Goal: Task Accomplishment & Management: Manage account settings

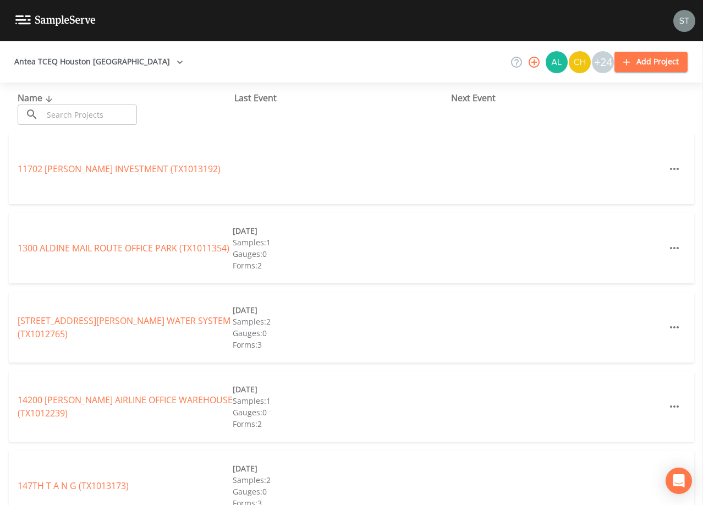
click at [89, 113] on input "text" at bounding box center [90, 114] width 94 height 20
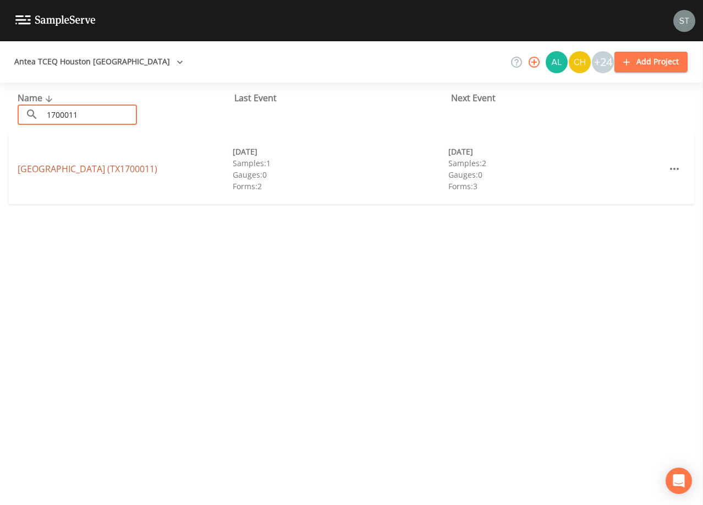
type input "1700011"
click at [101, 172] on link "[GEOGRAPHIC_DATA] (TX1700011)" at bounding box center [88, 169] width 140 height 12
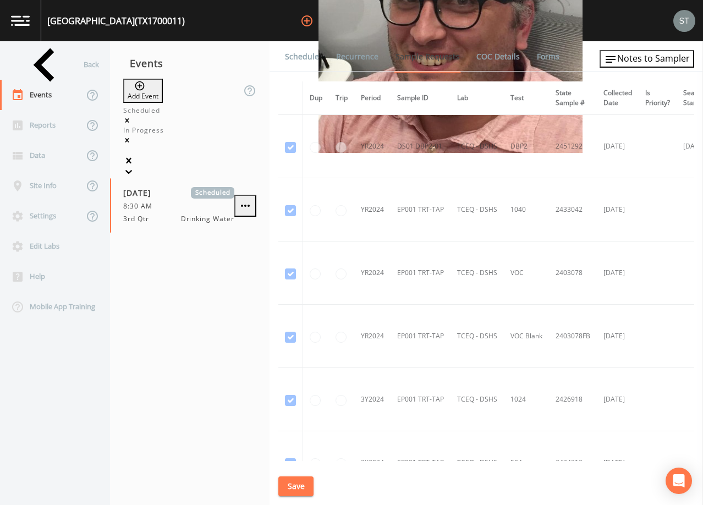
click at [311, 61] on link "Schedule" at bounding box center [301, 56] width 37 height 31
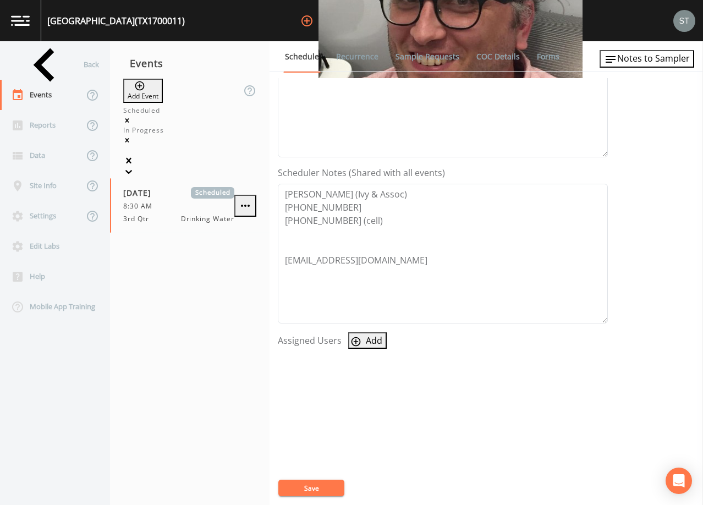
scroll to position [55, 0]
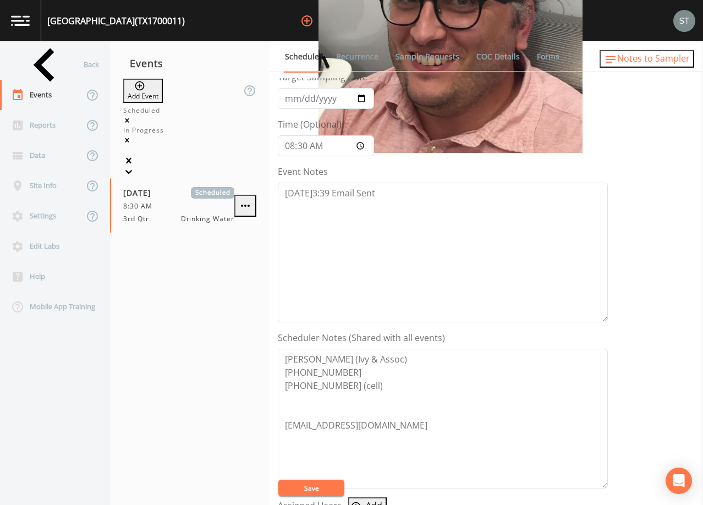
click at [662, 62] on span "Notes to Sampler" at bounding box center [653, 58] width 73 height 12
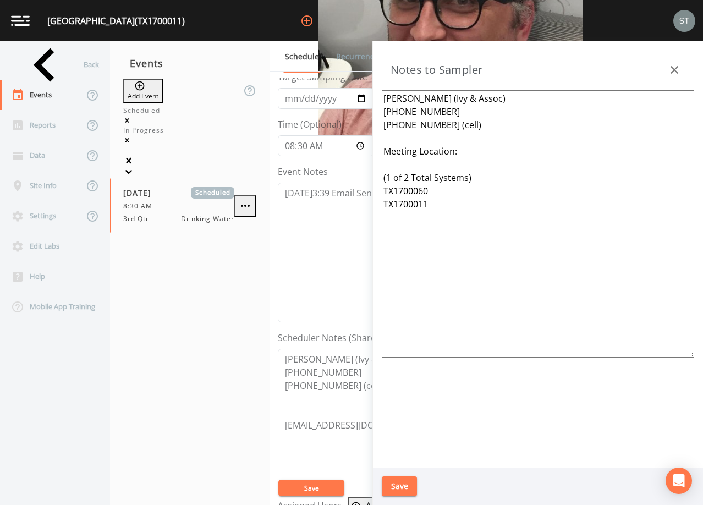
click at [664, 66] on button "button" at bounding box center [674, 70] width 22 height 22
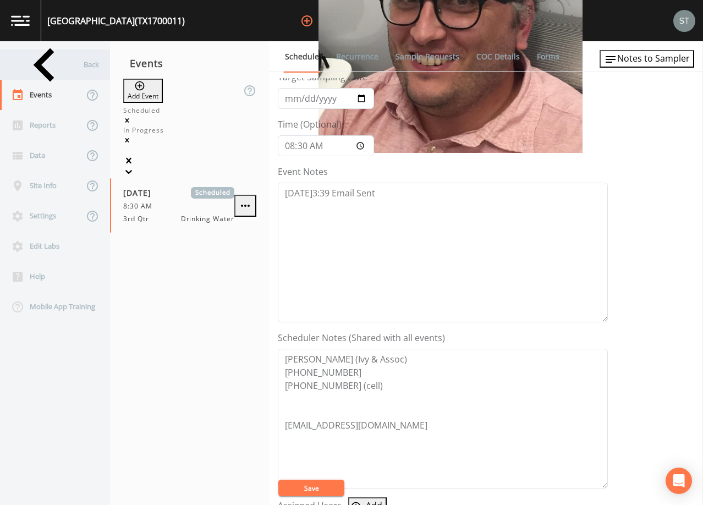
click at [54, 69] on div "Back" at bounding box center [49, 64] width 99 height 30
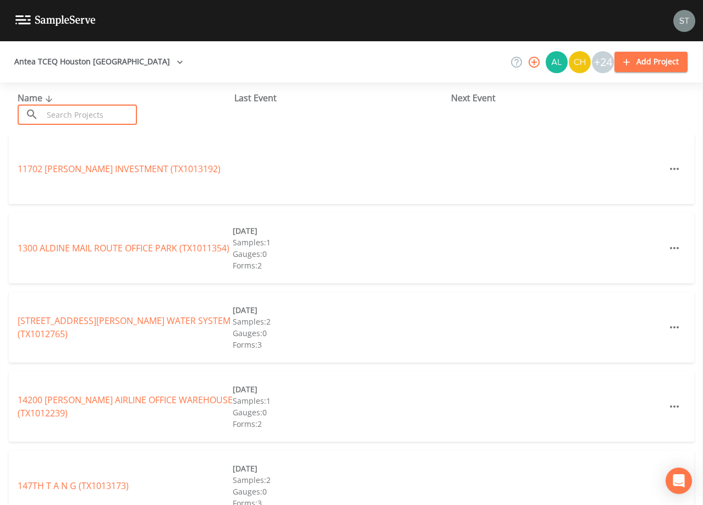
click at [95, 115] on input "text" at bounding box center [90, 114] width 94 height 20
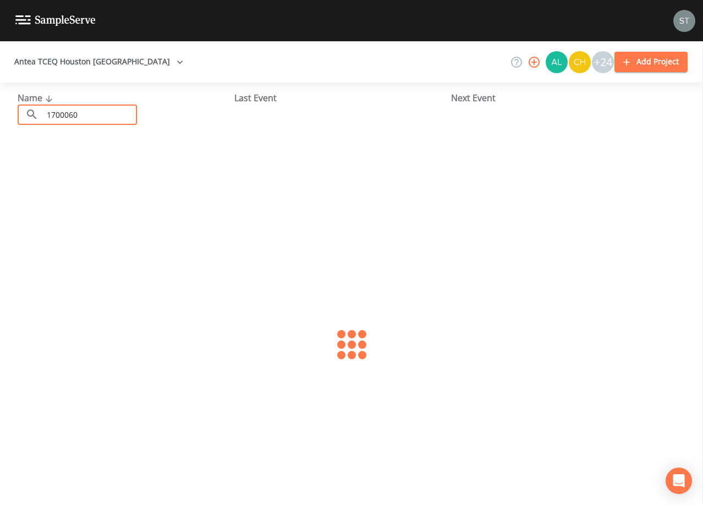
type input "1700060"
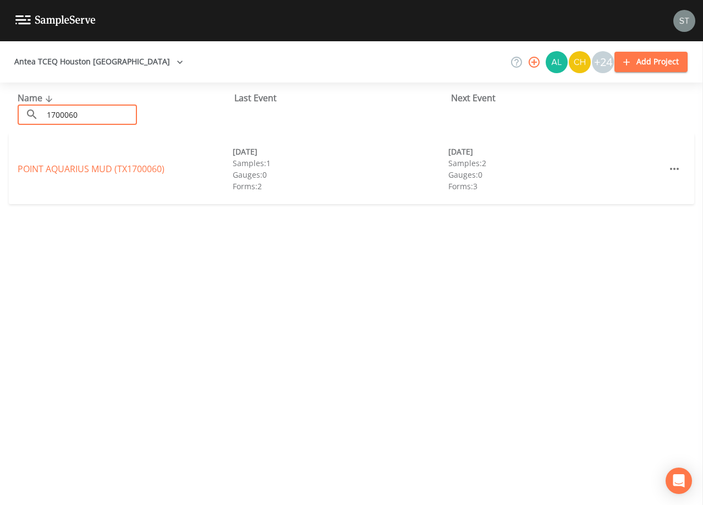
click at [40, 163] on link "POINT AQUARIUS MUD (TX1700060)" at bounding box center [91, 169] width 147 height 12
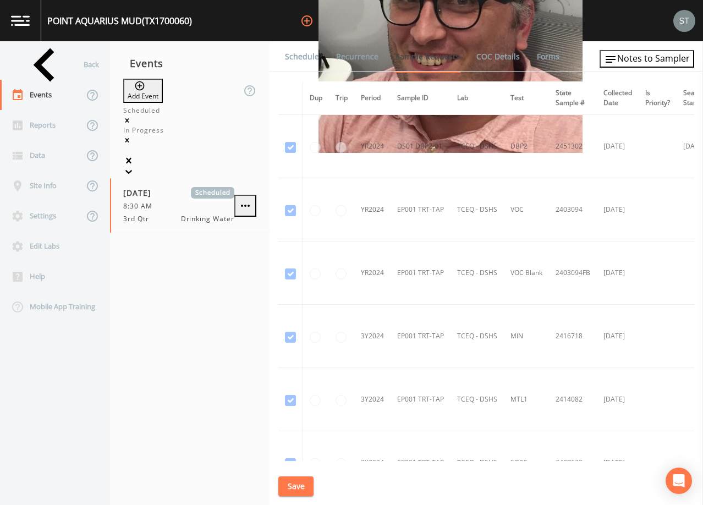
click at [302, 58] on link "Schedule" at bounding box center [301, 56] width 37 height 31
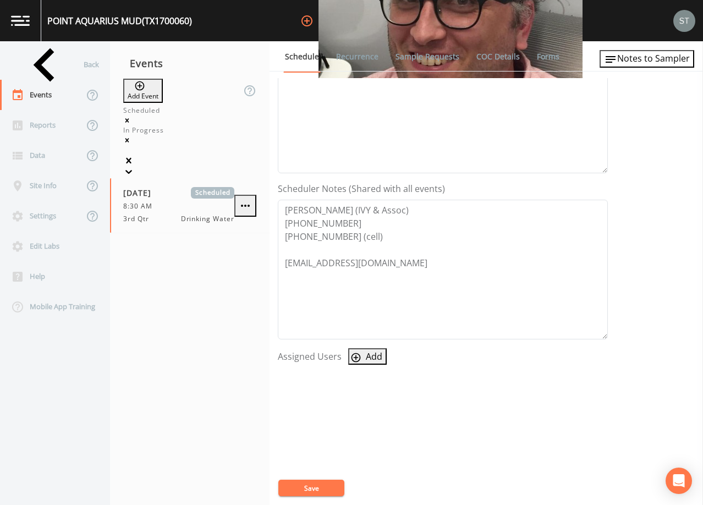
scroll to position [220, 0]
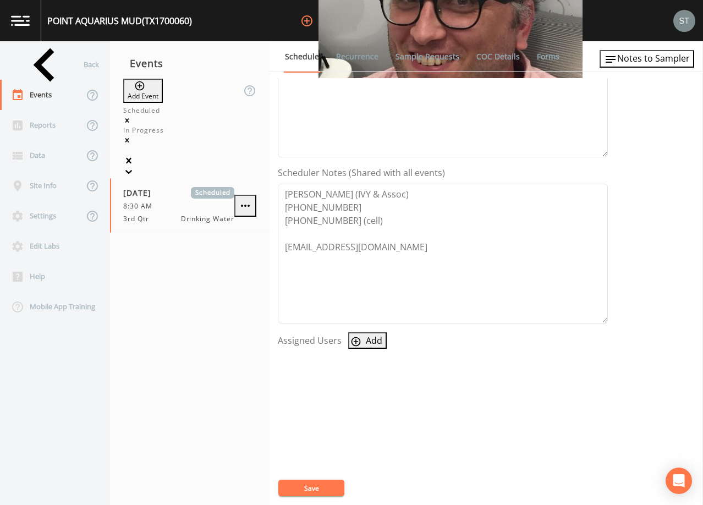
click at [355, 340] on icon "button" at bounding box center [355, 341] width 9 height 9
select select "9949071a-8de3-4d5f-82d7-f9272ed5f8d7"
drag, startPoint x: 399, startPoint y: 279, endPoint x: 388, endPoint y: 368, distance: 89.7
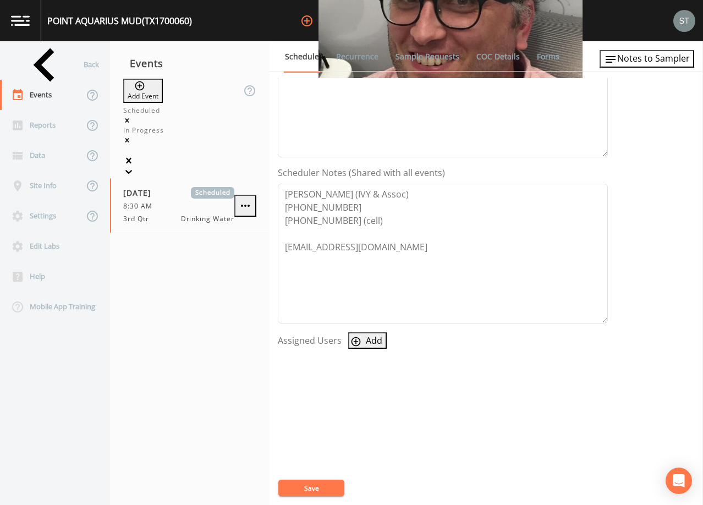
select select
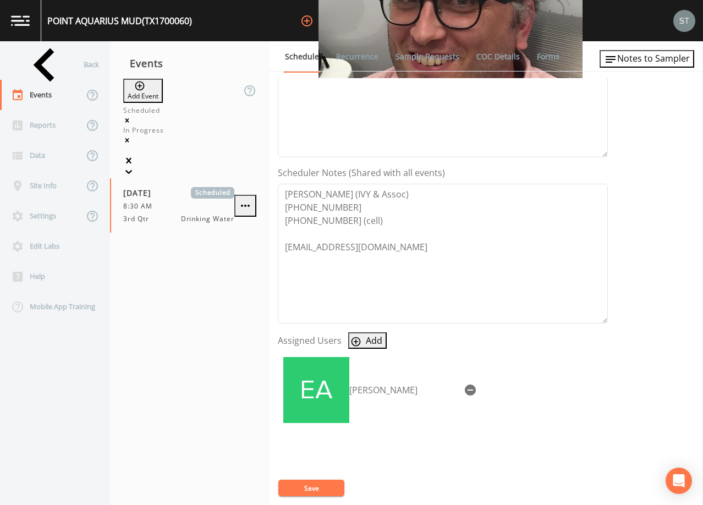
click at [318, 483] on button "Save" at bounding box center [311, 487] width 66 height 16
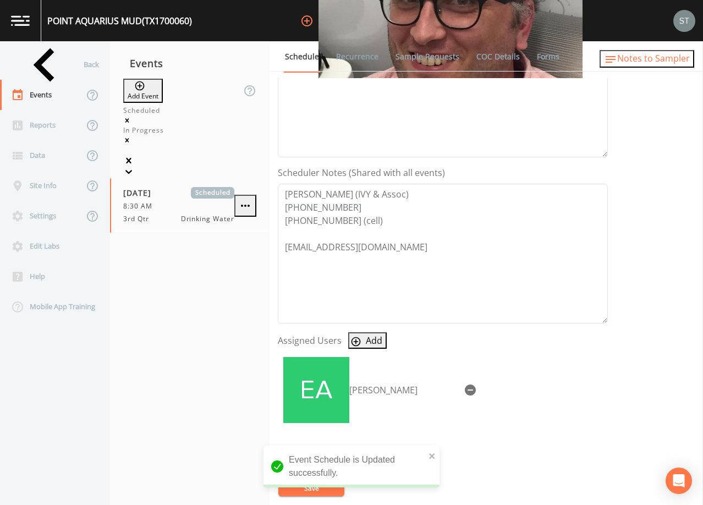
click at [662, 58] on span "Notes to Sampler" at bounding box center [653, 58] width 73 height 12
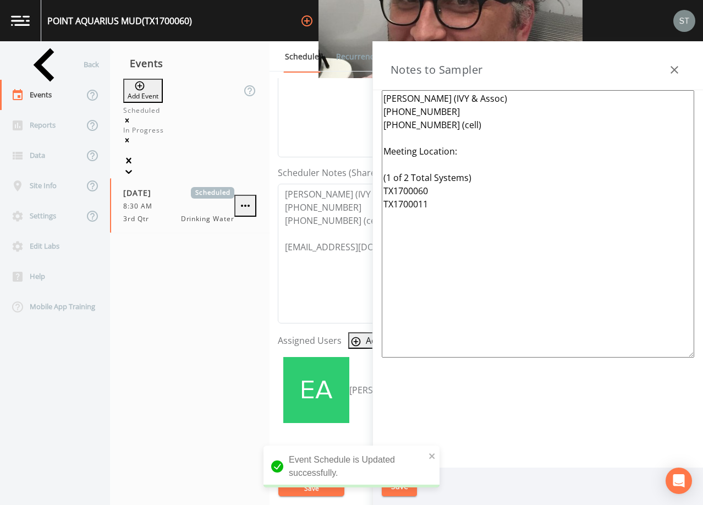
click at [671, 67] on icon "button" at bounding box center [674, 70] width 8 height 8
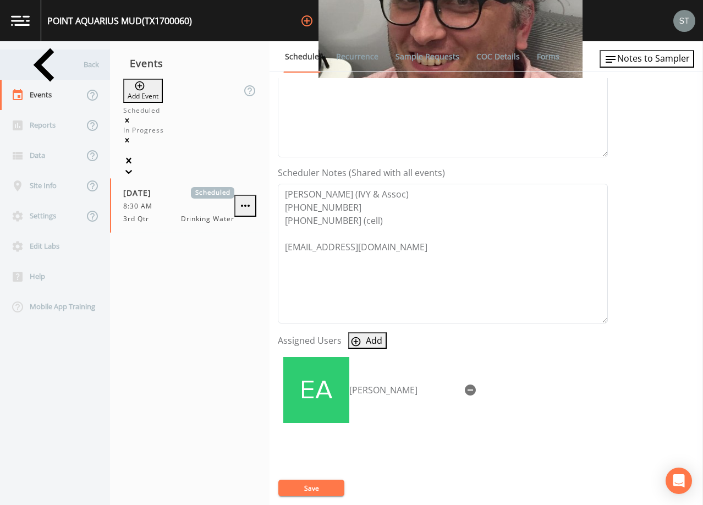
click at [56, 68] on div "Back" at bounding box center [49, 64] width 99 height 30
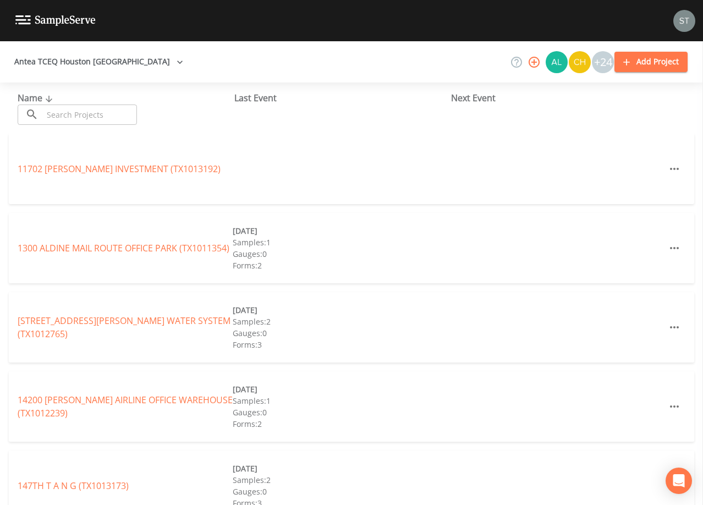
click at [83, 122] on input "text" at bounding box center [90, 114] width 94 height 20
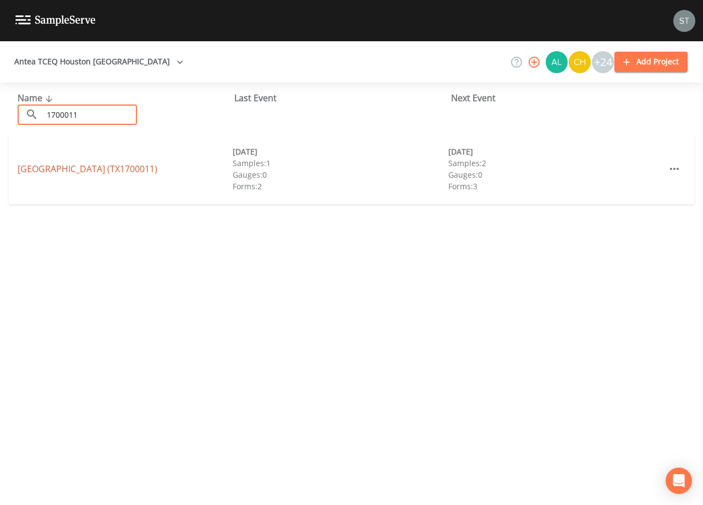
type input "1700011"
click at [133, 168] on link "[GEOGRAPHIC_DATA] (TX1700011)" at bounding box center [88, 169] width 140 height 12
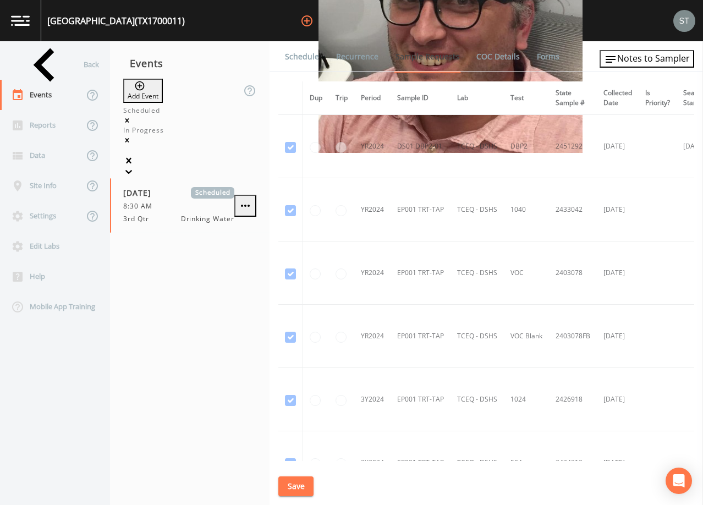
click at [303, 58] on link "Schedule" at bounding box center [301, 56] width 37 height 31
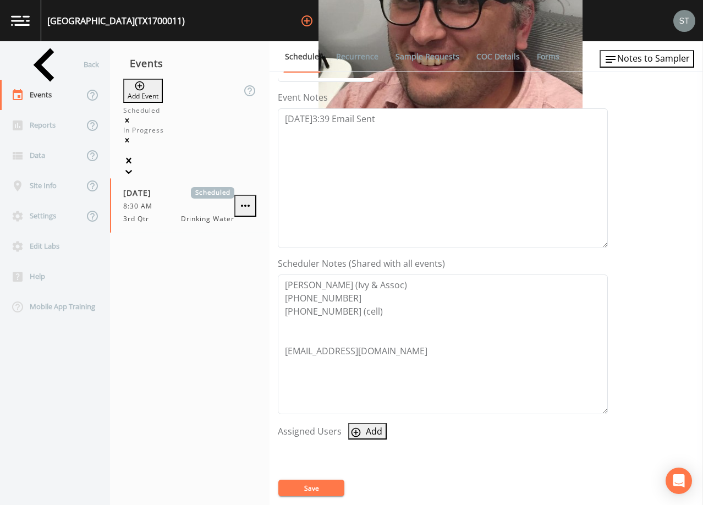
scroll to position [165, 0]
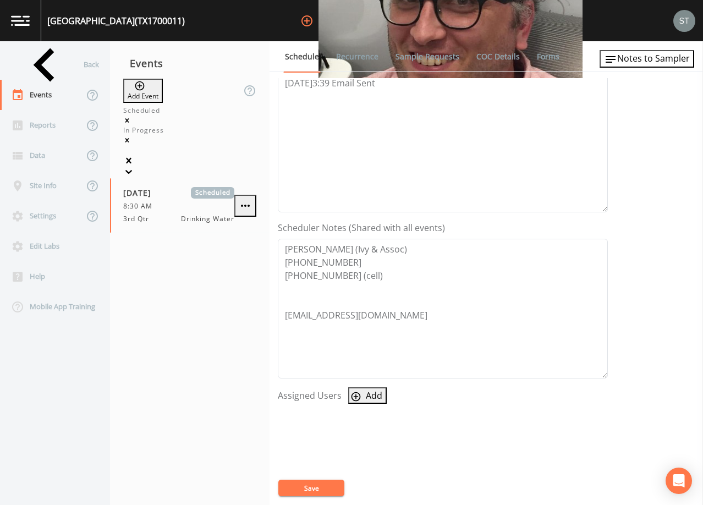
click at [359, 398] on icon "button" at bounding box center [355, 396] width 9 height 9
select select "9949071a-8de3-4d5f-82d7-f9272ed5f8d7"
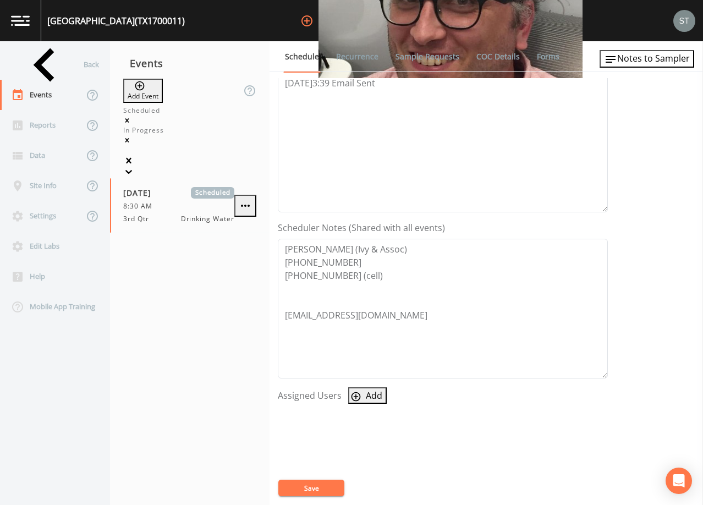
select select
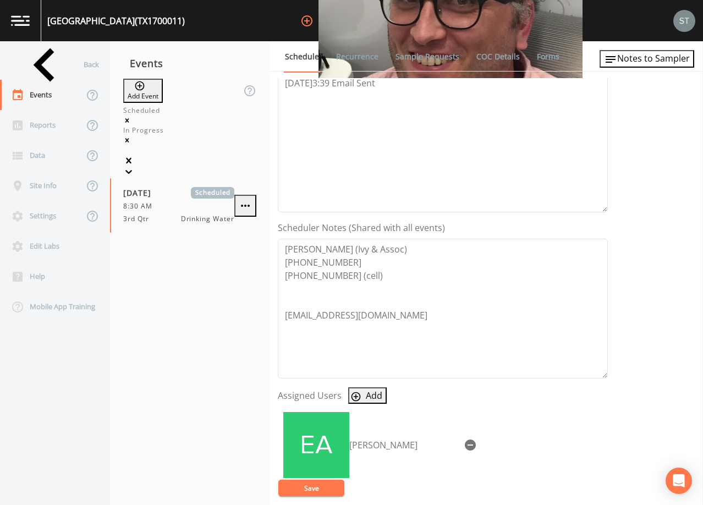
click at [317, 487] on button "Save" at bounding box center [311, 487] width 66 height 16
click at [576, 7] on div "[GEOGRAPHIC_DATA] (TX1700011) +24" at bounding box center [351, 20] width 703 height 41
click at [365, 166] on textarea "[DATE]3:39 Email Sent" at bounding box center [443, 143] width 330 height 140
click at [317, 486] on button "Save" at bounding box center [311, 487] width 66 height 16
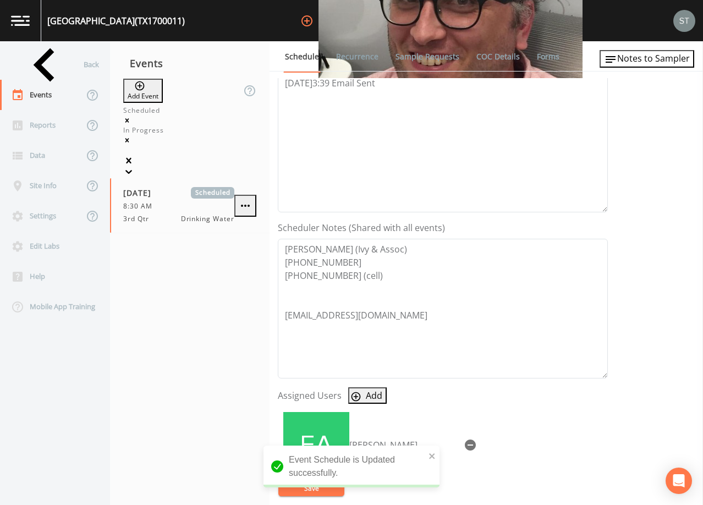
click at [350, 59] on link "Recurrence" at bounding box center [357, 56] width 46 height 31
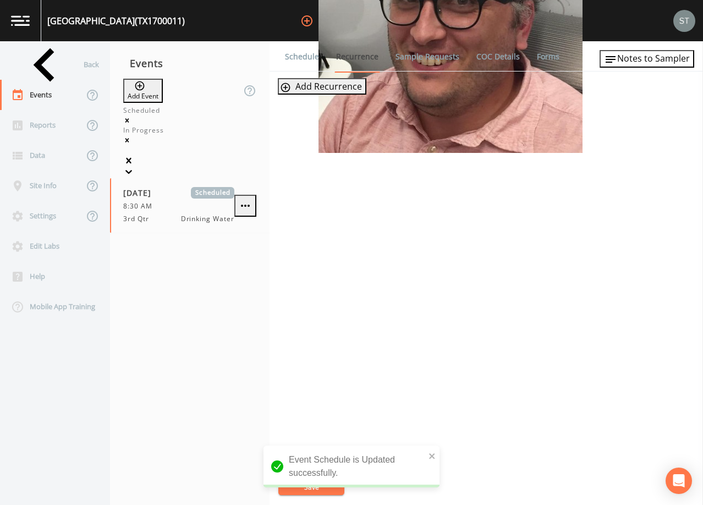
click at [293, 64] on link "Schedule" at bounding box center [301, 56] width 37 height 31
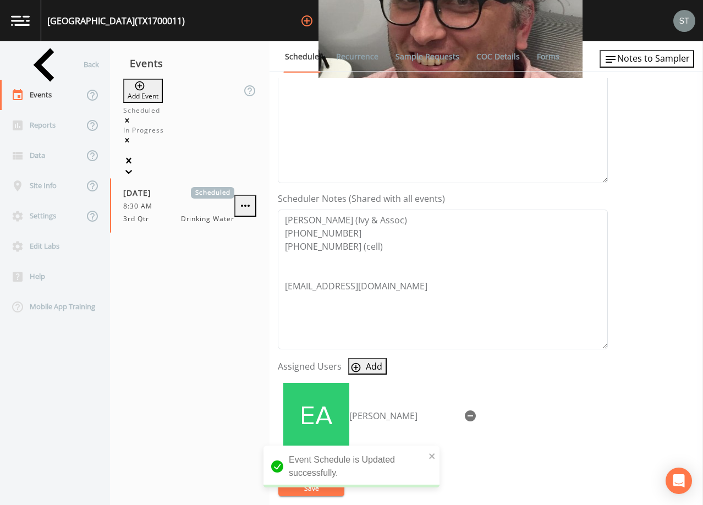
scroll to position [220, 0]
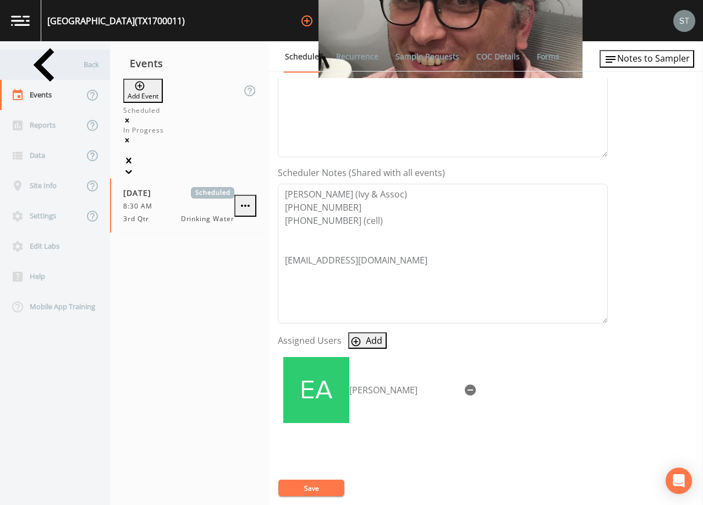
click at [44, 62] on div "Back" at bounding box center [49, 64] width 99 height 30
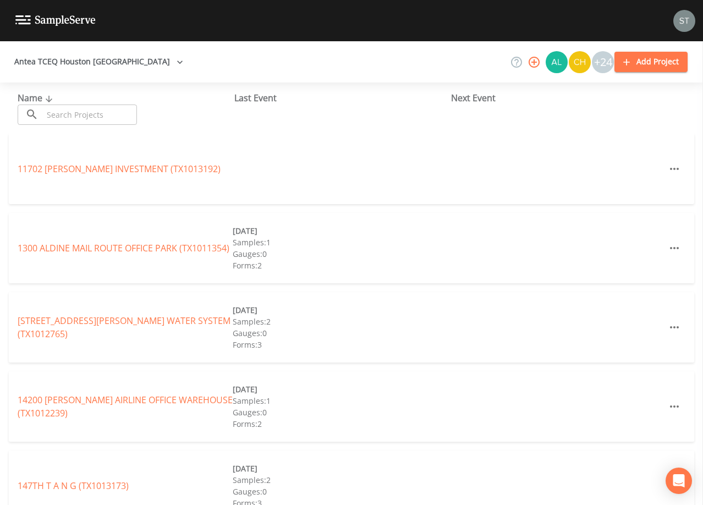
click at [91, 112] on input "text" at bounding box center [90, 114] width 94 height 20
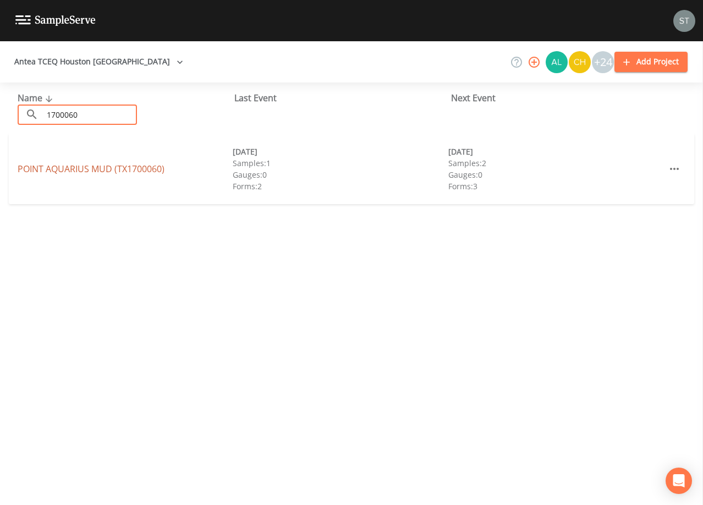
type input "1700060"
click at [50, 170] on link "POINT AQUARIUS MUD (TX1700060)" at bounding box center [91, 169] width 147 height 12
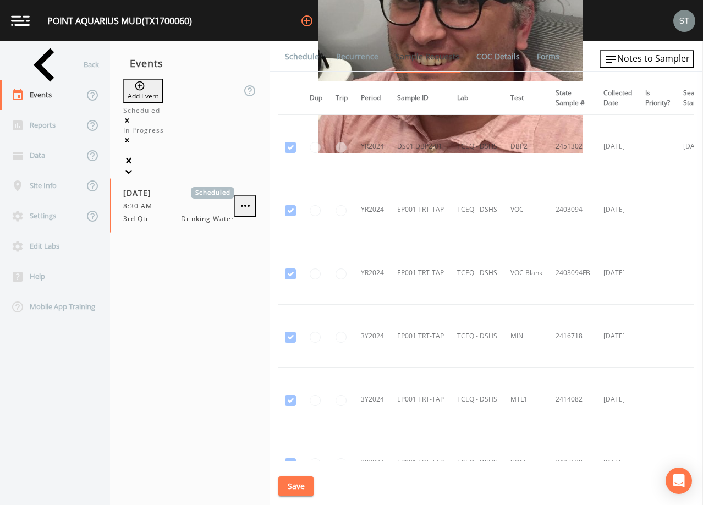
click at [297, 60] on link "Schedule" at bounding box center [301, 56] width 37 height 31
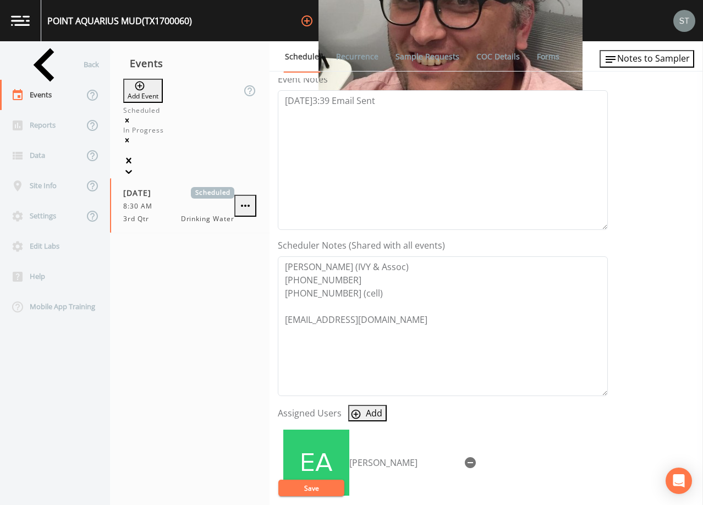
scroll to position [165, 0]
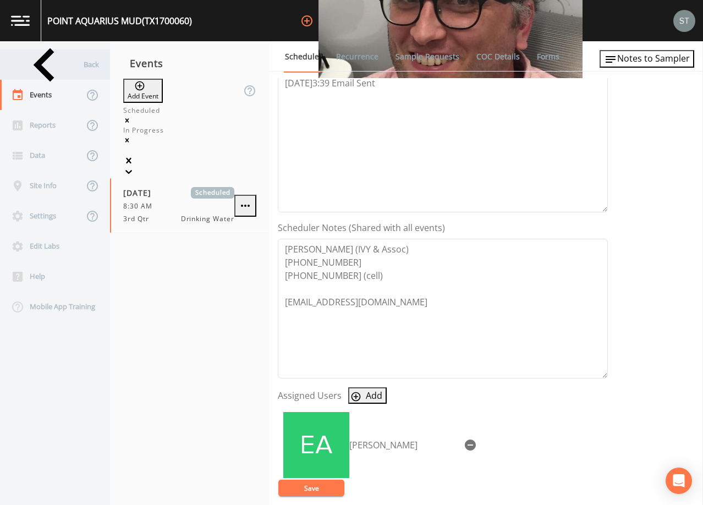
click at [47, 79] on div "Back" at bounding box center [49, 64] width 99 height 30
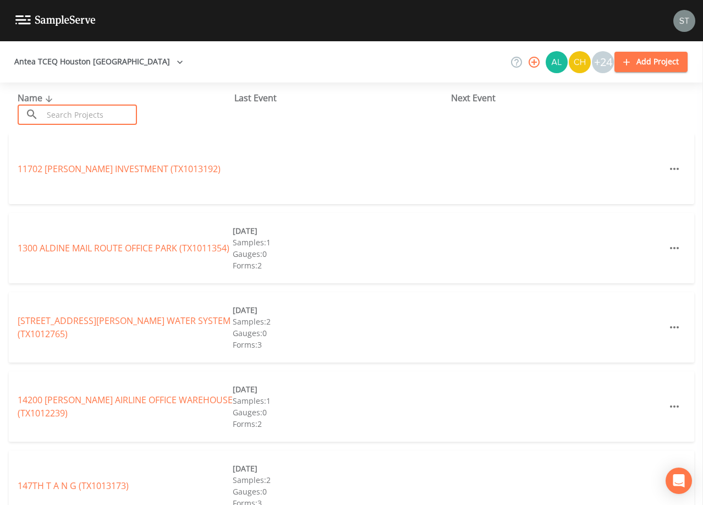
click at [85, 108] on input "text" at bounding box center [90, 114] width 94 height 20
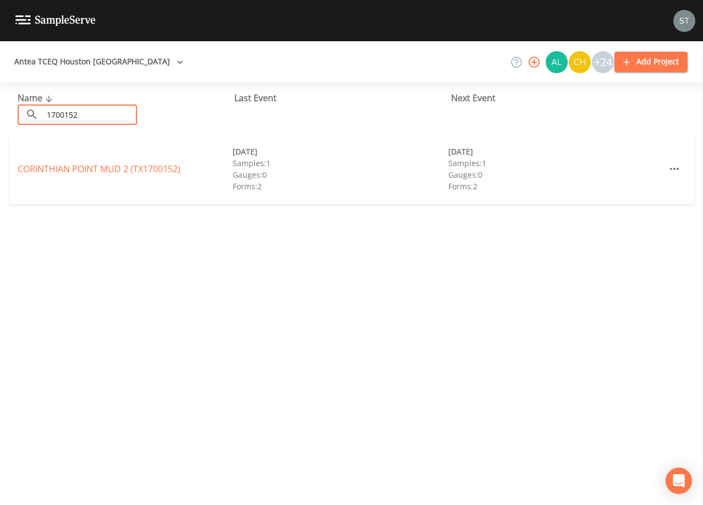
type input "1700152"
click at [129, 169] on link "[GEOGRAPHIC_DATA] 2 (TX1700152)" at bounding box center [99, 169] width 163 height 12
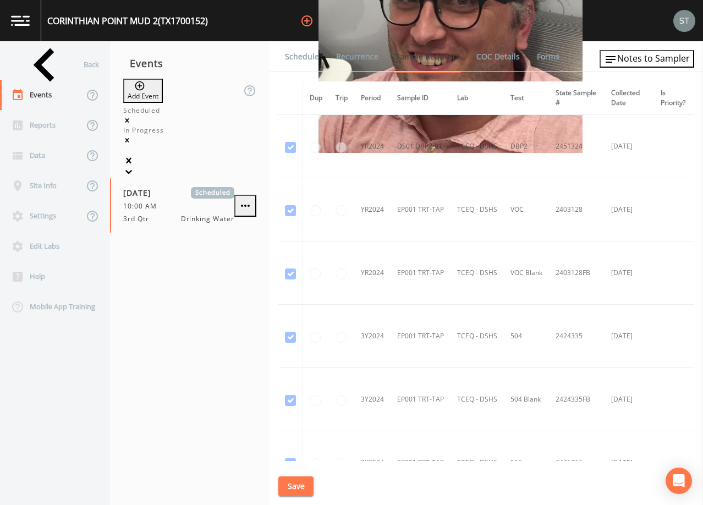
click at [299, 56] on link "Schedule" at bounding box center [301, 56] width 37 height 31
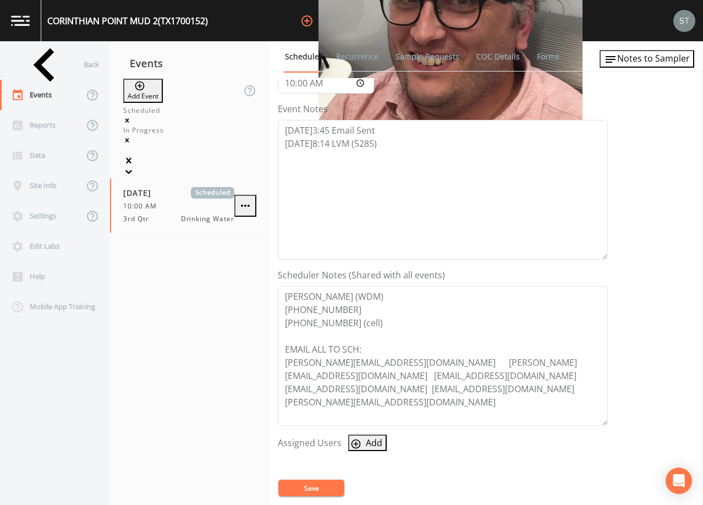
scroll to position [165, 0]
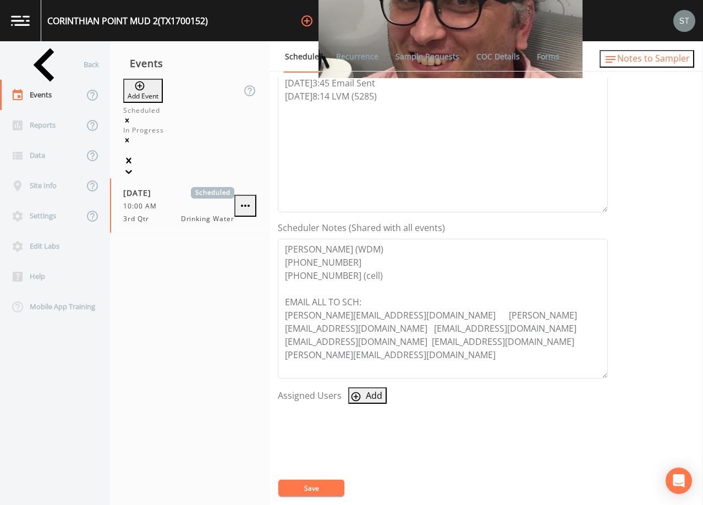
click at [671, 58] on span "Notes to Sampler" at bounding box center [653, 58] width 73 height 12
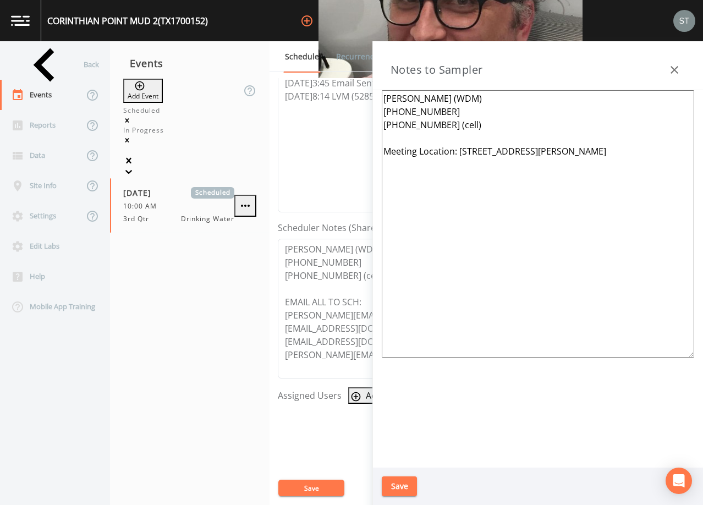
click at [670, 62] on button "button" at bounding box center [674, 70] width 22 height 22
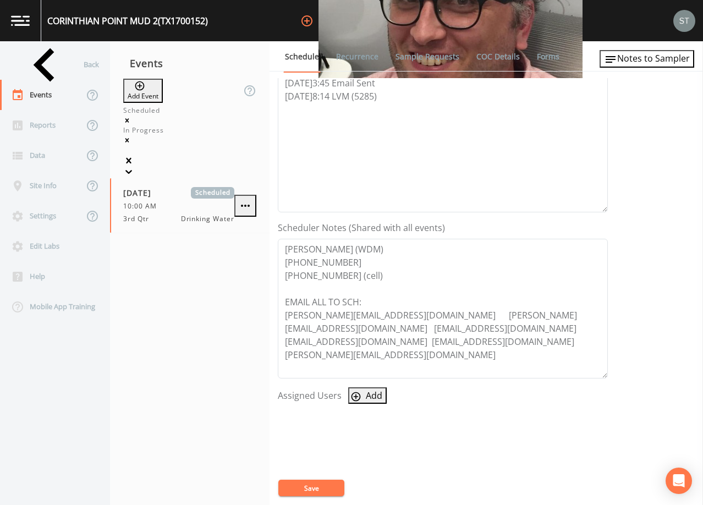
click at [368, 398] on button "Add" at bounding box center [367, 395] width 38 height 16
select select "9949071a-8de3-4d5f-82d7-f9272ed5f8d7"
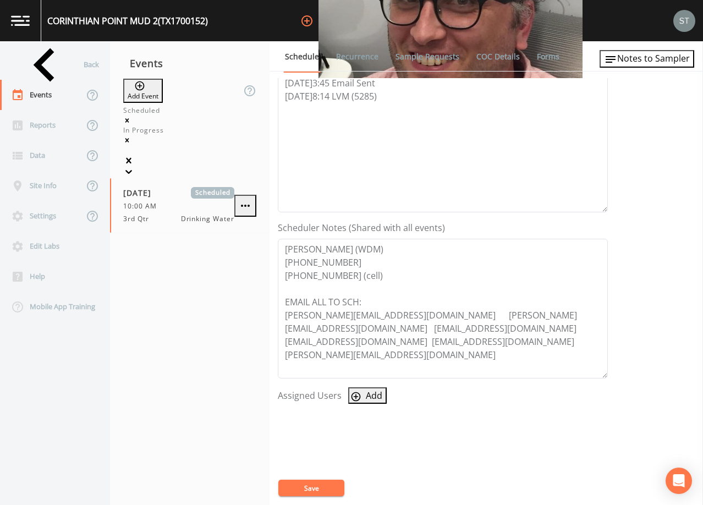
select select
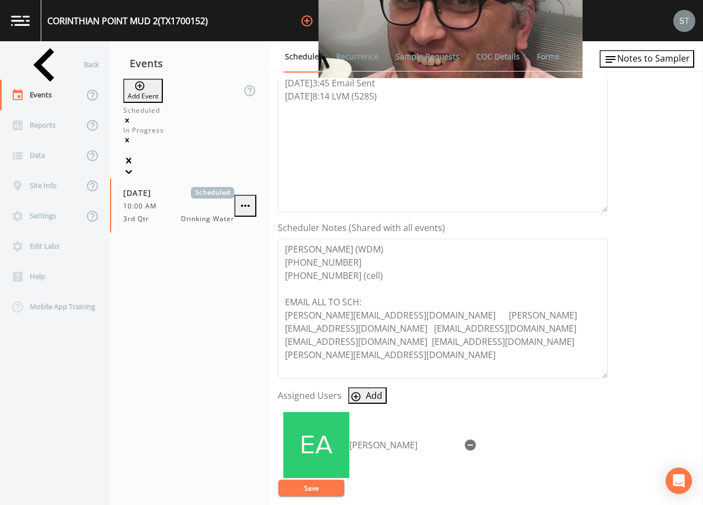
click at [322, 488] on button "Save" at bounding box center [311, 487] width 66 height 16
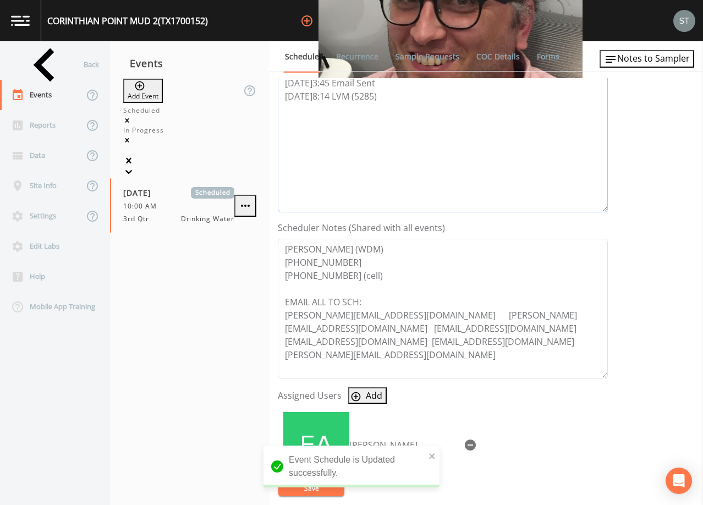
click at [445, 139] on textarea "[DATE]3:45 Email Sent [DATE]8:14 LVM (5285)" at bounding box center [443, 143] width 330 height 140
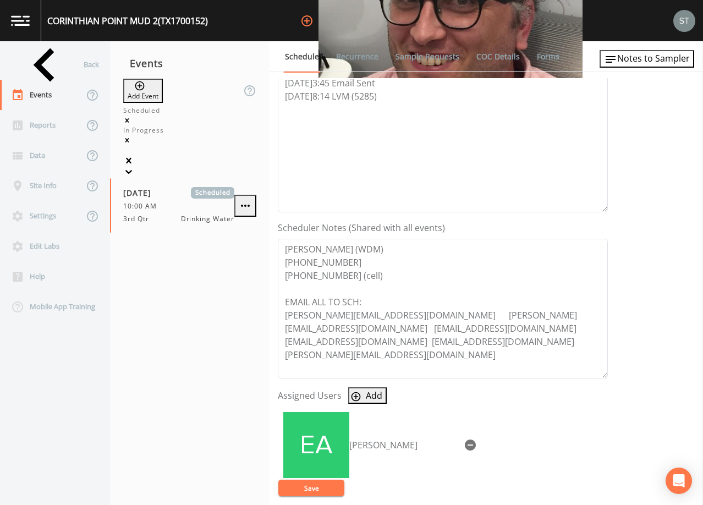
click at [327, 484] on button "Save" at bounding box center [311, 487] width 66 height 16
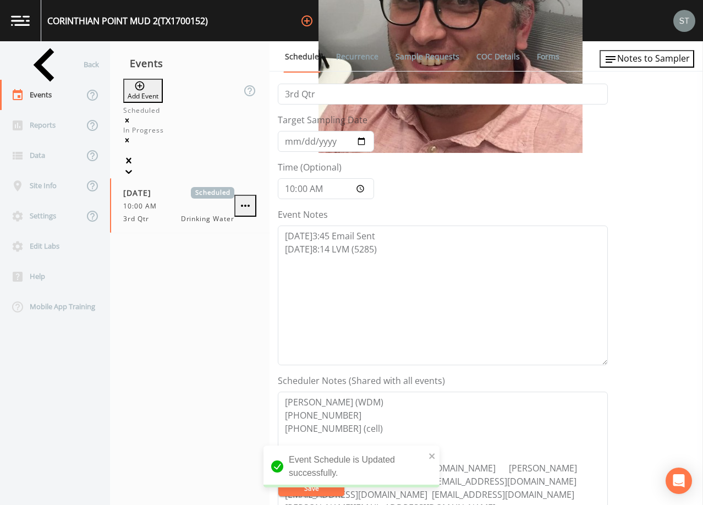
scroll to position [0, 0]
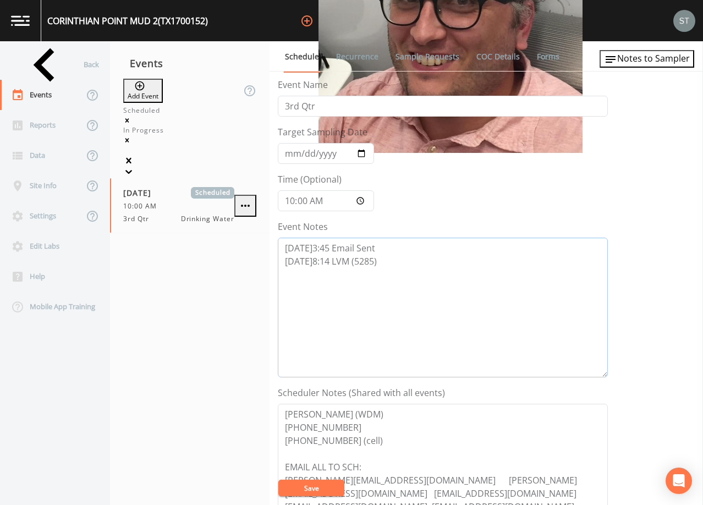
click at [398, 250] on textarea "[DATE]3:45 Email Sent [DATE]8:14 LVM (5285)" at bounding box center [443, 308] width 330 height 140
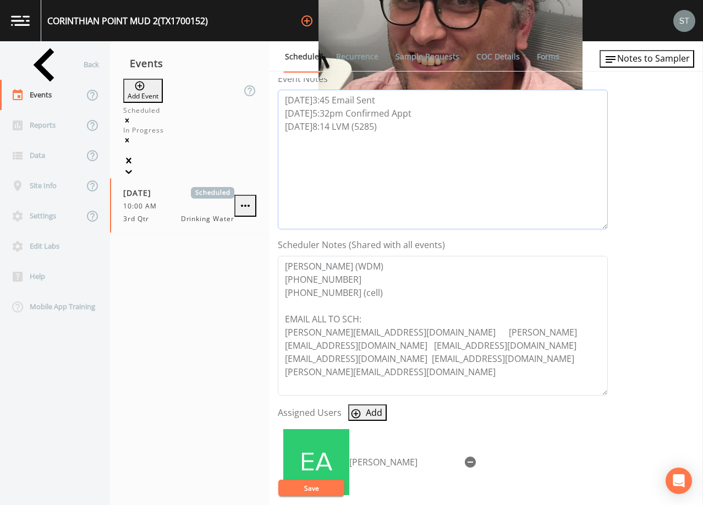
scroll to position [220, 0]
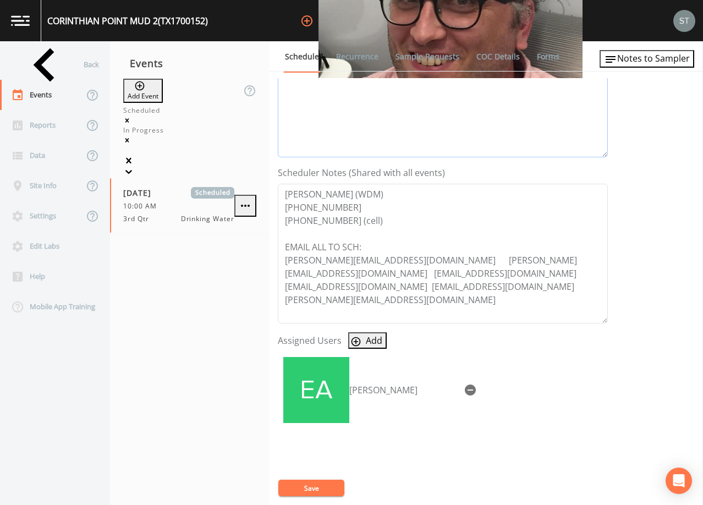
type textarea "[DATE]3:45 Email Sent [DATE]5:32pm Confirmed Appt [DATE]8:14 LVM (5285)"
click at [323, 488] on button "Save" at bounding box center [311, 487] width 66 height 16
click at [362, 60] on link "Recurrence" at bounding box center [357, 56] width 46 height 31
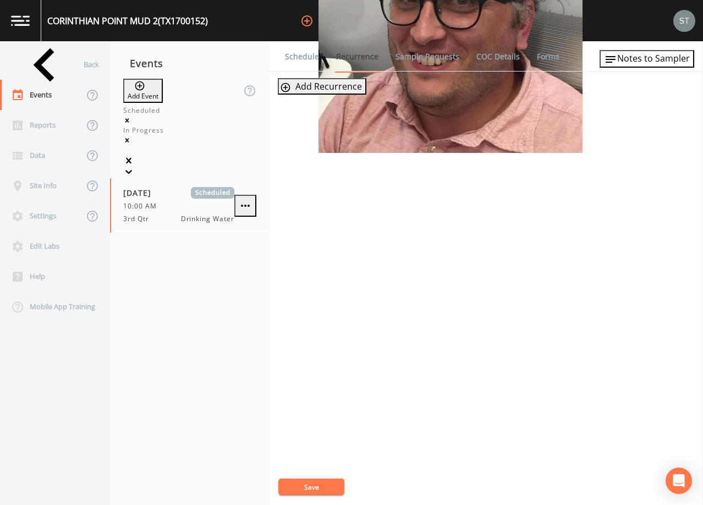
click at [301, 53] on link "Schedule" at bounding box center [301, 56] width 37 height 31
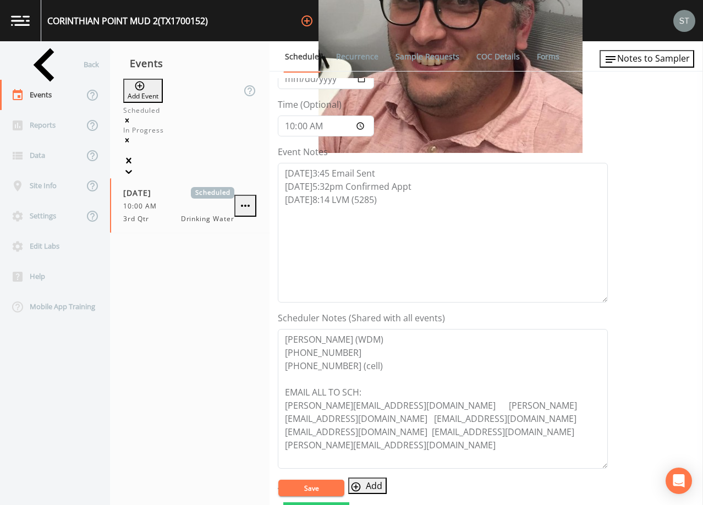
scroll to position [55, 0]
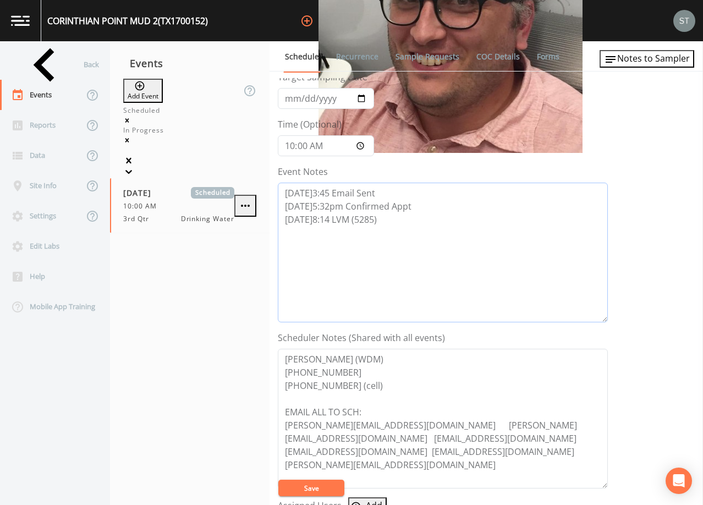
drag, startPoint x: 432, startPoint y: 207, endPoint x: 264, endPoint y: 211, distance: 167.8
click at [264, 211] on div "Back Events Reports Data Site Info Settings Edit Labs Help Mobile App Training …" at bounding box center [351, 273] width 703 height 464
type textarea "[DATE]3:45 Email Sent [DATE]8:14 LVM (5285)"
click at [321, 486] on button "Save" at bounding box center [311, 487] width 66 height 16
click at [349, 59] on link "Recurrence" at bounding box center [357, 56] width 46 height 31
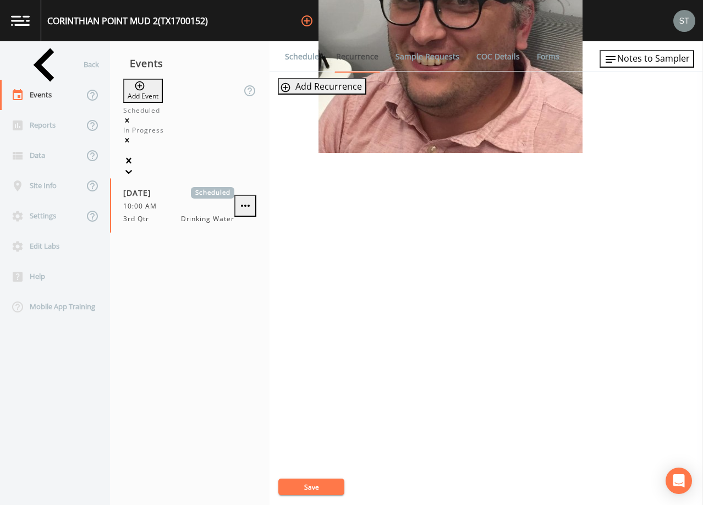
click at [299, 53] on link "Schedule" at bounding box center [301, 56] width 37 height 31
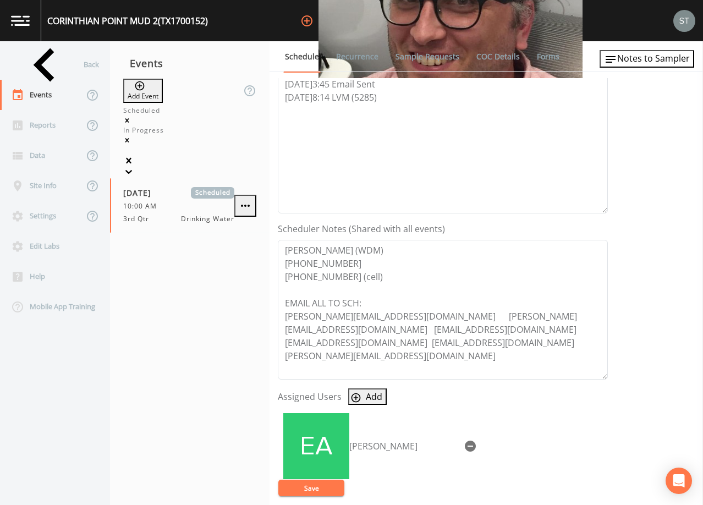
scroll to position [165, 0]
click at [34, 70] on div "Back" at bounding box center [49, 64] width 99 height 30
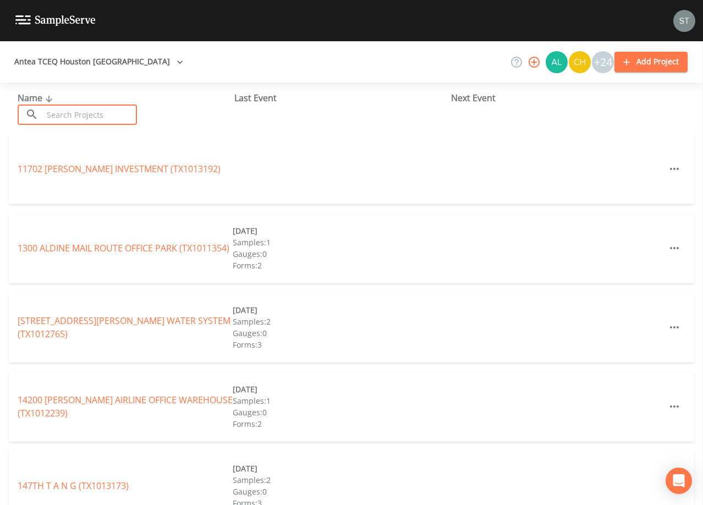
drag, startPoint x: 95, startPoint y: 107, endPoint x: 103, endPoint y: 109, distance: 8.7
click at [103, 109] on input "text" at bounding box center [90, 114] width 94 height 20
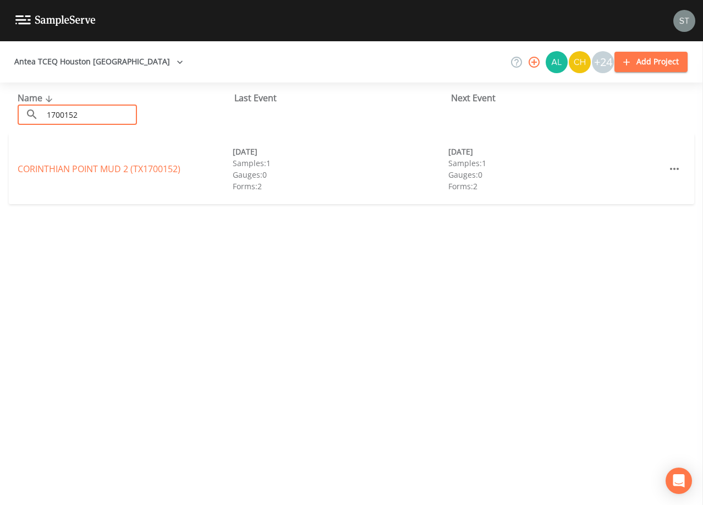
type input "1700152"
click at [131, 175] on div "[GEOGRAPHIC_DATA] 2 (TX1700152)" at bounding box center [125, 168] width 215 height 13
click at [131, 174] on div "[GEOGRAPHIC_DATA] 2 (TX1700152)" at bounding box center [125, 168] width 215 height 13
click at [131, 167] on link "[GEOGRAPHIC_DATA] 2 (TX1700152)" at bounding box center [99, 169] width 163 height 12
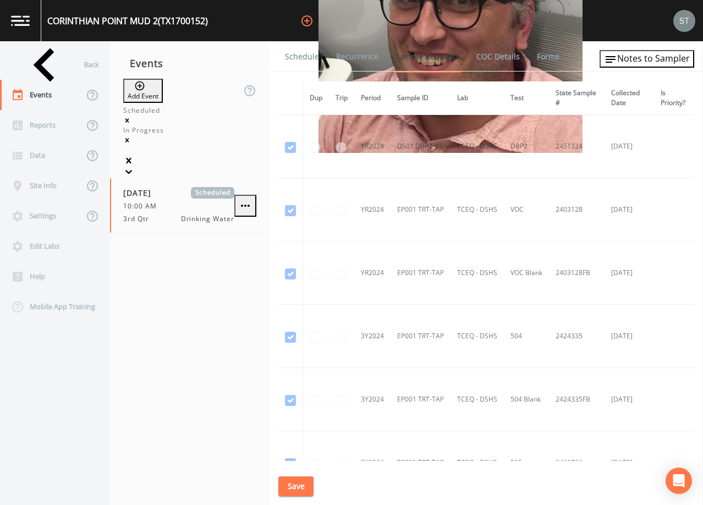
click at [314, 52] on link "Schedule" at bounding box center [301, 56] width 37 height 31
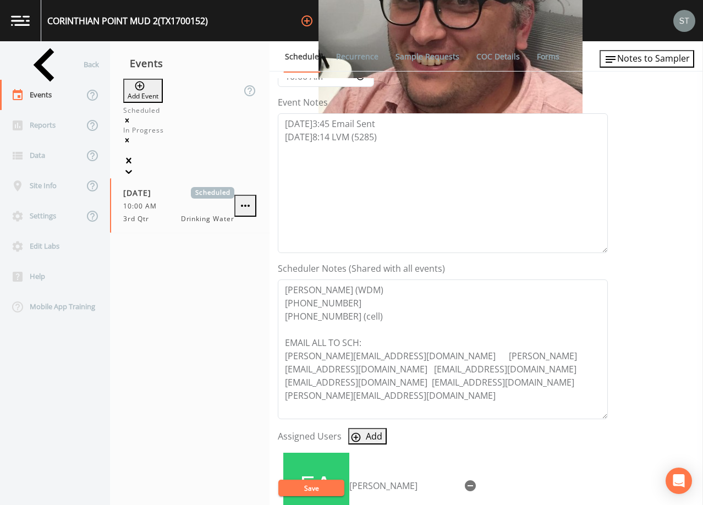
scroll to position [165, 0]
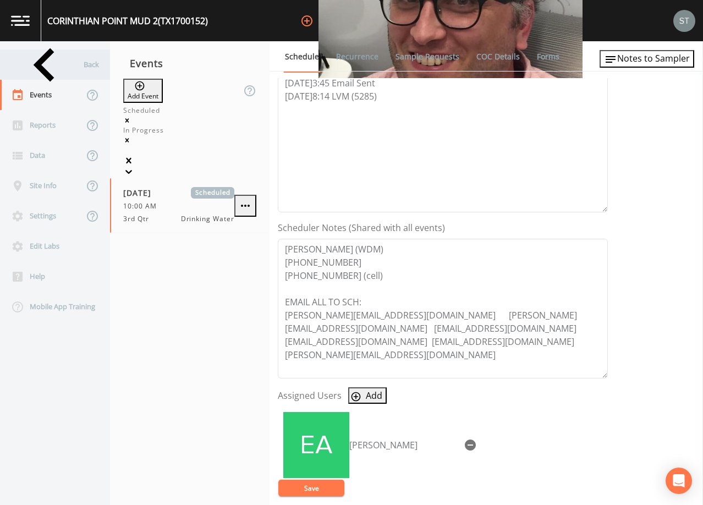
click at [57, 65] on div "Back" at bounding box center [49, 64] width 99 height 30
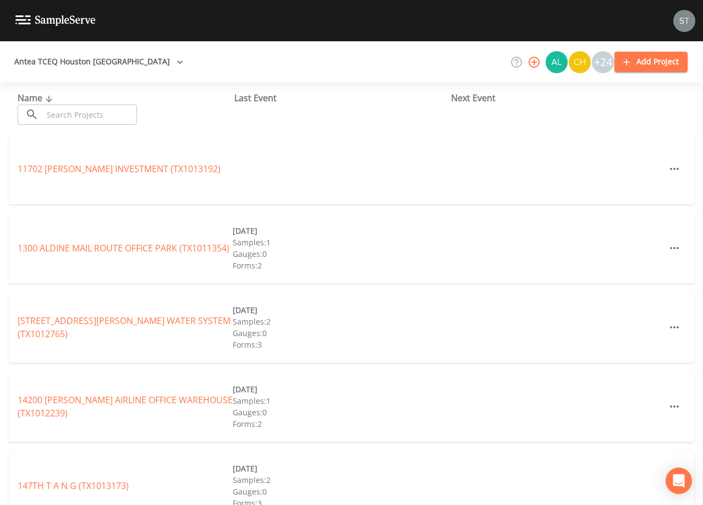
click at [84, 110] on input "text" at bounding box center [90, 114] width 94 height 20
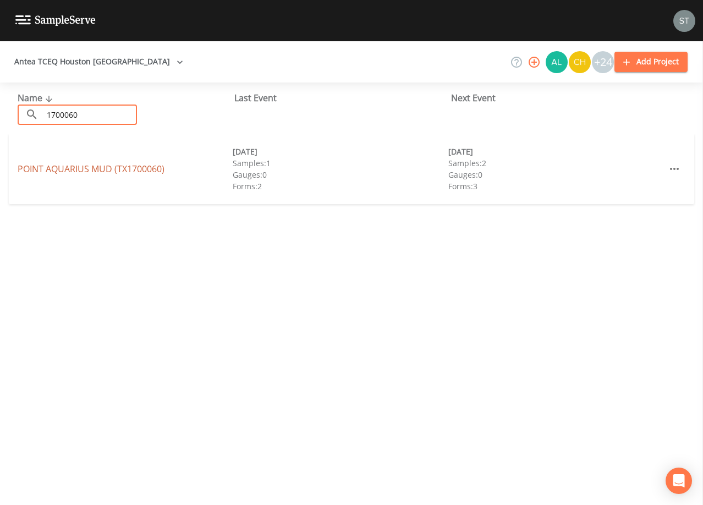
type input "1700060"
click at [141, 169] on link "POINT AQUARIUS MUD (TX1700060)" at bounding box center [91, 169] width 147 height 12
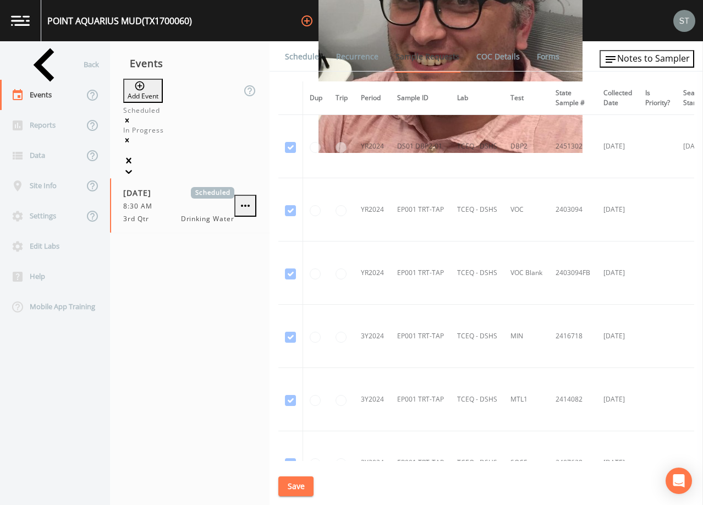
click at [304, 59] on link "Schedule" at bounding box center [301, 56] width 37 height 31
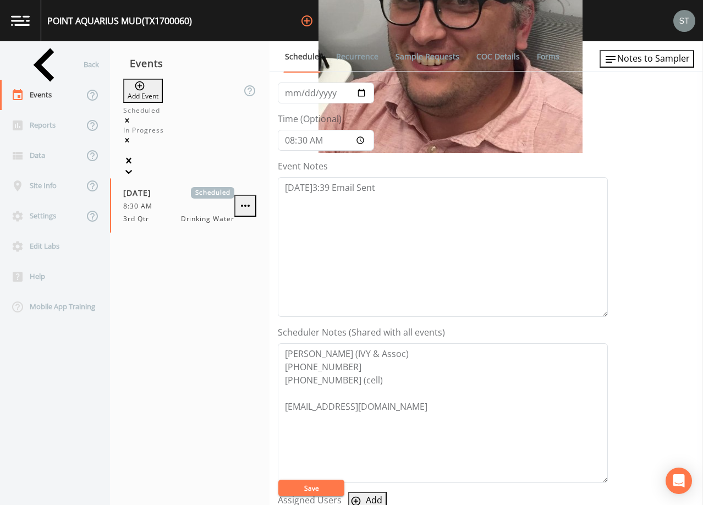
scroll to position [55, 0]
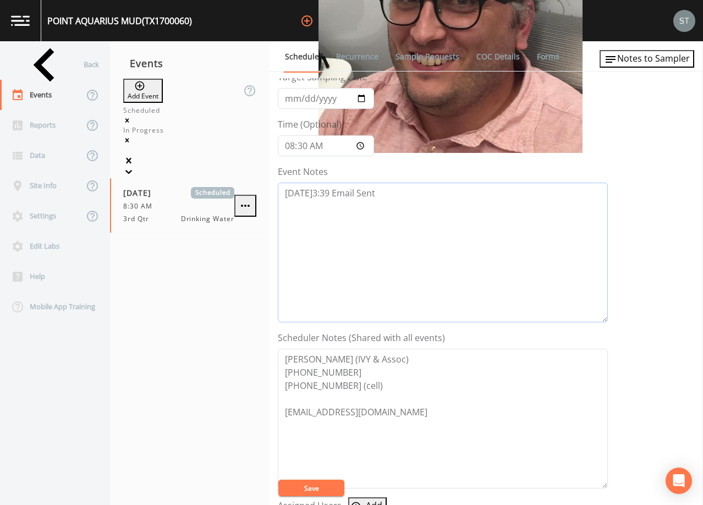
click at [394, 206] on textarea "[DATE]3:39 Email Sent" at bounding box center [443, 253] width 330 height 140
type textarea "[DATE]3:39 Email Sent [DATE]5:32pm Confirmed Appt"
click at [302, 487] on button "Save" at bounding box center [311, 487] width 66 height 16
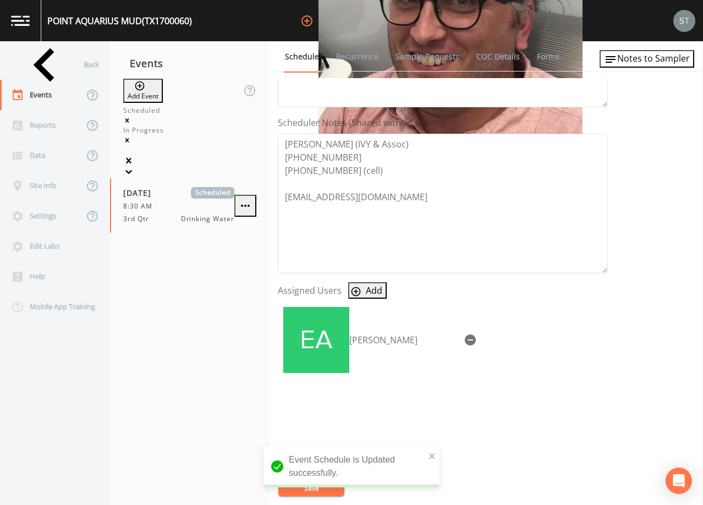
scroll to position [51, 0]
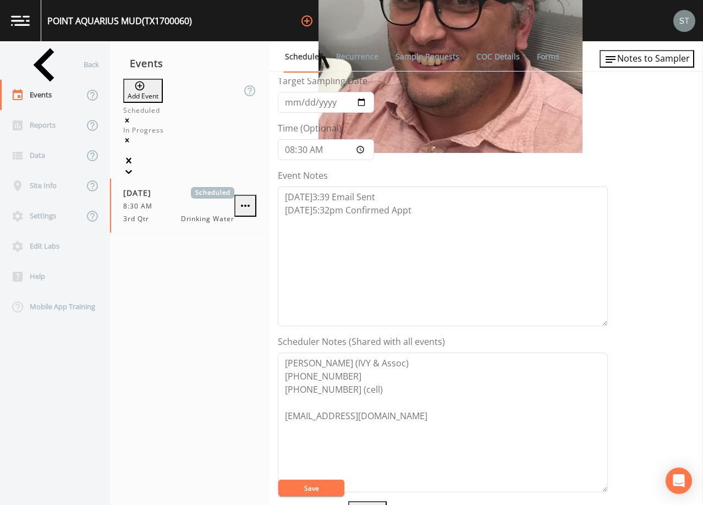
click at [357, 60] on link "Recurrence" at bounding box center [357, 56] width 46 height 31
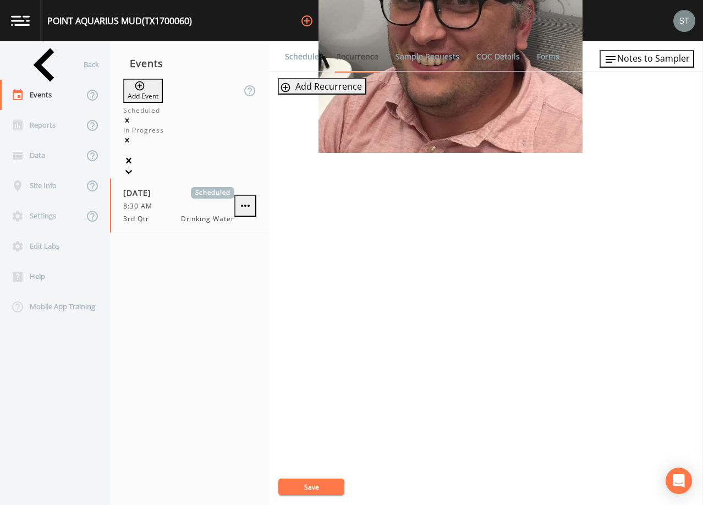
click at [306, 60] on link "Schedule" at bounding box center [301, 56] width 37 height 31
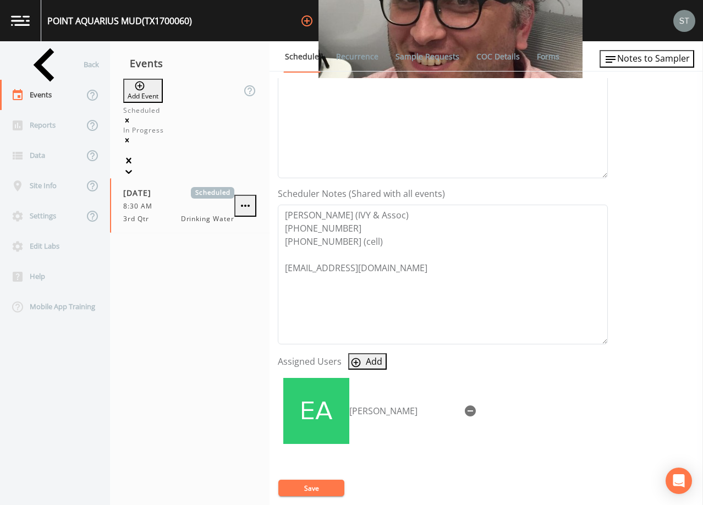
scroll to position [220, 0]
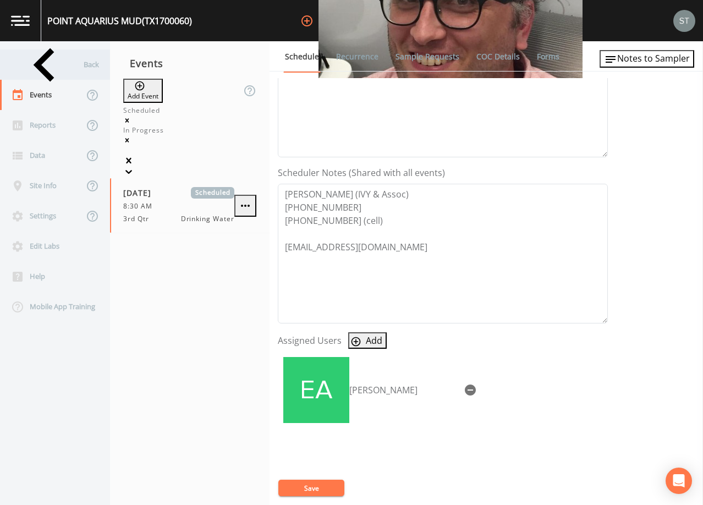
click at [64, 69] on div "Back" at bounding box center [49, 64] width 99 height 30
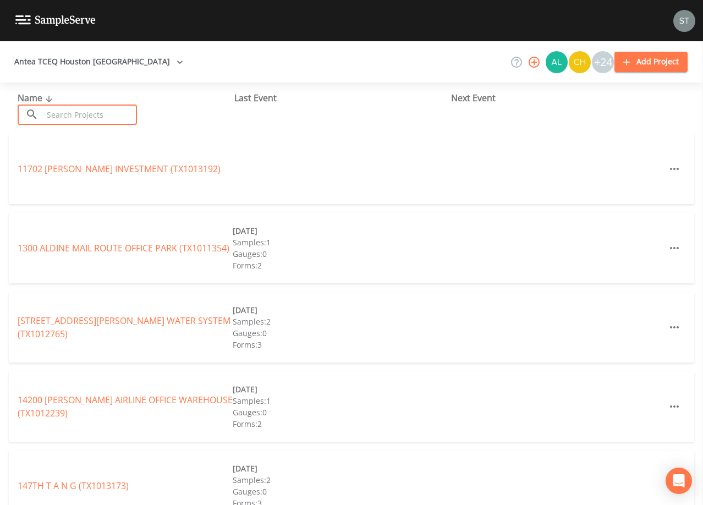
click at [98, 111] on input "text" at bounding box center [90, 114] width 94 height 20
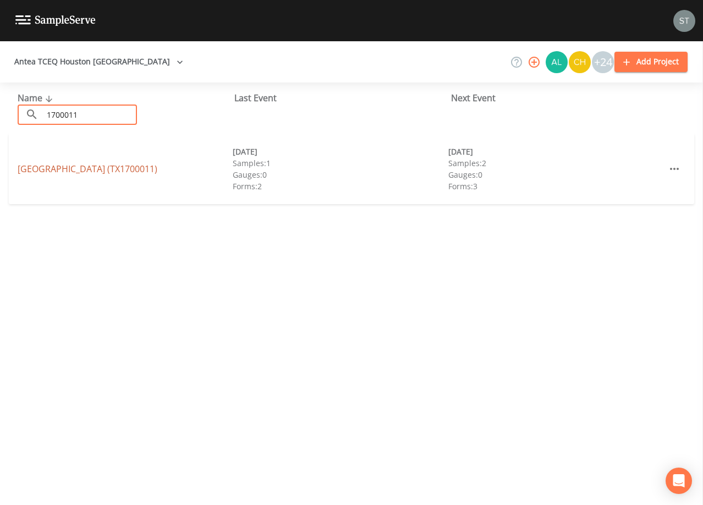
type input "1700011"
click at [144, 167] on link "[GEOGRAPHIC_DATA] (TX1700011)" at bounding box center [88, 169] width 140 height 12
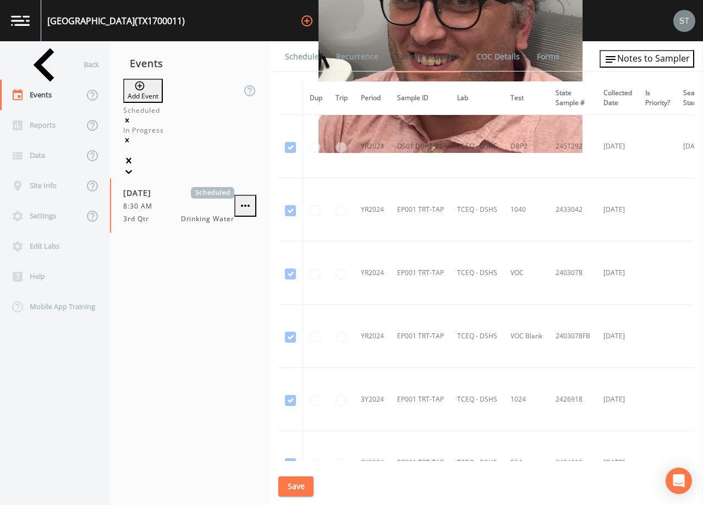
click at [308, 63] on link "Schedule" at bounding box center [301, 56] width 37 height 31
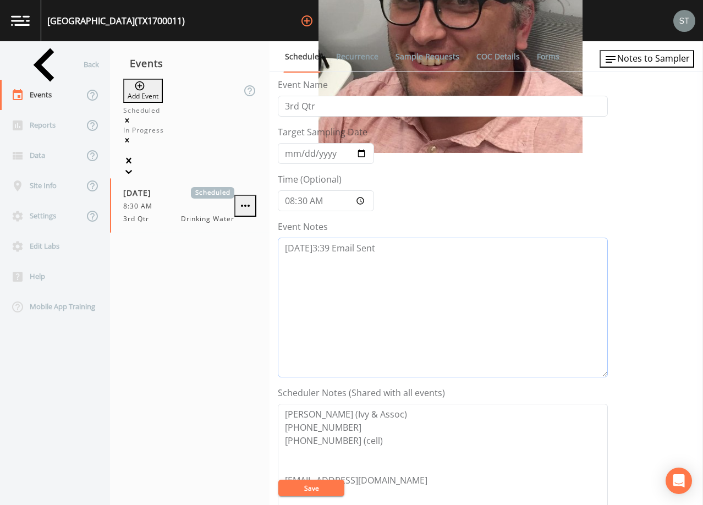
click at [416, 254] on textarea "[DATE]3:39 Email Sent" at bounding box center [443, 308] width 330 height 140
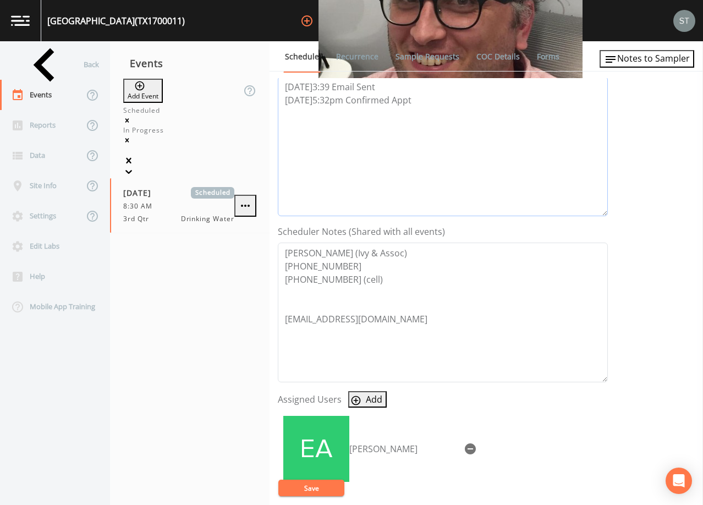
scroll to position [220, 0]
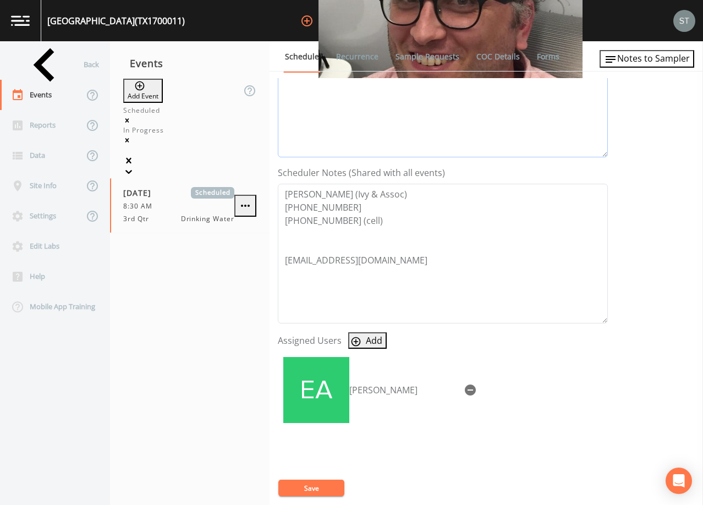
type textarea "[DATE]3:39 Email Sent [DATE]5:32pm Confirmed Appt"
click at [318, 486] on button "Save" at bounding box center [311, 487] width 66 height 16
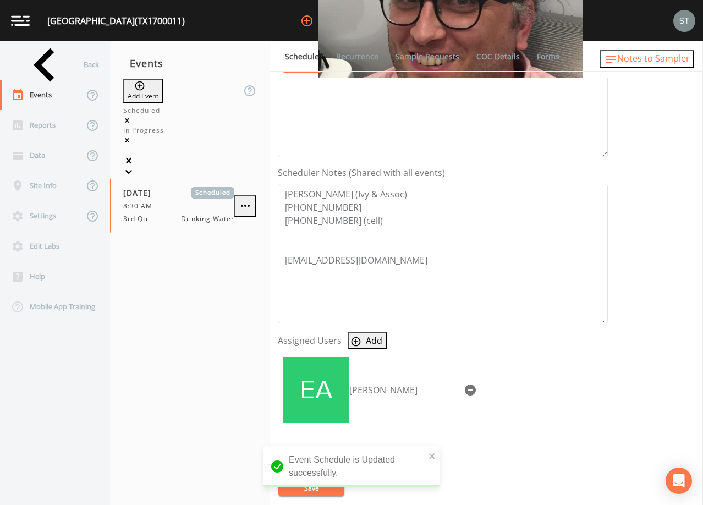
click at [664, 60] on span "Notes to Sampler" at bounding box center [653, 58] width 73 height 12
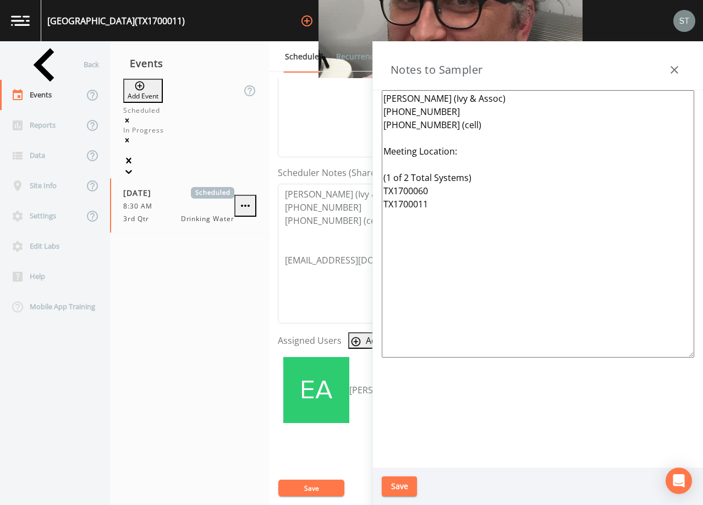
click at [511, 153] on textarea "[PERSON_NAME] (Ivy & Assoc) [PHONE_NUMBER] [PHONE_NUMBER] (cell) Meeting Locati…" at bounding box center [538, 223] width 312 height 267
type textarea "[PERSON_NAME] (Ivy & Assoc) [PHONE_NUMBER] [PHONE_NUMBER] (cell) Meeting Locati…"
click at [404, 485] on button "Save" at bounding box center [399, 486] width 35 height 20
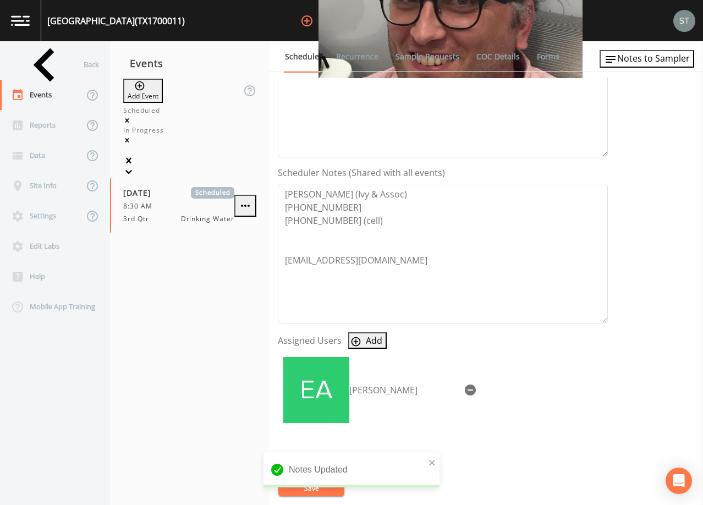
click at [338, 52] on link "Recurrence" at bounding box center [357, 56] width 46 height 31
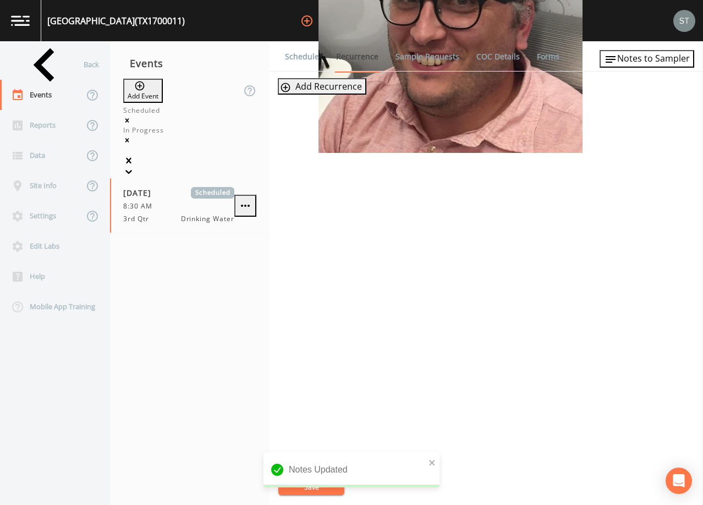
click at [304, 58] on link "Schedule" at bounding box center [301, 56] width 37 height 31
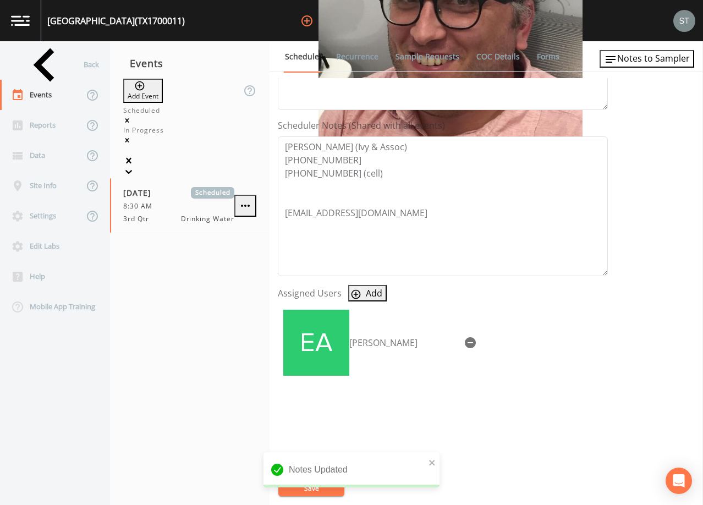
scroll to position [271, 0]
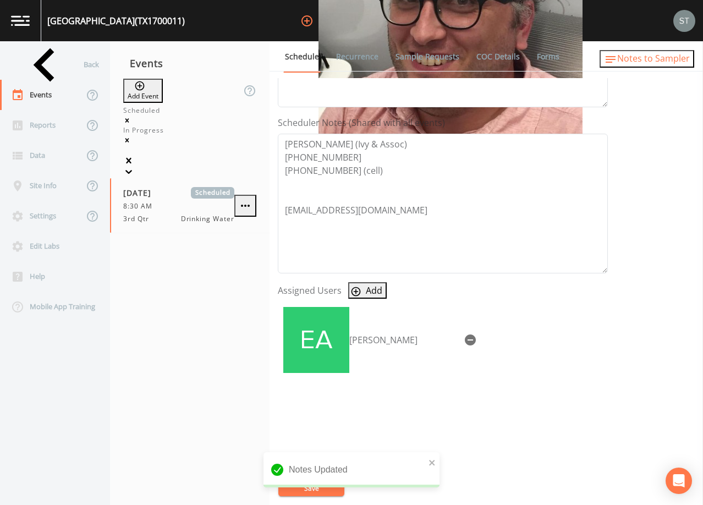
click at [660, 64] on span "Notes to Sampler" at bounding box center [653, 58] width 73 height 12
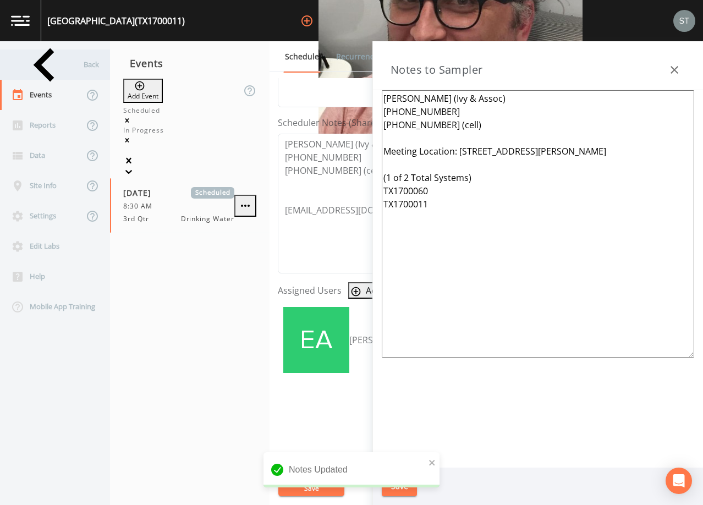
click at [48, 71] on div "Back" at bounding box center [49, 64] width 99 height 30
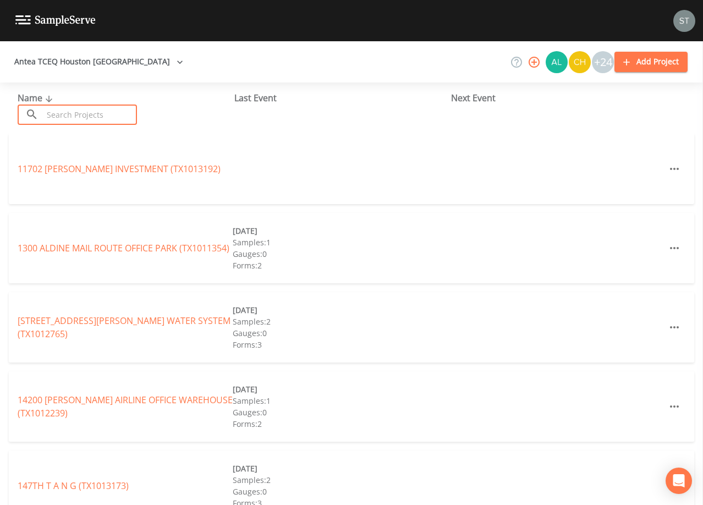
drag, startPoint x: 108, startPoint y: 114, endPoint x: 146, endPoint y: 117, distance: 38.0
click at [132, 119] on input "text" at bounding box center [90, 114] width 94 height 20
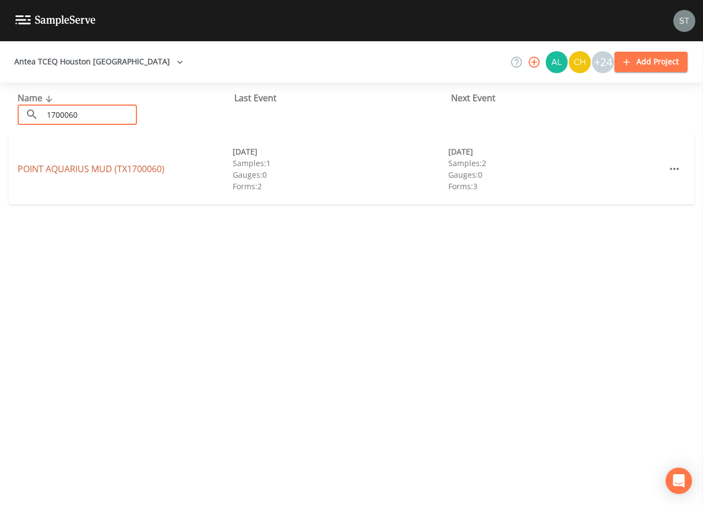
type input "1700060"
click at [50, 170] on link "POINT AQUARIUS MUD (TX1700060)" at bounding box center [91, 169] width 147 height 12
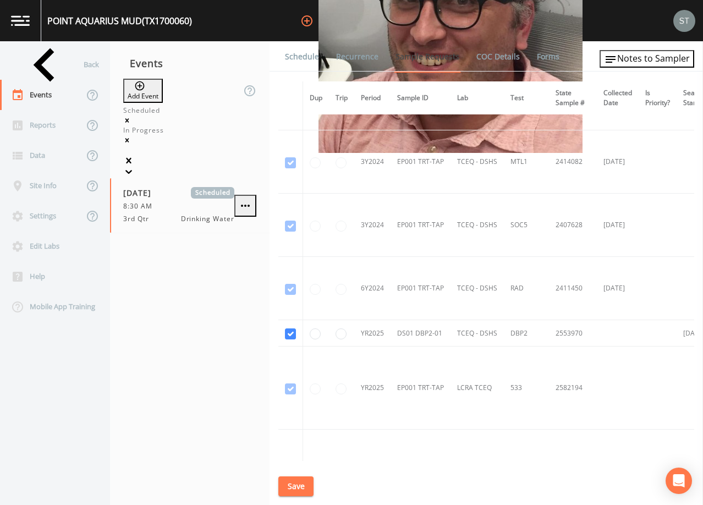
scroll to position [330, 0]
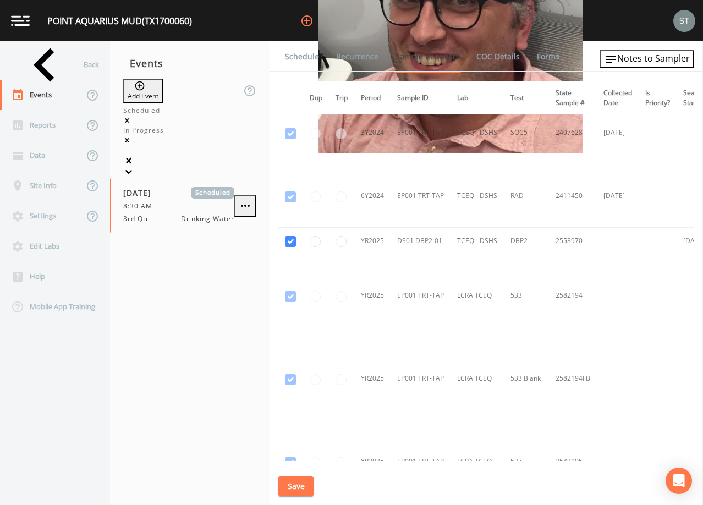
click at [303, 62] on link "Schedule" at bounding box center [301, 56] width 37 height 31
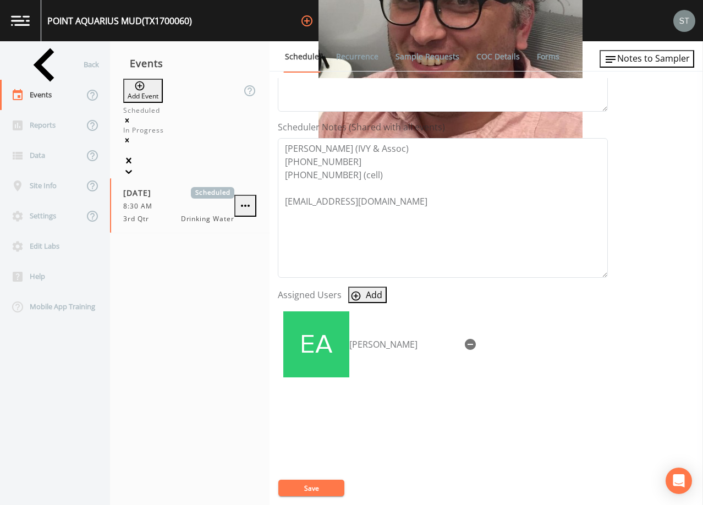
scroll to position [271, 0]
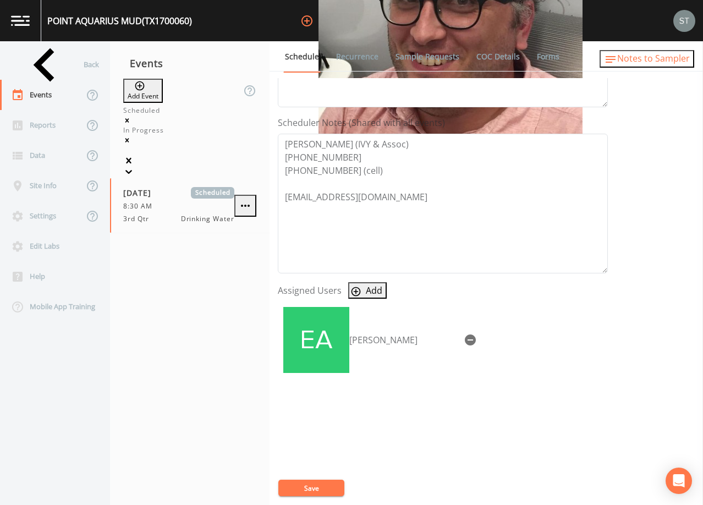
click at [668, 64] on span "Notes to Sampler" at bounding box center [653, 58] width 73 height 12
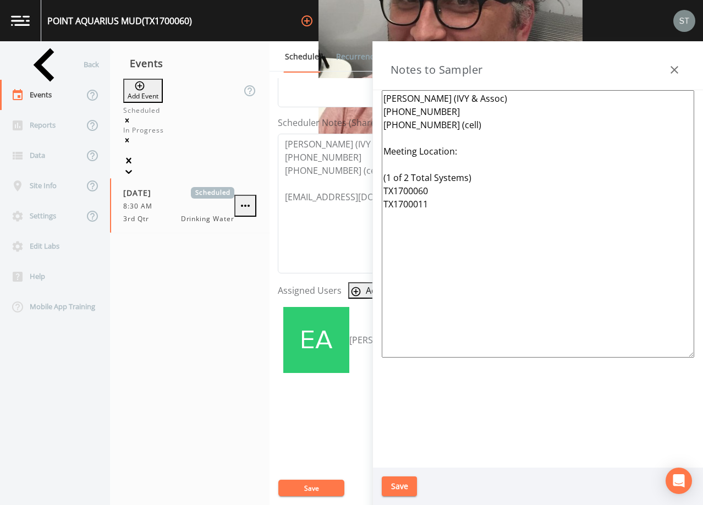
click at [537, 147] on textarea "[PERSON_NAME] (IVY & Assoc) [PHONE_NUMBER] [PHONE_NUMBER] (cell) Meeting Locati…" at bounding box center [538, 223] width 312 height 267
type textarea "[PERSON_NAME] (IVY & Assoc) [PHONE_NUMBER] [PHONE_NUMBER] (cell) Meeting Locati…"
click at [403, 482] on button "Save" at bounding box center [399, 486] width 35 height 20
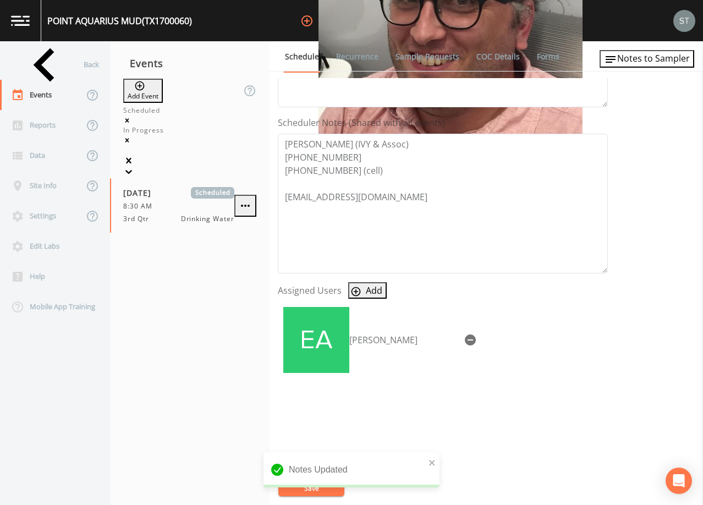
click at [350, 51] on link "Recurrence" at bounding box center [357, 56] width 46 height 31
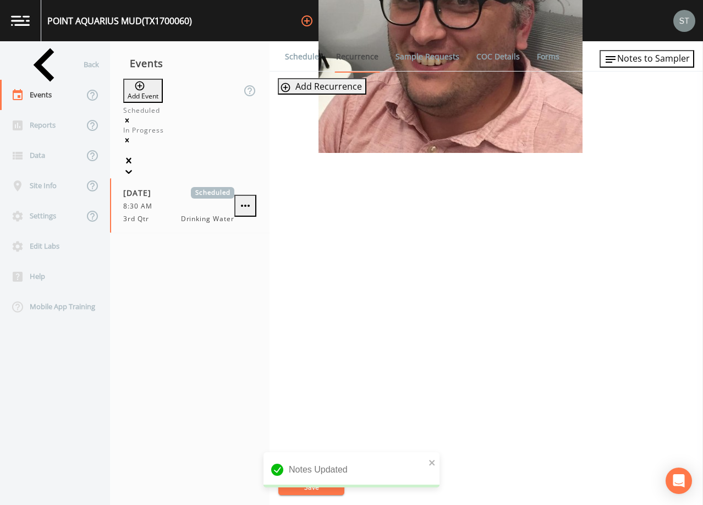
click at [298, 57] on link "Schedule" at bounding box center [301, 56] width 37 height 31
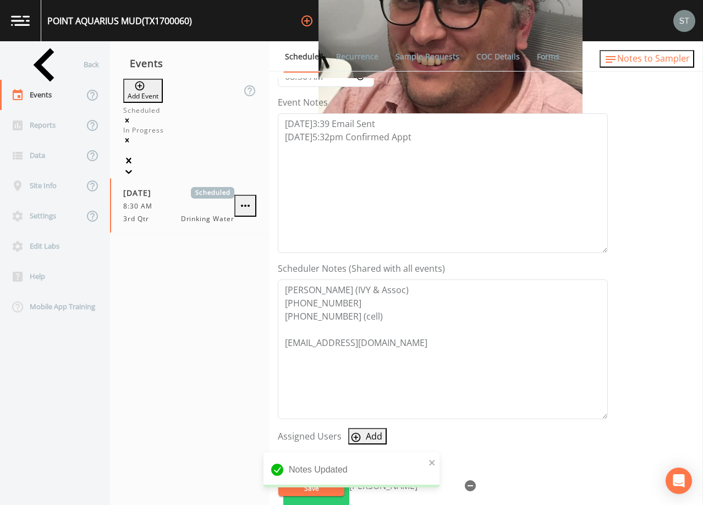
scroll to position [165, 0]
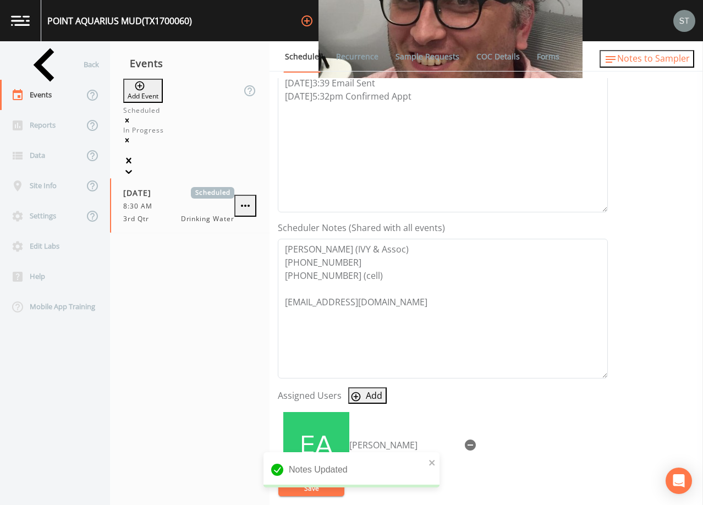
click at [676, 59] on span "Notes to Sampler" at bounding box center [653, 58] width 73 height 12
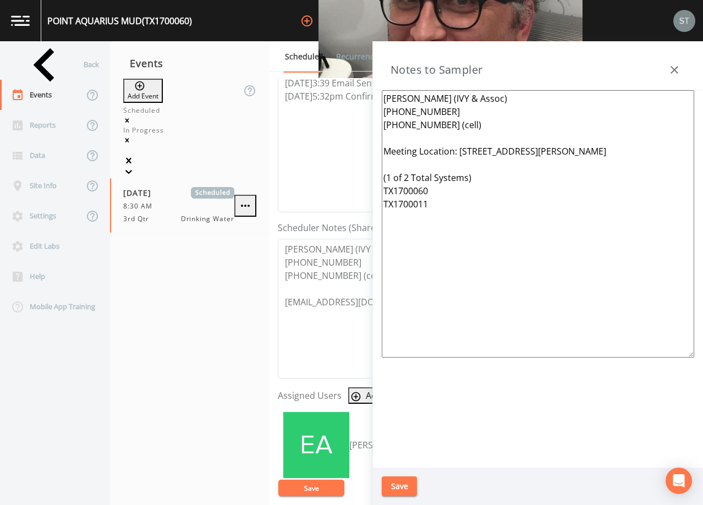
click at [31, 62] on div "Back" at bounding box center [49, 64] width 99 height 30
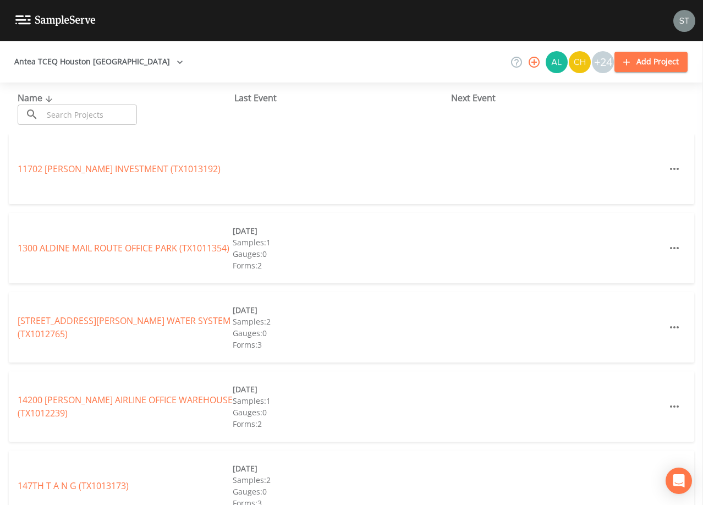
click at [85, 118] on input "text" at bounding box center [90, 114] width 94 height 20
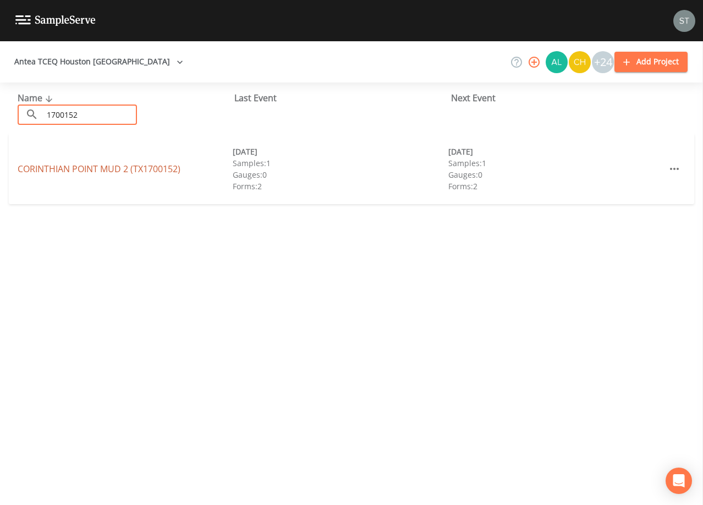
type input "1700152"
click at [131, 172] on link "[GEOGRAPHIC_DATA] 2 (TX1700152)" at bounding box center [99, 169] width 163 height 12
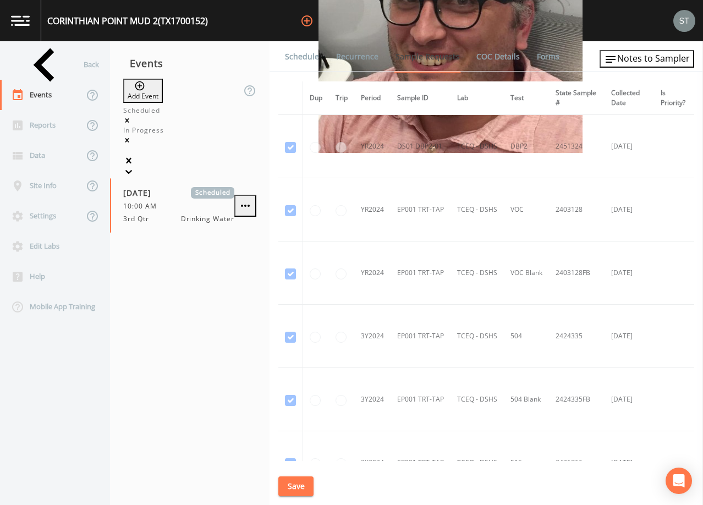
click at [310, 59] on link "Schedule" at bounding box center [301, 56] width 37 height 31
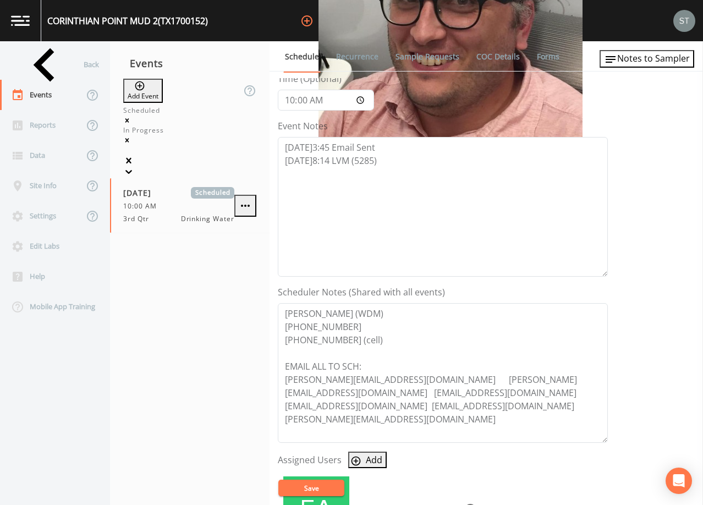
scroll to position [110, 0]
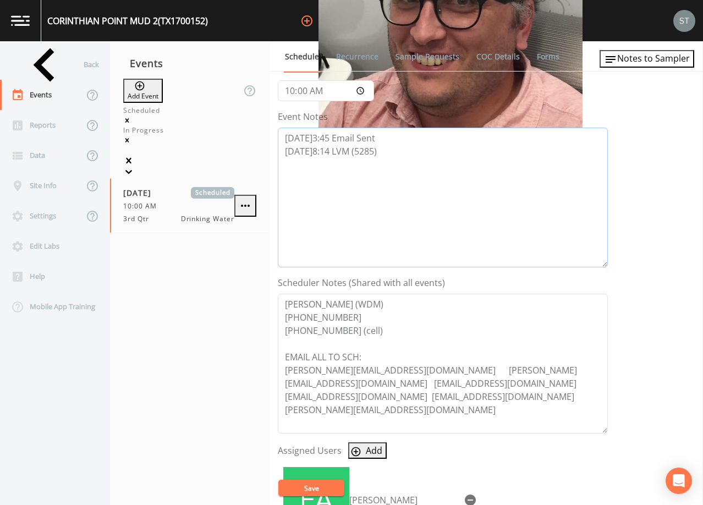
click at [396, 150] on textarea "[DATE]3:45 Email Sent [DATE]8:14 LVM (5285)" at bounding box center [443, 198] width 330 height 140
type textarea "[DATE]3:45 Email Sent [DATE]8:14 LVM (5285) [DATE]8:40 Confirmed Appt"
click at [320, 490] on button "Save" at bounding box center [311, 487] width 66 height 16
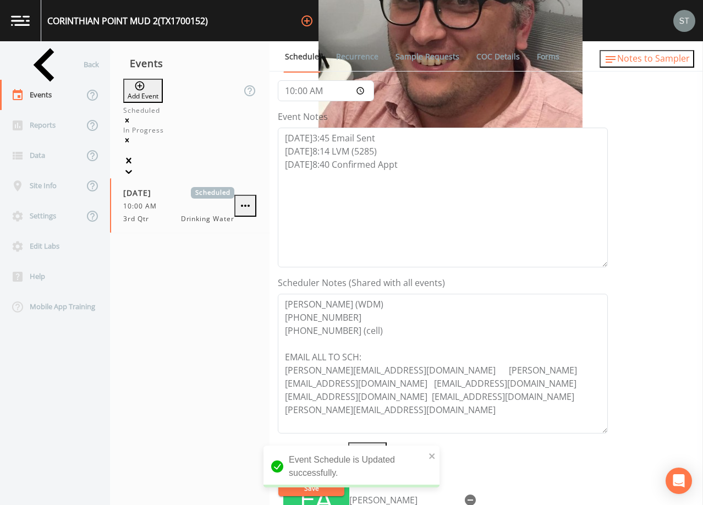
click at [652, 60] on span "Notes to Sampler" at bounding box center [653, 58] width 73 height 12
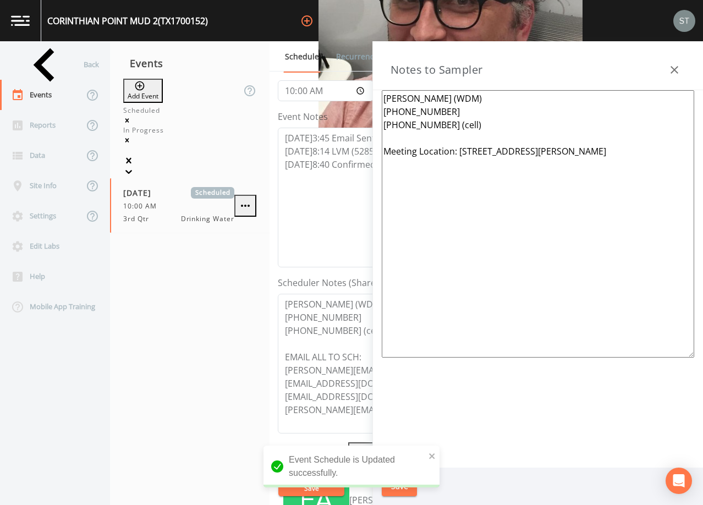
click at [675, 67] on icon "button" at bounding box center [674, 69] width 13 height 13
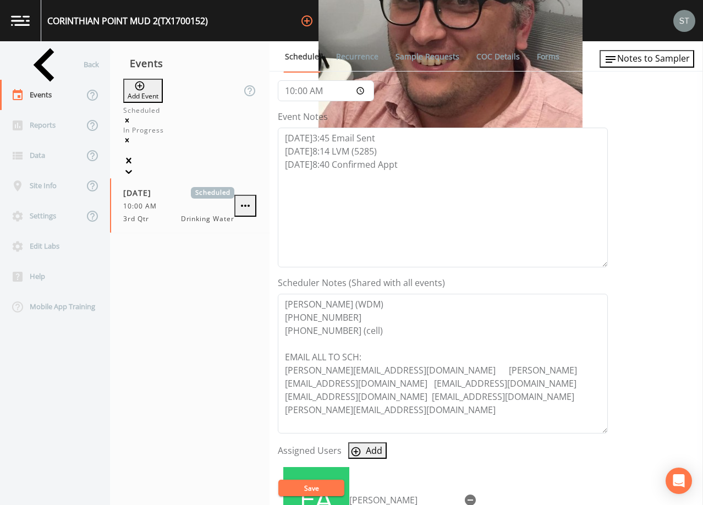
drag, startPoint x: 318, startPoint y: 487, endPoint x: 357, endPoint y: 234, distance: 255.9
click at [319, 486] on button "Save" at bounding box center [311, 487] width 66 height 16
click at [343, 56] on link "Recurrence" at bounding box center [357, 56] width 46 height 31
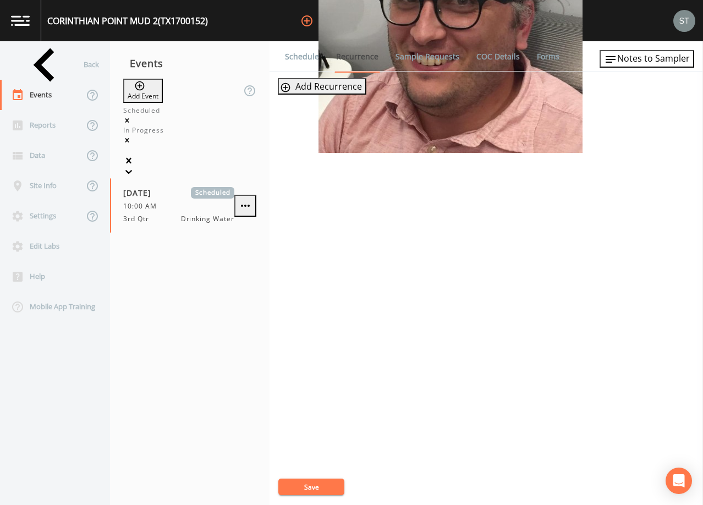
click at [300, 59] on link "Schedule" at bounding box center [301, 56] width 37 height 31
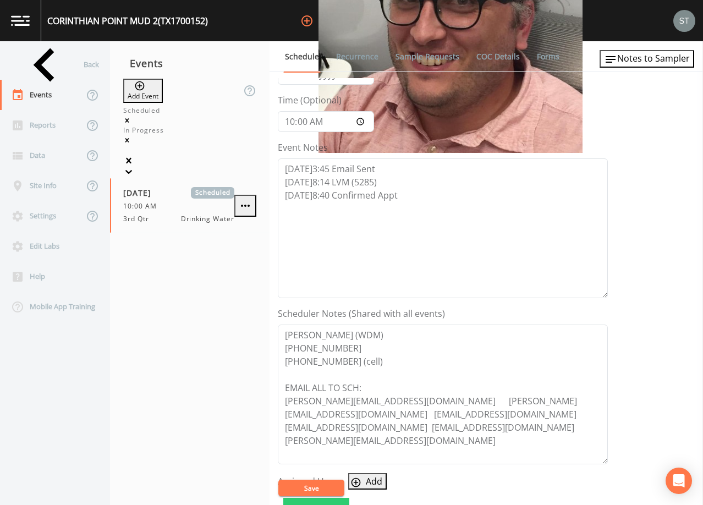
scroll to position [55, 0]
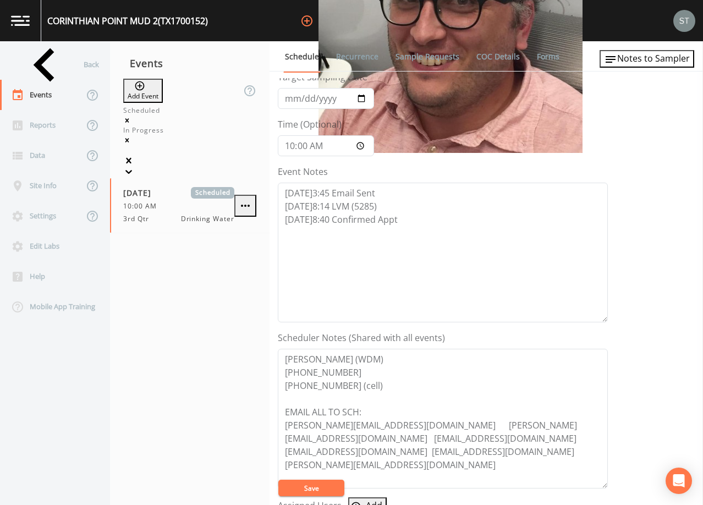
click at [355, 50] on link "Recurrence" at bounding box center [357, 56] width 46 height 31
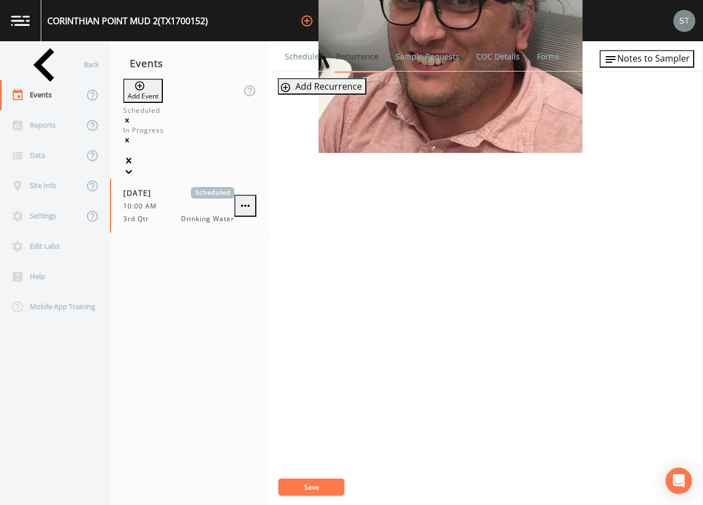
click at [291, 56] on link "Schedule" at bounding box center [301, 56] width 37 height 31
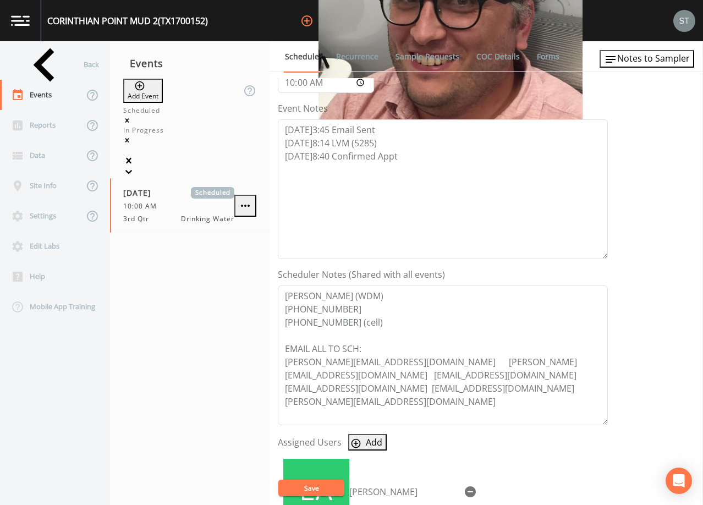
scroll to position [165, 0]
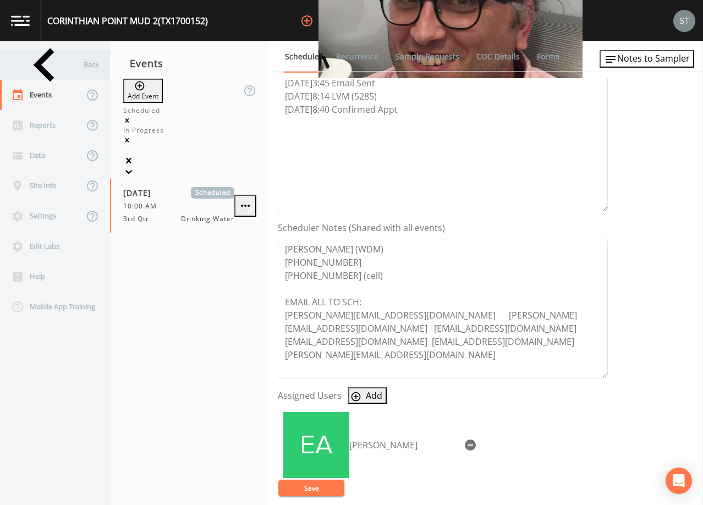
click at [51, 68] on div "Back" at bounding box center [49, 64] width 99 height 30
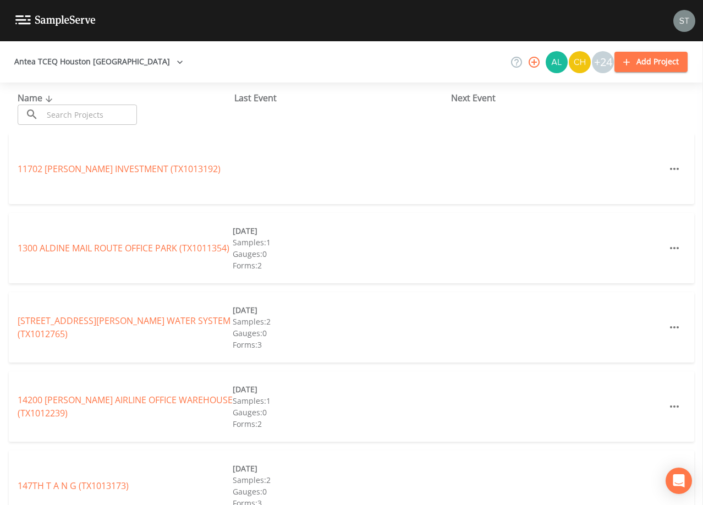
click at [118, 115] on input "text" at bounding box center [90, 114] width 94 height 20
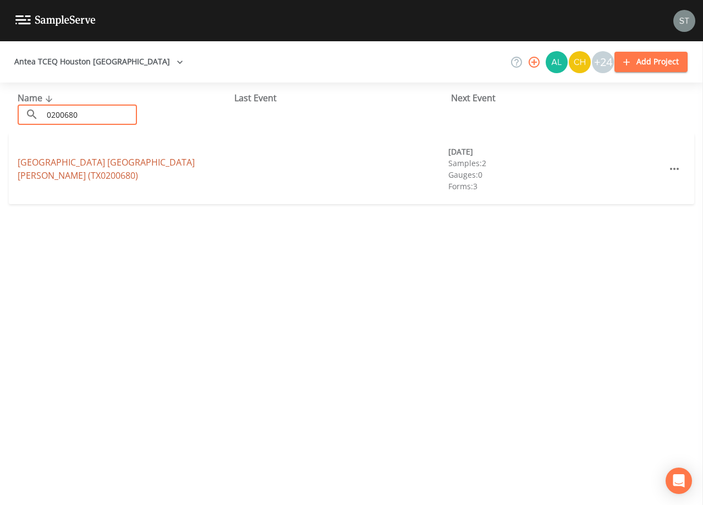
type input "0200680"
click at [133, 163] on link "[GEOGRAPHIC_DATA] [GEOGRAPHIC_DATA][STREET_ADDRESS][PERSON_NAME] (TX0200680)" at bounding box center [106, 168] width 177 height 25
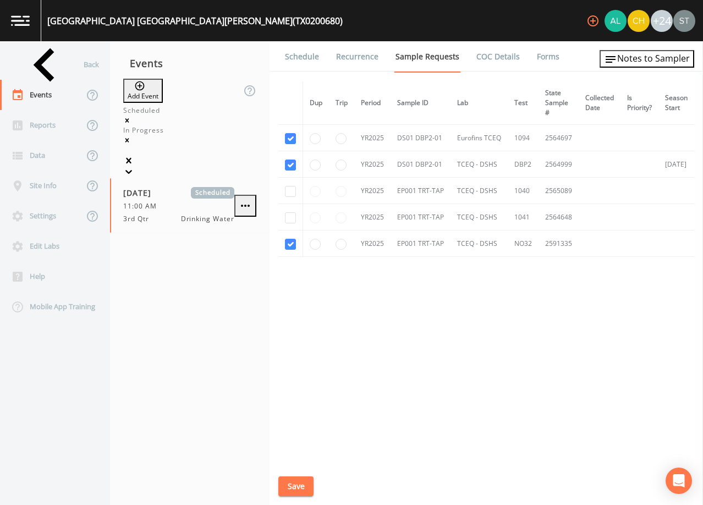
click at [305, 58] on link "Schedule" at bounding box center [301, 56] width 37 height 31
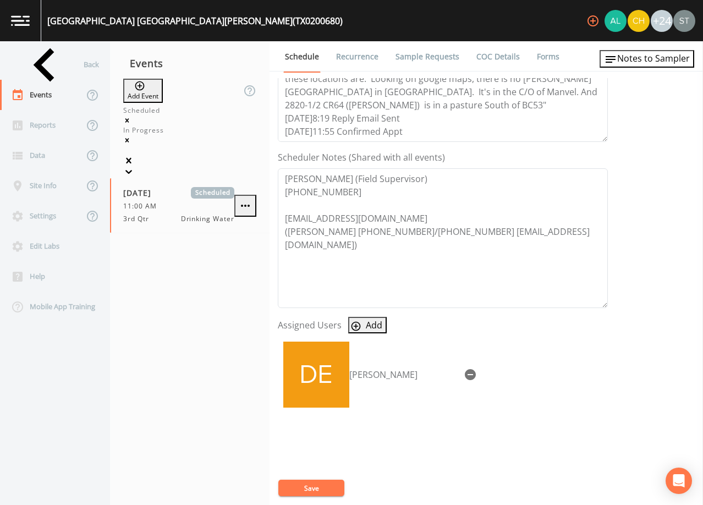
scroll to position [216, 0]
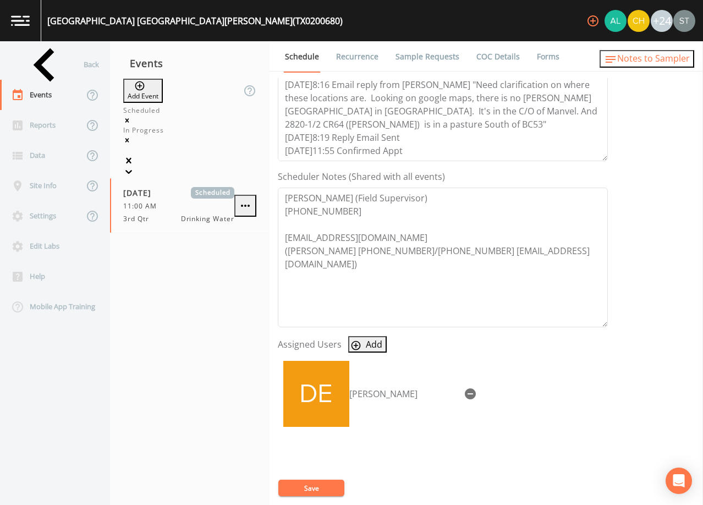
click at [660, 54] on span "Notes to Sampler" at bounding box center [653, 58] width 73 height 12
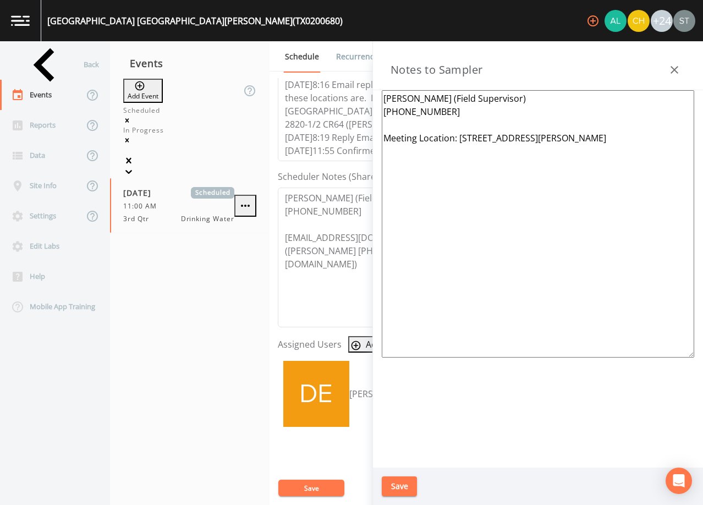
drag, startPoint x: 459, startPoint y: 136, endPoint x: 494, endPoint y: 136, distance: 35.2
click at [494, 136] on textarea "[PERSON_NAME] (Field Supervisor) [PHONE_NUMBER] Meeting Location: [STREET_ADDRE…" at bounding box center [538, 223] width 312 height 267
click at [544, 136] on textarea "[PERSON_NAME] (Field Supervisor) [PHONE_NUMBER] Meeting Location: Intersection …" at bounding box center [538, 223] width 312 height 267
type textarea "[PERSON_NAME] (Field Supervisor) [PHONE_NUMBER] Meeting Location: Intersection …"
click at [396, 488] on button "Save" at bounding box center [399, 486] width 35 height 20
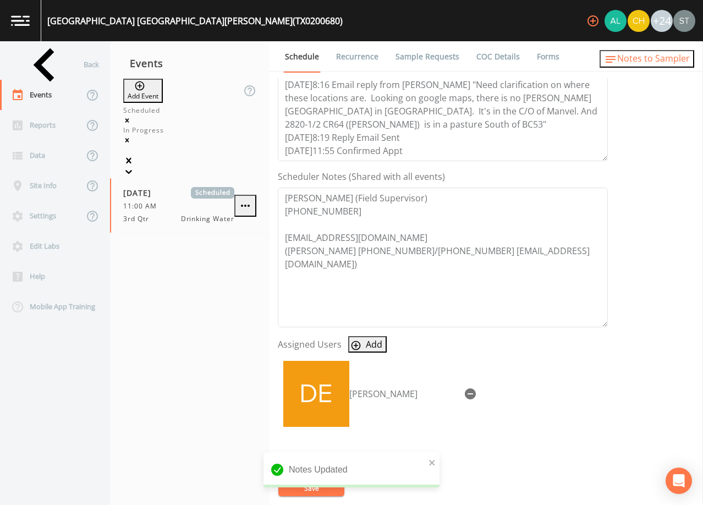
click at [653, 63] on span "Notes to Sampler" at bounding box center [653, 58] width 73 height 12
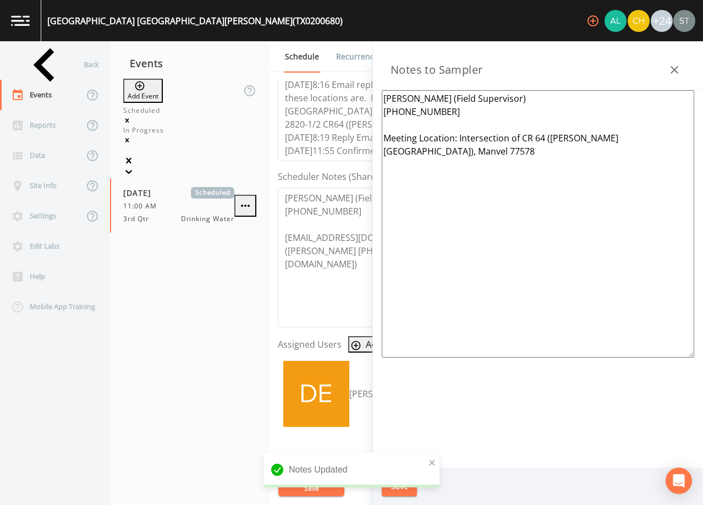
click at [619, 139] on textarea "[PERSON_NAME] (Field Supervisor) [PHONE_NUMBER] Meeting Location: Intersection …" at bounding box center [538, 223] width 312 height 267
type textarea "[PERSON_NAME] (Field Supervisor) [PHONE_NUMBER] Meeting Location: Intersection …"
click at [403, 490] on button "Save" at bounding box center [399, 486] width 35 height 20
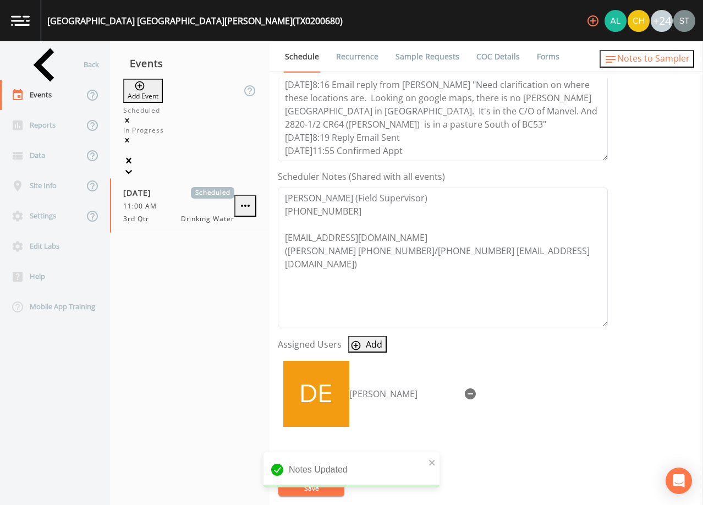
click at [665, 59] on span "Notes to Sampler" at bounding box center [653, 58] width 73 height 12
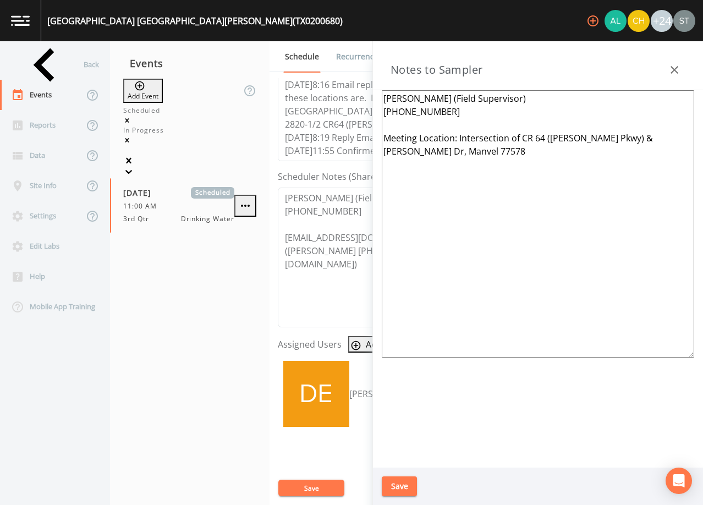
click at [534, 191] on textarea "[PERSON_NAME] (Field Supervisor) [PHONE_NUMBER] Meeting Location: Intersection …" at bounding box center [538, 223] width 312 height 267
click at [401, 485] on button "Save" at bounding box center [399, 486] width 35 height 20
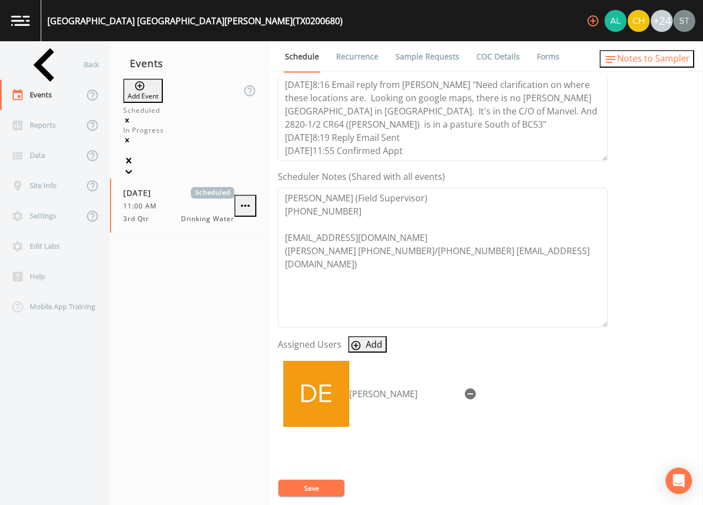
click at [662, 63] on span "Notes to Sampler" at bounding box center [653, 58] width 73 height 12
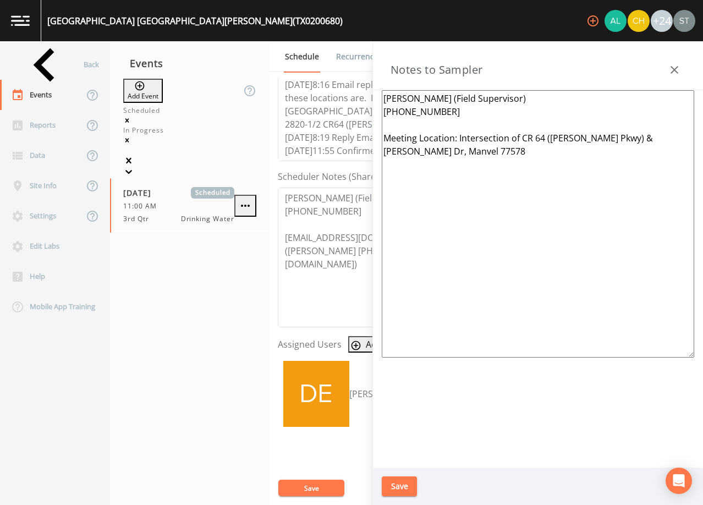
click at [673, 68] on icon "button" at bounding box center [674, 70] width 8 height 8
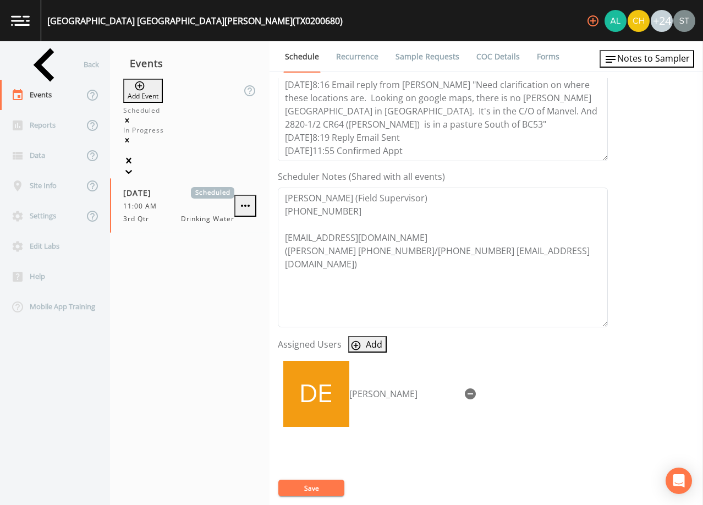
click at [432, 59] on link "Sample Requests" at bounding box center [427, 56] width 67 height 31
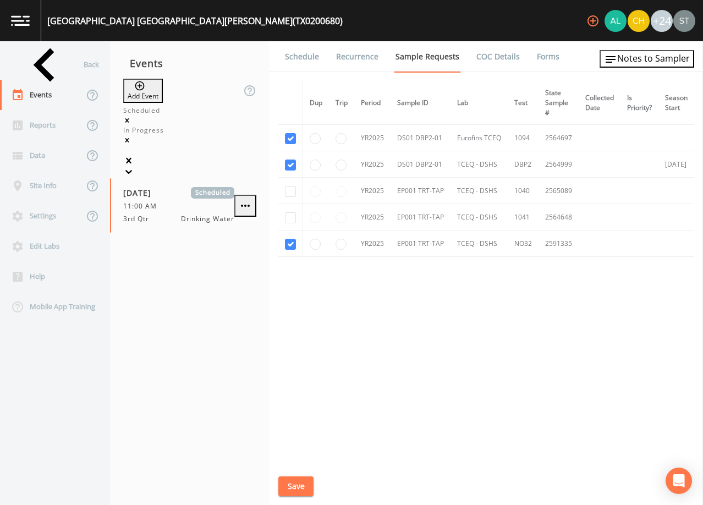
click at [294, 57] on link "Schedule" at bounding box center [301, 56] width 37 height 31
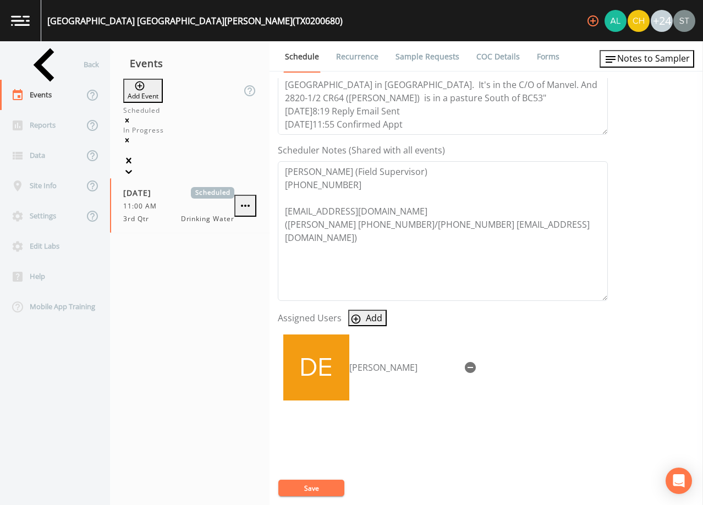
scroll to position [271, 0]
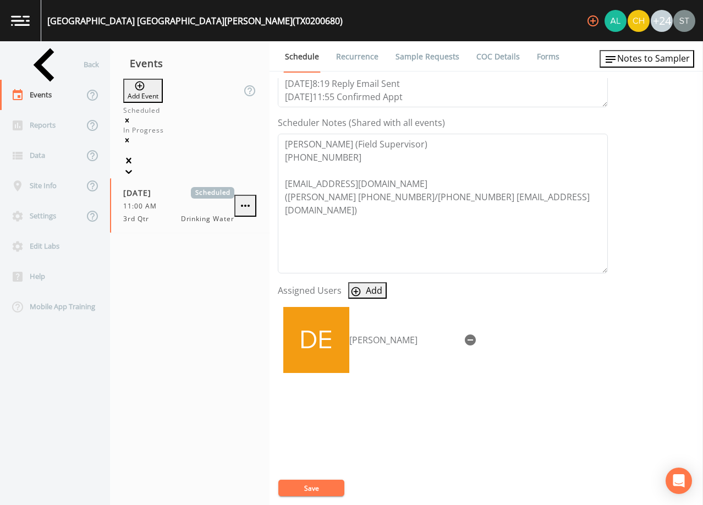
click at [48, 70] on div "Back" at bounding box center [49, 64] width 99 height 30
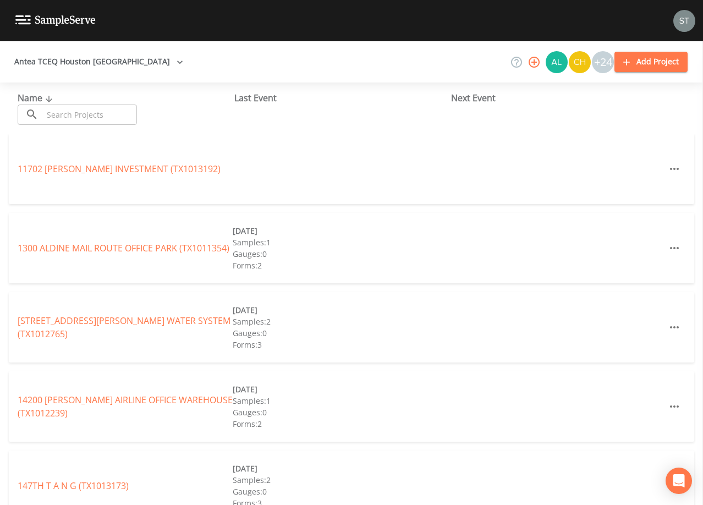
click at [81, 114] on input "text" at bounding box center [90, 114] width 94 height 20
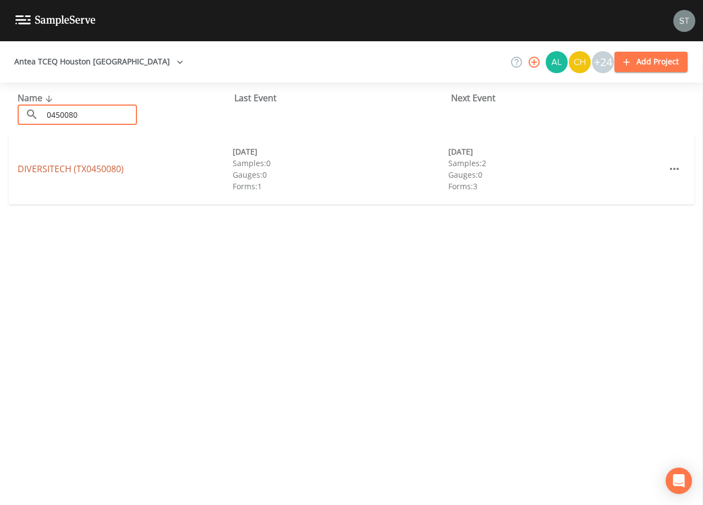
type input "0450080"
click at [115, 171] on link "DIVERSITECH (TX0450080)" at bounding box center [71, 169] width 106 height 12
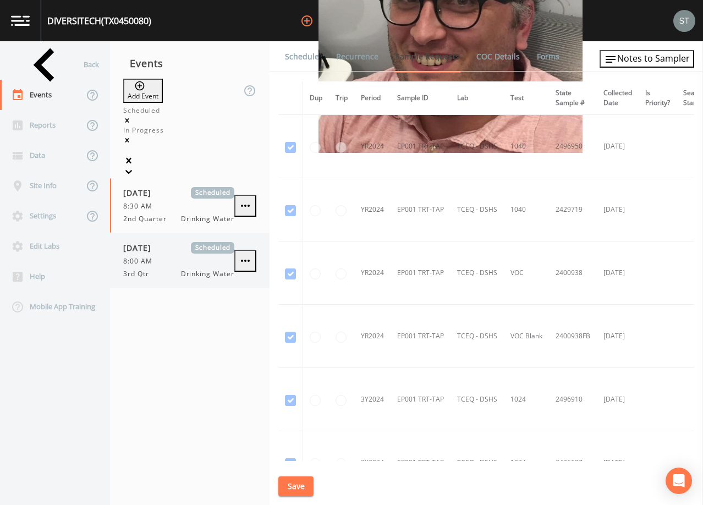
click at [186, 256] on div "8:00 AM" at bounding box center [178, 261] width 111 height 10
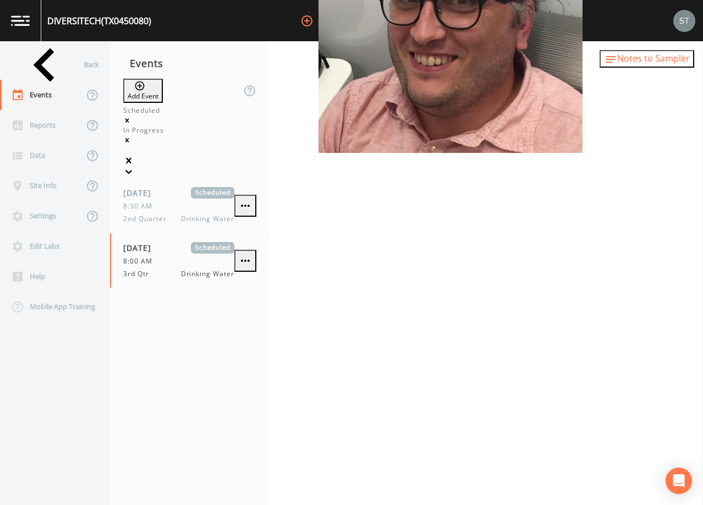
click at [681, 63] on span "Notes to Sampler" at bounding box center [653, 58] width 73 height 12
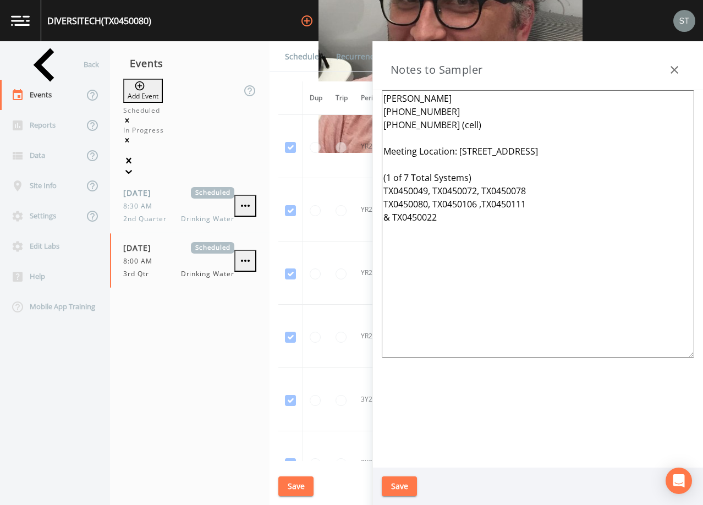
click at [678, 65] on icon "button" at bounding box center [674, 69] width 13 height 13
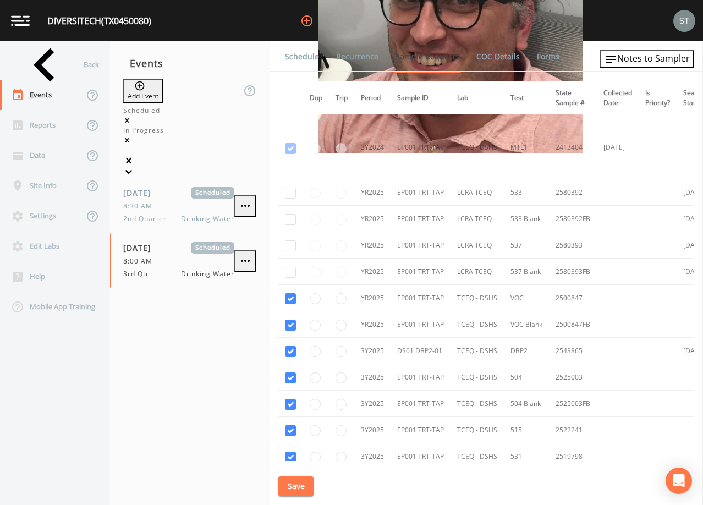
scroll to position [440, 0]
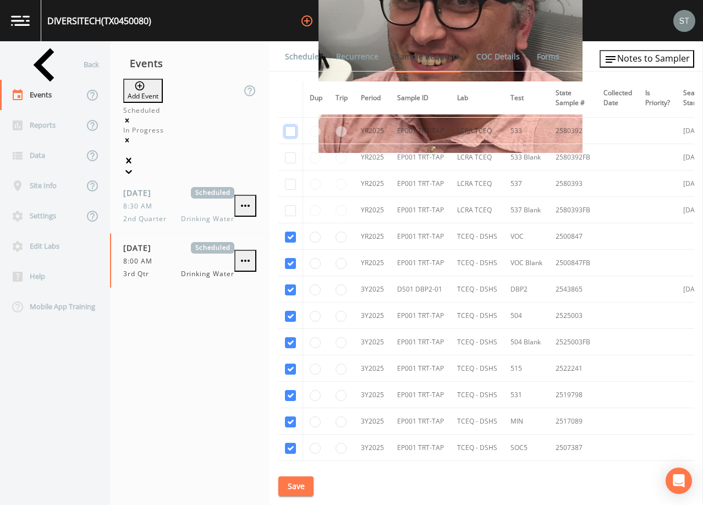
click at [294, 130] on input "checkbox" at bounding box center [290, 131] width 11 height 11
checkbox input "true"
click at [290, 155] on input "checkbox" at bounding box center [290, 157] width 11 height 11
checkbox input "true"
click at [291, 180] on input "checkbox" at bounding box center [290, 184] width 11 height 11
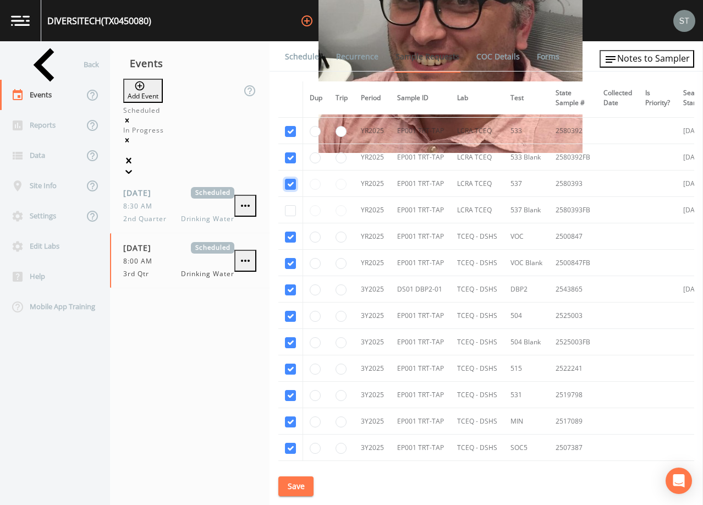
checkbox input "true"
click at [290, 213] on input "checkbox" at bounding box center [290, 210] width 11 height 11
checkbox input "true"
click at [301, 487] on button "Save" at bounding box center [295, 486] width 35 height 20
click at [302, 487] on button "Save" at bounding box center [295, 486] width 35 height 20
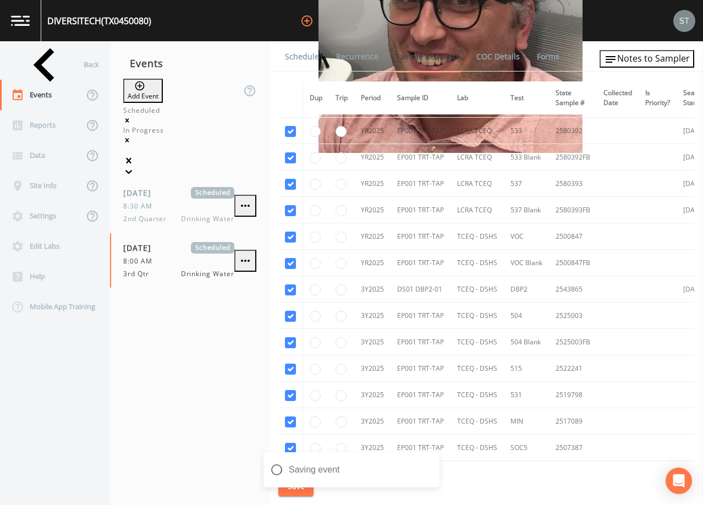
click at [302, 56] on link "Schedule" at bounding box center [301, 56] width 37 height 31
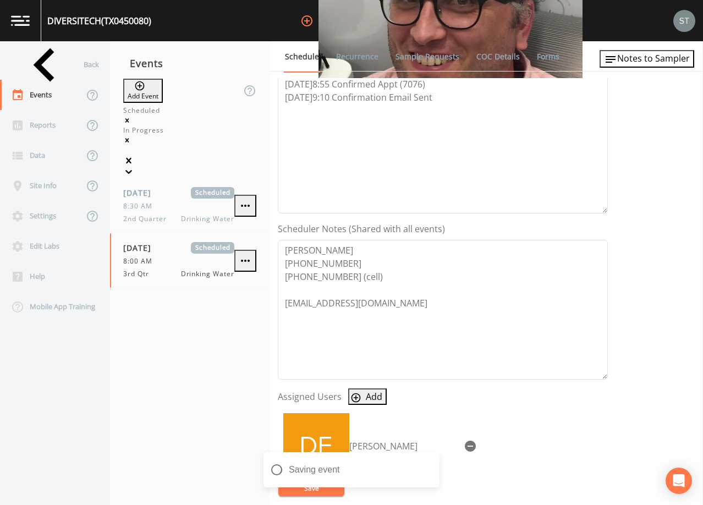
scroll to position [165, 0]
click at [664, 60] on span "Notes to Sampler" at bounding box center [653, 58] width 73 height 12
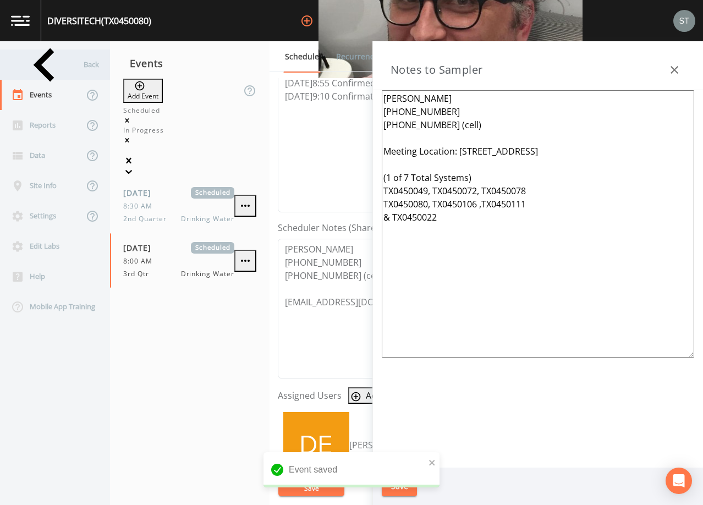
click at [58, 67] on div "Back" at bounding box center [49, 64] width 99 height 30
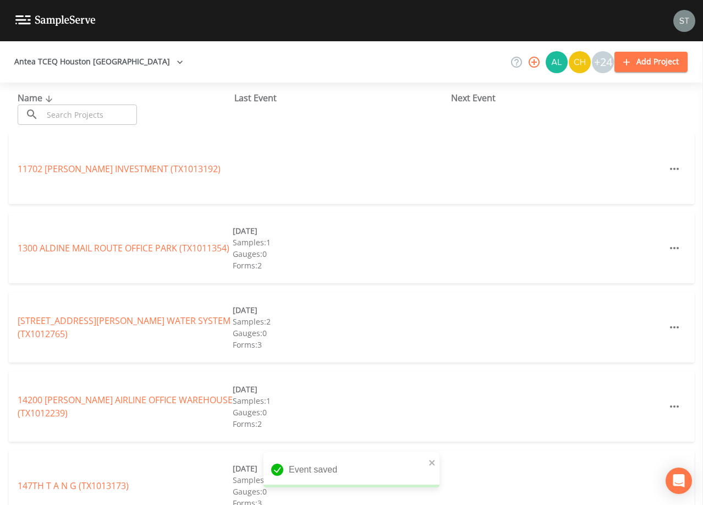
click at [91, 111] on input "text" at bounding box center [90, 114] width 94 height 20
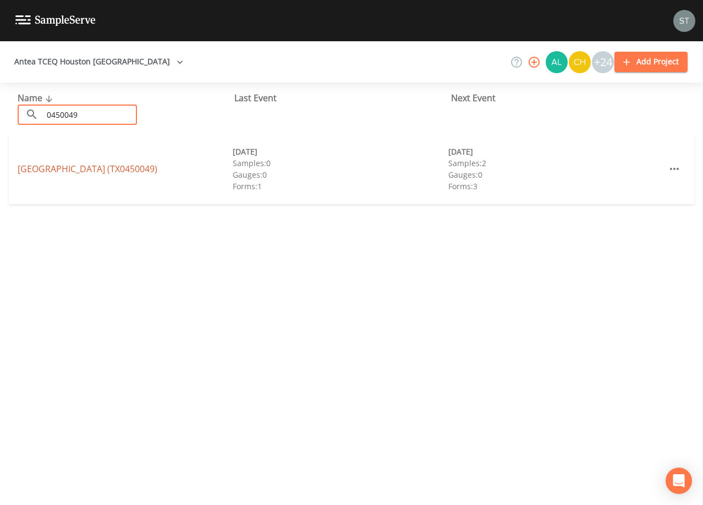
type input "0450049"
click at [147, 168] on link "[GEOGRAPHIC_DATA] (TX0450049)" at bounding box center [88, 169] width 140 height 12
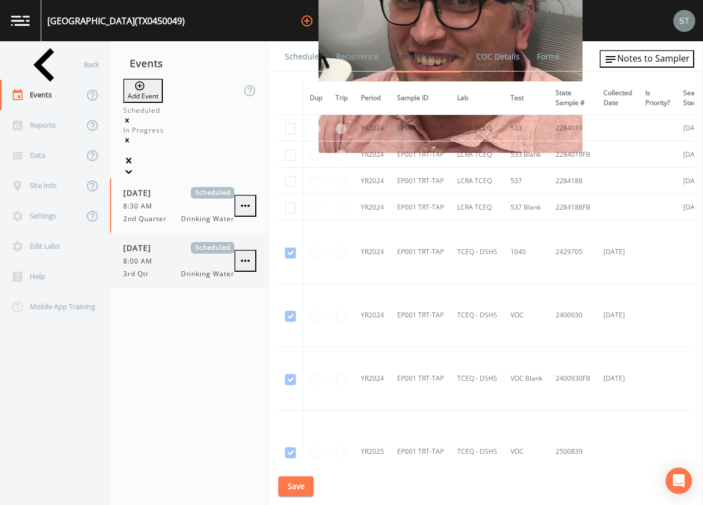
click at [199, 256] on div "8:00 AM" at bounding box center [178, 261] width 111 height 10
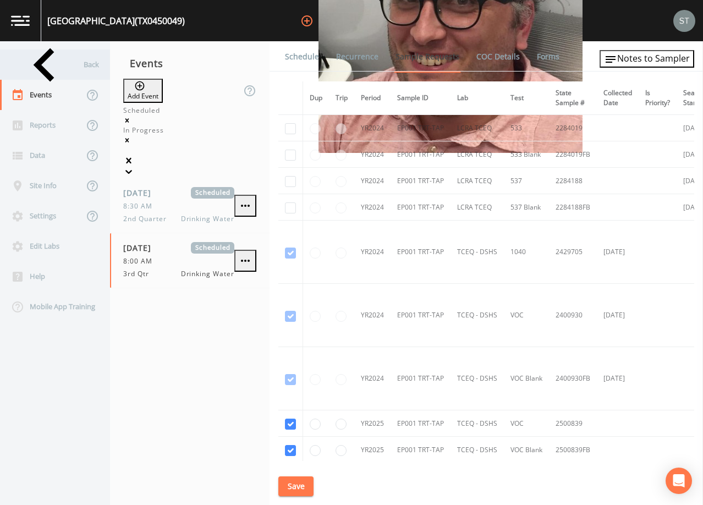
click at [47, 62] on div "Back" at bounding box center [49, 64] width 99 height 30
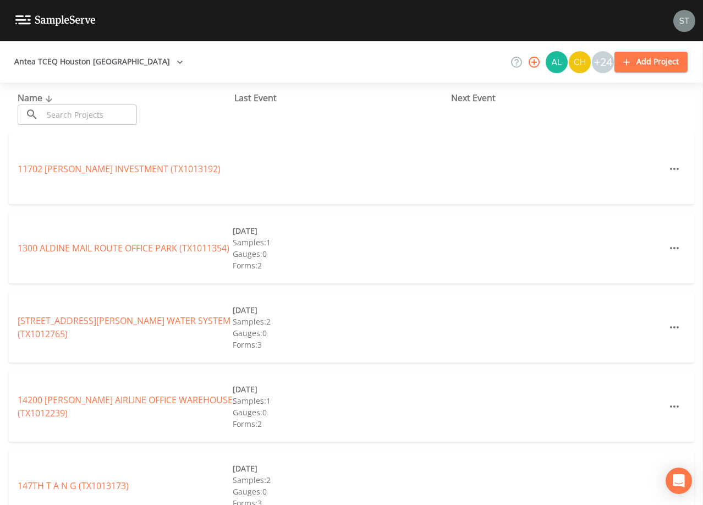
click at [74, 113] on input "text" at bounding box center [90, 114] width 94 height 20
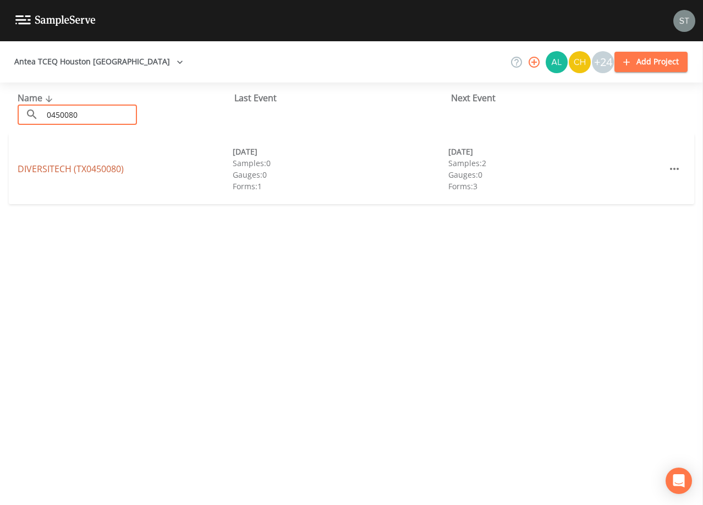
type input "0450080"
click at [116, 166] on link "DIVERSITECH (TX0450080)" at bounding box center [71, 169] width 106 height 12
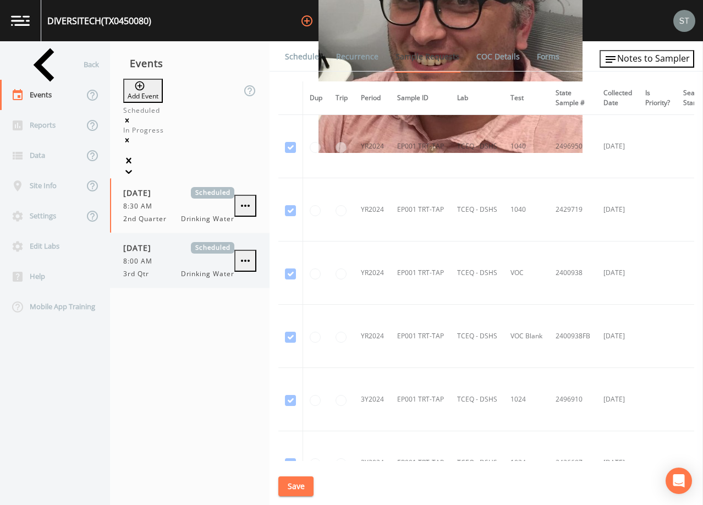
click at [182, 256] on div "8:00 AM" at bounding box center [178, 261] width 111 height 10
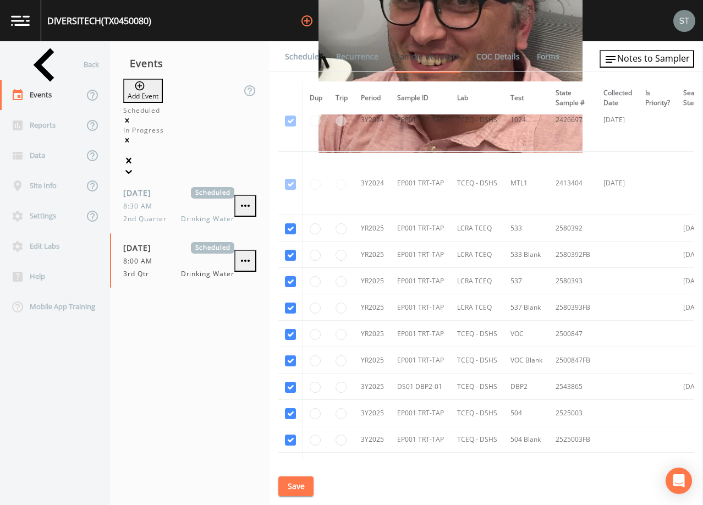
scroll to position [385, 0]
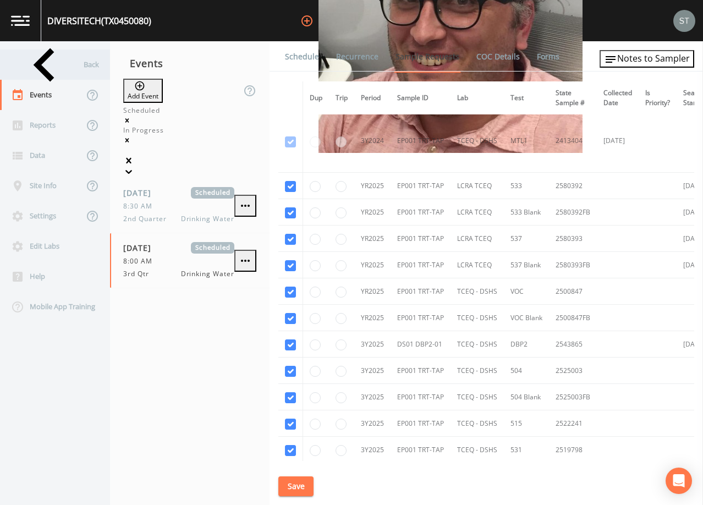
click at [37, 65] on div "Back" at bounding box center [49, 64] width 99 height 30
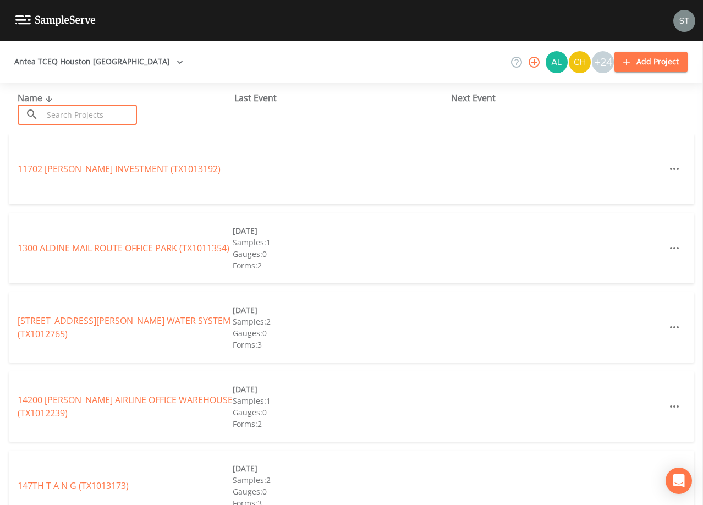
click at [85, 118] on input "text" at bounding box center [90, 114] width 94 height 20
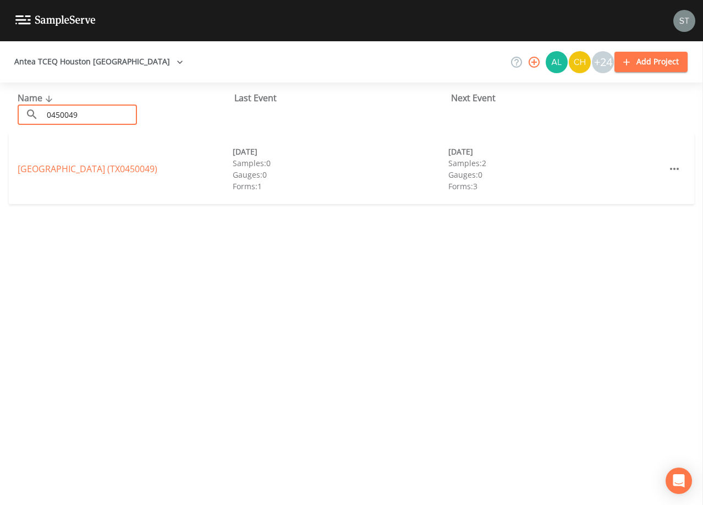
type input "0450049"
click at [99, 169] on link "[GEOGRAPHIC_DATA] (TX0450049)" at bounding box center [88, 169] width 140 height 12
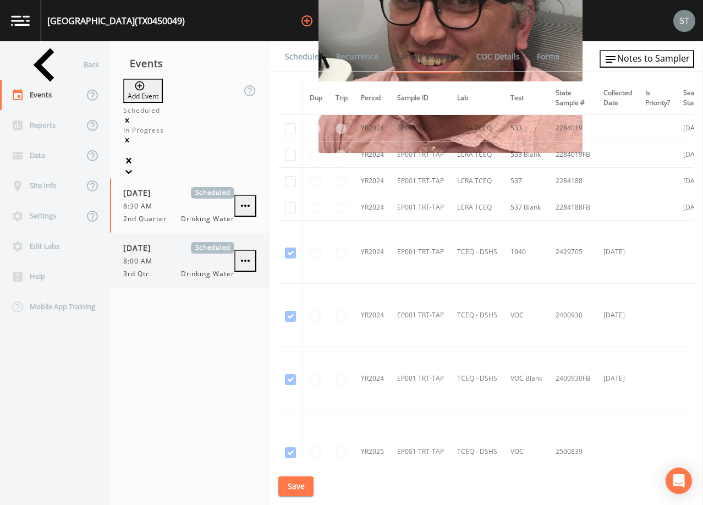
click at [159, 242] on span "[DATE]" at bounding box center [141, 248] width 36 height 12
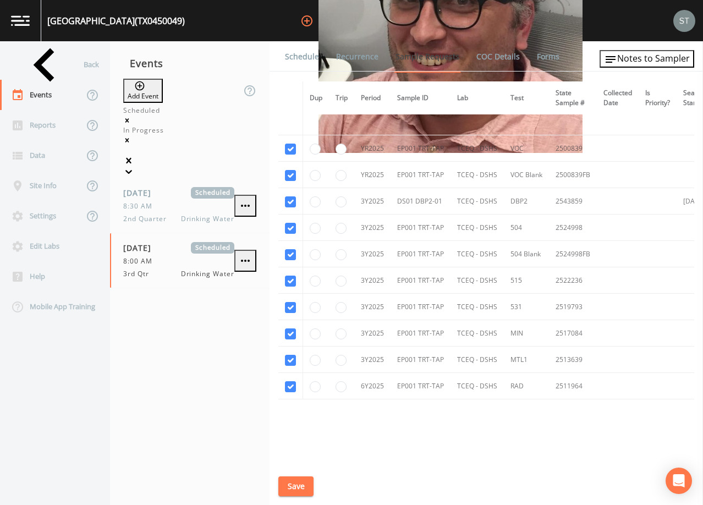
scroll to position [304, 0]
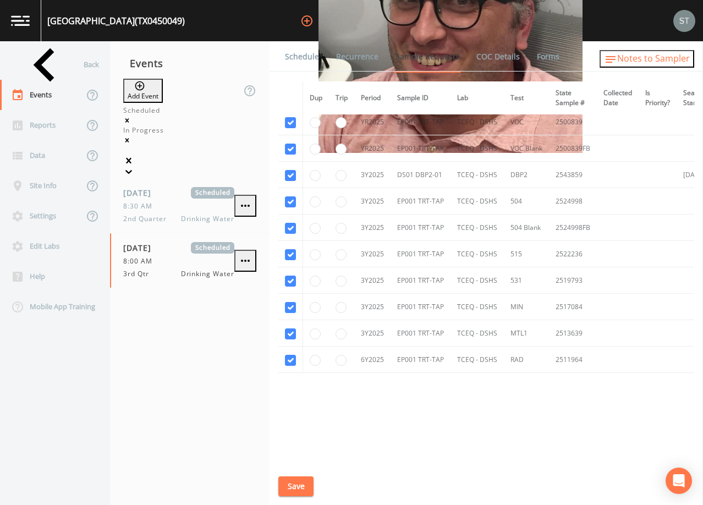
click at [666, 62] on span "Notes to Sampler" at bounding box center [653, 58] width 73 height 12
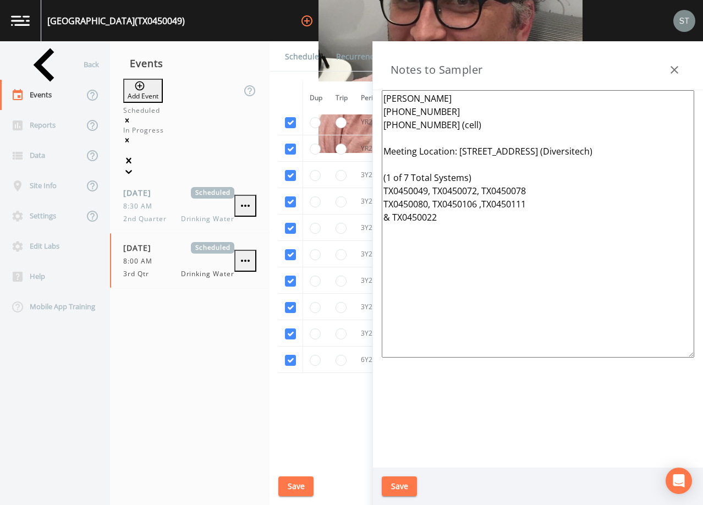
click at [296, 63] on link "Schedule" at bounding box center [301, 56] width 37 height 31
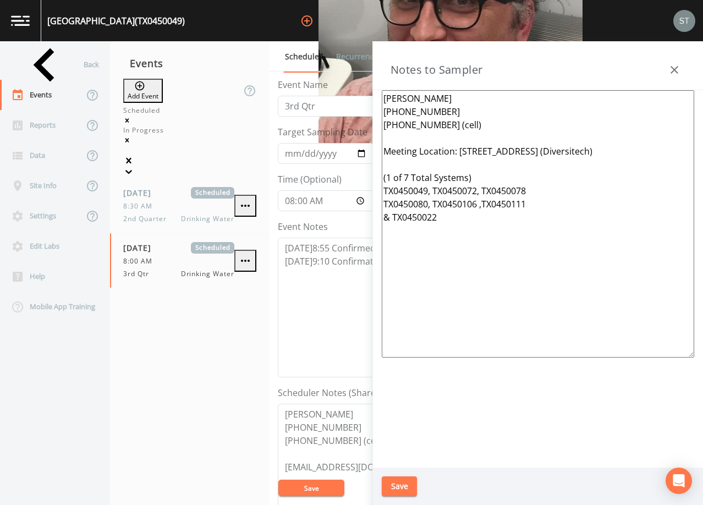
click at [678, 68] on icon "button" at bounding box center [674, 69] width 13 height 13
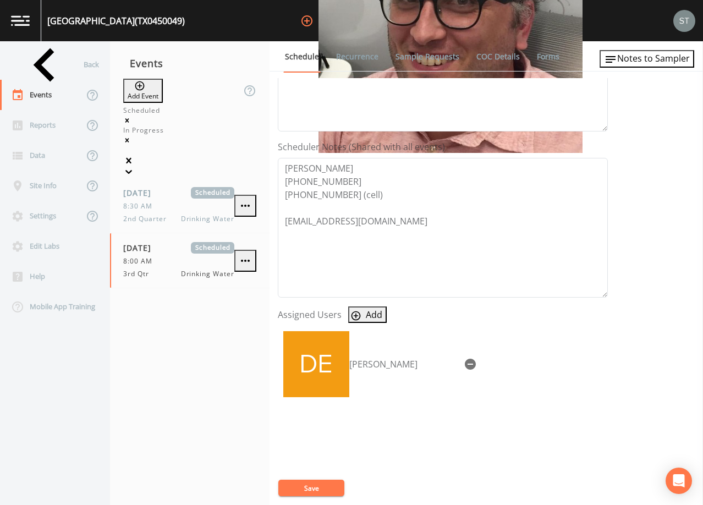
scroll to position [271, 0]
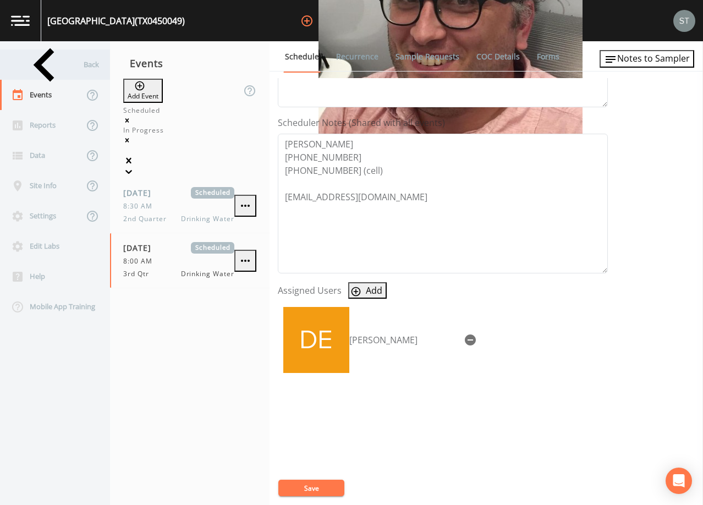
click at [20, 70] on icon at bounding box center [44, 64] width 67 height 67
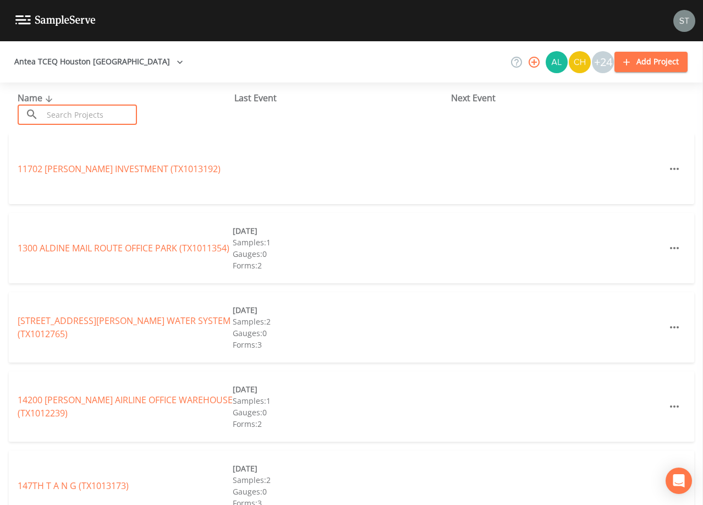
click at [85, 108] on input "text" at bounding box center [90, 114] width 94 height 20
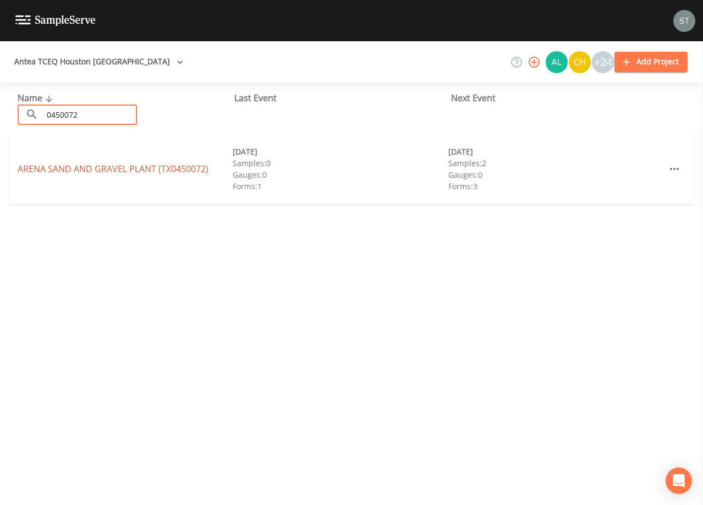
type input "0450072"
click at [108, 168] on link "ARENA SAND AND GRAVEL PLANT (TX0450072)" at bounding box center [113, 169] width 191 height 12
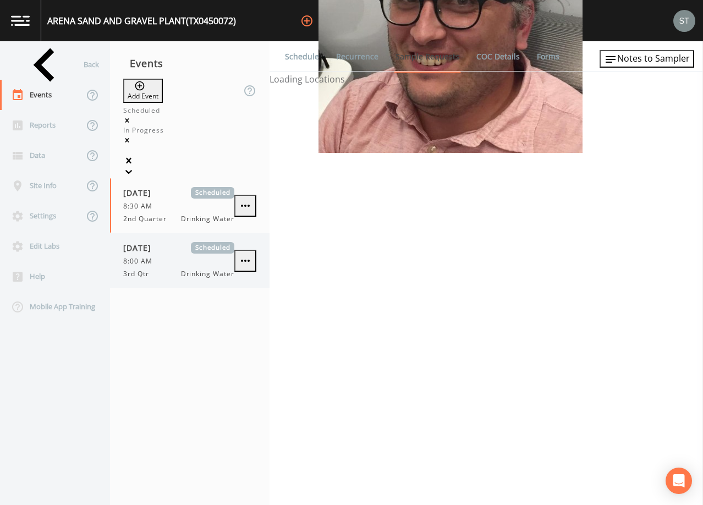
click at [177, 256] on div "8:00 AM" at bounding box center [178, 261] width 111 height 10
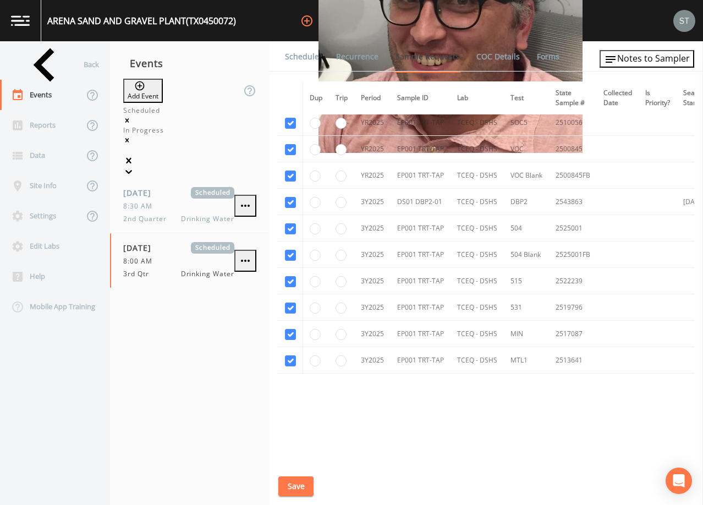
scroll to position [367, 0]
click at [667, 64] on span "Notes to Sampler" at bounding box center [653, 58] width 73 height 12
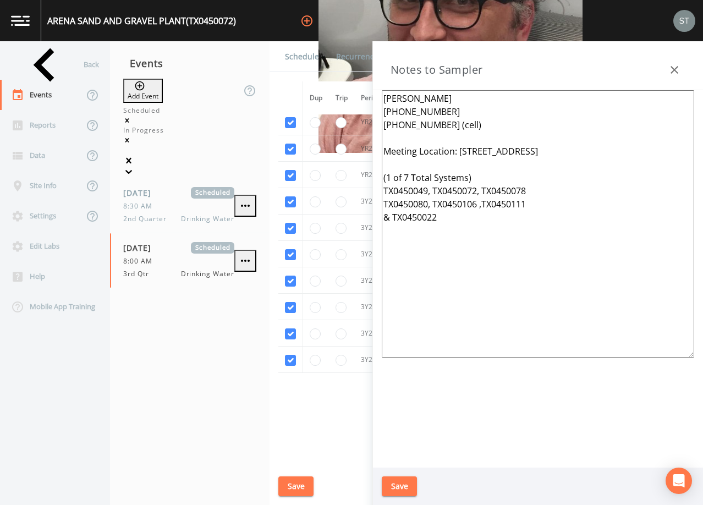
click at [674, 68] on icon "button" at bounding box center [674, 69] width 13 height 13
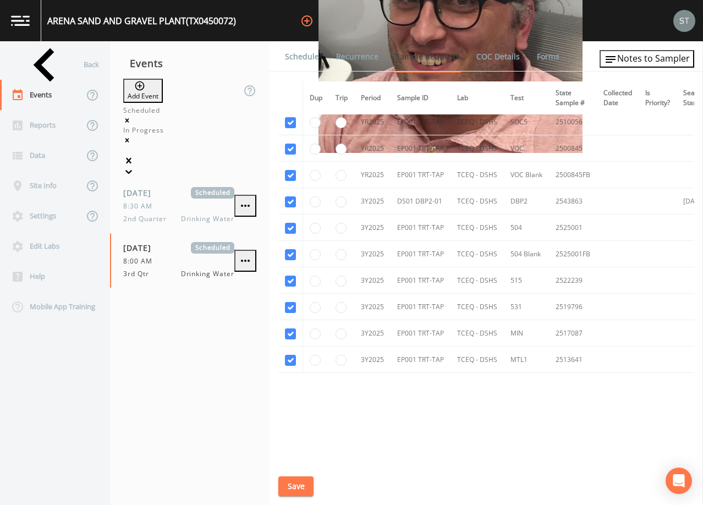
click at [305, 57] on link "Schedule" at bounding box center [301, 56] width 37 height 31
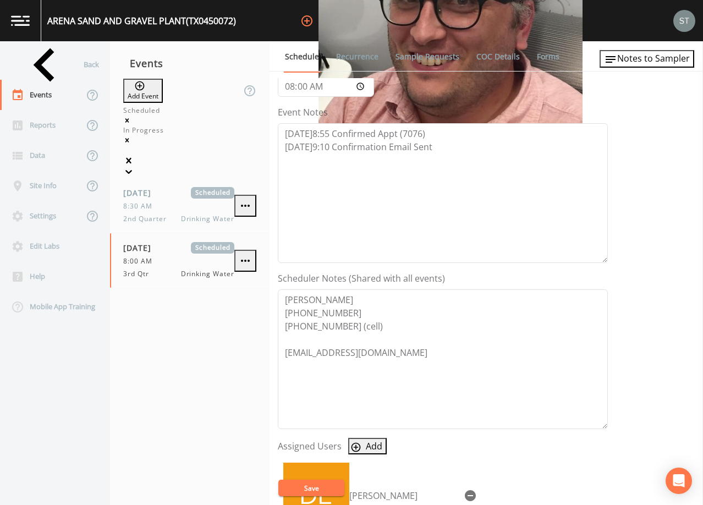
scroll to position [165, 0]
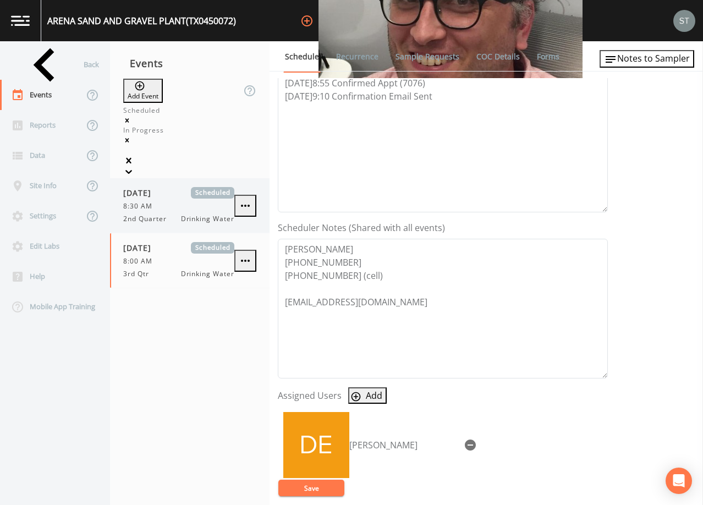
click at [153, 201] on span "8:30 AM" at bounding box center [141, 206] width 36 height 10
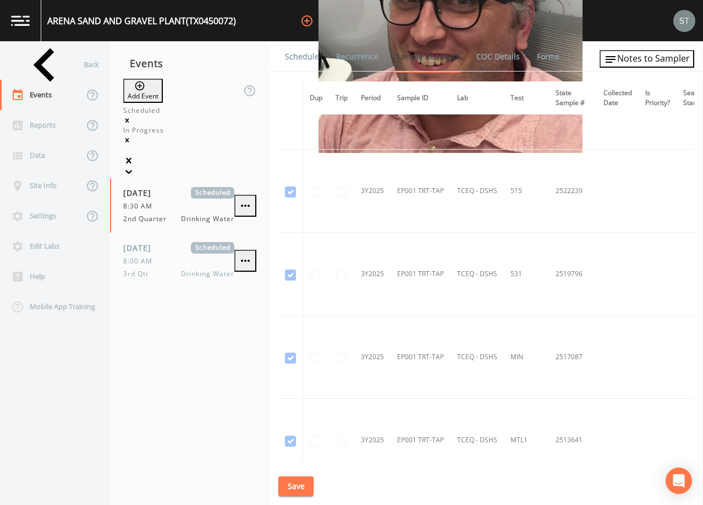
scroll to position [825, 0]
click at [305, 59] on link "Schedule" at bounding box center [301, 56] width 37 height 31
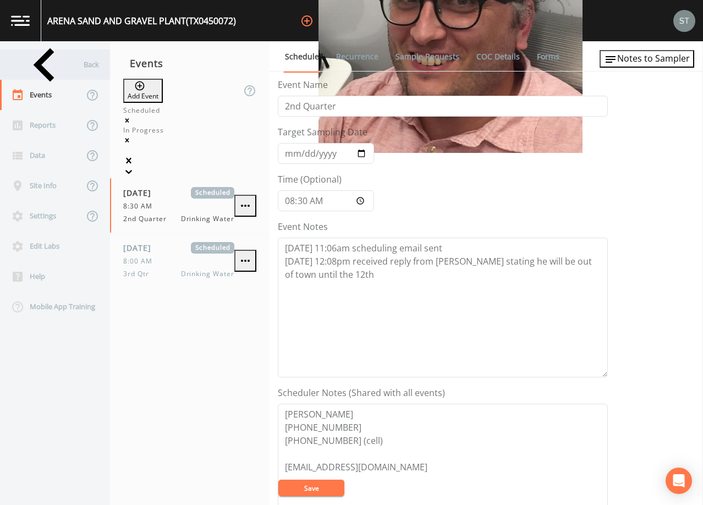
click at [63, 68] on div "Back" at bounding box center [49, 64] width 99 height 30
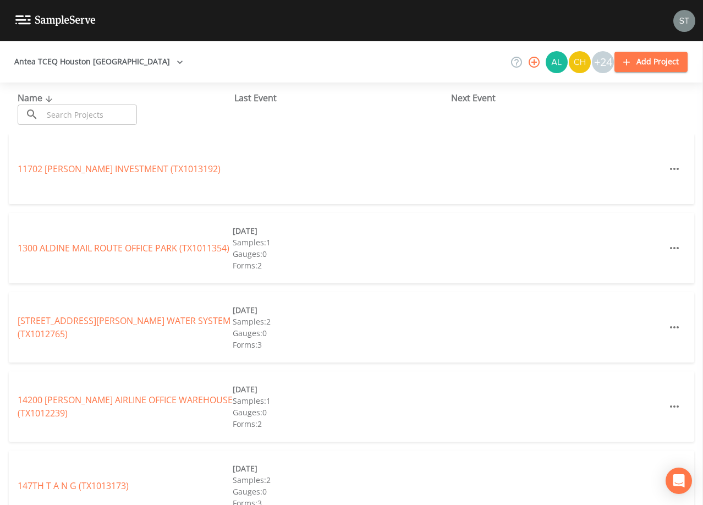
click at [84, 114] on input "text" at bounding box center [90, 114] width 94 height 20
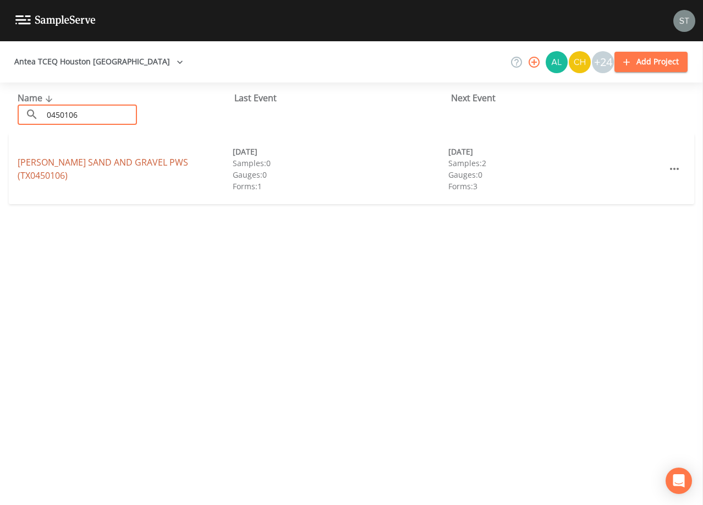
type input "0450106"
click at [117, 167] on link "[PERSON_NAME] SAND AND GRAVEL PWS (TX0450106)" at bounding box center [103, 168] width 170 height 25
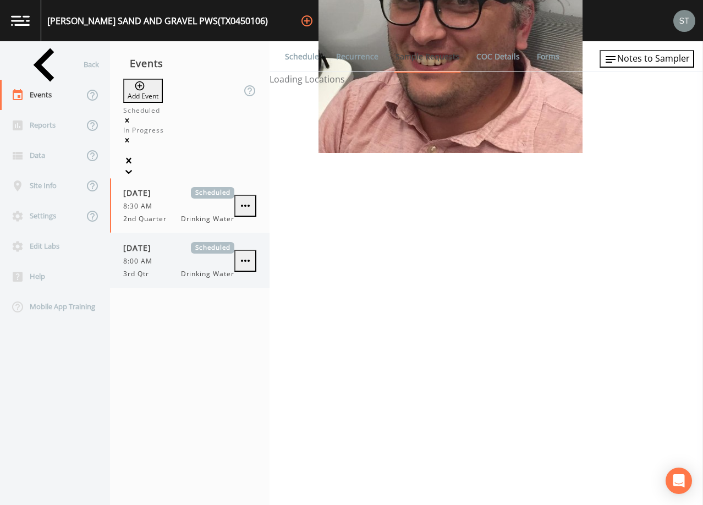
click at [169, 256] on div "8:00 AM" at bounding box center [178, 261] width 111 height 10
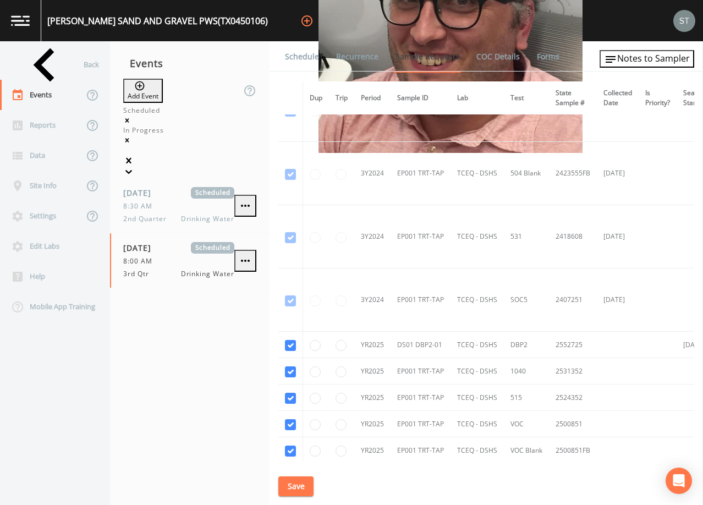
scroll to position [550, 0]
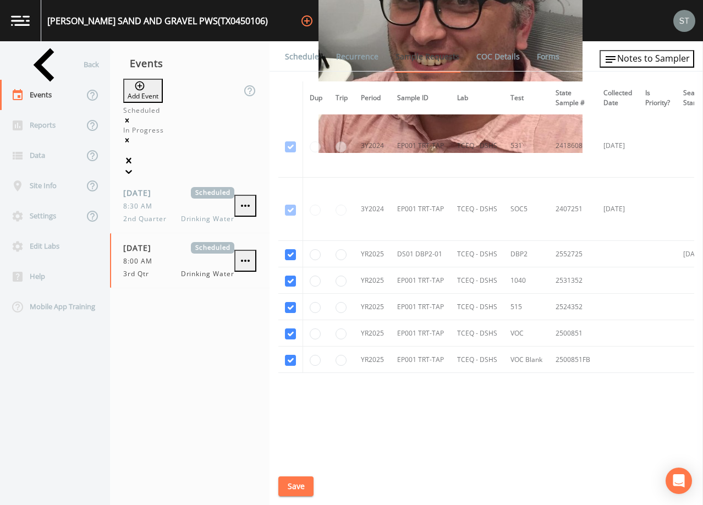
click at [303, 63] on link "Schedule" at bounding box center [301, 56] width 37 height 31
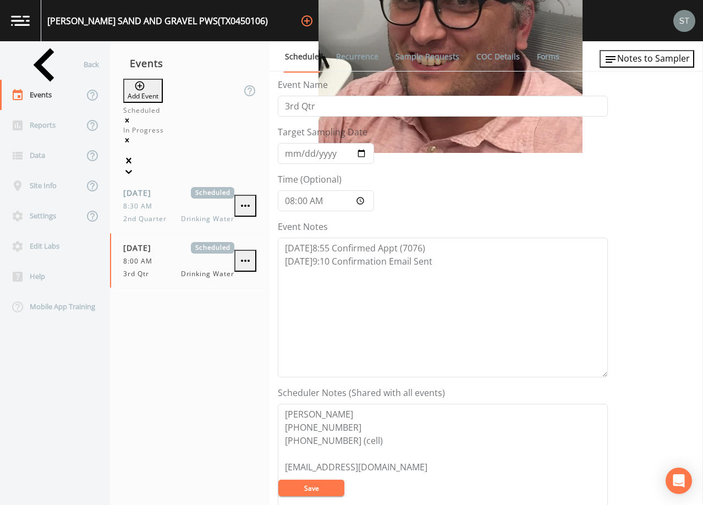
scroll to position [110, 0]
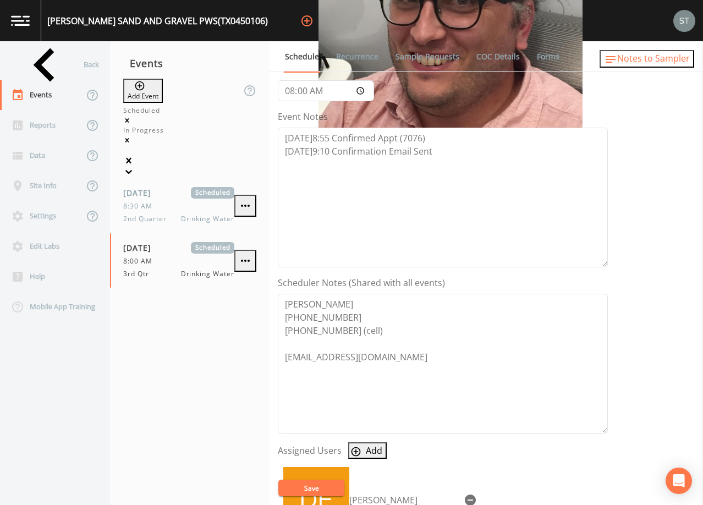
click at [649, 60] on span "Notes to Sampler" at bounding box center [653, 58] width 73 height 12
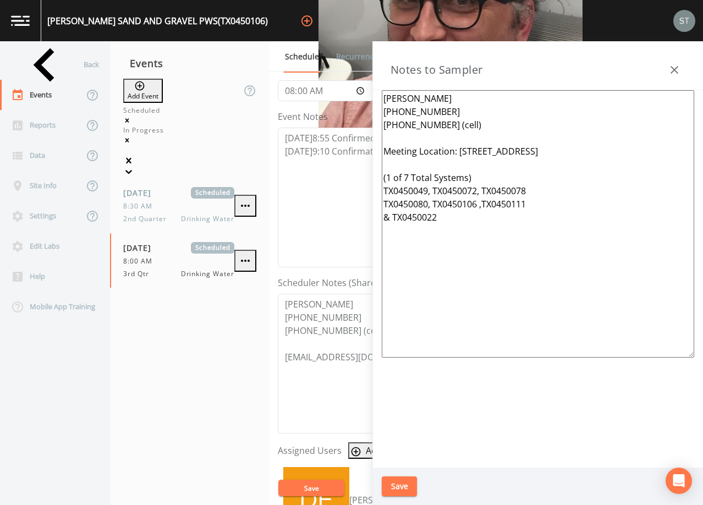
click at [40, 70] on div "Back" at bounding box center [49, 64] width 99 height 30
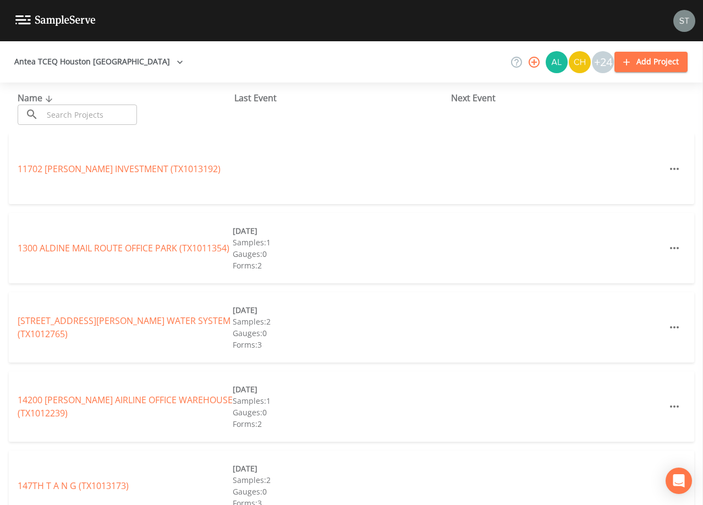
click at [68, 109] on input "text" at bounding box center [90, 114] width 94 height 20
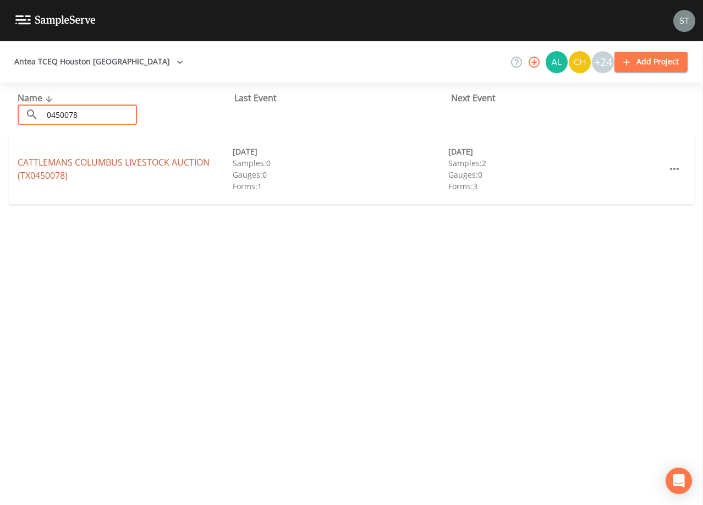
type input "0450078"
click at [173, 162] on link "CATTLEMANS COLUMBUS LIVESTOCK AUCTION (TX0450078)" at bounding box center [114, 168] width 192 height 25
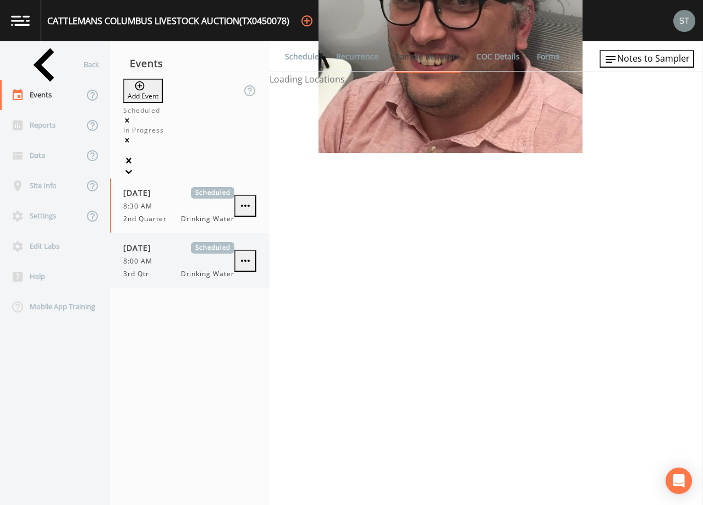
click at [192, 256] on div "8:00 AM" at bounding box center [178, 261] width 111 height 10
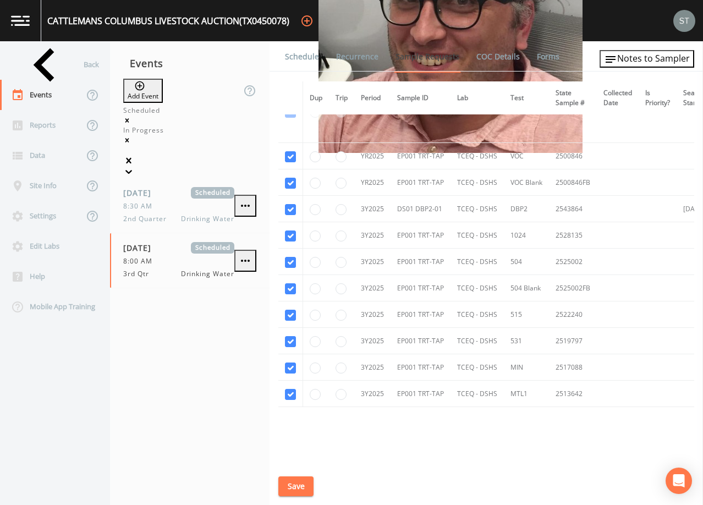
scroll to position [275, 0]
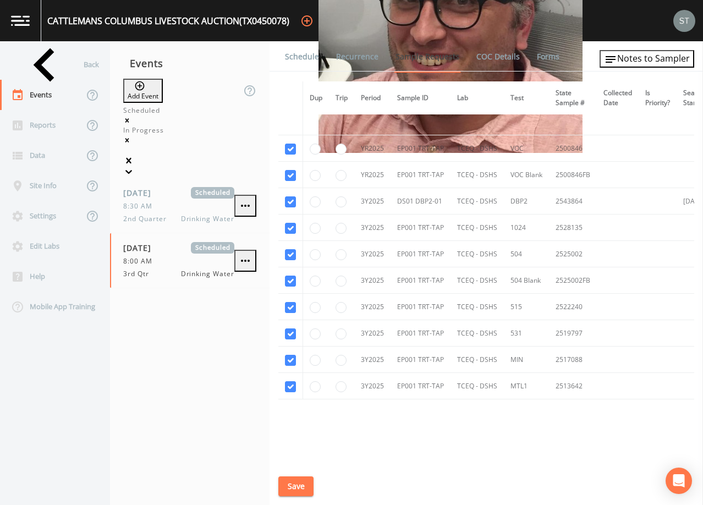
click at [305, 58] on link "Schedule" at bounding box center [301, 56] width 37 height 31
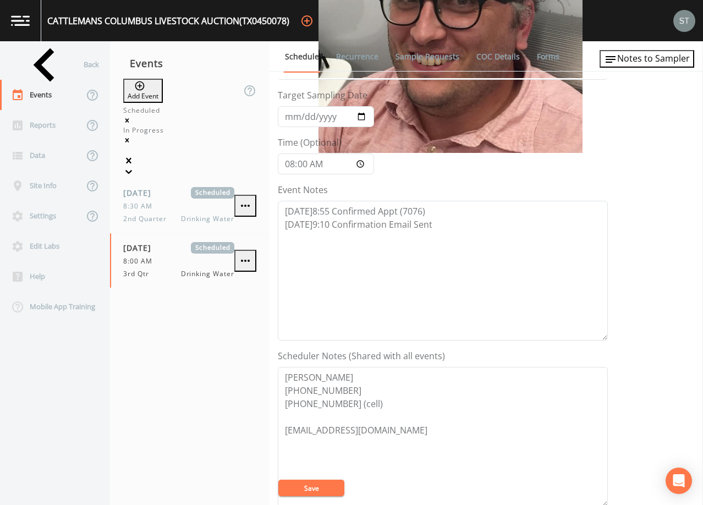
scroll to position [220, 0]
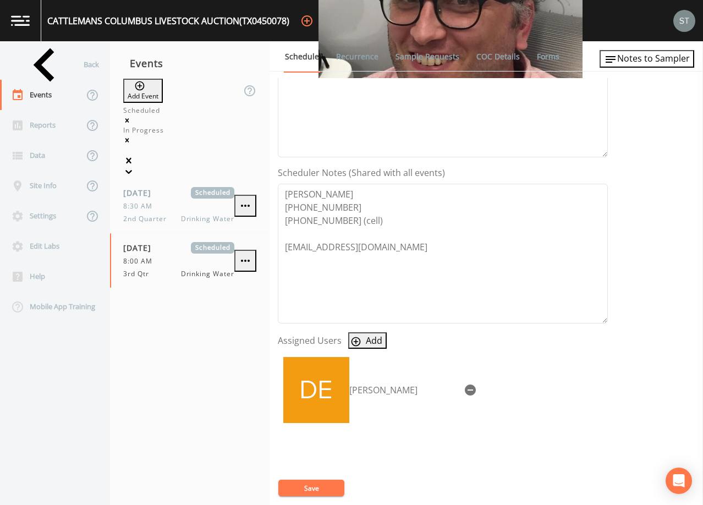
click at [650, 70] on ul "Schedule Recurrence Sample Requests COC Details Forms" at bounding box center [485, 56] width 433 height 30
click at [653, 64] on span "Notes to Sampler" at bounding box center [653, 58] width 73 height 12
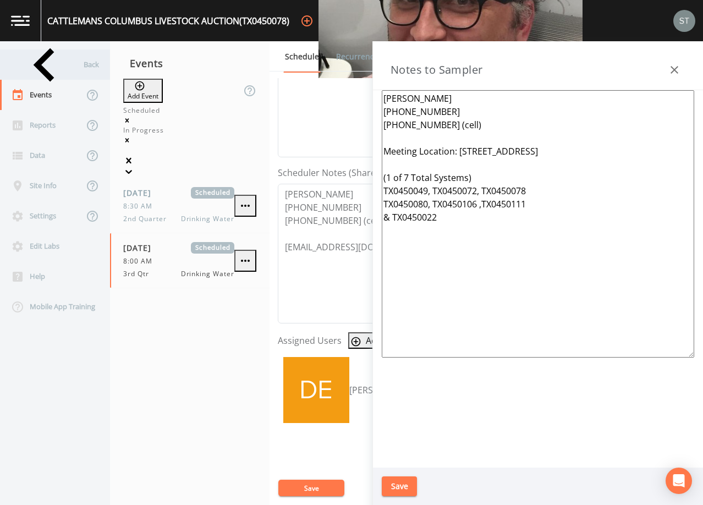
click at [66, 68] on div "Back" at bounding box center [49, 64] width 99 height 30
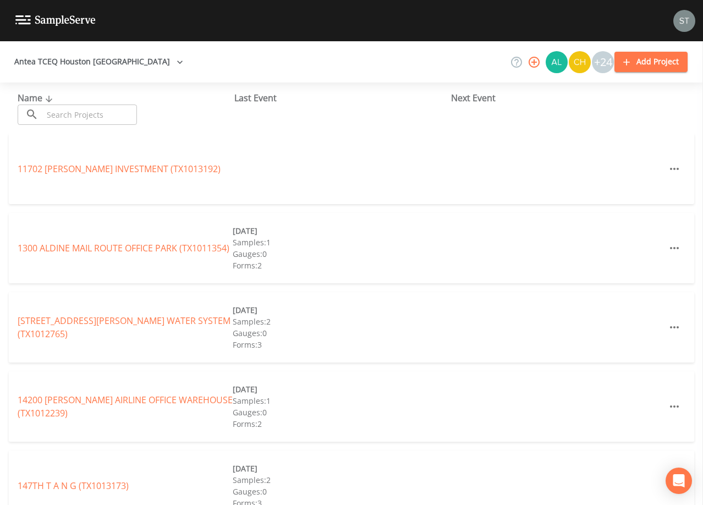
click at [84, 108] on input "text" at bounding box center [90, 114] width 94 height 20
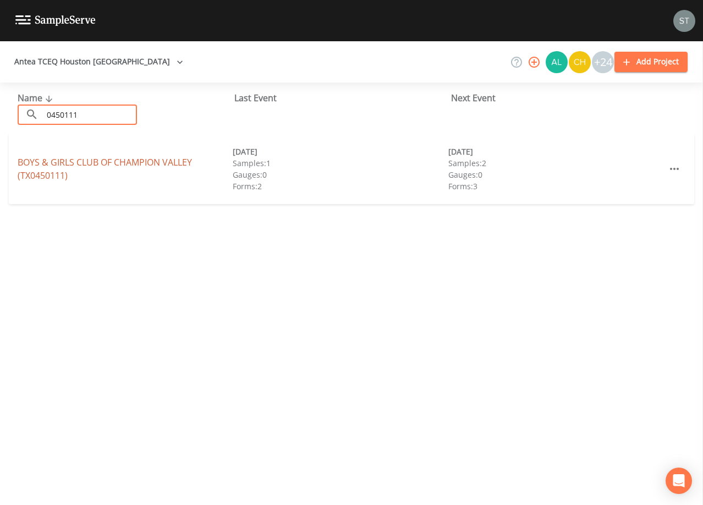
type input "0450111"
click at [105, 161] on link "BOYS & GIRLS CLUB OF [GEOGRAPHIC_DATA] (TX0450111)" at bounding box center [105, 168] width 174 height 25
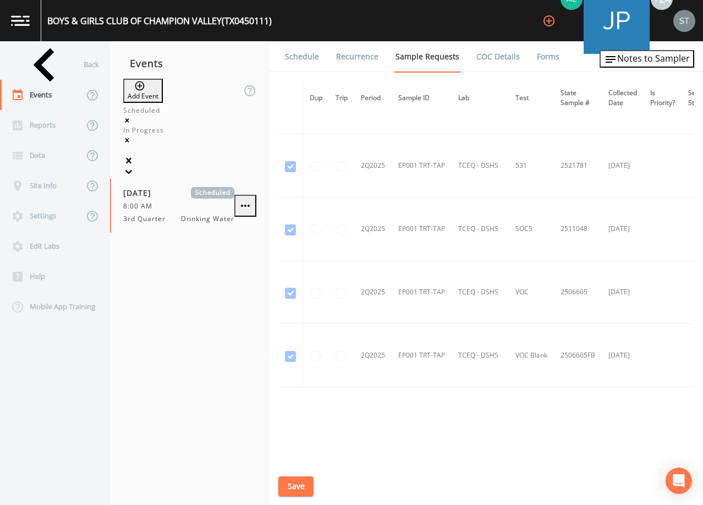
scroll to position [2153, 0]
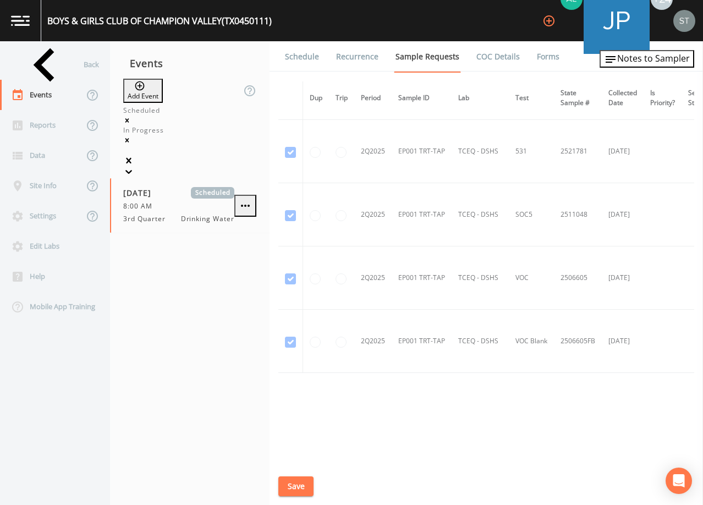
click at [299, 62] on link "Schedule" at bounding box center [301, 56] width 37 height 31
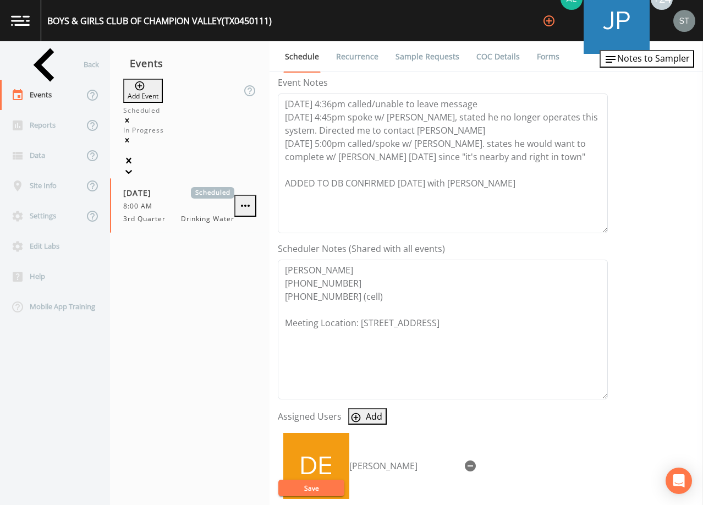
scroll to position [165, 0]
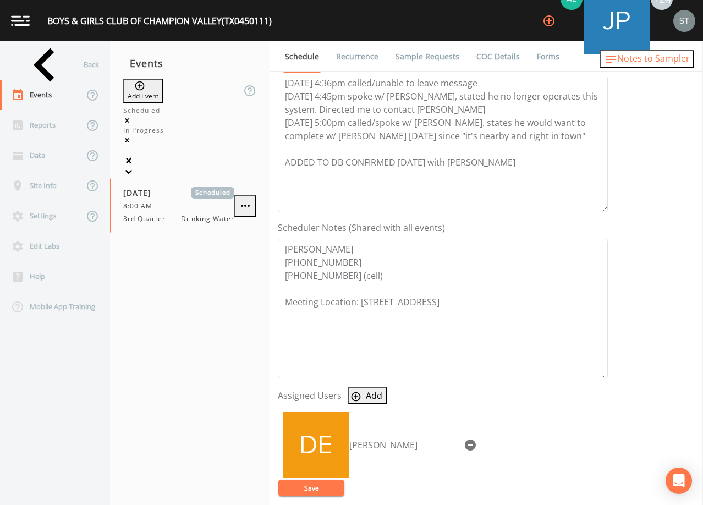
click at [666, 64] on span "Notes to Sampler" at bounding box center [653, 58] width 73 height 12
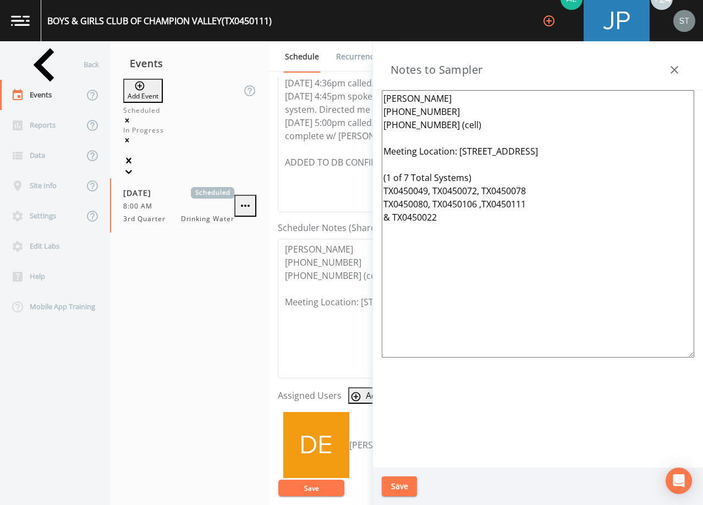
click at [666, 67] on button "button" at bounding box center [674, 70] width 22 height 22
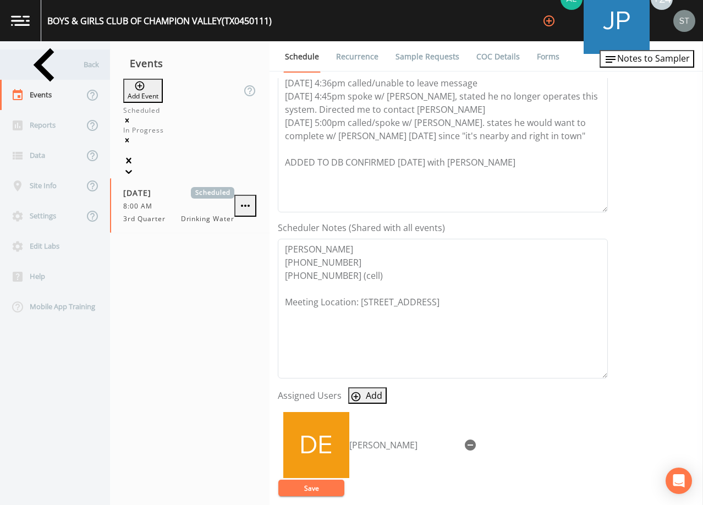
click at [62, 63] on div "Back" at bounding box center [49, 64] width 99 height 30
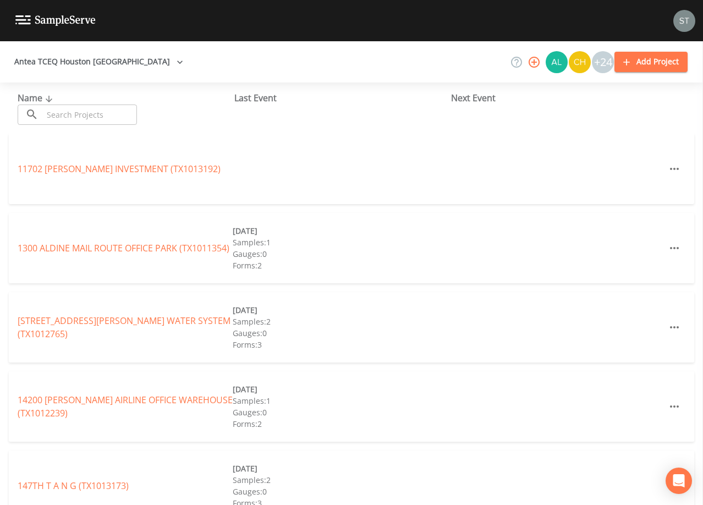
click at [69, 111] on input "text" at bounding box center [90, 114] width 94 height 20
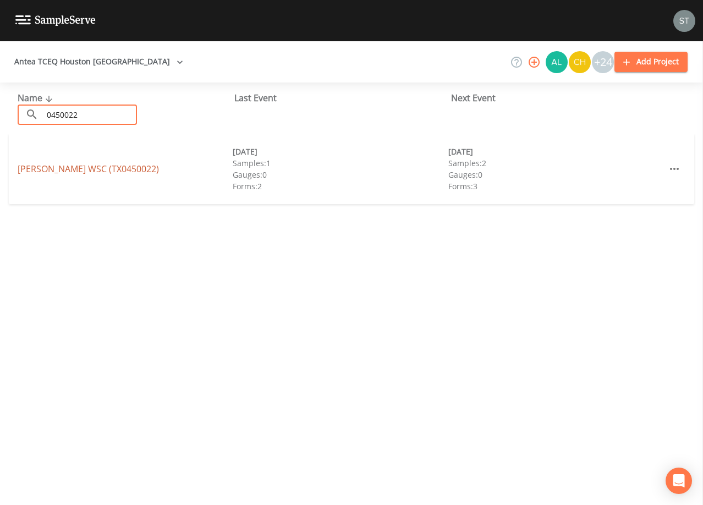
type input "0450022"
click at [85, 168] on link "[PERSON_NAME] WSC (TX0450022)" at bounding box center [88, 169] width 141 height 12
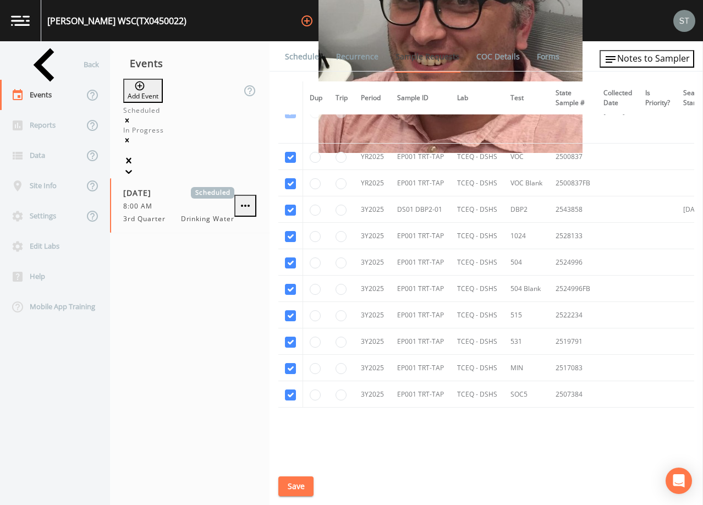
scroll to position [367, 0]
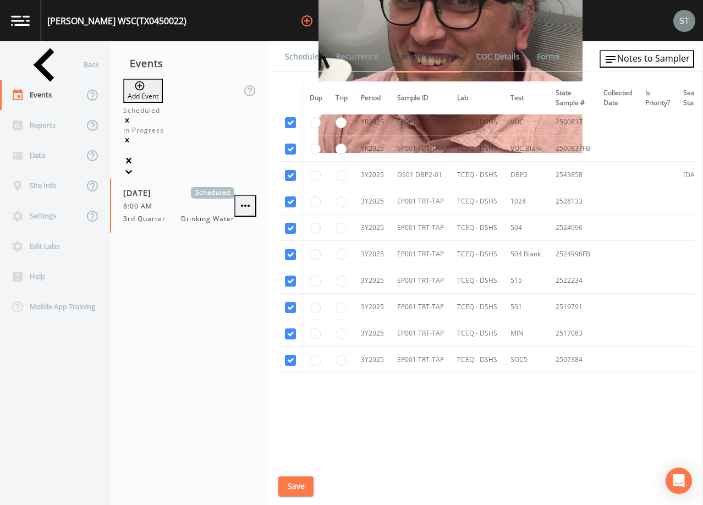
click at [304, 59] on link "Schedule" at bounding box center [301, 56] width 37 height 31
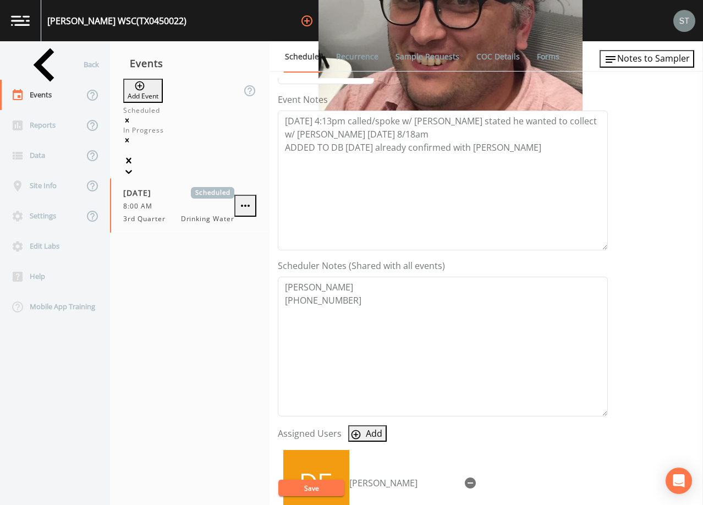
scroll to position [165, 0]
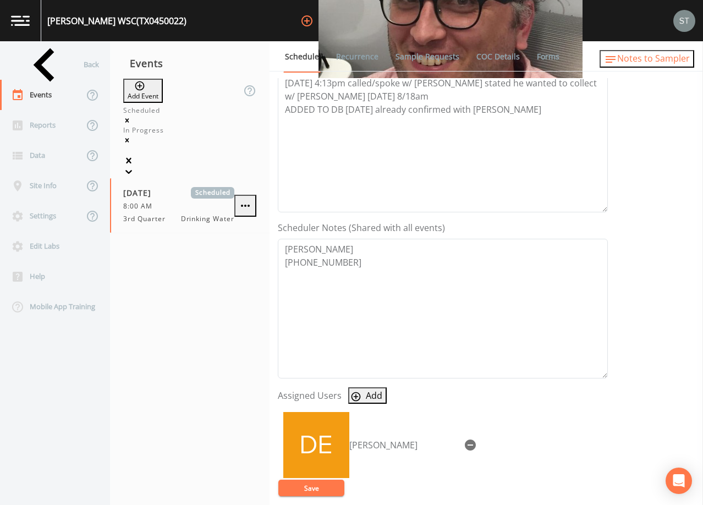
click at [661, 60] on span "Notes to Sampler" at bounding box center [653, 58] width 73 height 12
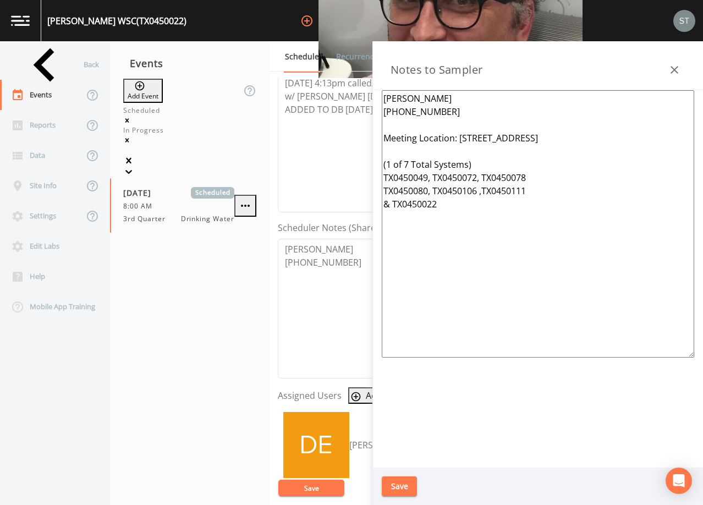
click at [73, 66] on div "Back" at bounding box center [49, 64] width 99 height 30
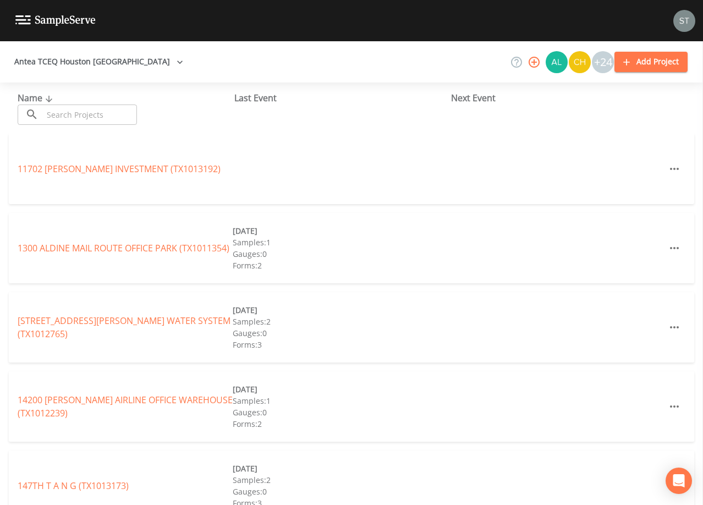
click at [67, 115] on input "text" at bounding box center [90, 114] width 94 height 20
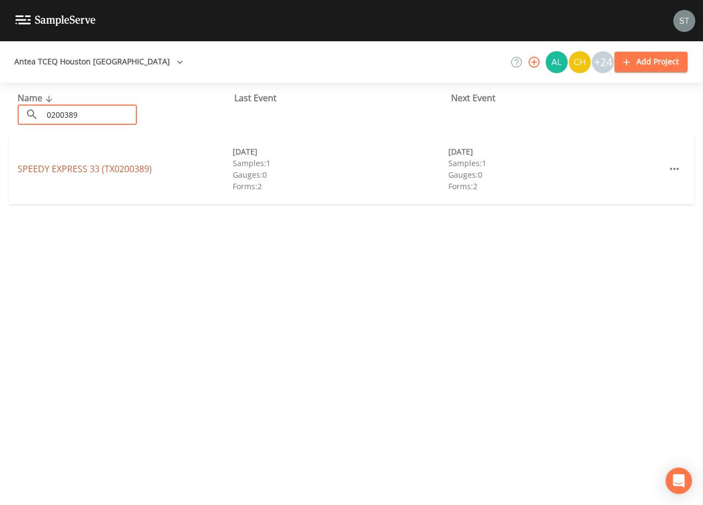
type input "0200389"
click at [101, 172] on link "SPEEDY EXPRESS 33 (TX0200389)" at bounding box center [85, 169] width 134 height 12
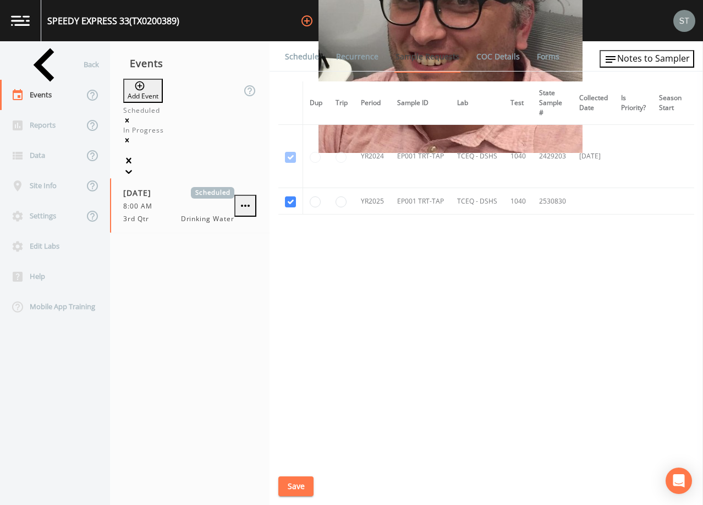
click at [302, 58] on link "Schedule" at bounding box center [301, 56] width 37 height 31
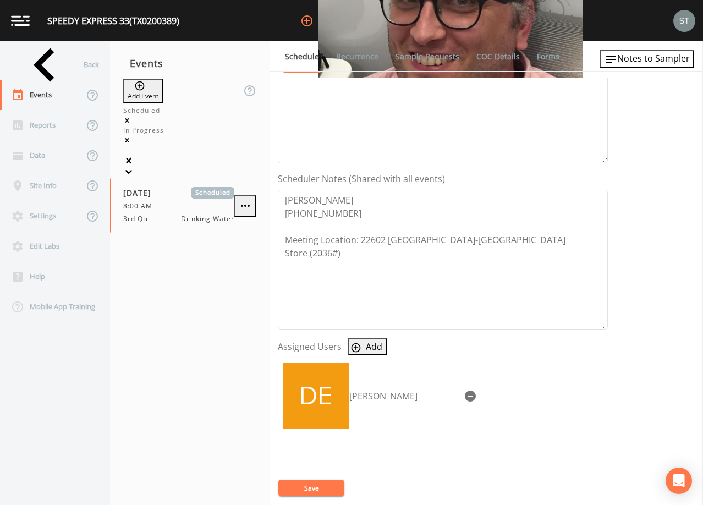
scroll to position [220, 0]
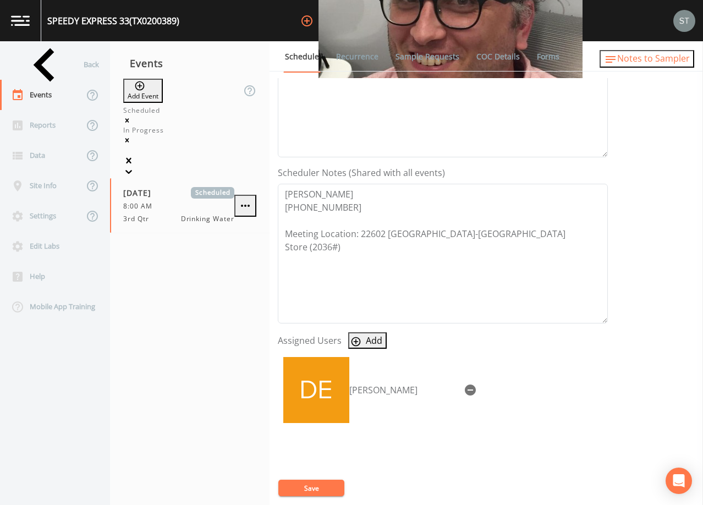
click at [682, 60] on span "Notes to Sampler" at bounding box center [653, 58] width 73 height 12
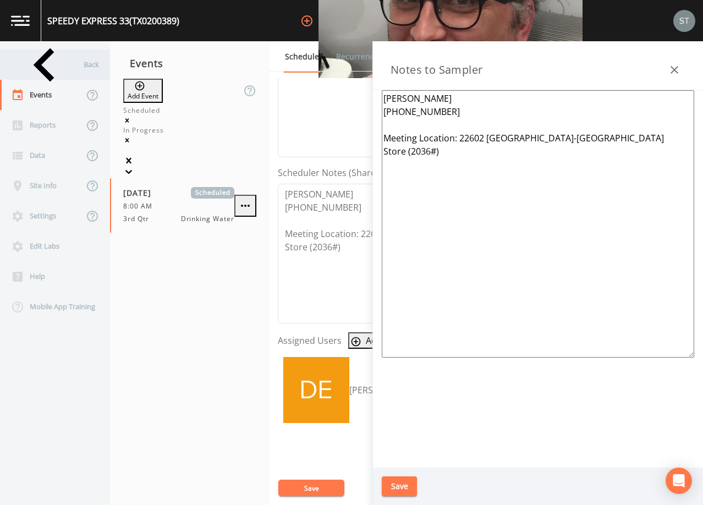
click at [66, 69] on div "Back" at bounding box center [49, 64] width 99 height 30
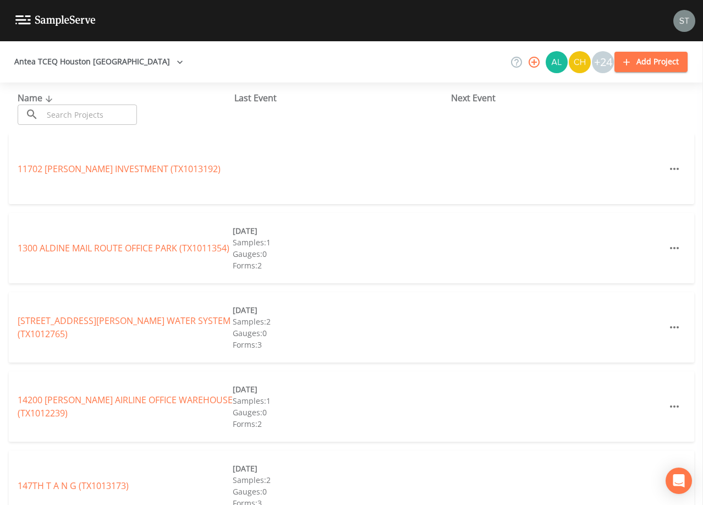
click at [94, 112] on input "text" at bounding box center [90, 114] width 94 height 20
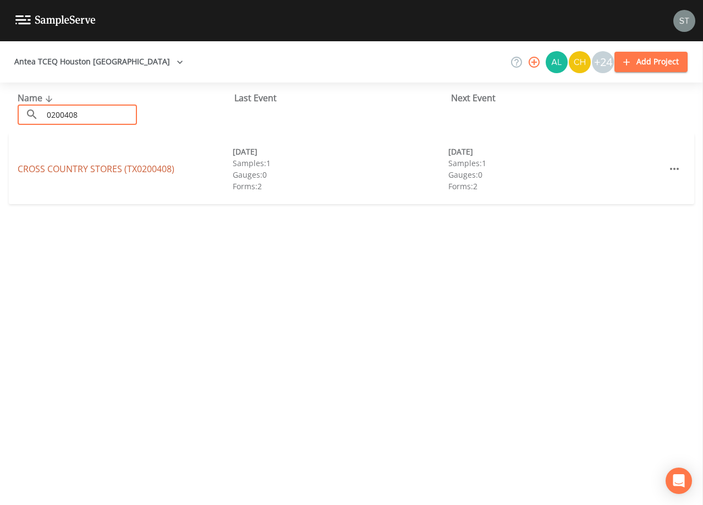
type input "0200408"
click at [103, 169] on link "CROSS COUNTRY STORES (TX0200408)" at bounding box center [96, 169] width 157 height 12
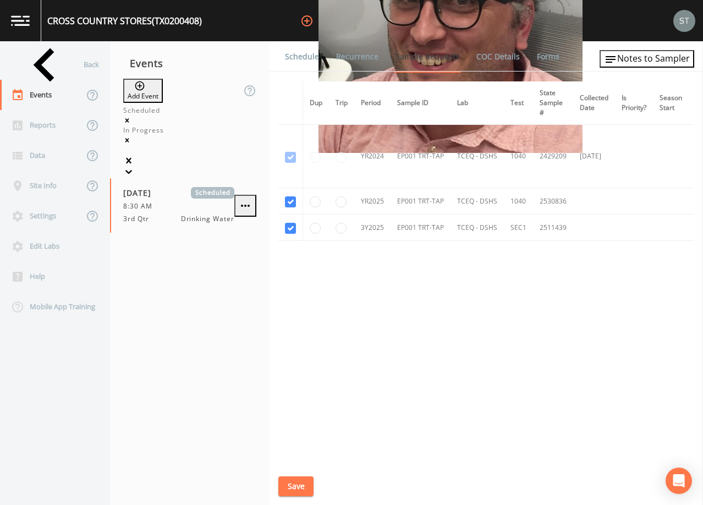
click at [293, 56] on link "Schedule" at bounding box center [301, 56] width 37 height 31
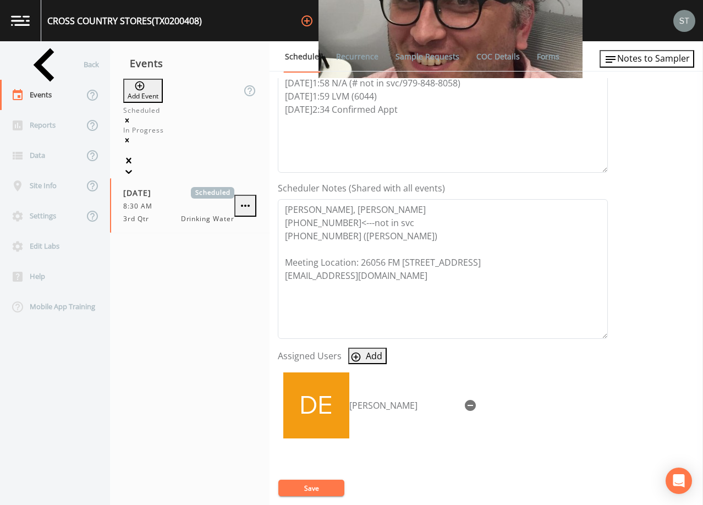
scroll to position [220, 0]
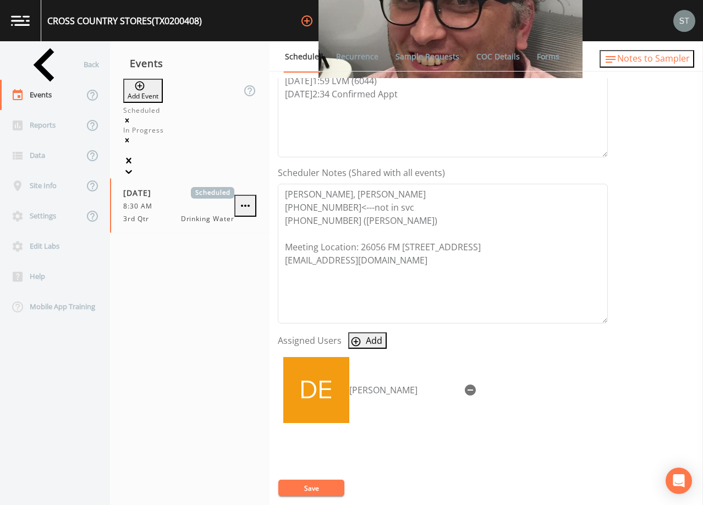
click at [672, 59] on span "Notes to Sampler" at bounding box center [653, 58] width 73 height 12
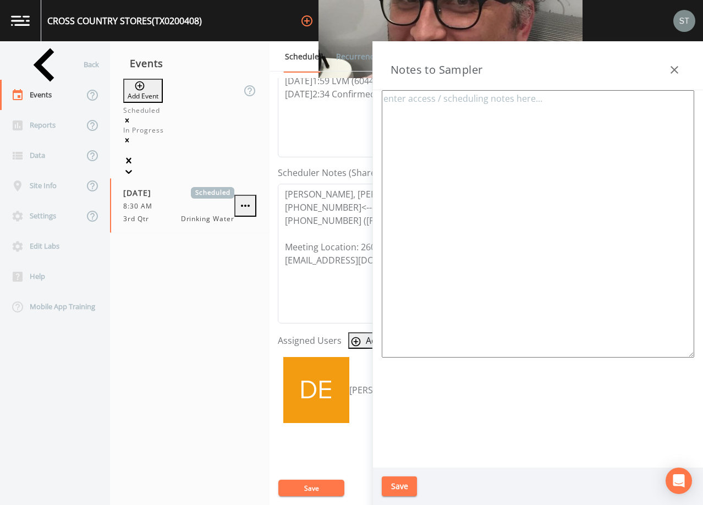
type textarea "PREMJEE, [PERSON_NAME] [PHONE_NUMBER] *[PERSON_NAME] CONFIRMED APPT* Meeting Lo…"
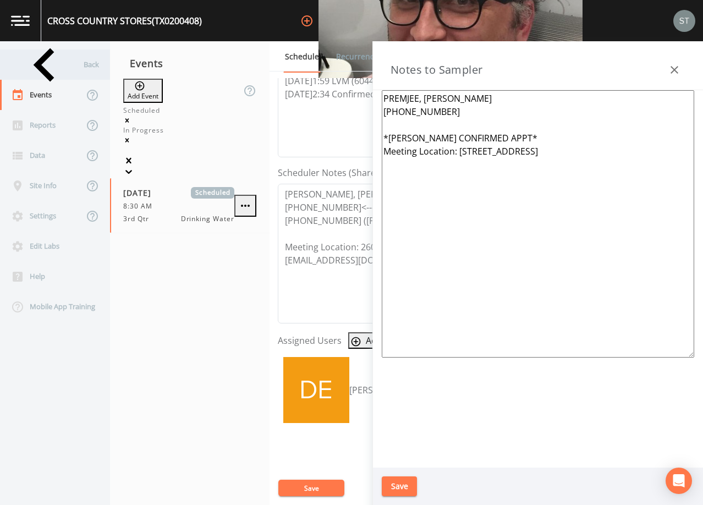
click at [37, 68] on div "Back" at bounding box center [49, 64] width 99 height 30
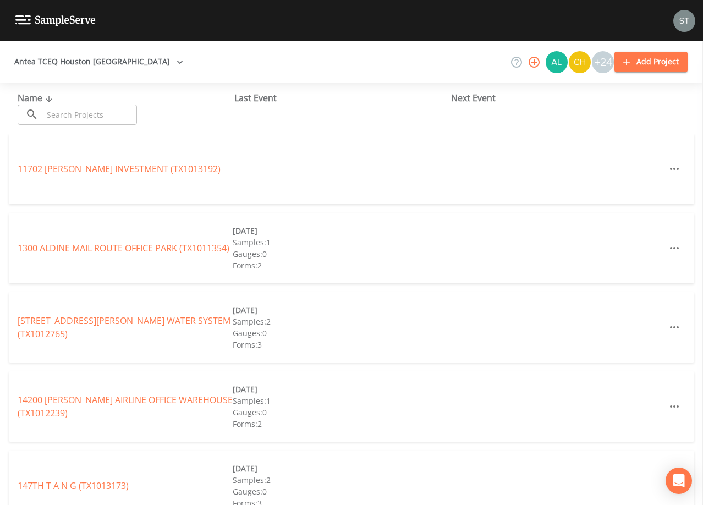
click at [73, 115] on input "text" at bounding box center [90, 114] width 94 height 20
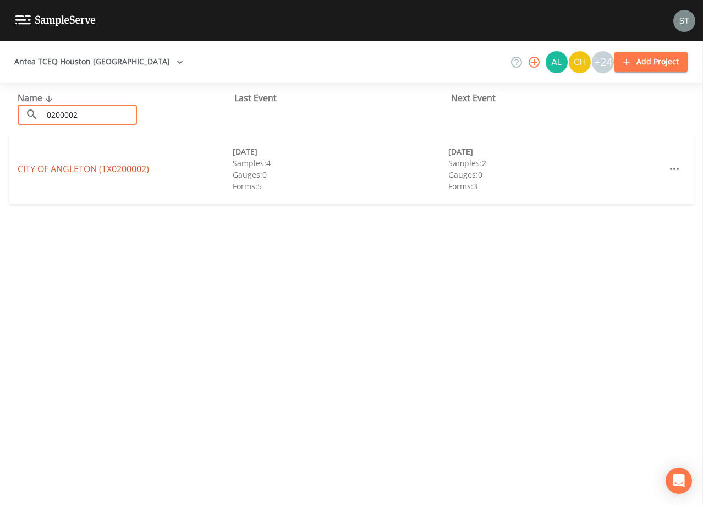
type input "0200002"
click at [119, 170] on link "CITY OF [GEOGRAPHIC_DATA] (TX0200002)" at bounding box center [83, 169] width 131 height 12
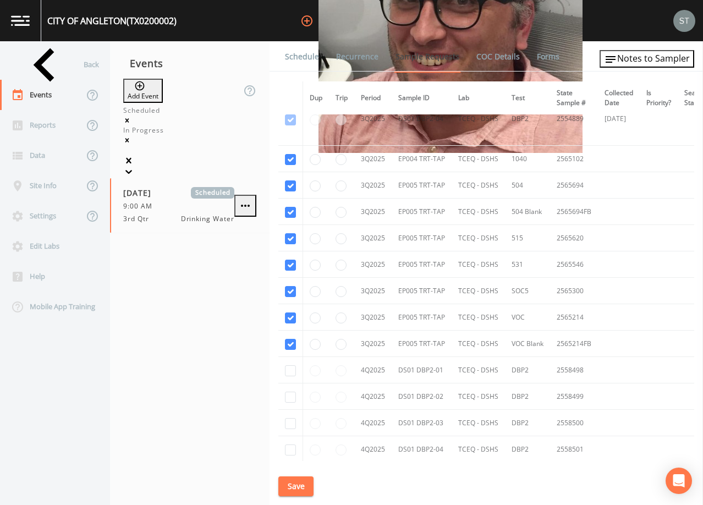
scroll to position [2667, 0]
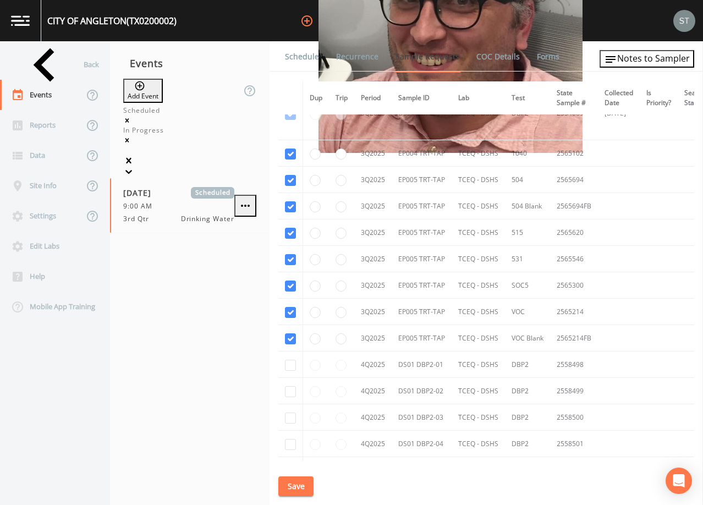
click at [301, 62] on link "Schedule" at bounding box center [301, 56] width 37 height 31
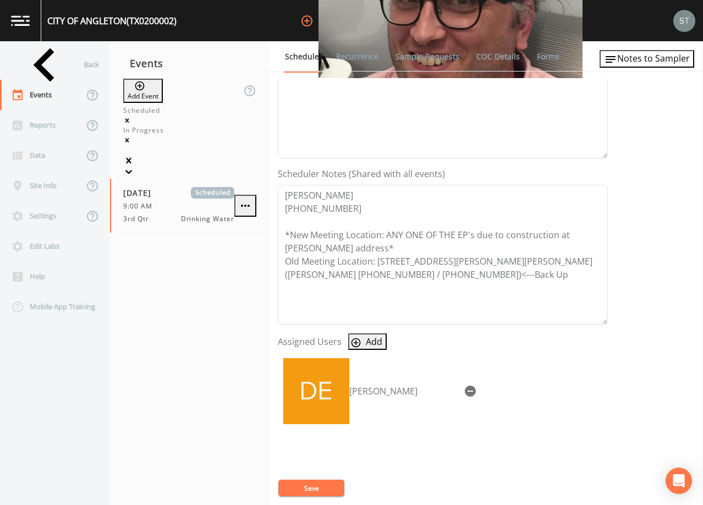
scroll to position [220, 0]
click at [671, 64] on span "Notes to Sampler" at bounding box center [653, 58] width 73 height 12
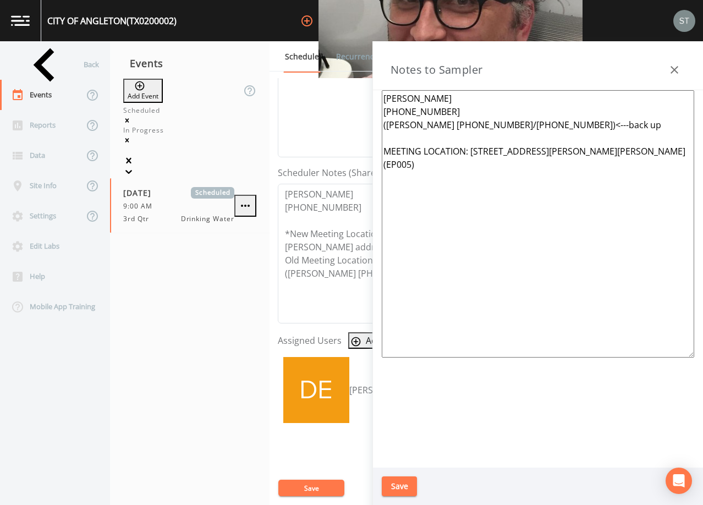
click at [671, 69] on icon "button" at bounding box center [674, 69] width 13 height 13
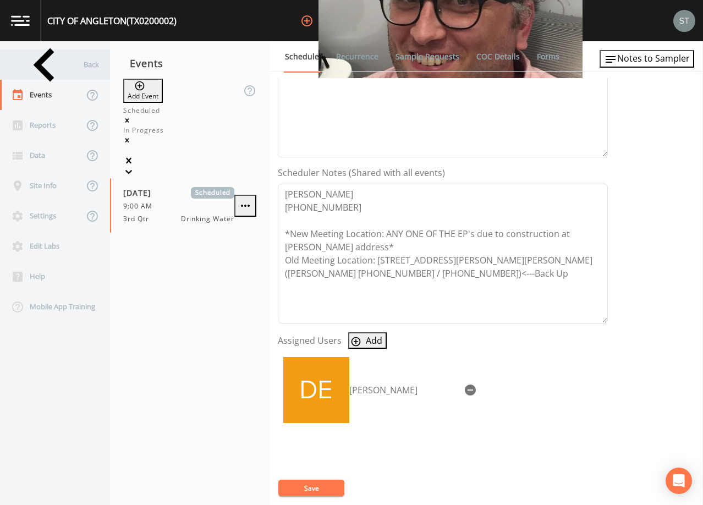
click at [55, 65] on div "Back" at bounding box center [49, 64] width 99 height 30
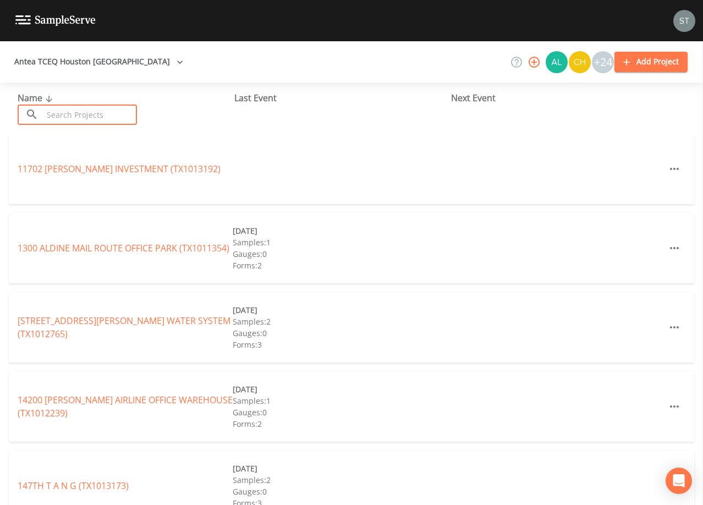
drag, startPoint x: 82, startPoint y: 112, endPoint x: 98, endPoint y: 120, distance: 18.0
click at [91, 117] on input "text" at bounding box center [90, 114] width 94 height 20
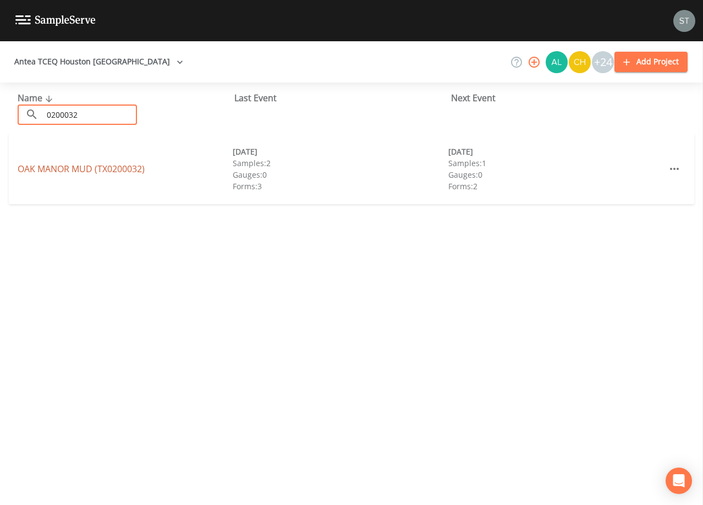
type input "0200032"
click at [108, 168] on link "[GEOGRAPHIC_DATA] (TX0200032)" at bounding box center [81, 169] width 127 height 12
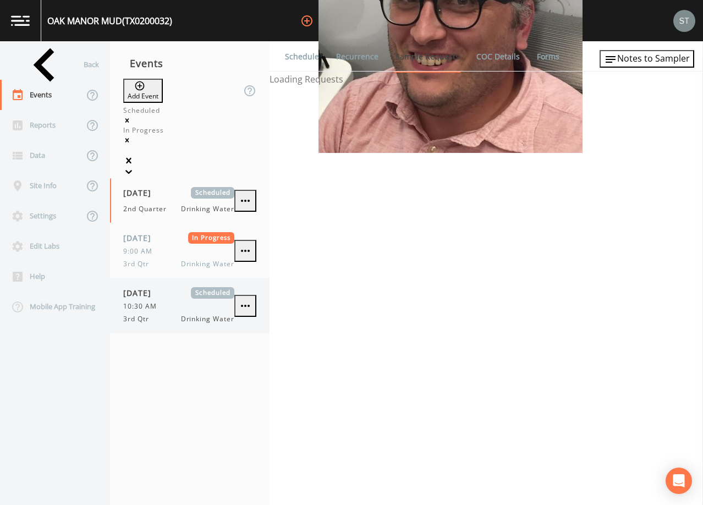
click at [180, 301] on div "10:30 AM" at bounding box center [178, 306] width 111 height 10
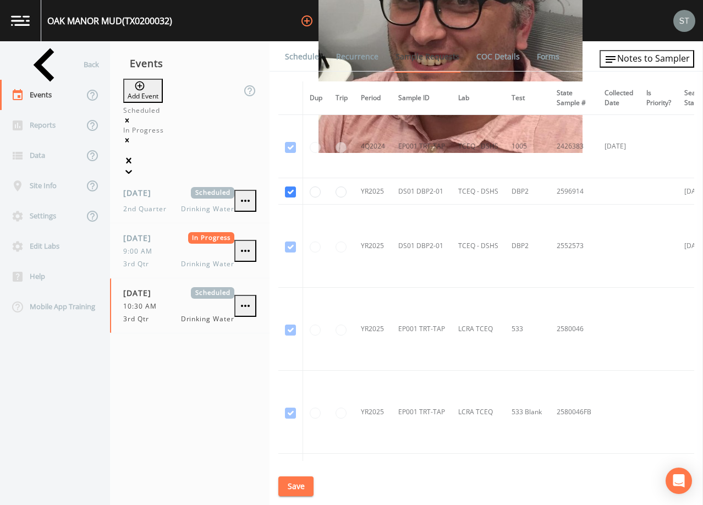
scroll to position [618, 0]
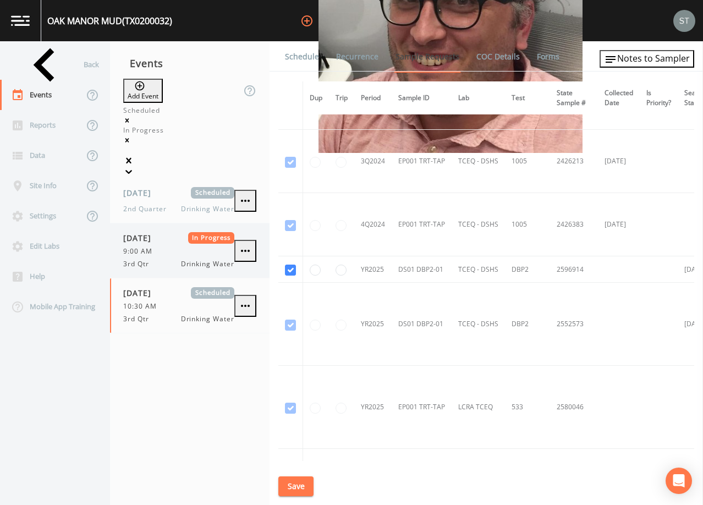
click at [130, 232] on div "[DATE] In Progress 9:00 AM 3rd Qtr Drinking Water" at bounding box center [178, 250] width 111 height 37
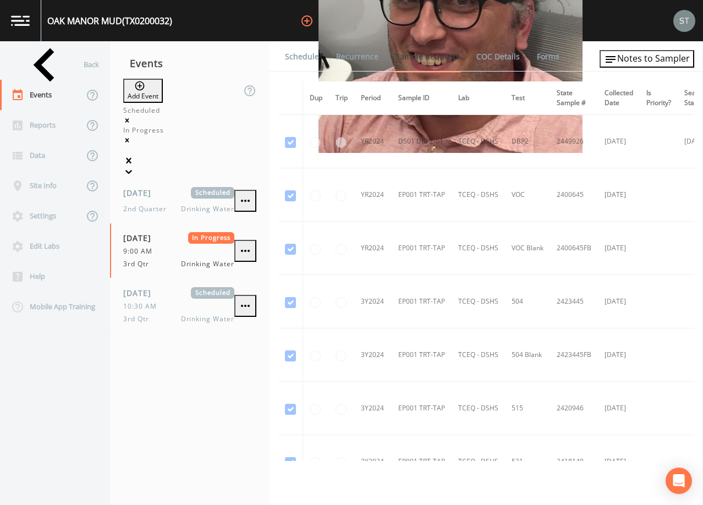
click at [305, 59] on link "Schedule" at bounding box center [301, 56] width 37 height 31
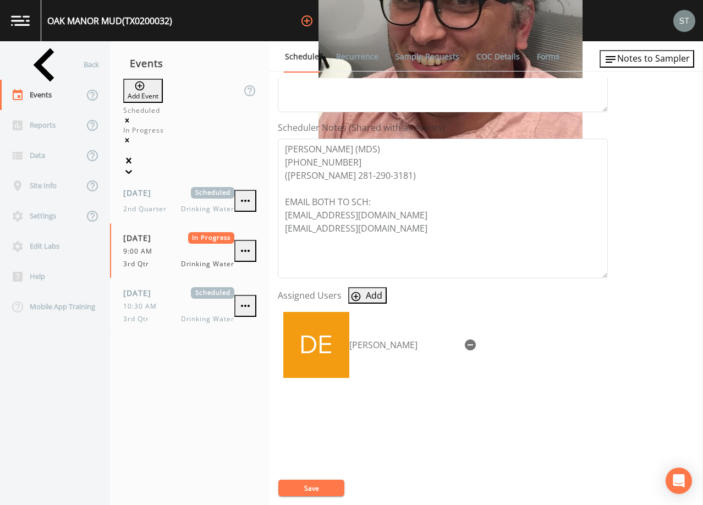
scroll to position [271, 0]
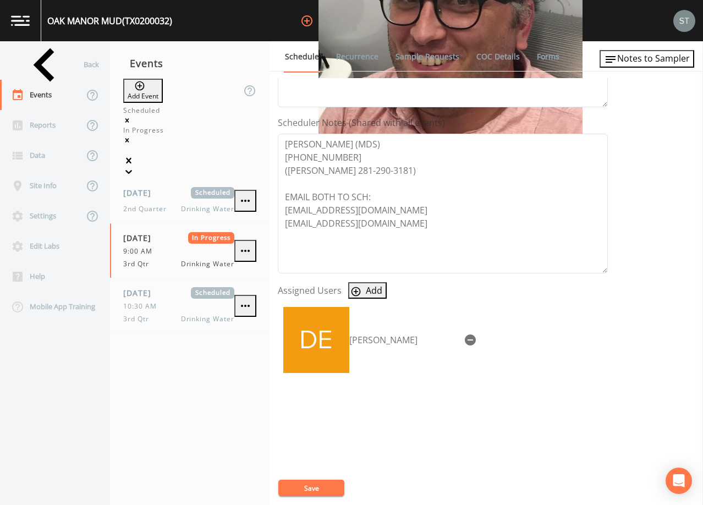
click at [536, 57] on link "Forms" at bounding box center [548, 56] width 26 height 31
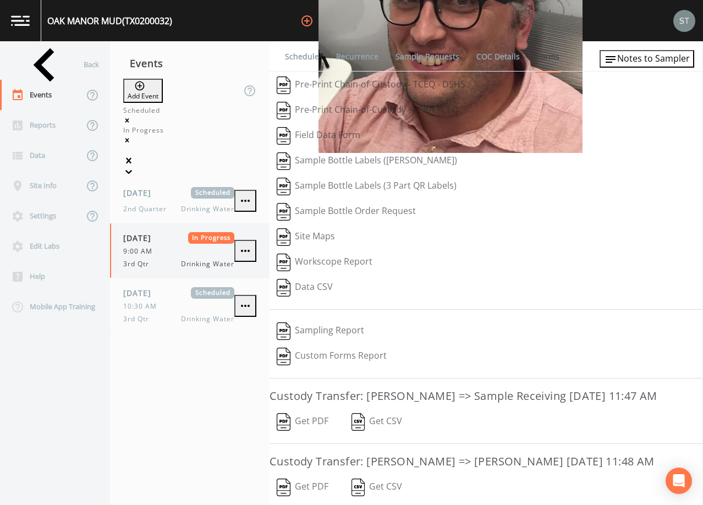
click at [240, 244] on icon "button" at bounding box center [245, 250] width 13 height 13
click at [160, 204] on span "2nd Quarter" at bounding box center [148, 209] width 50 height 10
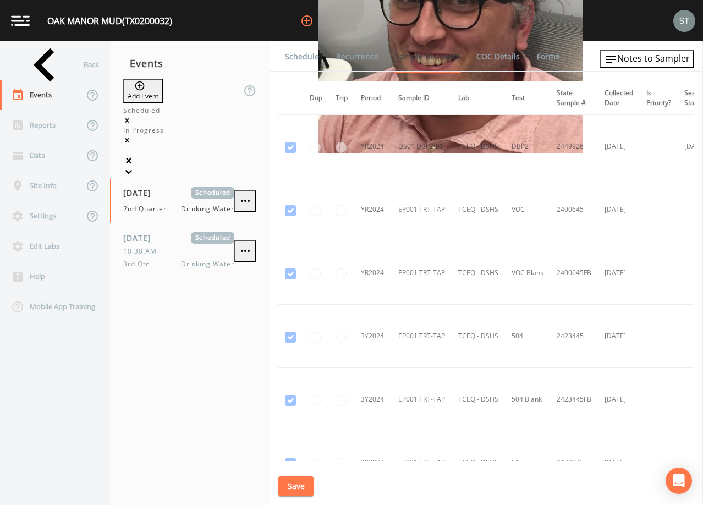
click at [299, 54] on link "Schedule" at bounding box center [301, 56] width 37 height 31
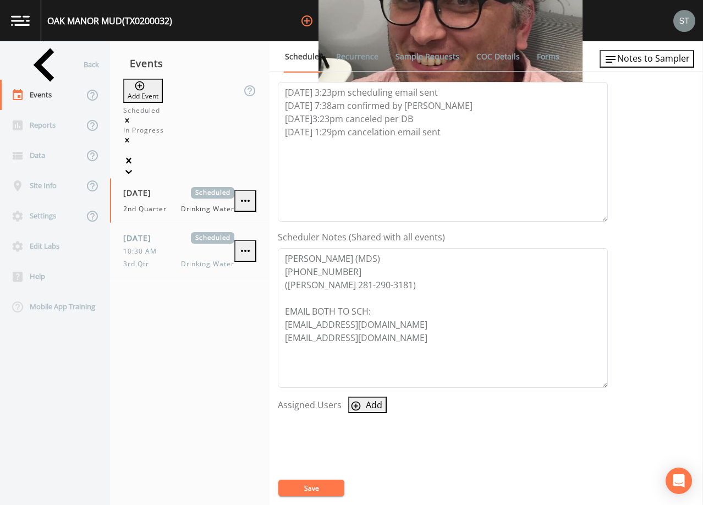
scroll to position [165, 0]
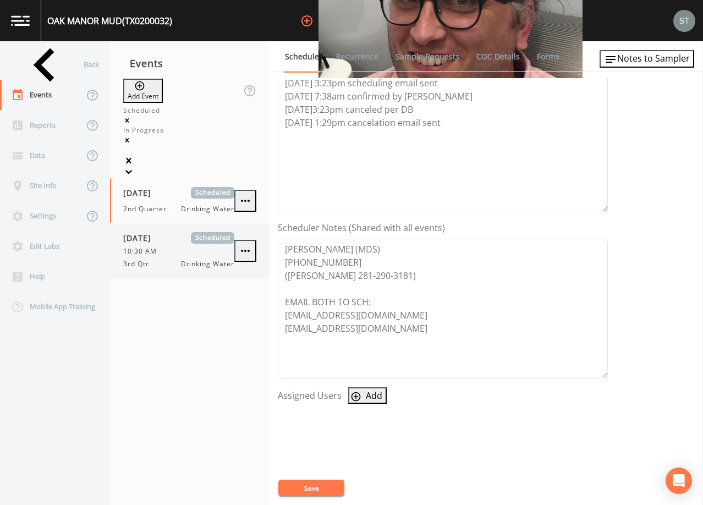
click at [177, 246] on div "10:30 AM" at bounding box center [178, 251] width 111 height 10
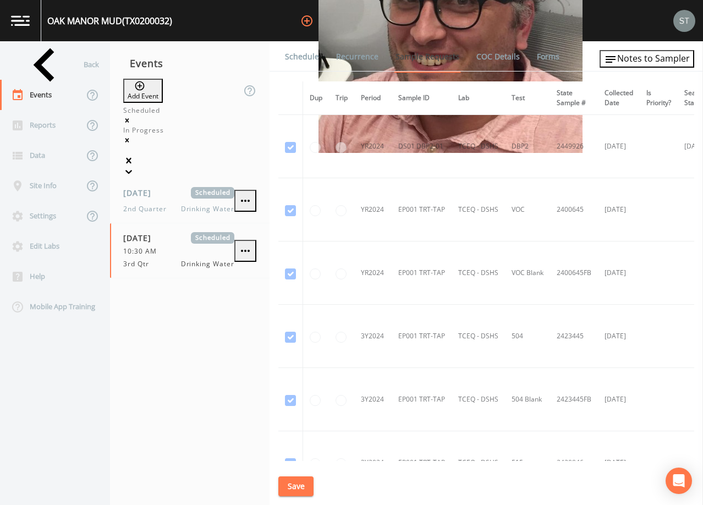
click at [305, 57] on link "Schedule" at bounding box center [301, 56] width 37 height 31
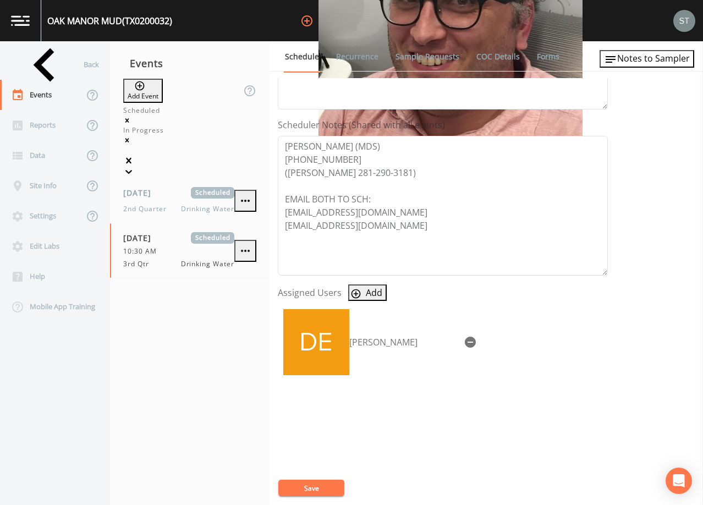
scroll to position [271, 0]
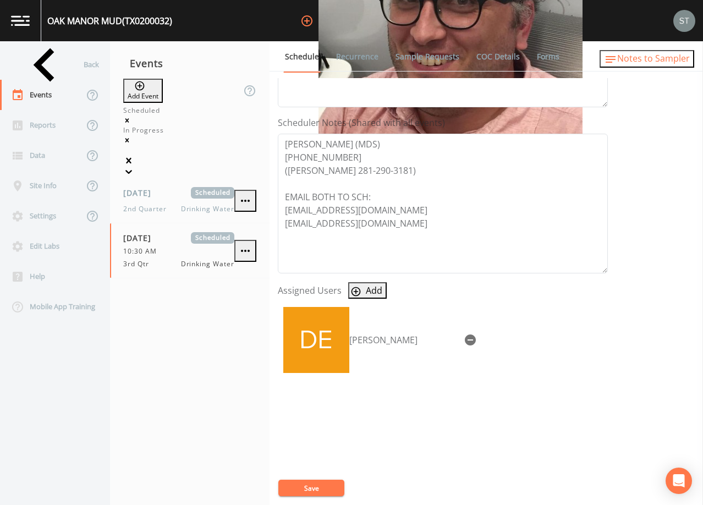
click at [642, 59] on span "Notes to Sampler" at bounding box center [653, 58] width 73 height 12
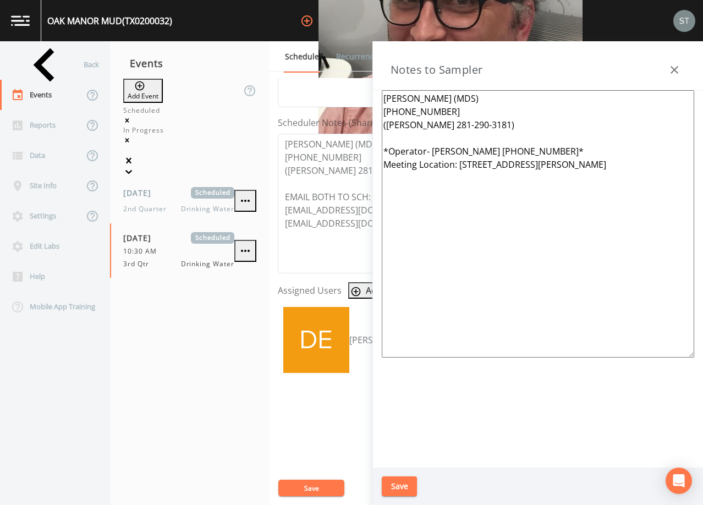
click at [681, 69] on button "button" at bounding box center [674, 70] width 22 height 22
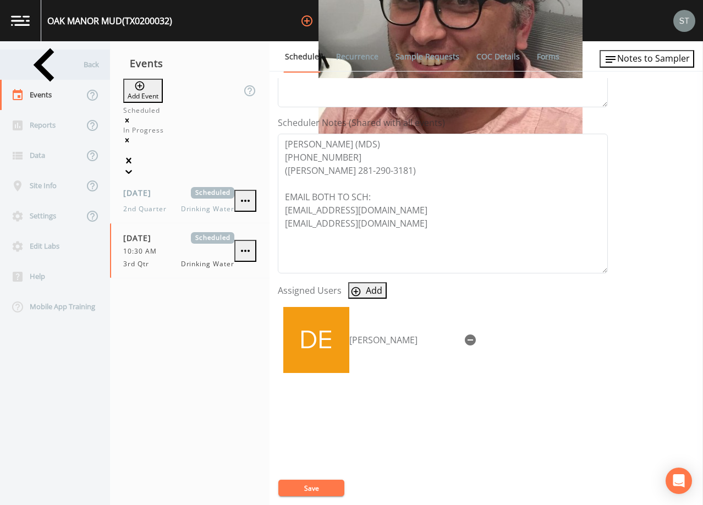
click at [71, 70] on div "Back" at bounding box center [49, 64] width 99 height 30
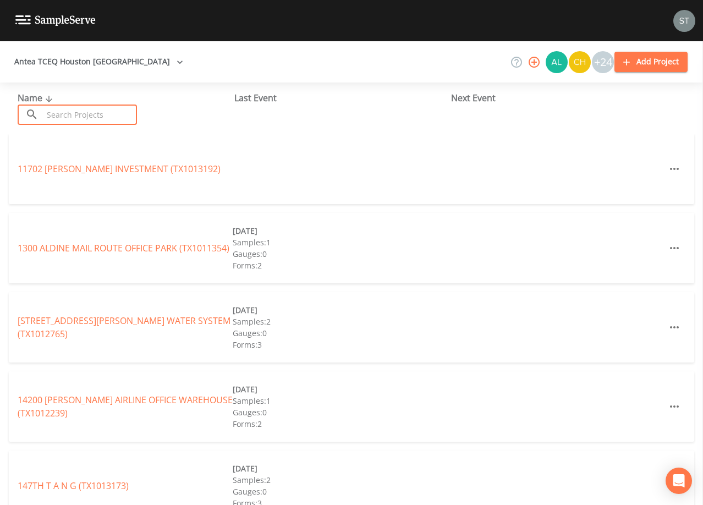
click at [87, 111] on input "text" at bounding box center [90, 114] width 94 height 20
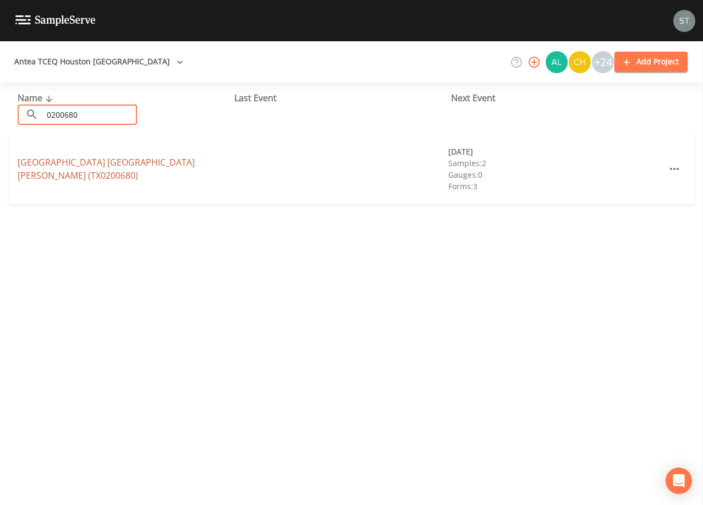
type input "0200680"
click at [103, 159] on link "[GEOGRAPHIC_DATA] [GEOGRAPHIC_DATA][STREET_ADDRESS][PERSON_NAME] (TX0200680)" at bounding box center [106, 168] width 177 height 25
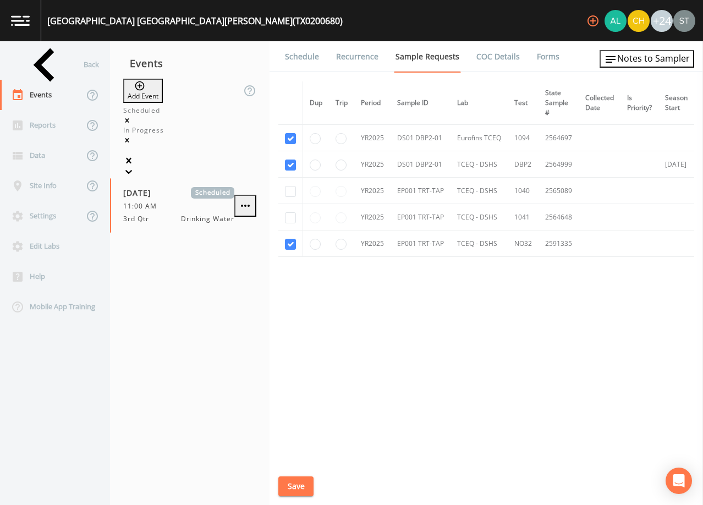
click at [301, 61] on link "Schedule" at bounding box center [301, 56] width 37 height 31
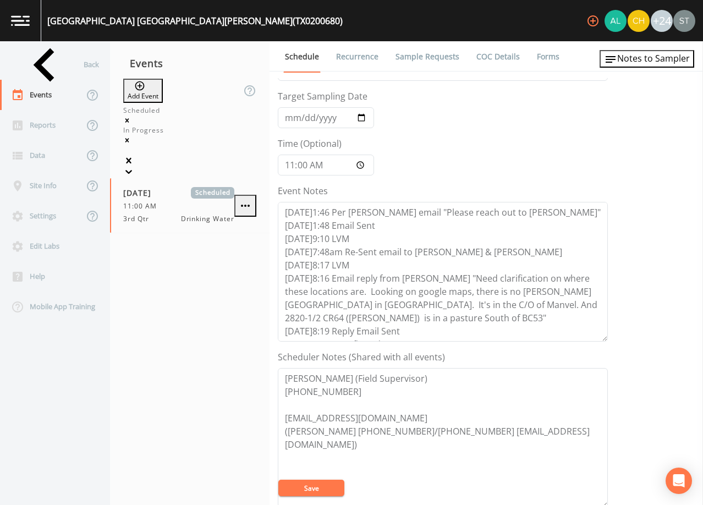
scroll to position [220, 0]
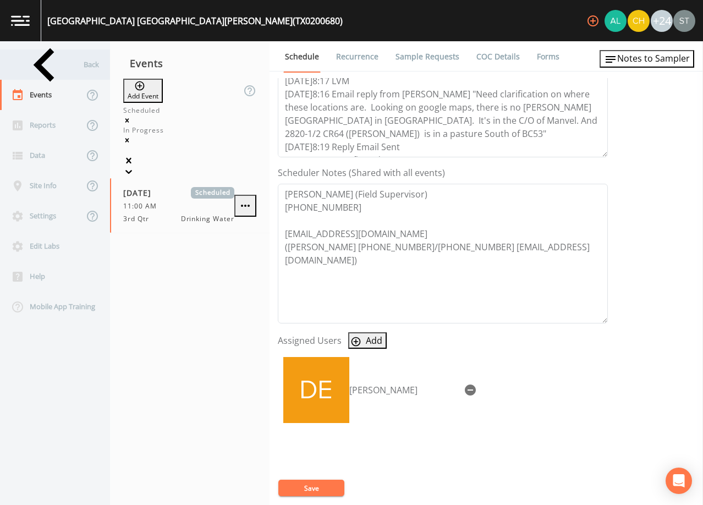
click at [37, 60] on div "Back" at bounding box center [49, 64] width 99 height 30
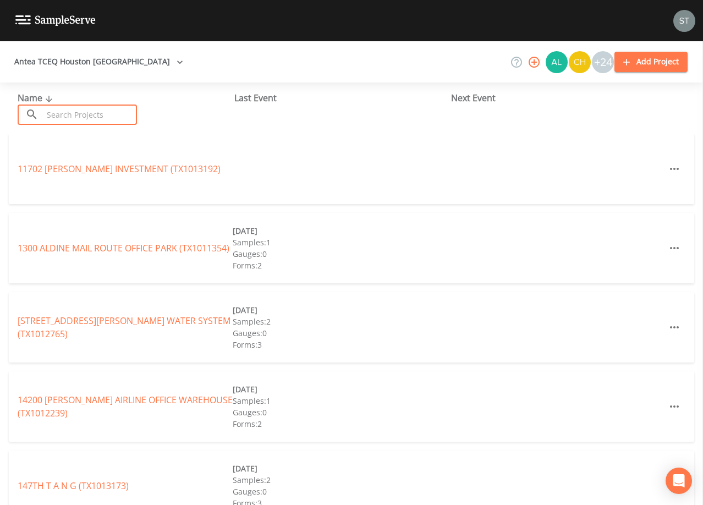
click at [90, 111] on input "text" at bounding box center [90, 114] width 94 height 20
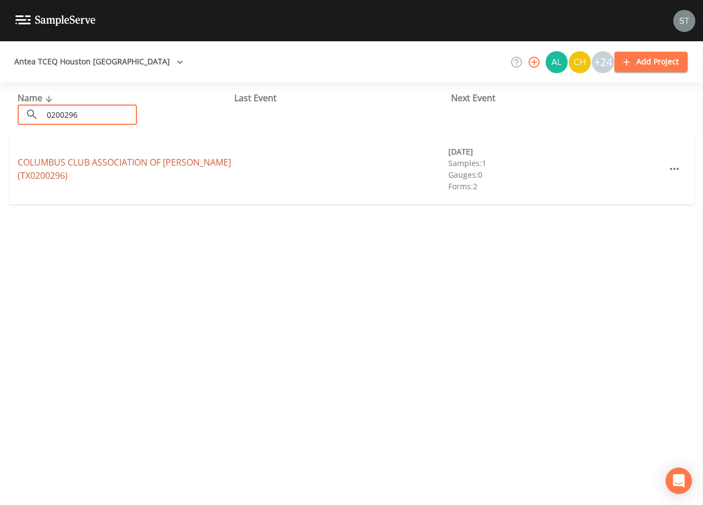
type input "0200296"
click at [123, 162] on link "COLUMBUS CLUB ASSOCIATION OF [PERSON_NAME] (TX0200296)" at bounding box center [124, 168] width 213 height 25
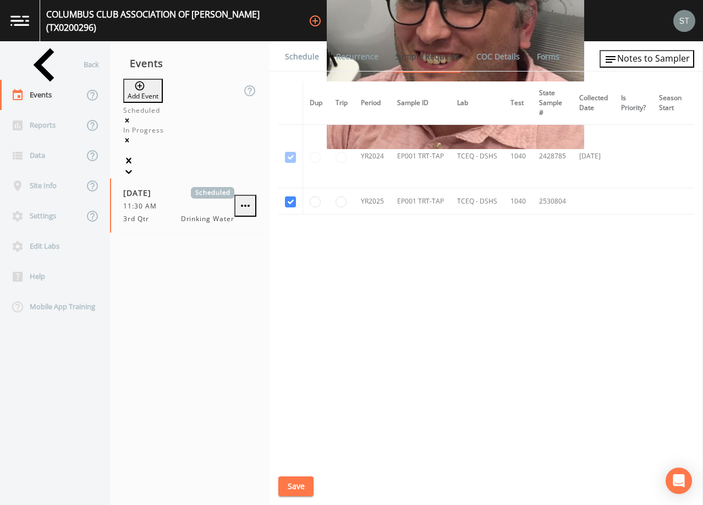
click at [305, 59] on link "Schedule" at bounding box center [301, 56] width 37 height 31
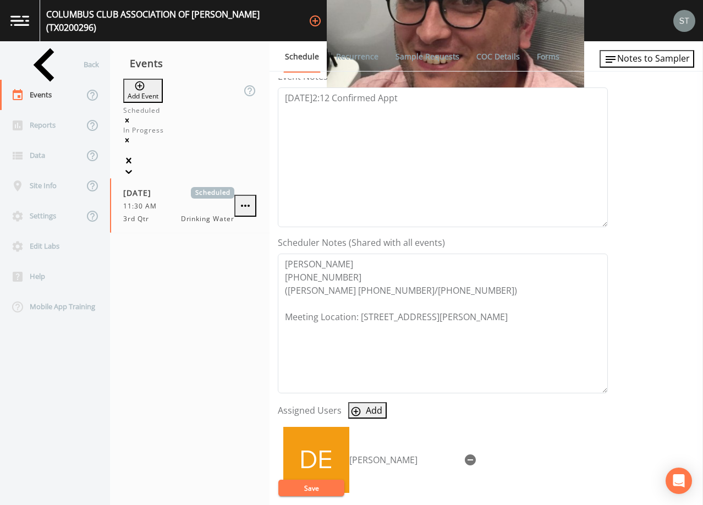
scroll to position [165, 0]
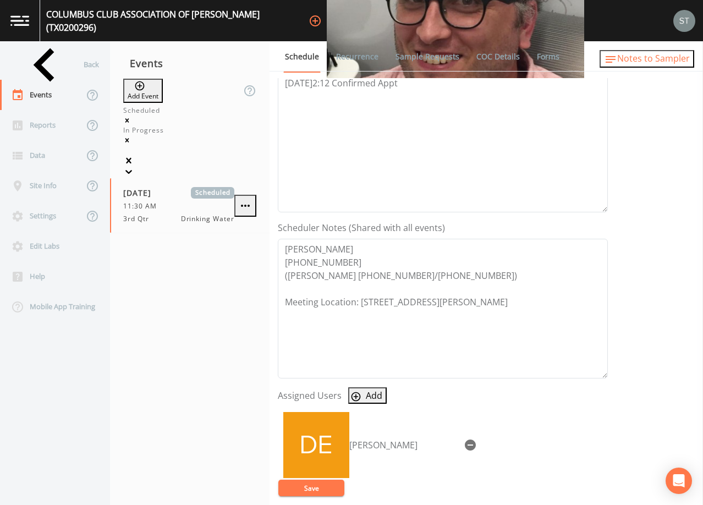
click at [679, 64] on span "Notes to Sampler" at bounding box center [653, 58] width 73 height 12
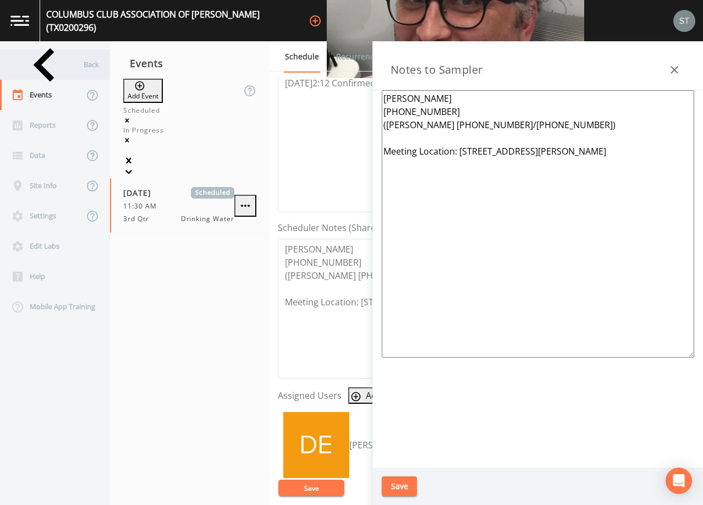
click at [59, 72] on div "Back" at bounding box center [49, 64] width 99 height 30
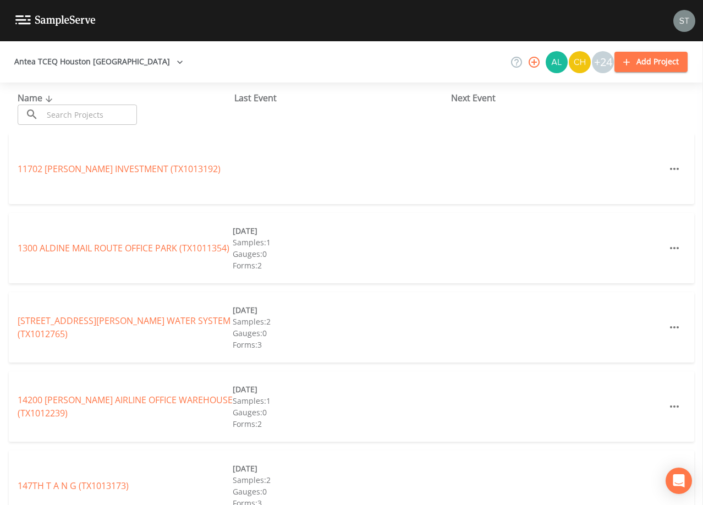
click at [80, 107] on input "text" at bounding box center [90, 114] width 94 height 20
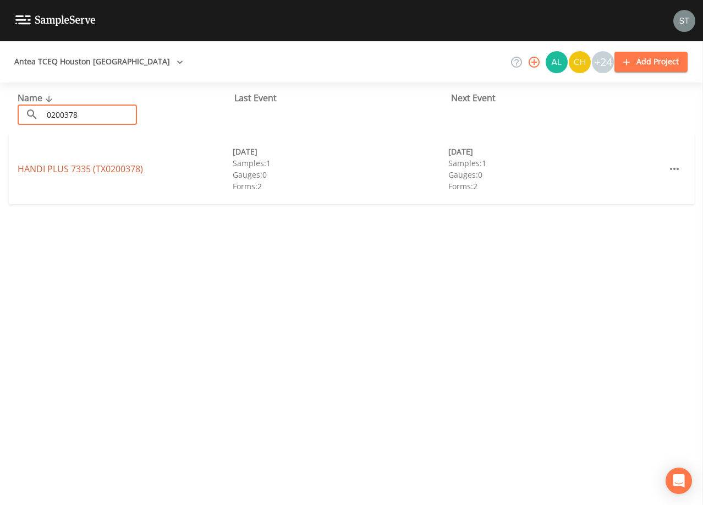
type input "0200378"
click at [111, 165] on link "HANDI PLUS 7335 (TX0200378)" at bounding box center [80, 169] width 125 height 12
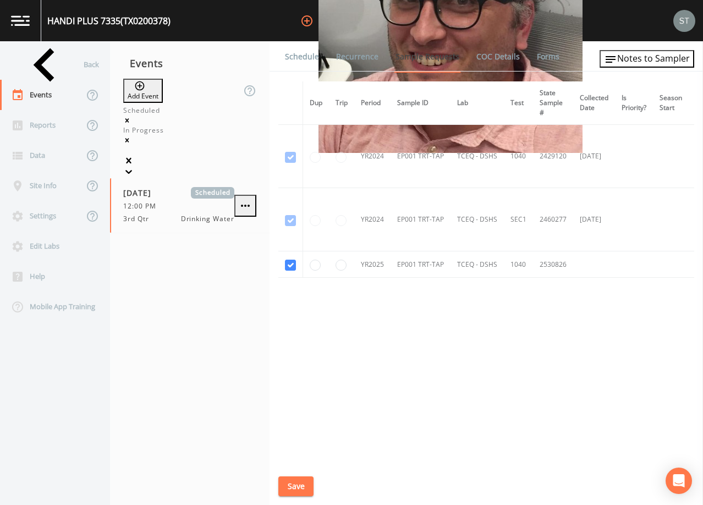
click at [300, 58] on link "Schedule" at bounding box center [301, 56] width 37 height 31
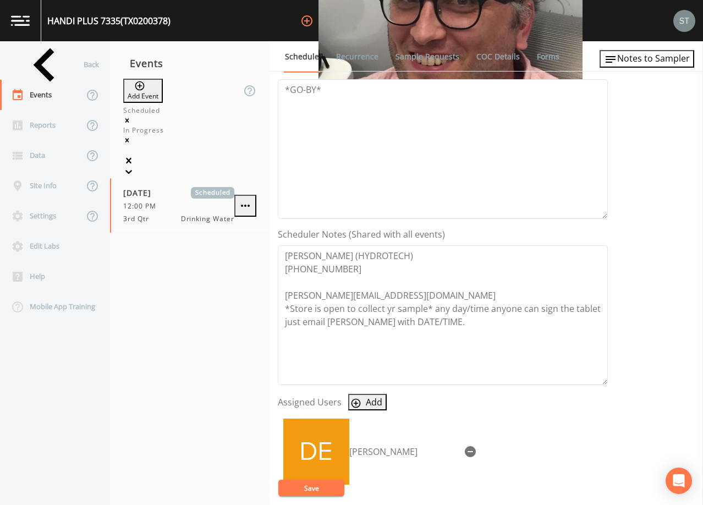
scroll to position [165, 0]
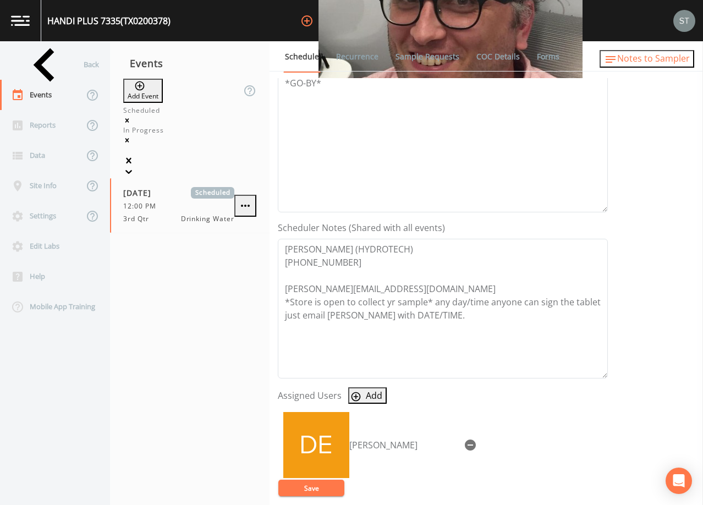
click at [670, 62] on span "Notes to Sampler" at bounding box center [653, 58] width 73 height 12
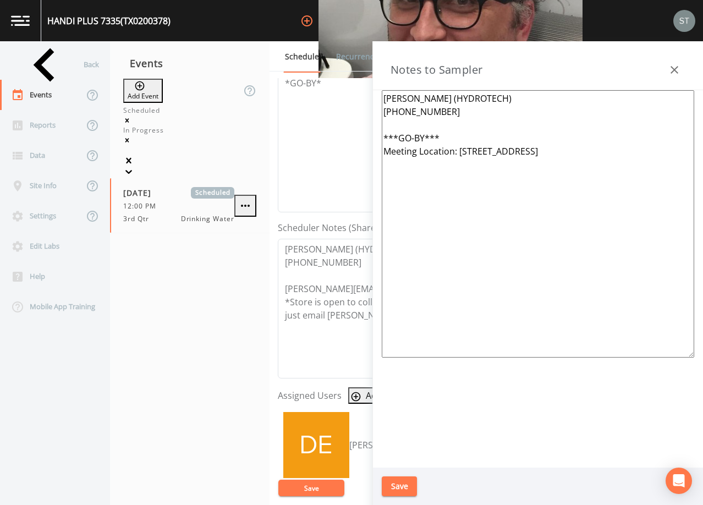
click at [670, 75] on icon "button" at bounding box center [674, 69] width 13 height 13
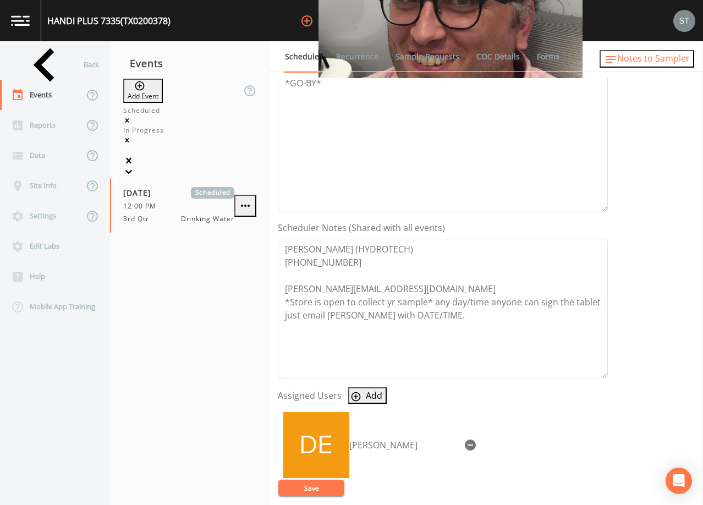
click at [669, 64] on span "Notes to Sampler" at bounding box center [653, 58] width 73 height 12
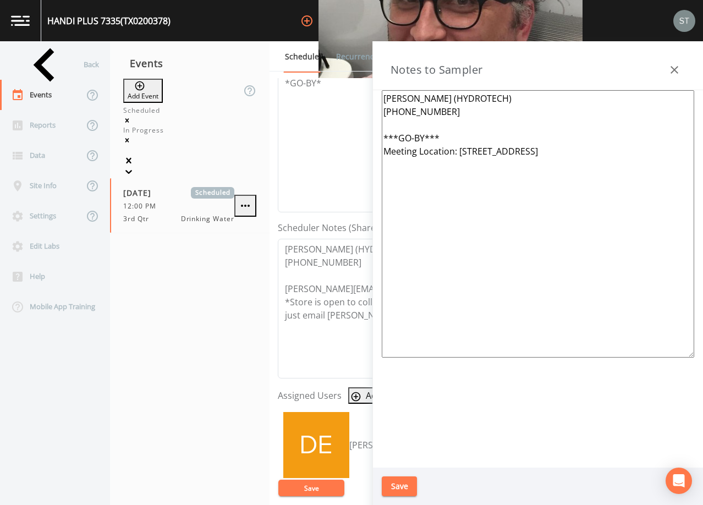
click at [669, 65] on icon "button" at bounding box center [674, 69] width 13 height 13
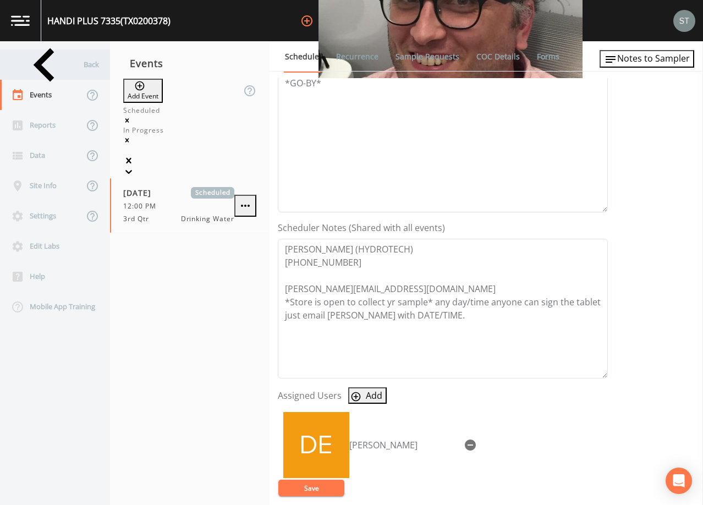
click at [48, 63] on div "Back" at bounding box center [49, 64] width 99 height 30
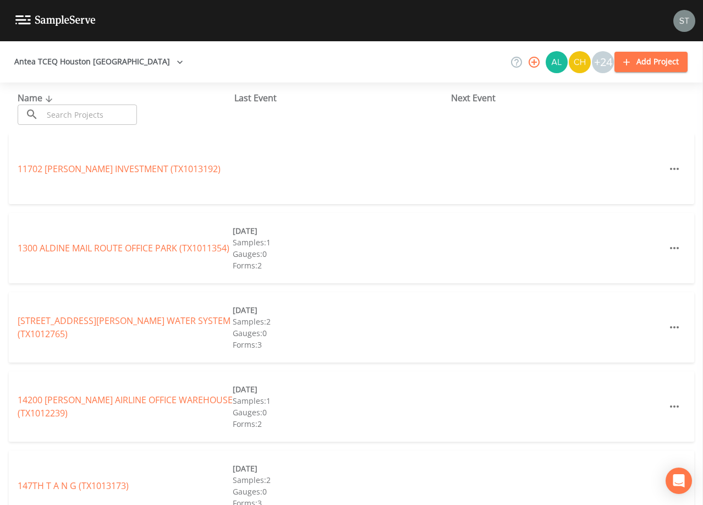
click at [76, 108] on input "text" at bounding box center [90, 114] width 94 height 20
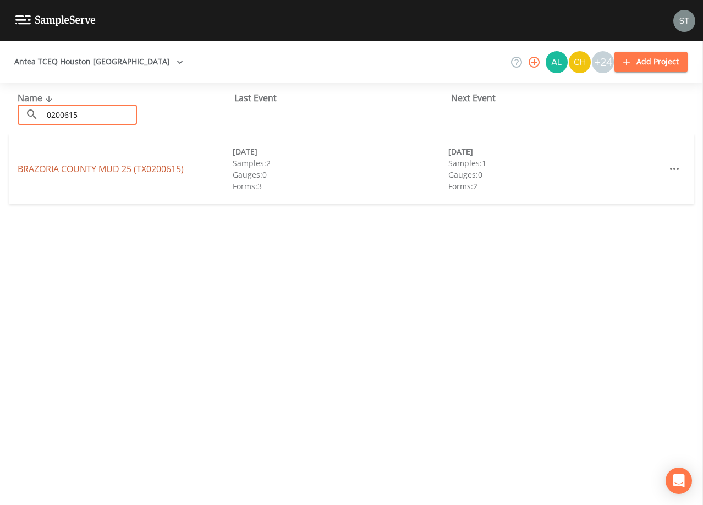
type input "0200615"
click at [138, 170] on link "[GEOGRAPHIC_DATA] 25 (TX0200615)" at bounding box center [101, 169] width 166 height 12
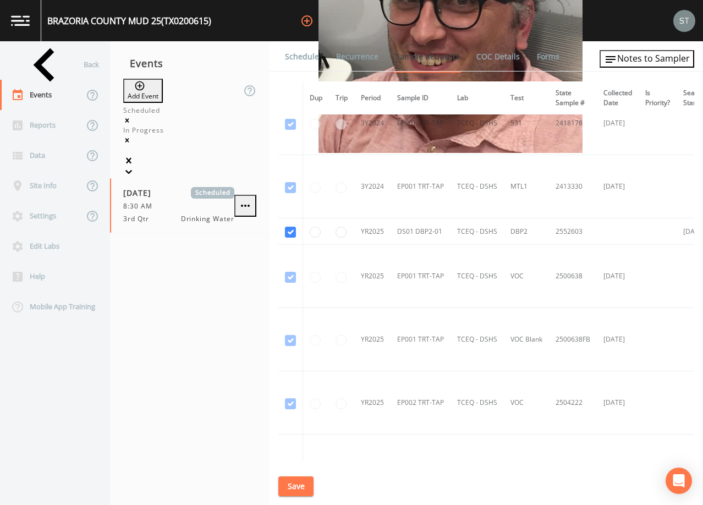
scroll to position [660, 0]
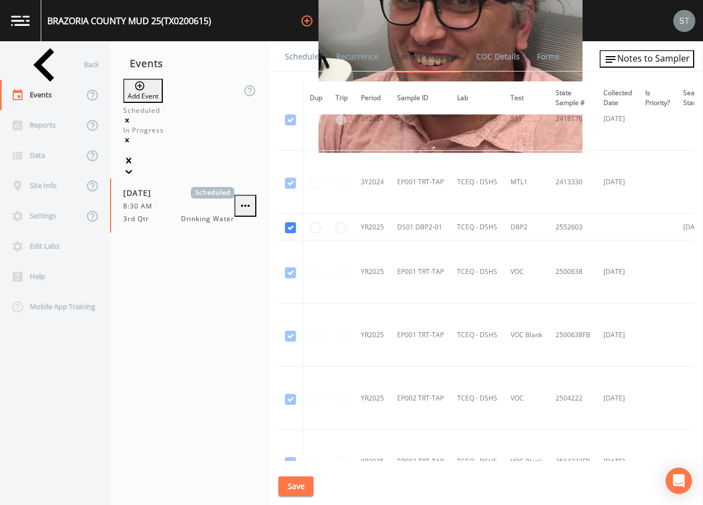
click at [300, 59] on link "Schedule" at bounding box center [301, 56] width 37 height 31
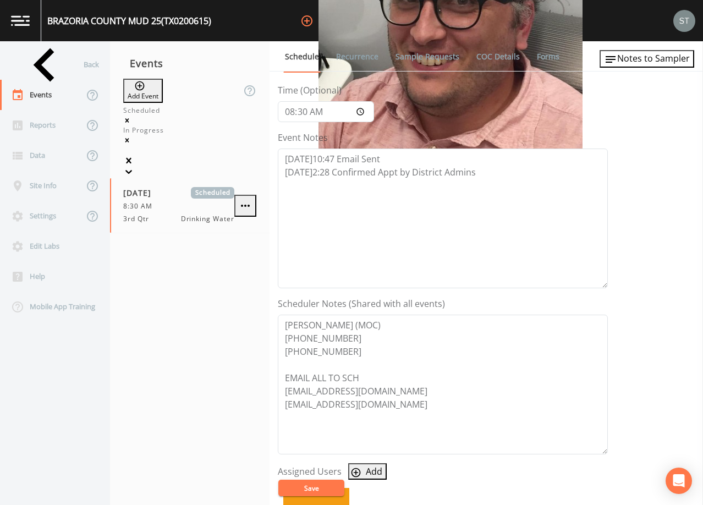
scroll to position [110, 0]
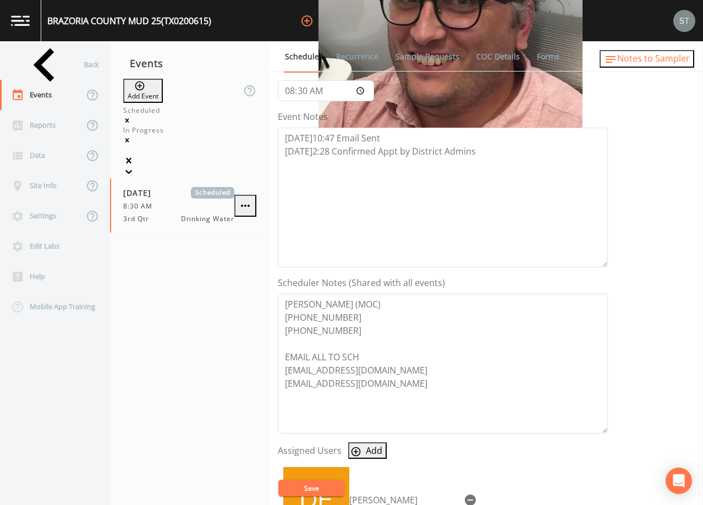
click at [653, 62] on span "Notes to Sampler" at bounding box center [653, 58] width 73 height 12
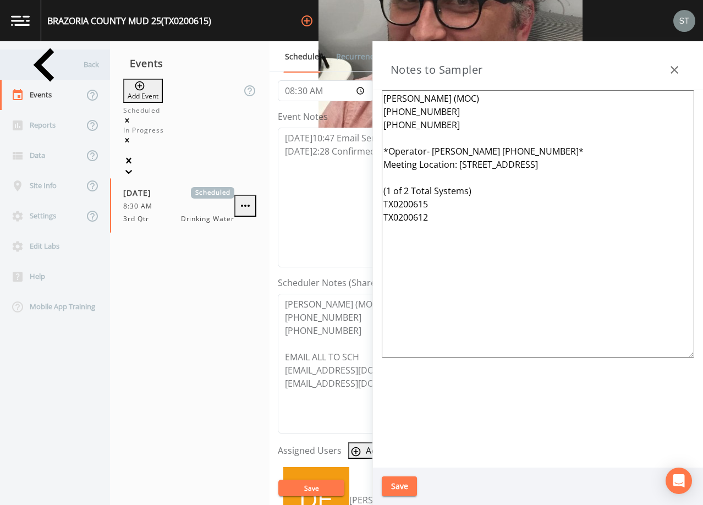
click at [47, 66] on div "Back" at bounding box center [49, 64] width 99 height 30
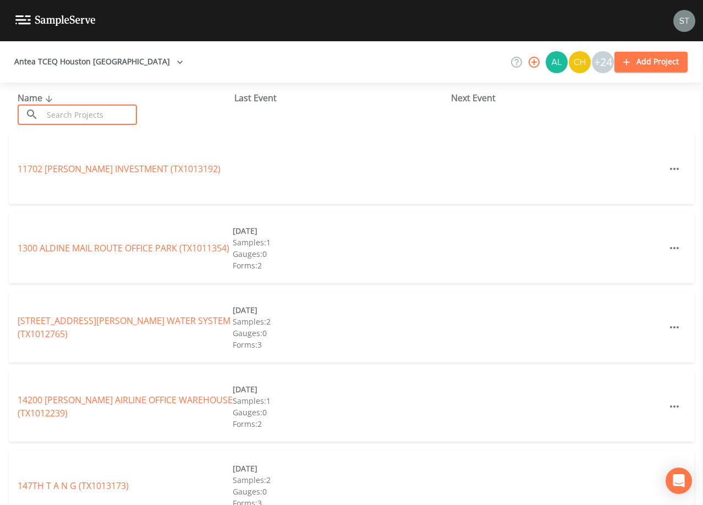
click at [73, 111] on input "text" at bounding box center [90, 114] width 94 height 20
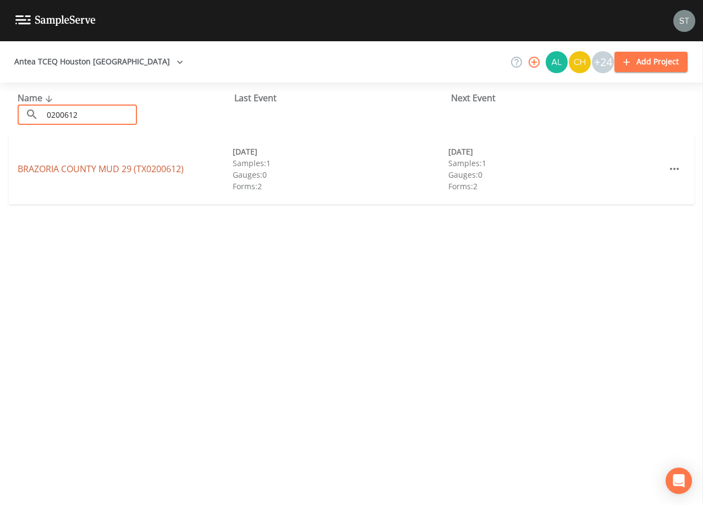
type input "0200612"
click at [118, 167] on link "[GEOGRAPHIC_DATA] 29 (TX0200612)" at bounding box center [101, 169] width 166 height 12
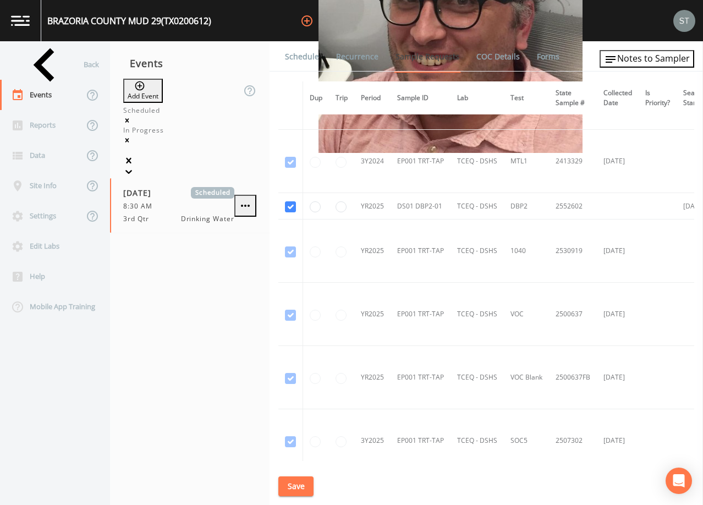
scroll to position [495, 0]
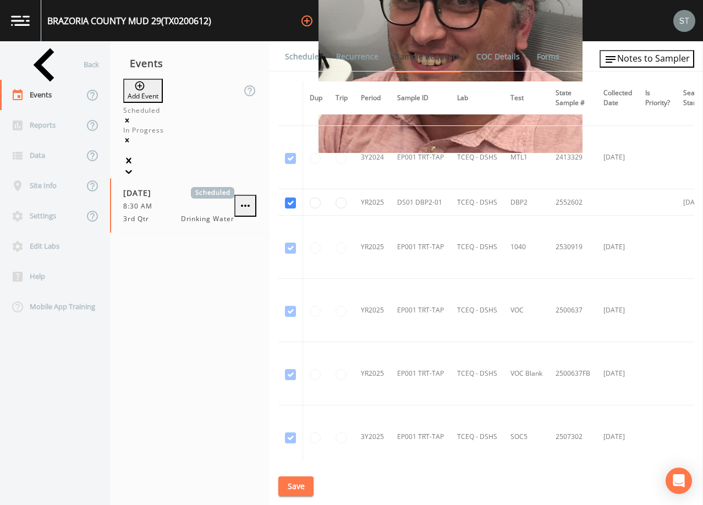
click at [305, 60] on link "Schedule" at bounding box center [301, 56] width 37 height 31
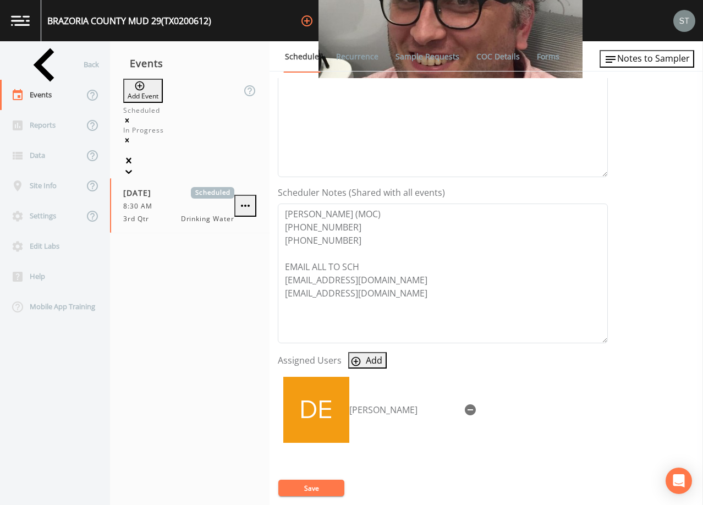
scroll to position [220, 0]
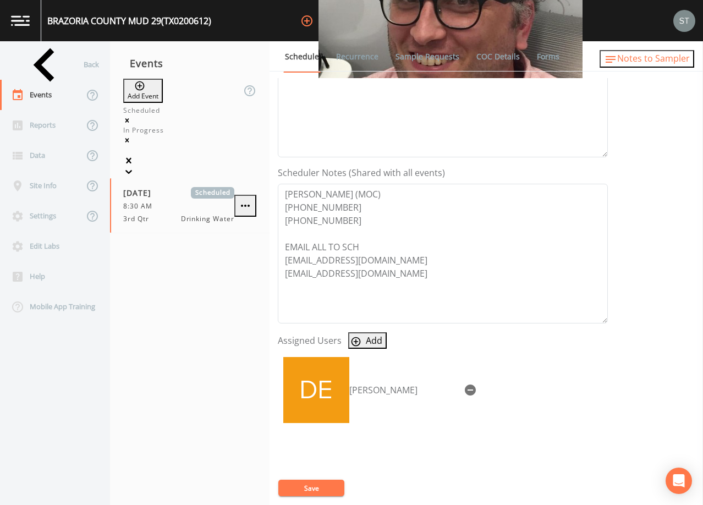
click at [660, 63] on span "Notes to Sampler" at bounding box center [653, 58] width 73 height 12
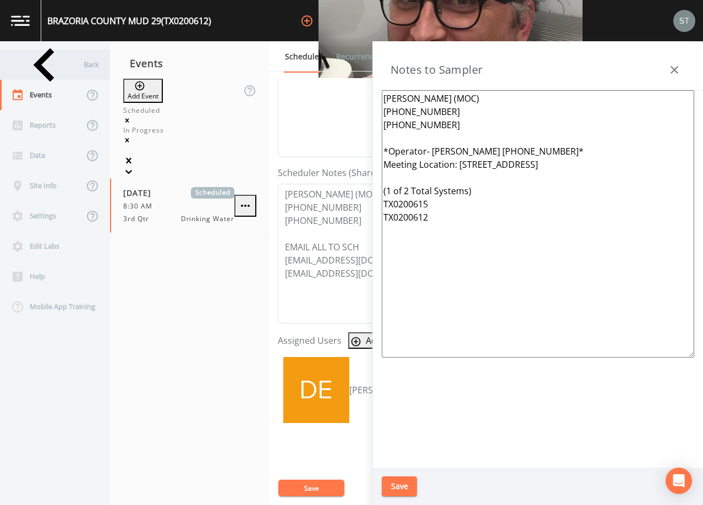
click at [58, 65] on div "Back" at bounding box center [49, 64] width 99 height 30
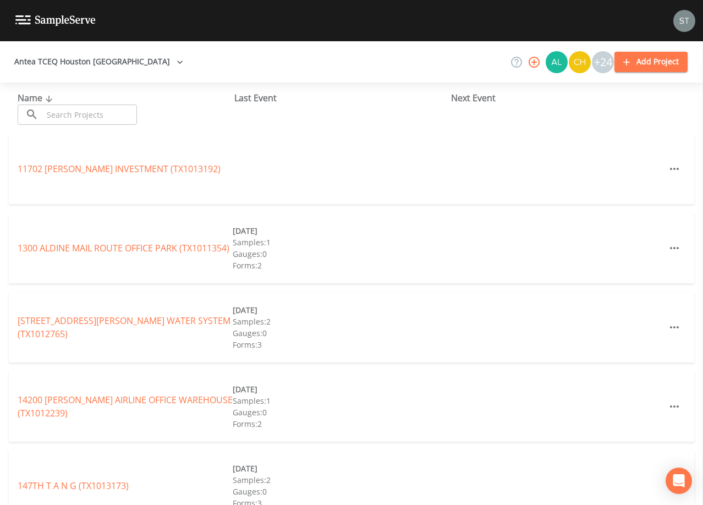
click at [79, 113] on input "text" at bounding box center [90, 114] width 94 height 20
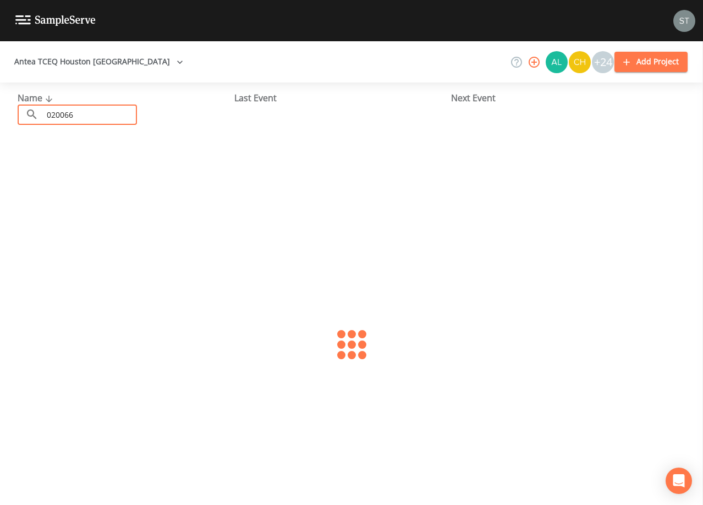
type input "0200663"
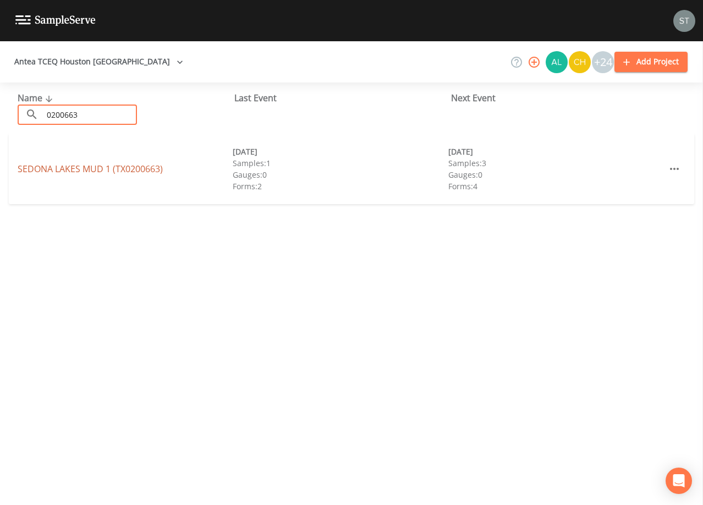
click at [104, 170] on link "[GEOGRAPHIC_DATA] 1 (TX0200663)" at bounding box center [90, 169] width 145 height 12
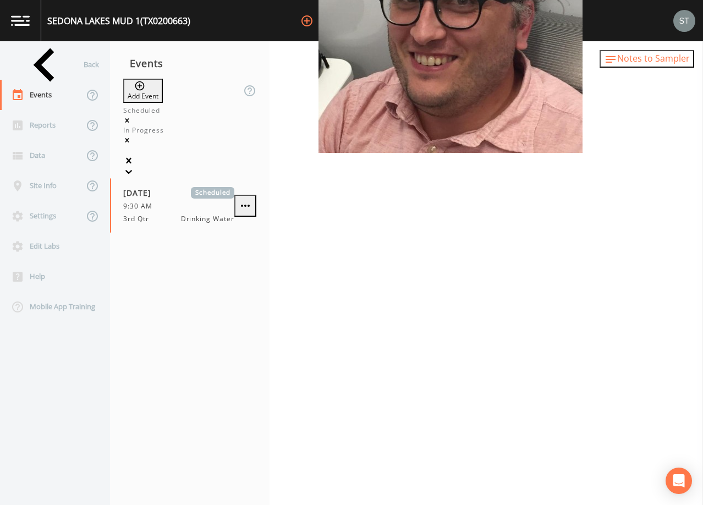
click at [672, 62] on span "Notes to Sampler" at bounding box center [653, 58] width 73 height 12
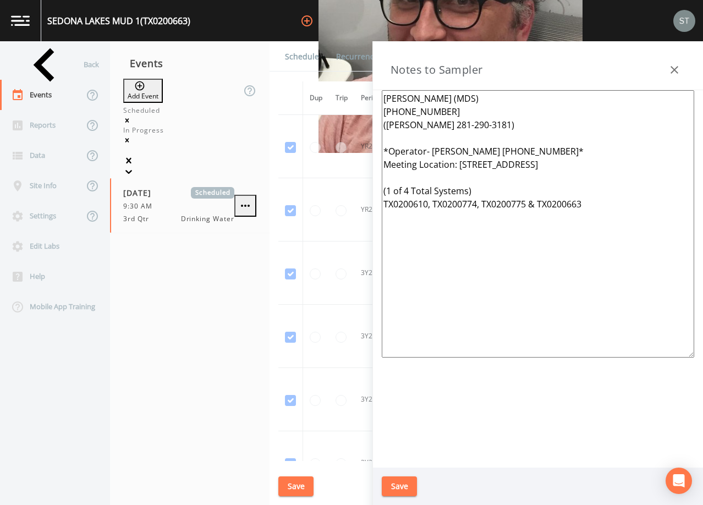
click at [670, 64] on icon "button" at bounding box center [674, 69] width 13 height 13
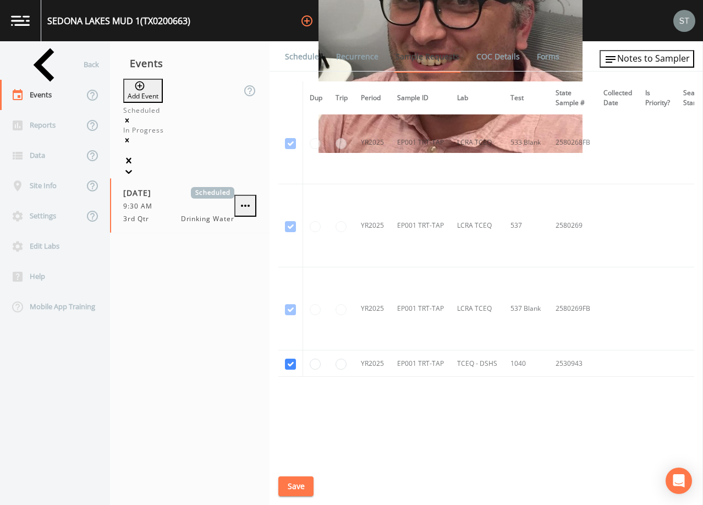
scroll to position [915, 0]
click at [298, 47] on link "Schedule" at bounding box center [301, 56] width 37 height 31
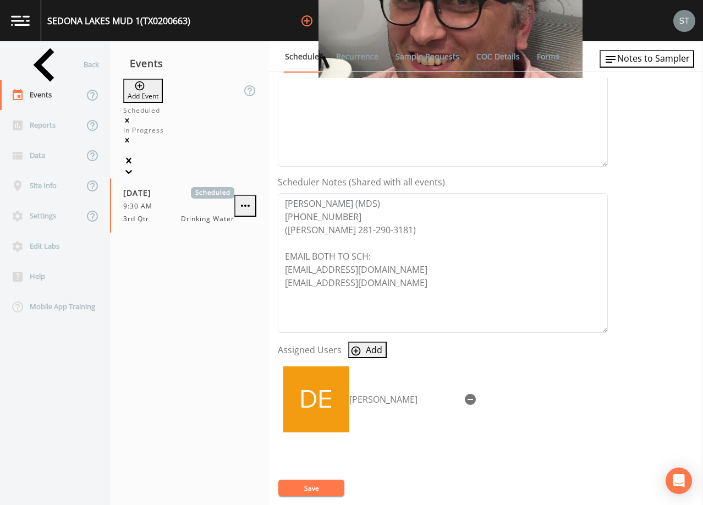
scroll to position [220, 0]
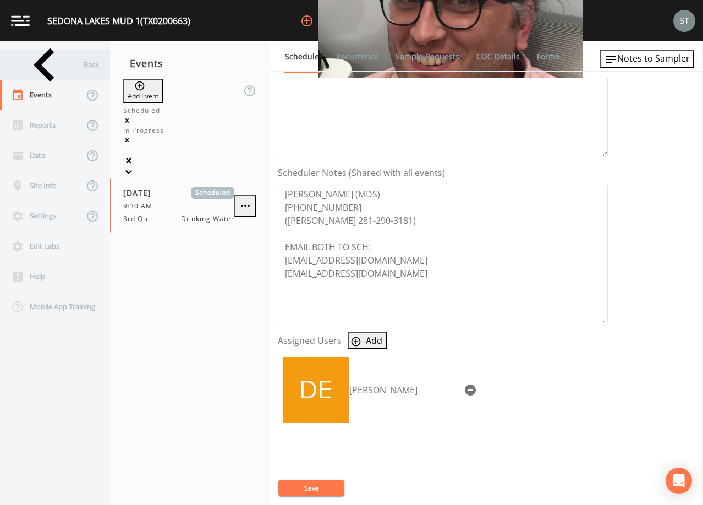
click at [52, 70] on div "Back" at bounding box center [49, 64] width 99 height 30
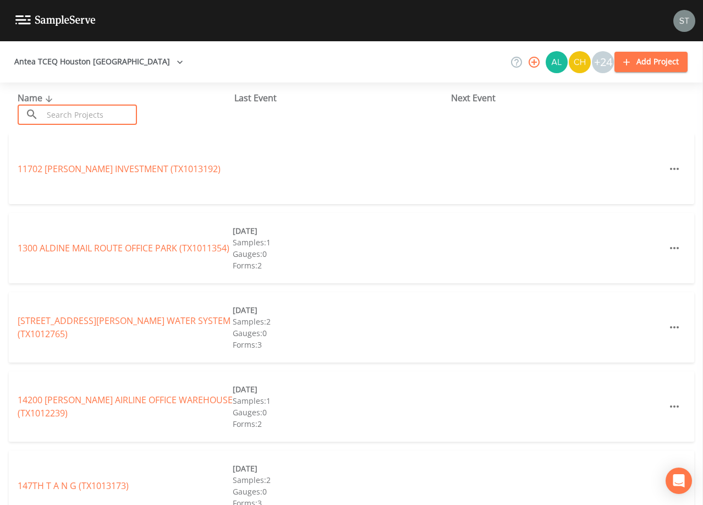
click at [78, 113] on input "text" at bounding box center [90, 114] width 94 height 20
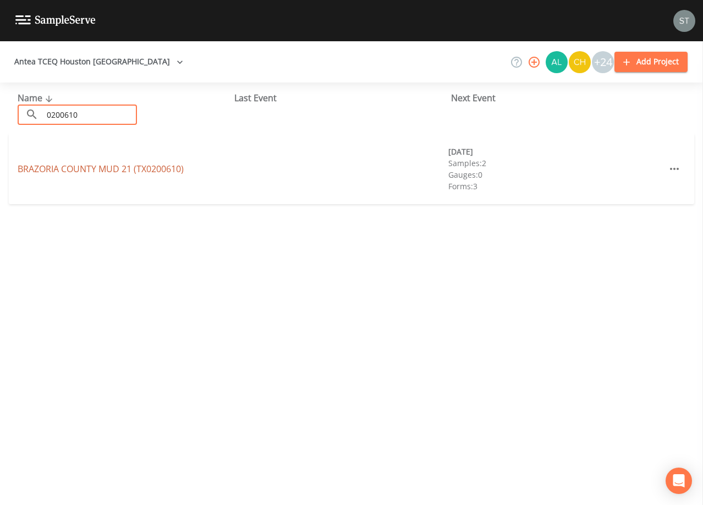
type input "0200610"
click at [43, 167] on link "[GEOGRAPHIC_DATA] 21 (TX0200610)" at bounding box center [101, 169] width 166 height 12
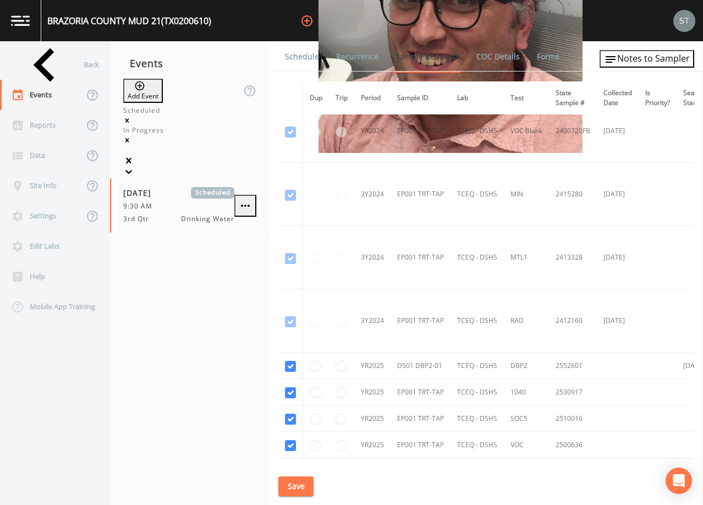
scroll to position [319, 0]
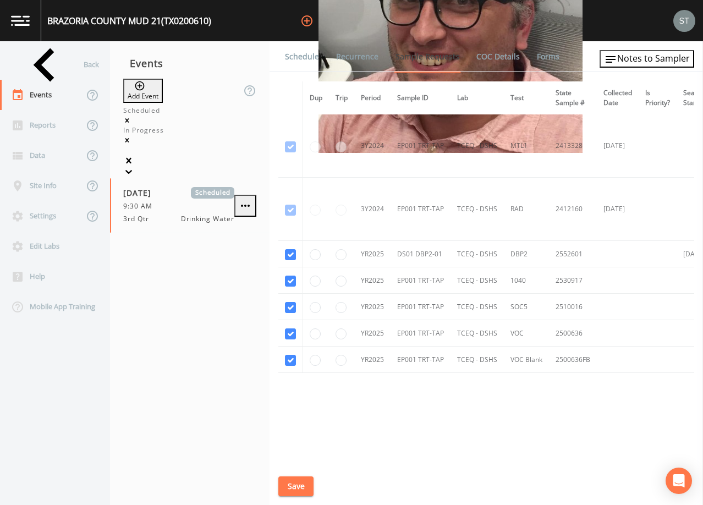
click at [300, 57] on link "Schedule" at bounding box center [301, 56] width 37 height 31
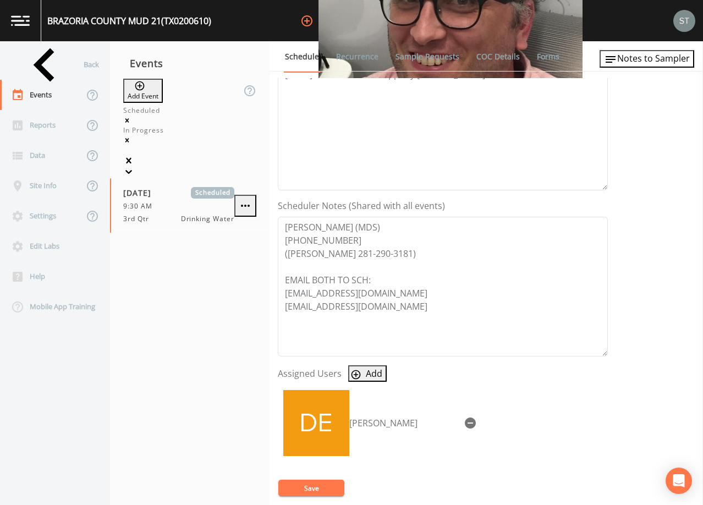
scroll to position [220, 0]
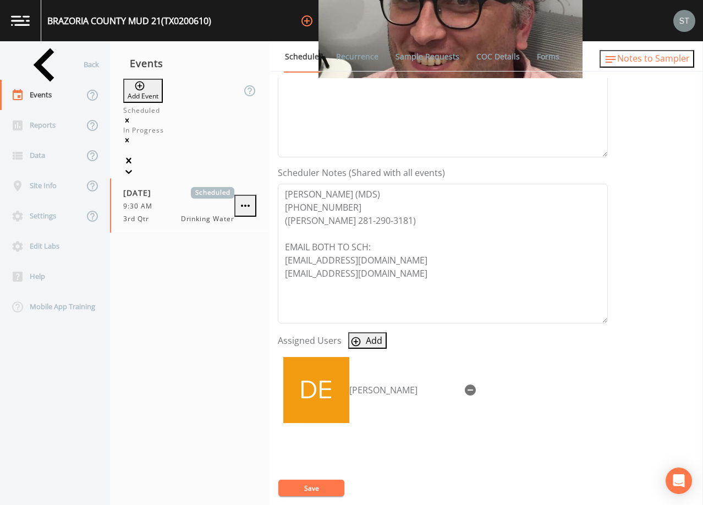
click at [655, 63] on span "Notes to Sampler" at bounding box center [653, 58] width 73 height 12
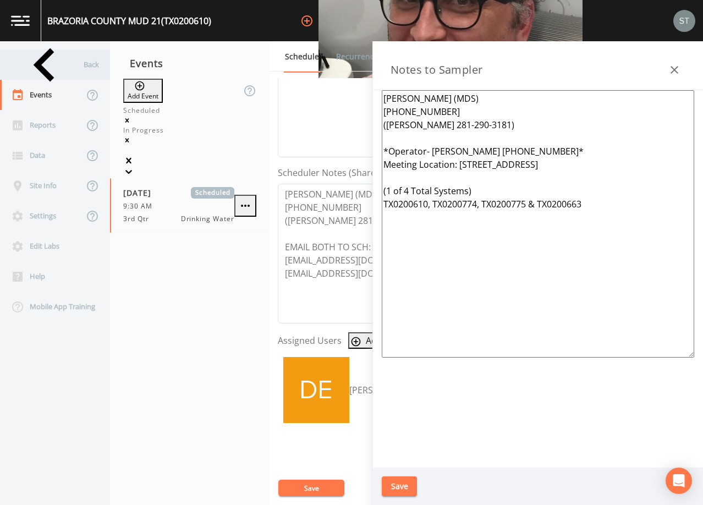
click at [46, 68] on div "Back" at bounding box center [49, 64] width 99 height 30
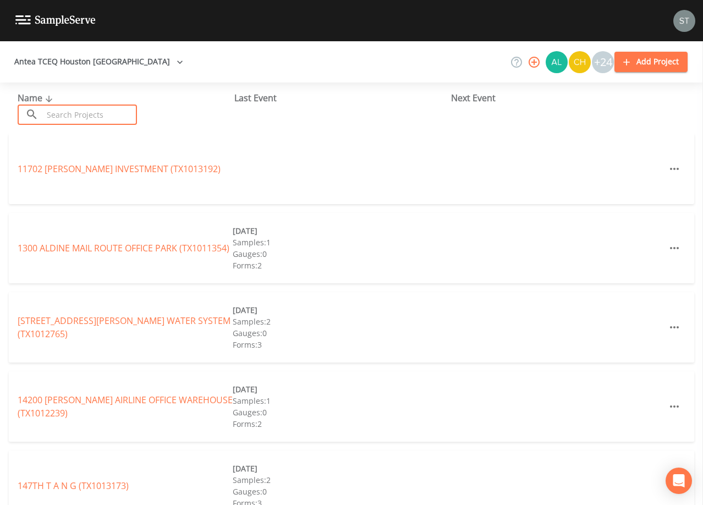
click at [76, 111] on input "text" at bounding box center [90, 114] width 94 height 20
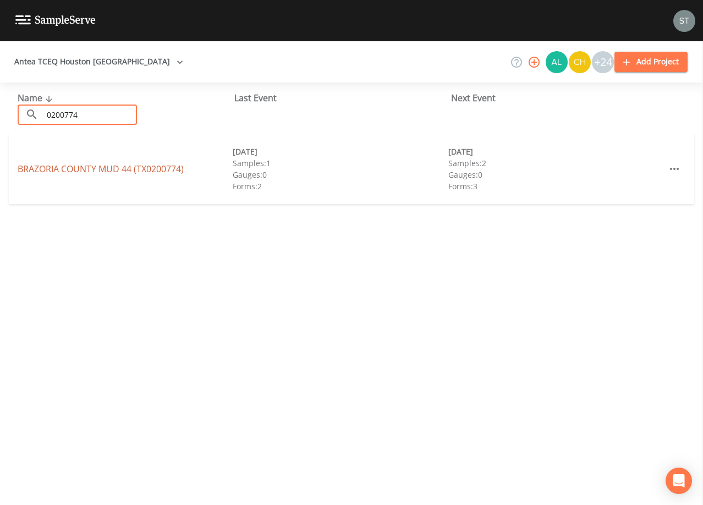
type input "0200774"
click at [131, 165] on link "[GEOGRAPHIC_DATA] 44 (TX0200774)" at bounding box center [101, 169] width 166 height 12
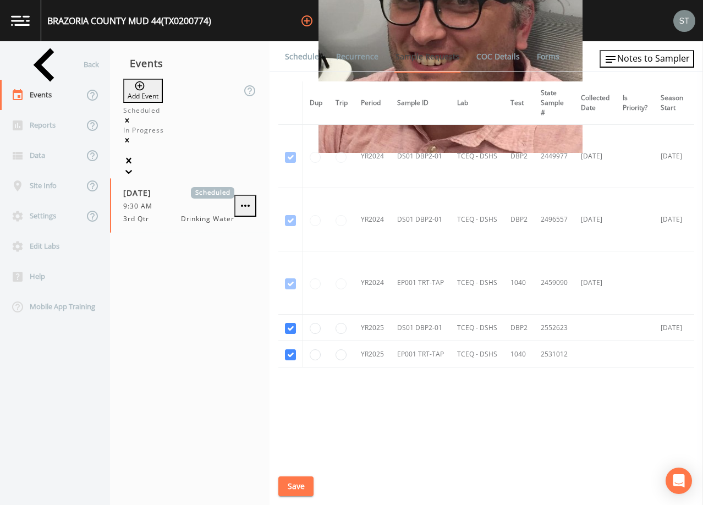
click at [299, 59] on link "Schedule" at bounding box center [301, 56] width 37 height 31
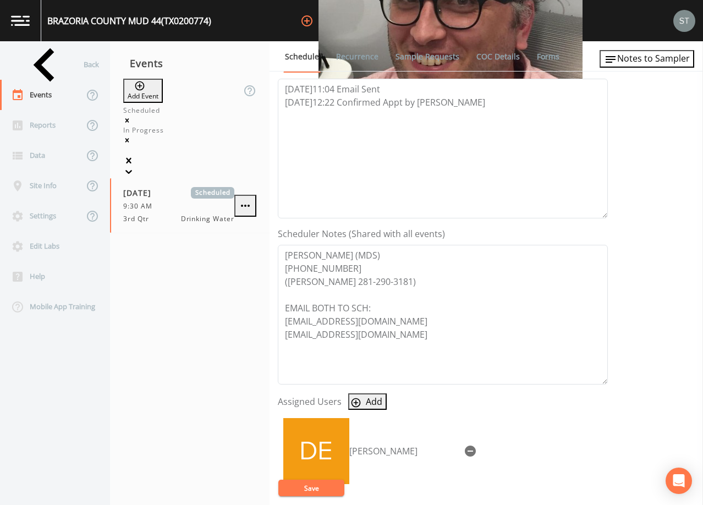
scroll to position [220, 0]
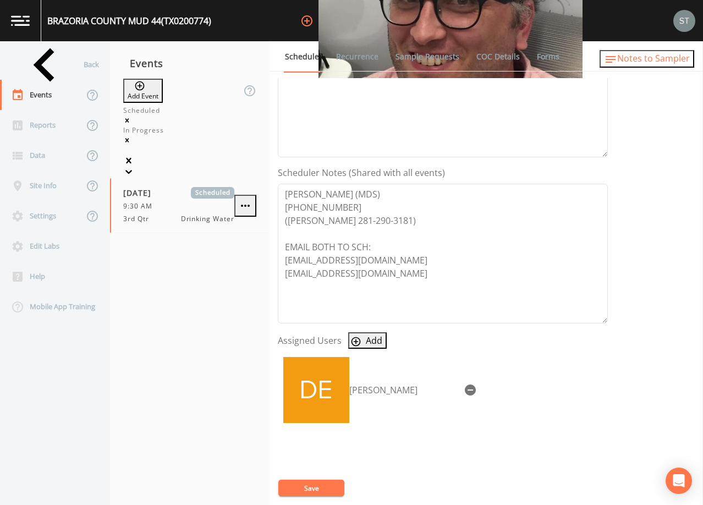
click at [673, 59] on span "Notes to Sampler" at bounding box center [653, 58] width 73 height 12
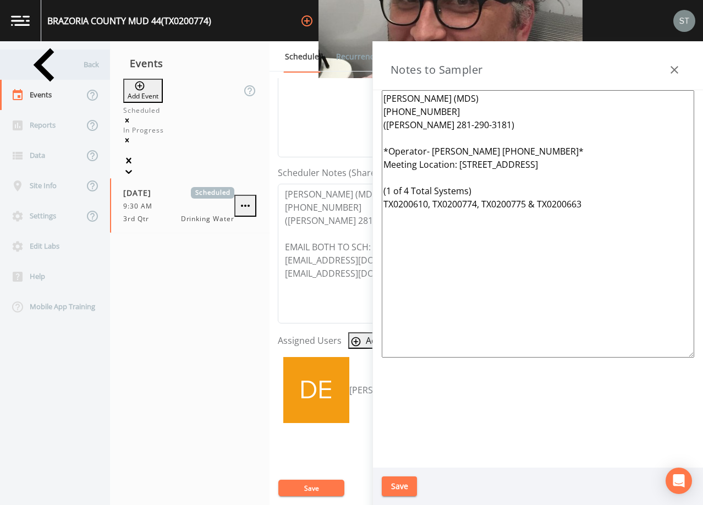
click at [45, 69] on div "Back" at bounding box center [49, 64] width 99 height 30
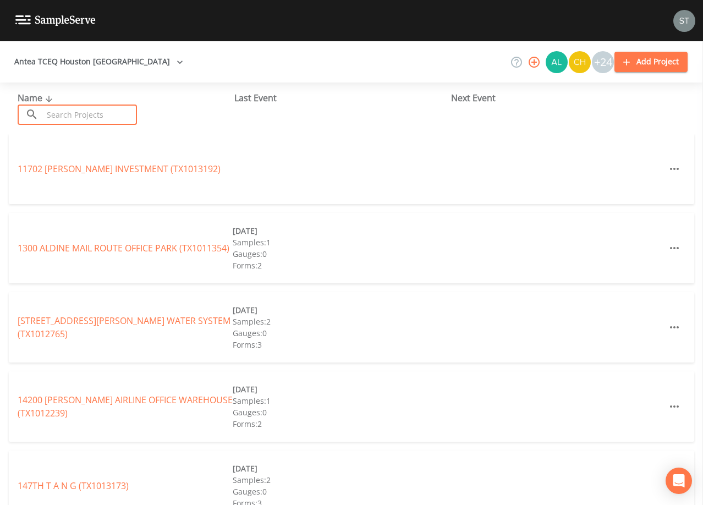
drag, startPoint x: 63, startPoint y: 111, endPoint x: 69, endPoint y: 113, distance: 6.6
click at [64, 111] on input "text" at bounding box center [90, 114] width 94 height 20
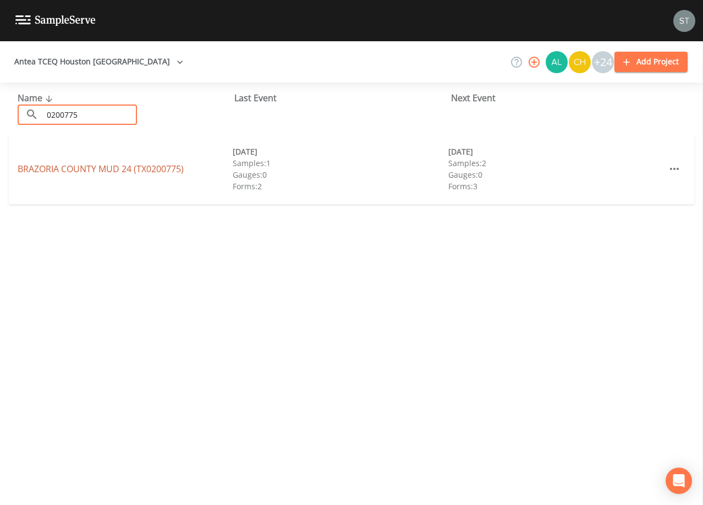
type input "0200775"
click at [127, 168] on link "[GEOGRAPHIC_DATA] 24 (TX0200775)" at bounding box center [101, 169] width 166 height 12
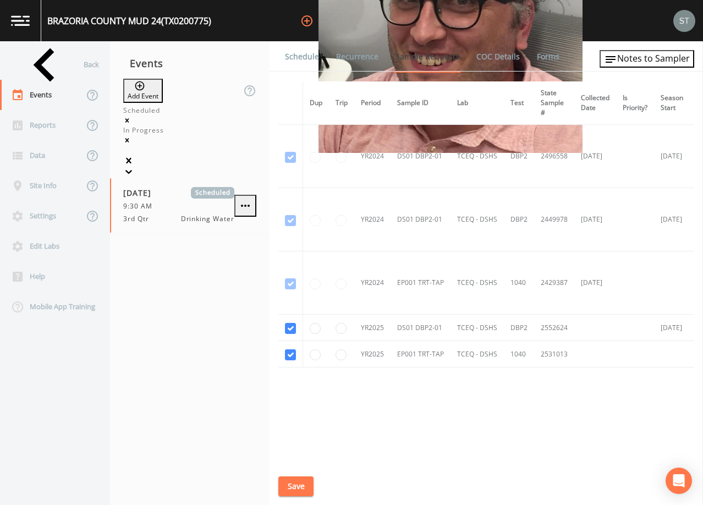
click at [296, 59] on link "Schedule" at bounding box center [301, 56] width 37 height 31
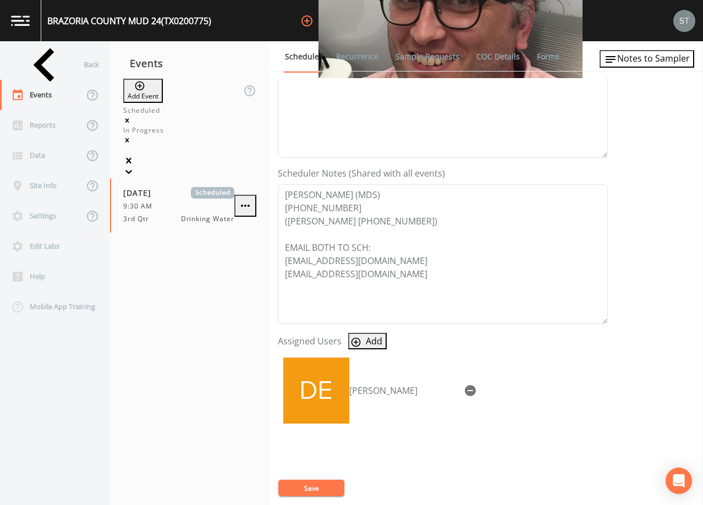
scroll to position [220, 0]
click at [670, 62] on span "Notes to Sampler" at bounding box center [653, 58] width 73 height 12
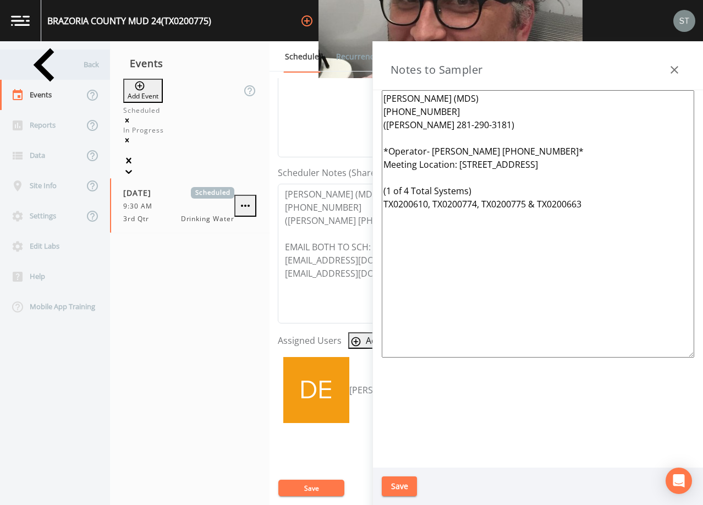
click at [40, 66] on div "Back" at bounding box center [49, 64] width 99 height 30
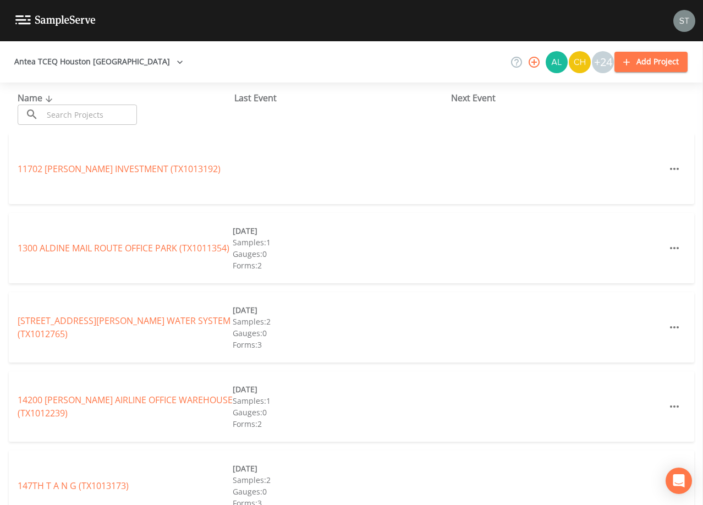
click at [118, 112] on input "text" at bounding box center [90, 114] width 94 height 20
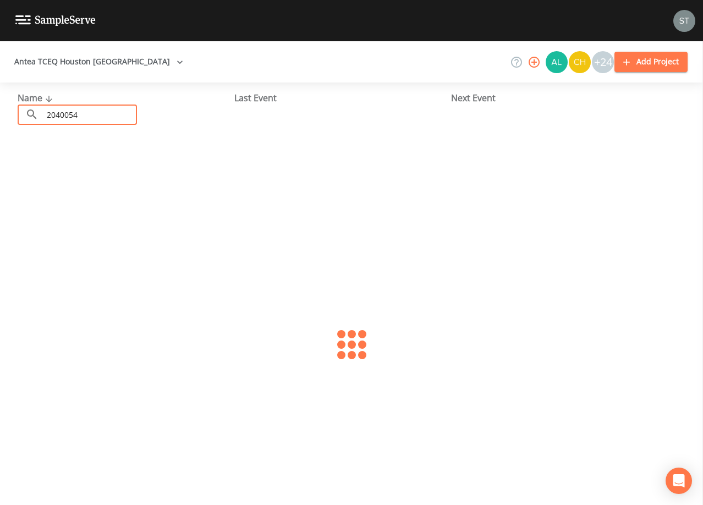
type input "2040054"
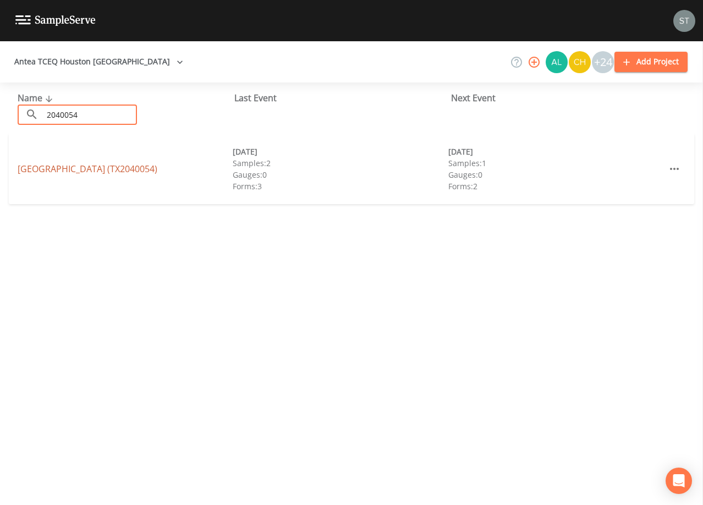
click at [53, 169] on link "[GEOGRAPHIC_DATA] (TX2040054)" at bounding box center [88, 169] width 140 height 12
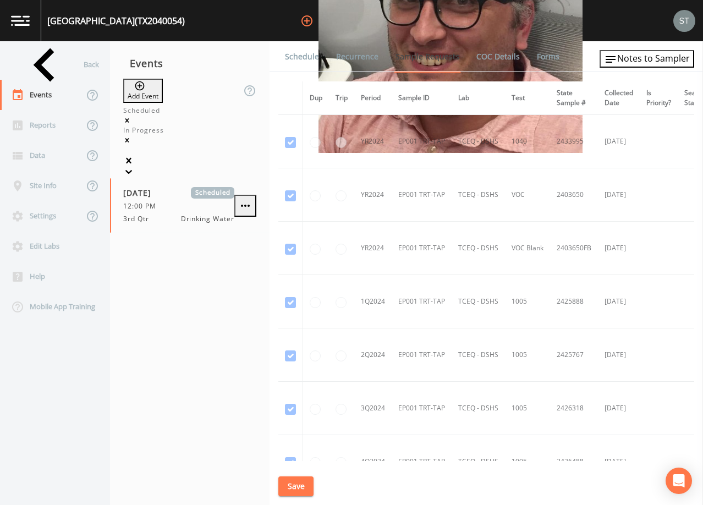
click at [310, 62] on link "Schedule" at bounding box center [301, 56] width 37 height 31
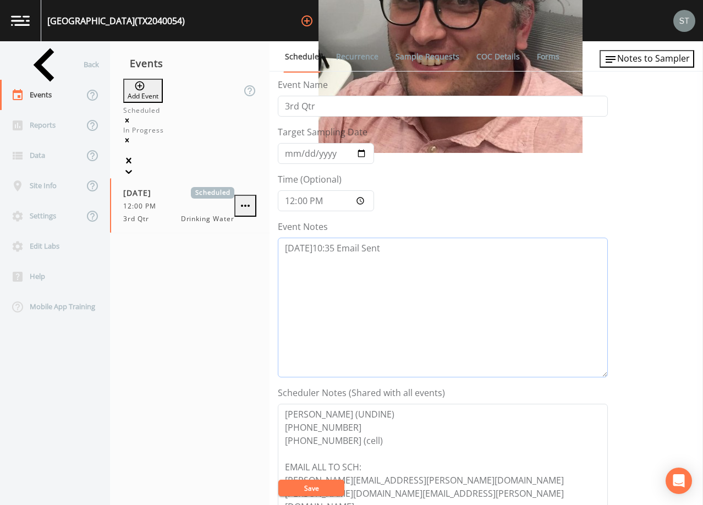
click at [407, 246] on textarea "[DATE]10:35 Email Sent" at bounding box center [443, 308] width 330 height 140
type textarea "[DATE]10:35 Email Sent [DATE]8:53 Re-Sent Email"
click at [321, 484] on button "Save" at bounding box center [311, 487] width 66 height 16
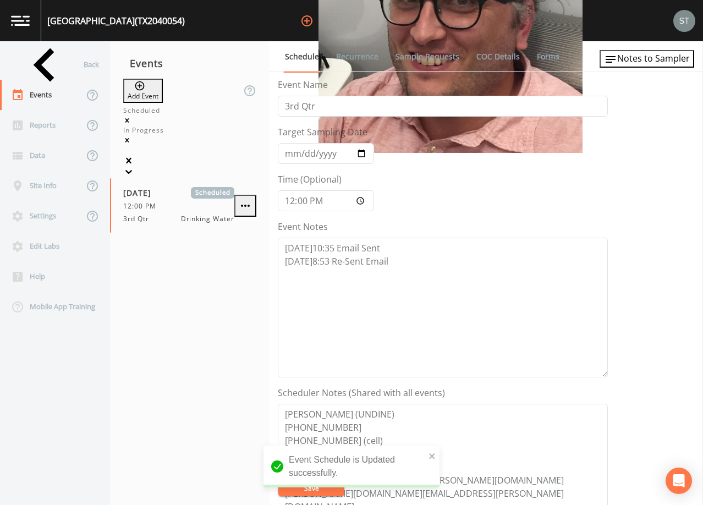
click at [426, 59] on link "Sample Requests" at bounding box center [427, 56] width 67 height 31
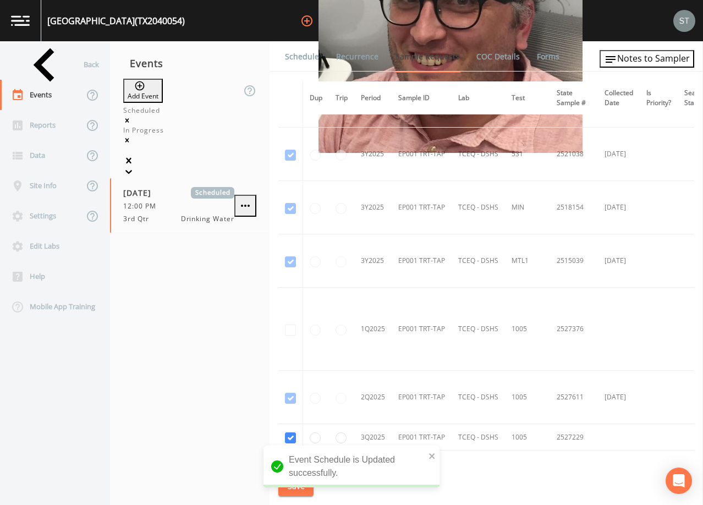
scroll to position [770, 0]
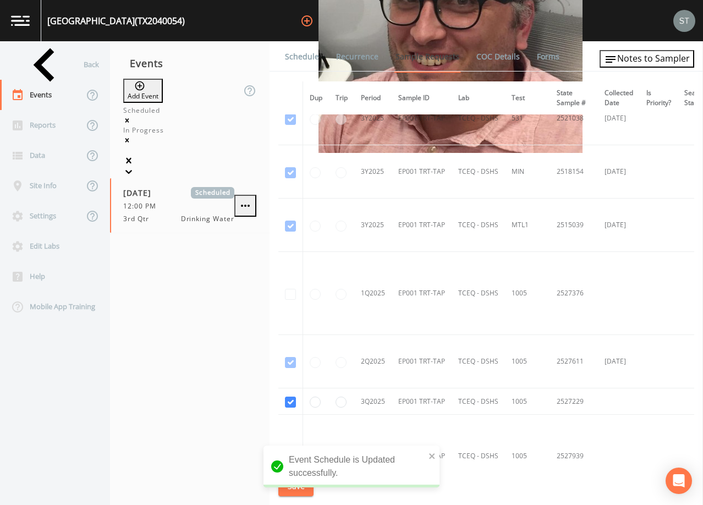
click at [305, 54] on link "Schedule" at bounding box center [301, 56] width 37 height 31
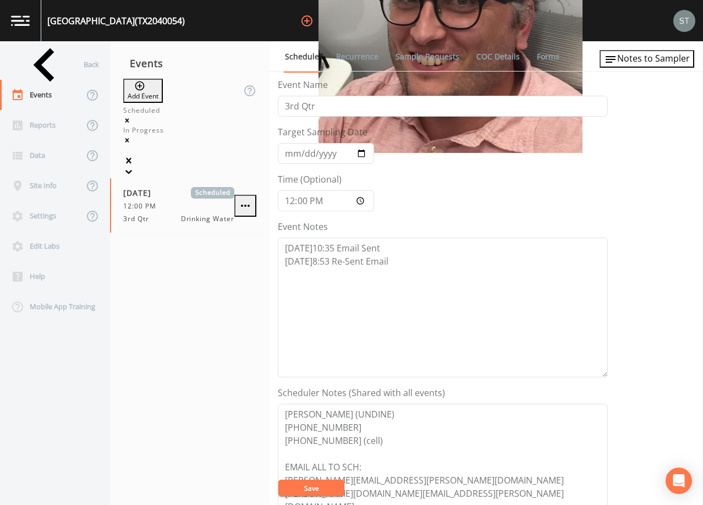
click at [53, 64] on div "Back" at bounding box center [49, 64] width 99 height 30
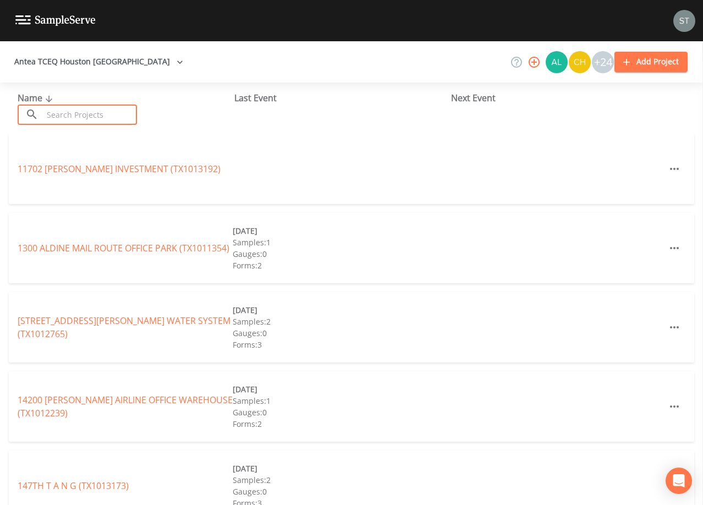
click at [127, 118] on input "text" at bounding box center [90, 114] width 94 height 20
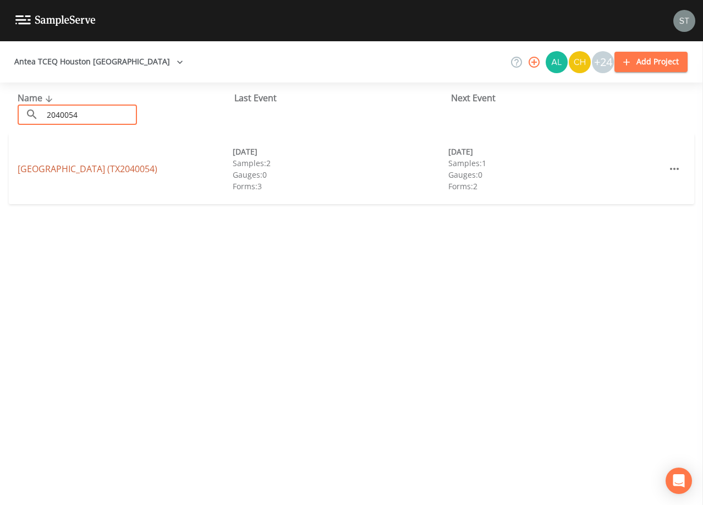
type input "2040054"
click at [54, 167] on link "[GEOGRAPHIC_DATA] (TX2040054)" at bounding box center [88, 169] width 140 height 12
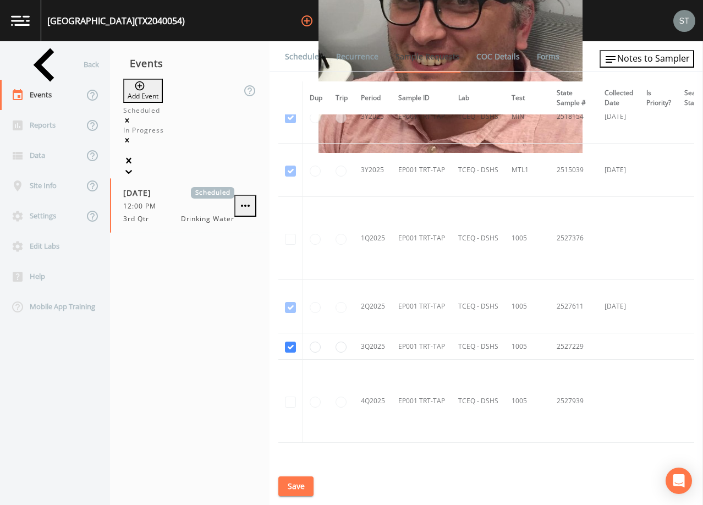
scroll to position [880, 0]
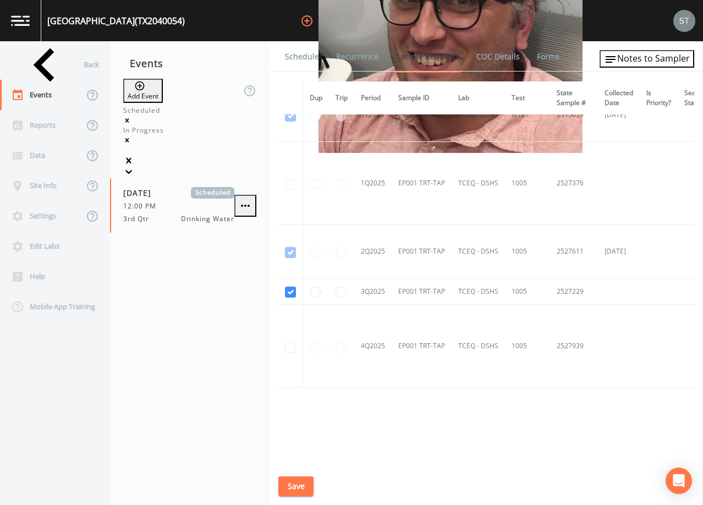
click at [305, 59] on link "Schedule" at bounding box center [301, 56] width 37 height 31
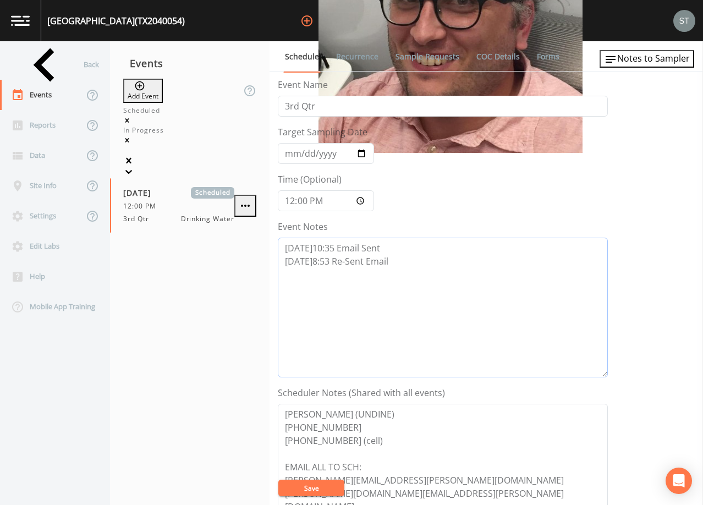
click at [409, 260] on textarea "[DATE]10:35 Email Sent [DATE]8:53 Re-Sent Email" at bounding box center [443, 308] width 330 height 140
click at [343, 282] on textarea "[DATE]10:35 Email Sent [DATE]8:53 Re-Sent Email 8/15@" at bounding box center [443, 308] width 330 height 140
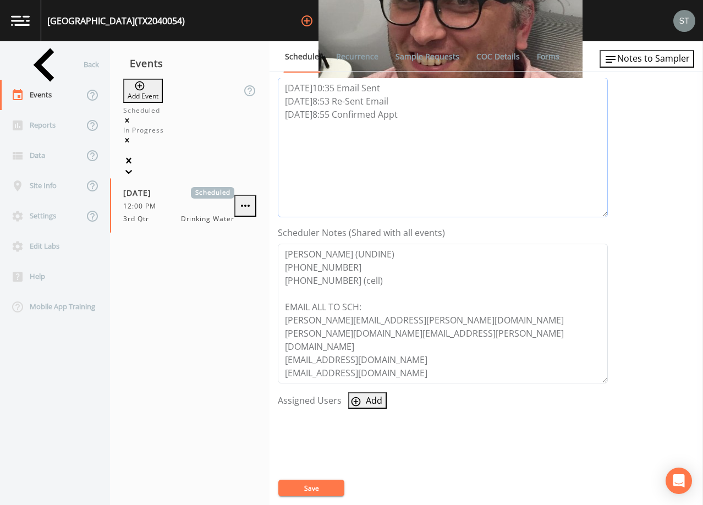
scroll to position [220, 0]
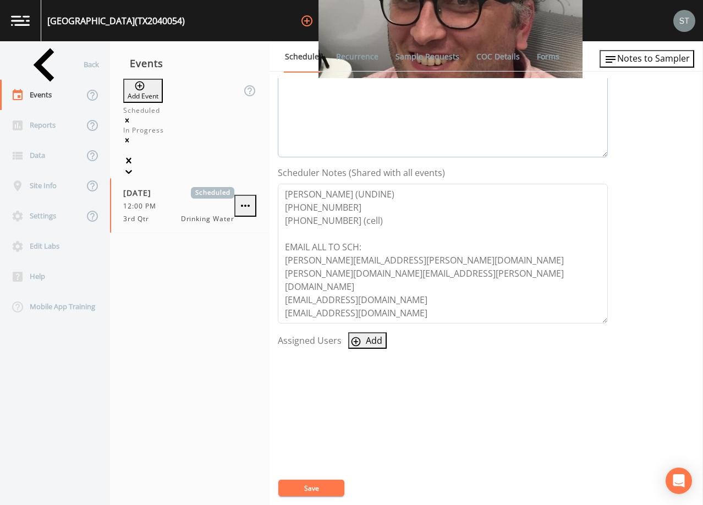
type textarea "[DATE]10:35 Email Sent [DATE]8:53 Re-Sent Email [DATE]8:55 Confirmed Appt"
click at [362, 347] on button "Add" at bounding box center [367, 340] width 38 height 16
select select "9949071a-8de3-4d5f-82d7-f9272ed5f8d7"
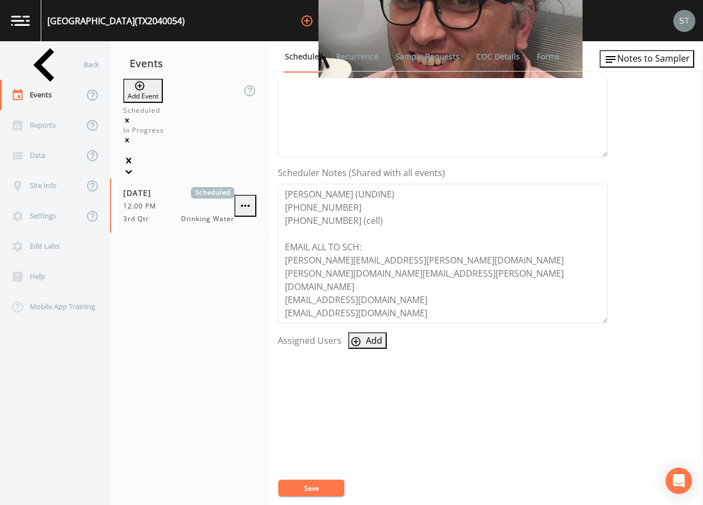
select select
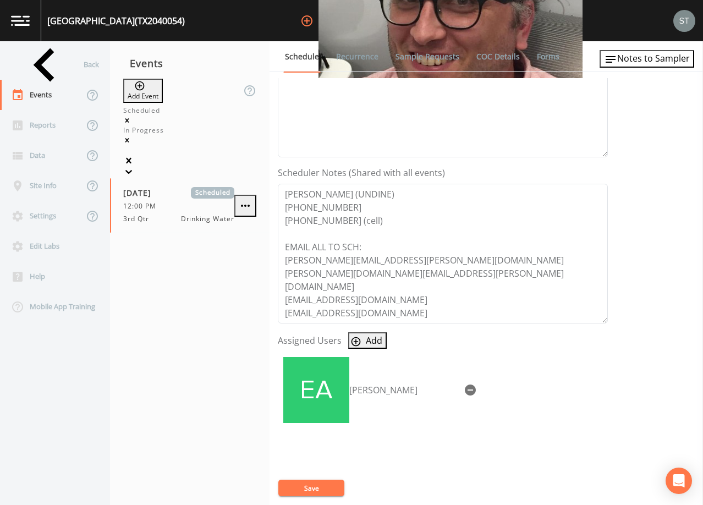
click at [313, 487] on button "Save" at bounding box center [311, 487] width 66 height 16
click at [316, 481] on button "Save" at bounding box center [311, 487] width 66 height 16
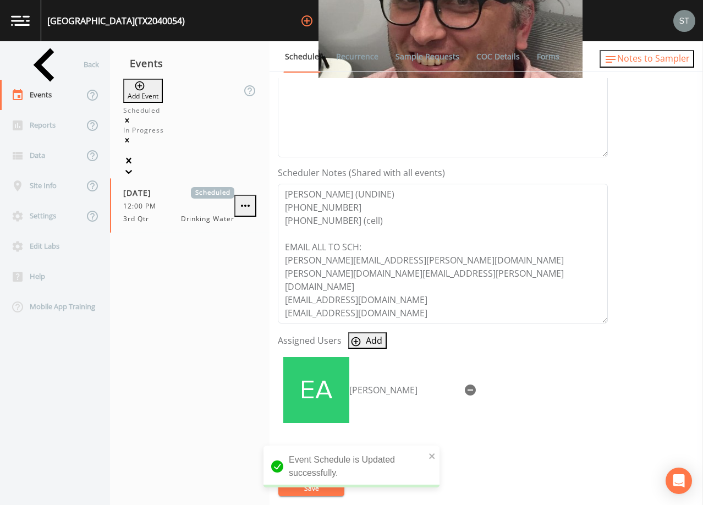
click at [655, 62] on span "Notes to Sampler" at bounding box center [653, 58] width 73 height 12
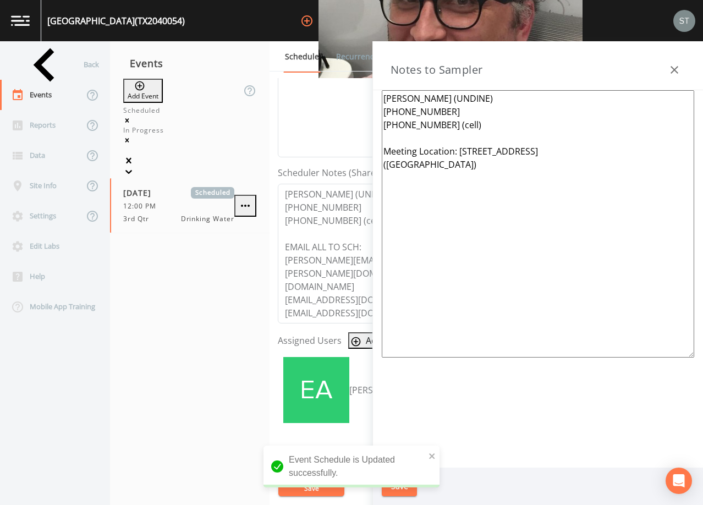
click at [475, 140] on textarea "[PERSON_NAME] (UNDINE) [PHONE_NUMBER] [PHONE_NUMBER] (cell) Meeting Location: […" at bounding box center [538, 223] width 312 height 267
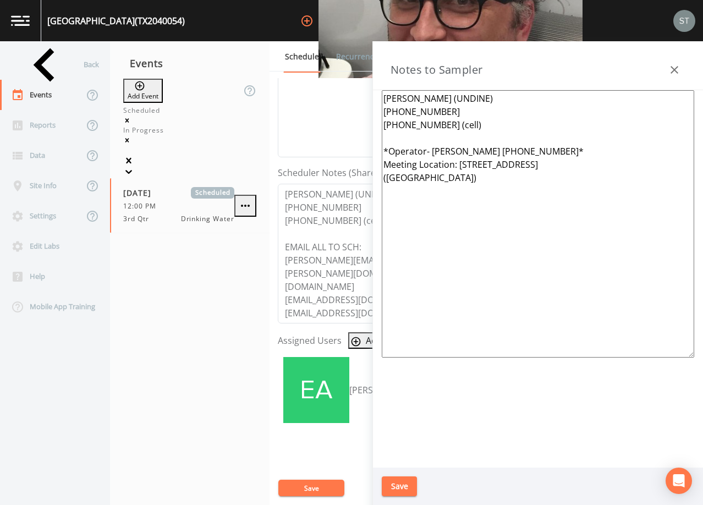
type textarea "[PERSON_NAME] (UNDINE) [PHONE_NUMBER] [PHONE_NUMBER] (cell) *Operator- [PERSON_…"
click at [406, 480] on button "Save" at bounding box center [399, 486] width 35 height 20
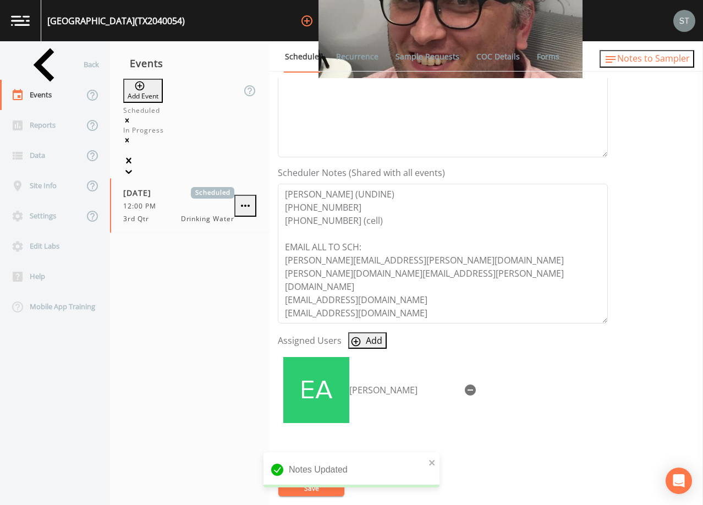
click at [674, 60] on span "Notes to Sampler" at bounding box center [653, 58] width 73 height 12
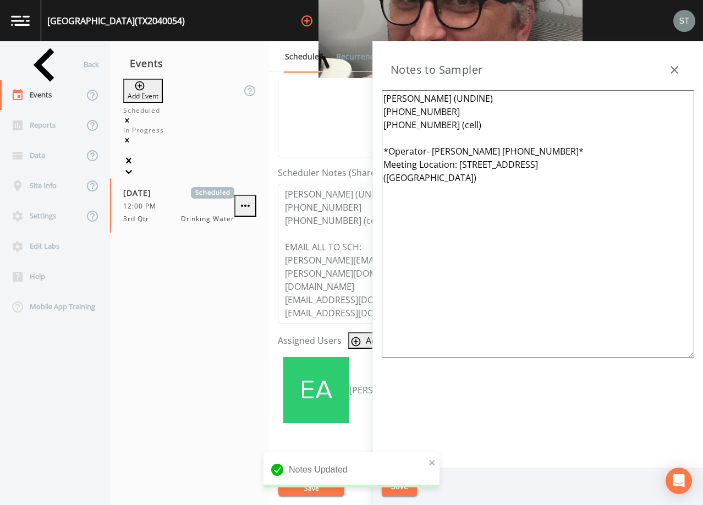
click at [674, 65] on icon "button" at bounding box center [674, 69] width 13 height 13
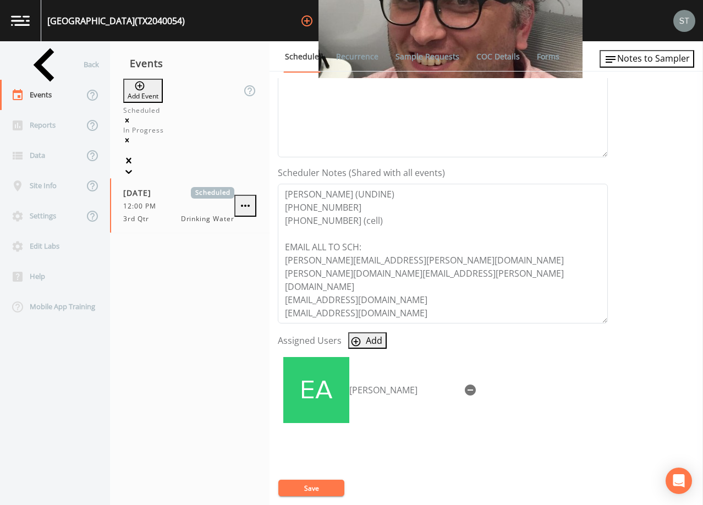
click at [313, 488] on button "Save" at bounding box center [311, 487] width 66 height 16
click at [418, 58] on link "Sample Requests" at bounding box center [427, 56] width 67 height 31
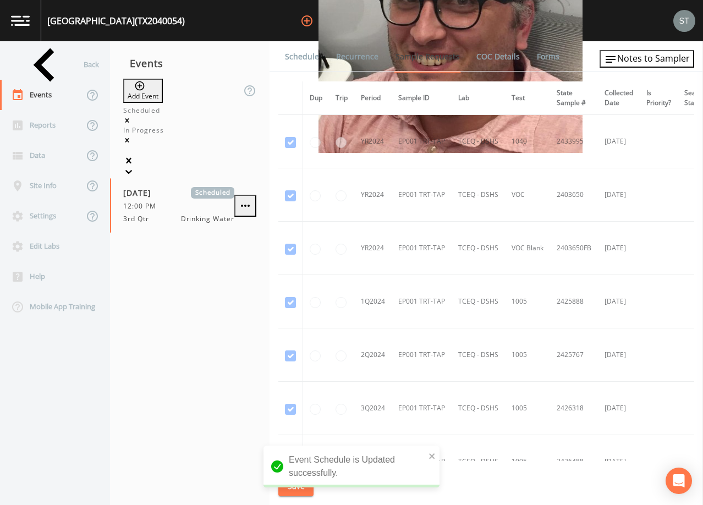
click at [302, 56] on link "Schedule" at bounding box center [301, 56] width 37 height 31
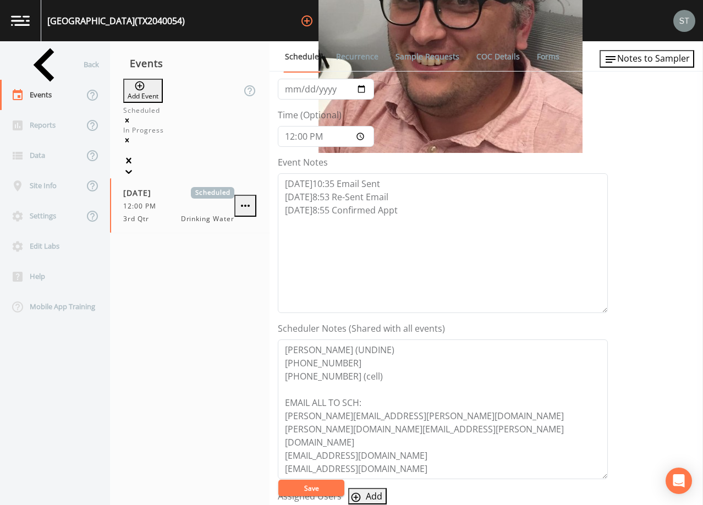
scroll to position [220, 0]
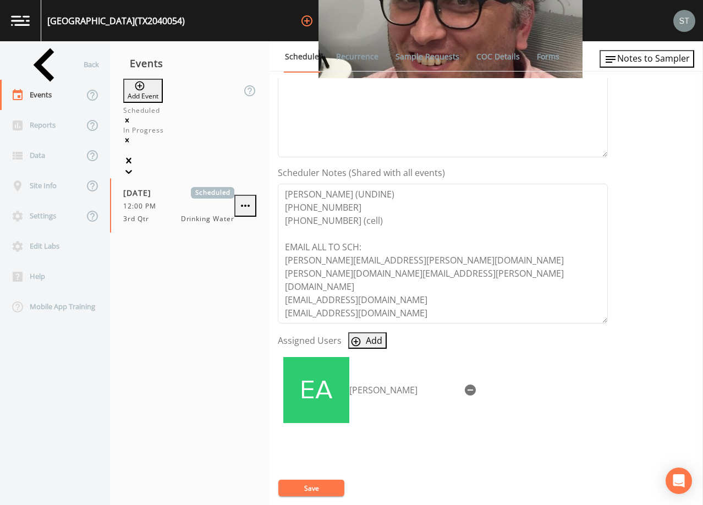
click at [328, 486] on button "Save" at bounding box center [311, 487] width 66 height 16
click at [350, 64] on link "Recurrence" at bounding box center [357, 56] width 46 height 31
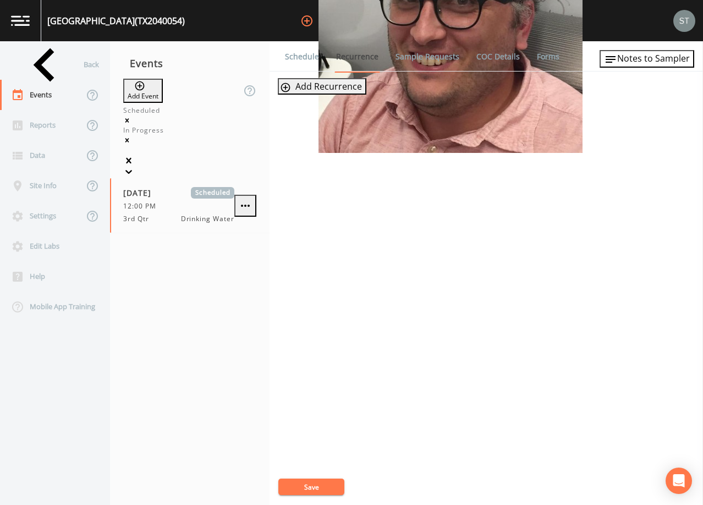
click at [294, 60] on link "Schedule" at bounding box center [301, 56] width 37 height 31
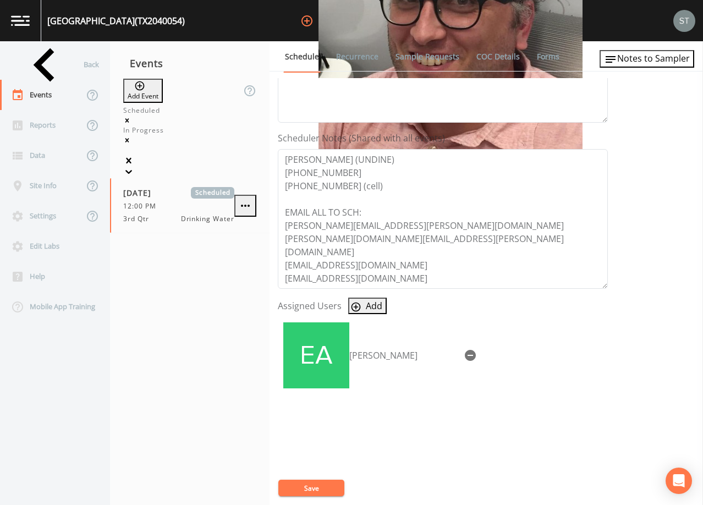
scroll to position [271, 0]
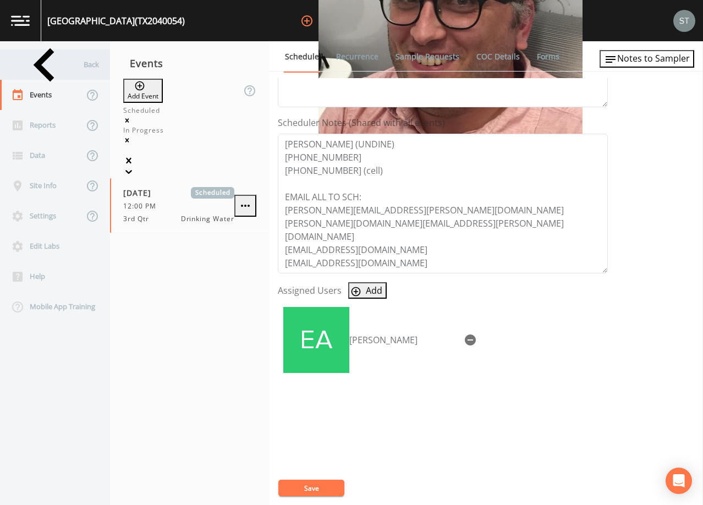
click at [58, 73] on div "Back" at bounding box center [49, 64] width 99 height 30
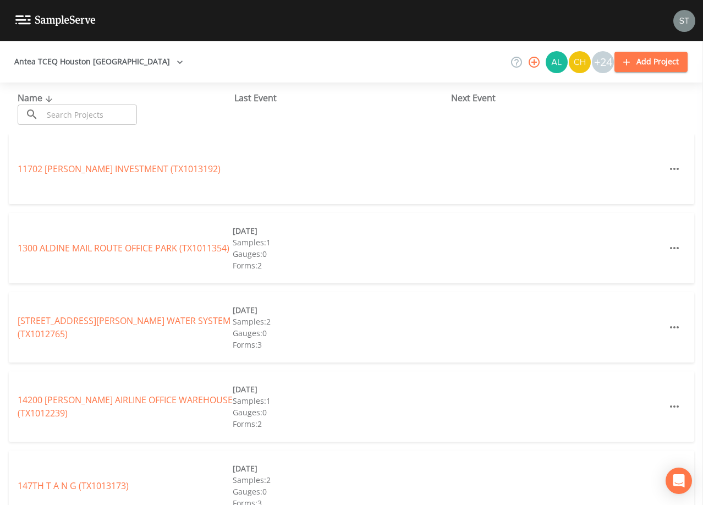
click at [80, 112] on input "text" at bounding box center [90, 114] width 94 height 20
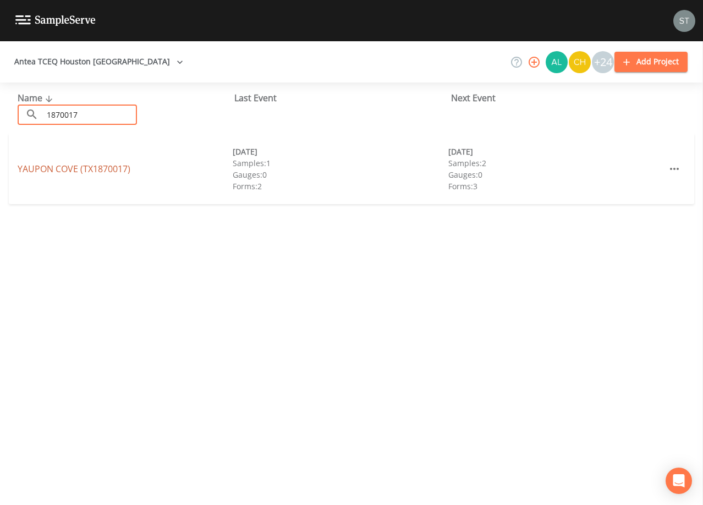
type input "1870017"
click at [104, 169] on link "[GEOGRAPHIC_DATA] (TX1870017)" at bounding box center [74, 169] width 113 height 12
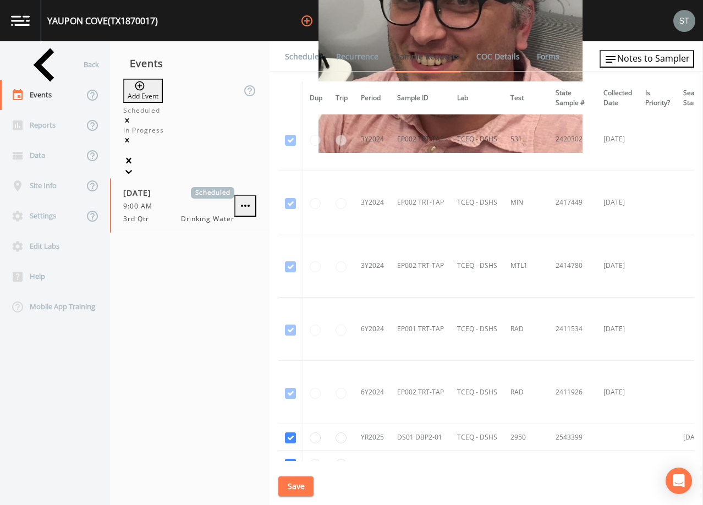
scroll to position [1045, 0]
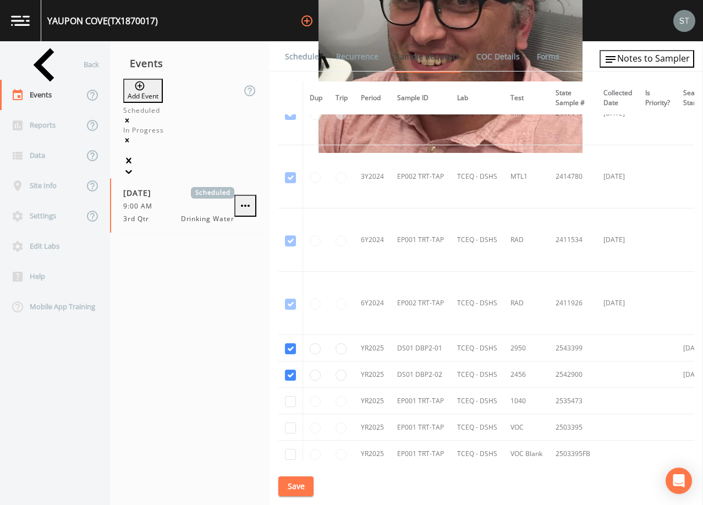
click at [304, 58] on link "Schedule" at bounding box center [301, 56] width 37 height 31
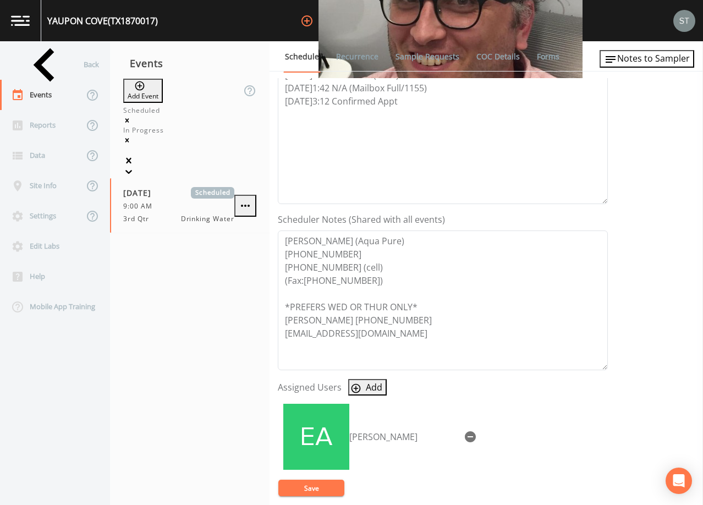
scroll to position [220, 0]
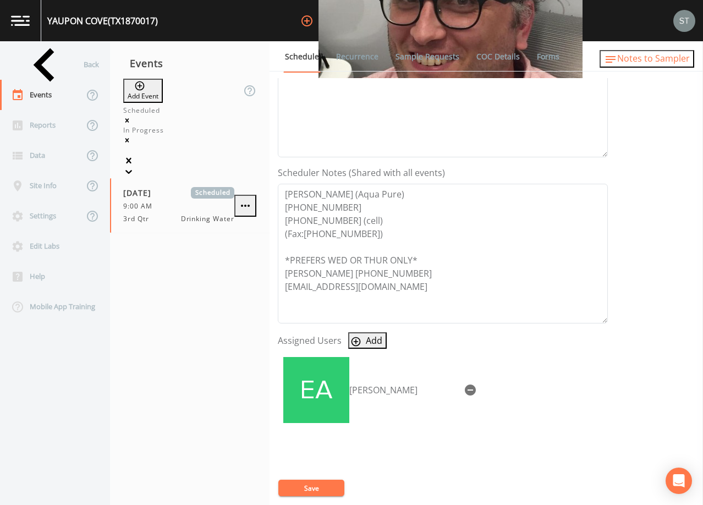
click at [665, 61] on span "Notes to Sampler" at bounding box center [653, 58] width 73 height 12
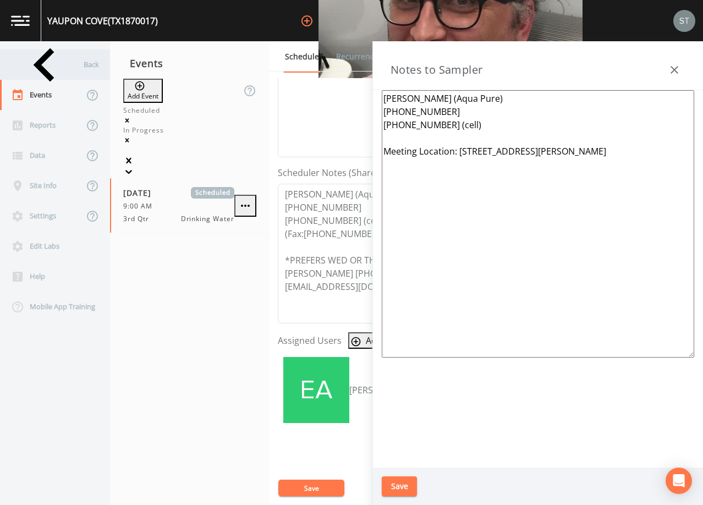
click at [54, 63] on div "Back" at bounding box center [49, 64] width 99 height 30
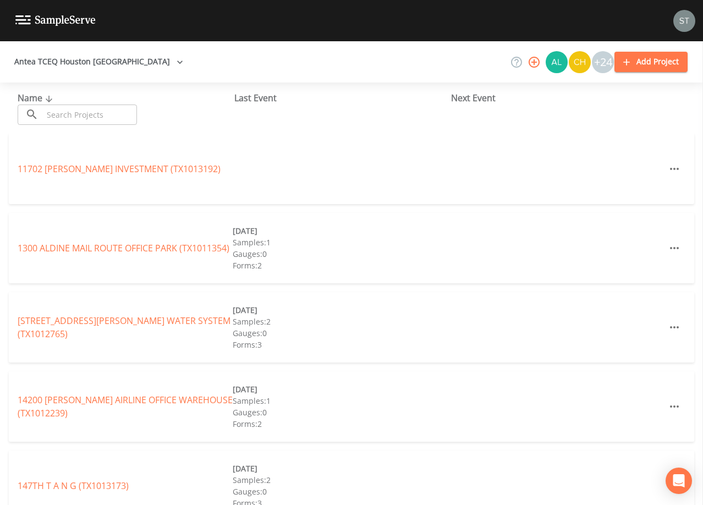
drag, startPoint x: 89, startPoint y: 107, endPoint x: 95, endPoint y: 110, distance: 7.1
click at [95, 110] on input "text" at bounding box center [90, 114] width 94 height 20
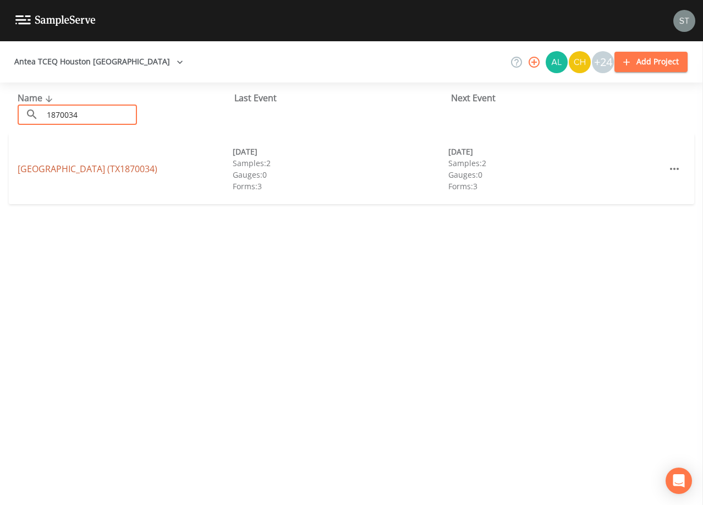
type input "1870034"
click at [104, 168] on link "[GEOGRAPHIC_DATA] (TX1870034)" at bounding box center [88, 169] width 140 height 12
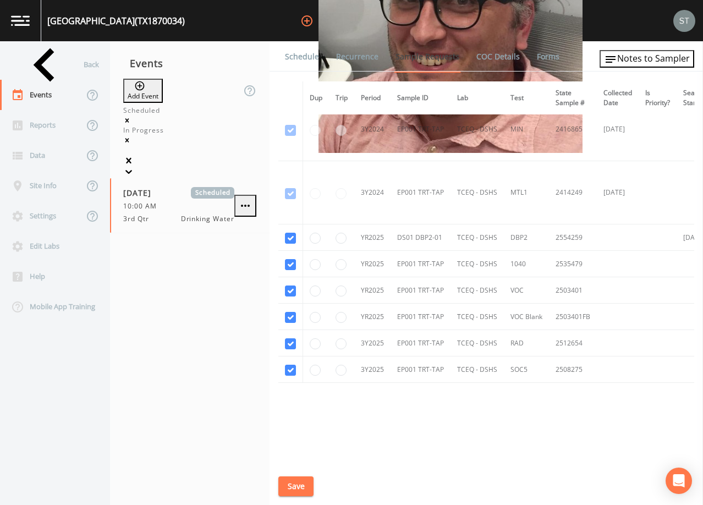
scroll to position [409, 0]
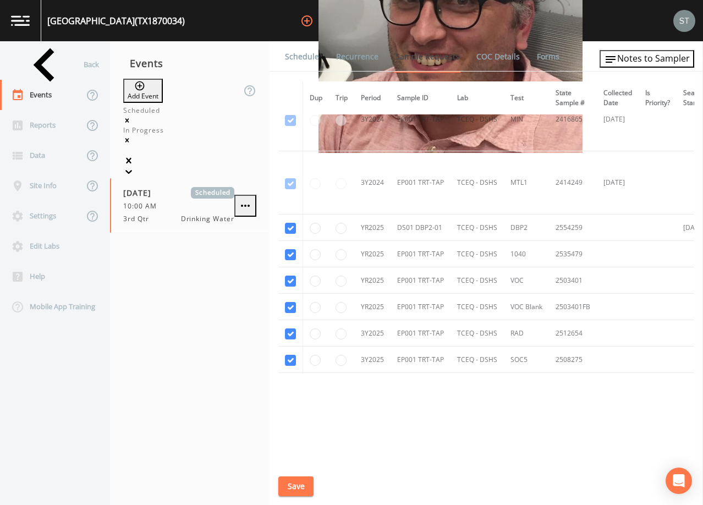
click at [295, 56] on link "Schedule" at bounding box center [301, 56] width 37 height 31
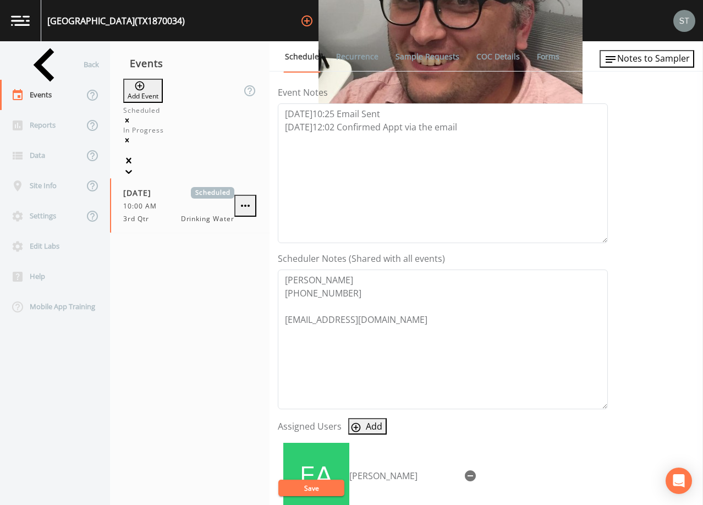
scroll to position [220, 0]
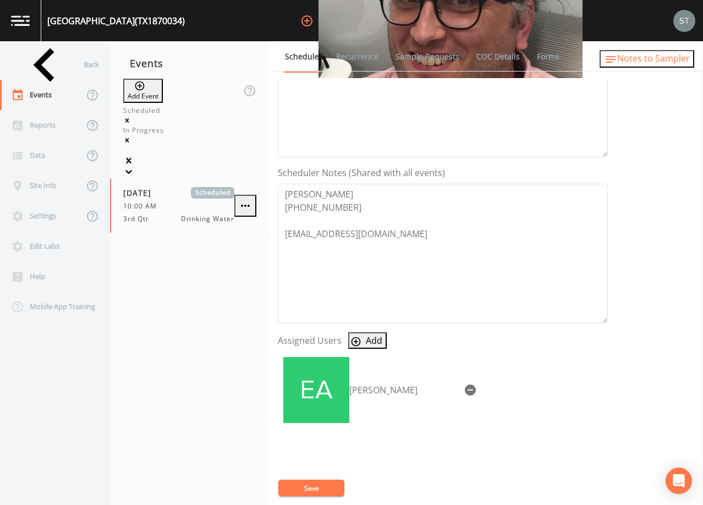
click at [667, 60] on span "Notes to Sampler" at bounding box center [653, 58] width 73 height 12
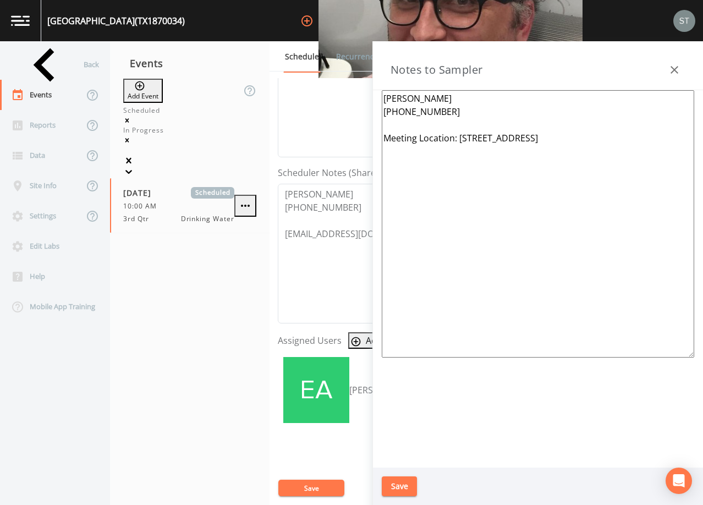
click at [681, 72] on button "button" at bounding box center [674, 70] width 22 height 22
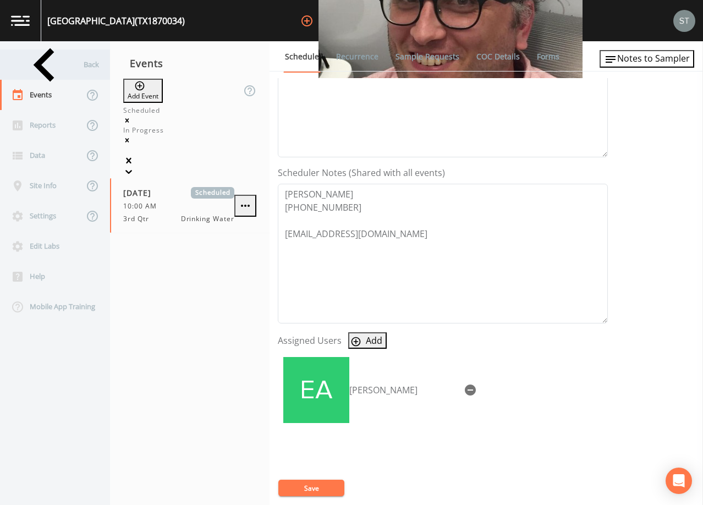
click at [53, 68] on div "Back" at bounding box center [49, 64] width 99 height 30
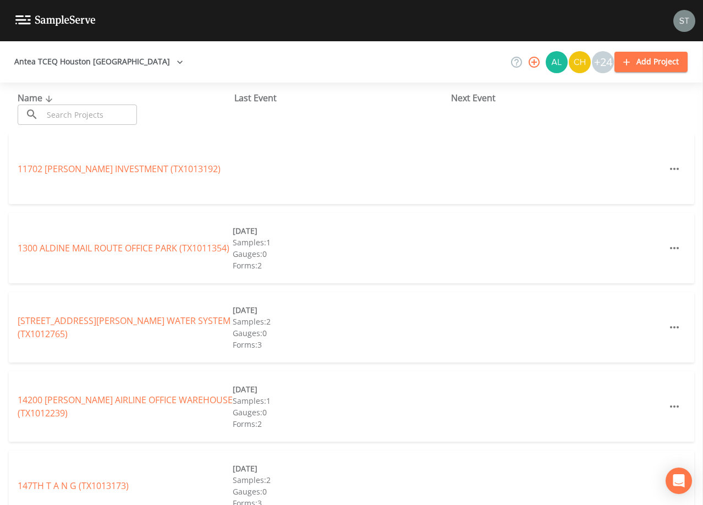
click at [94, 114] on input "text" at bounding box center [90, 114] width 94 height 20
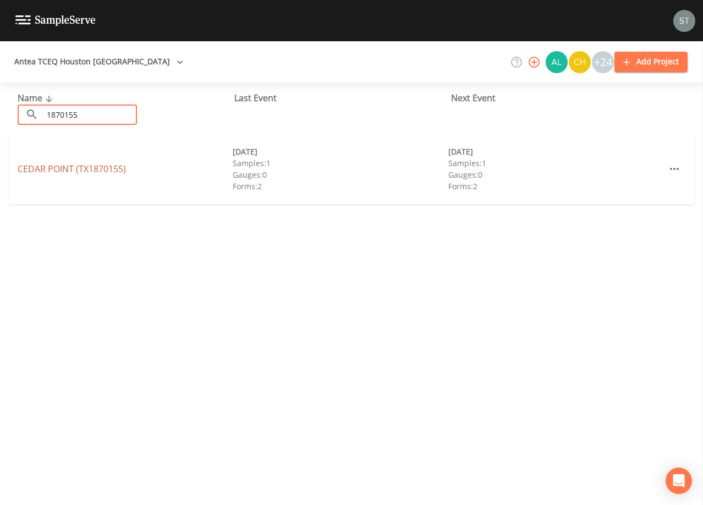
type input "1870155"
click at [109, 168] on link "[GEOGRAPHIC_DATA] (TX1870155)" at bounding box center [72, 169] width 108 height 12
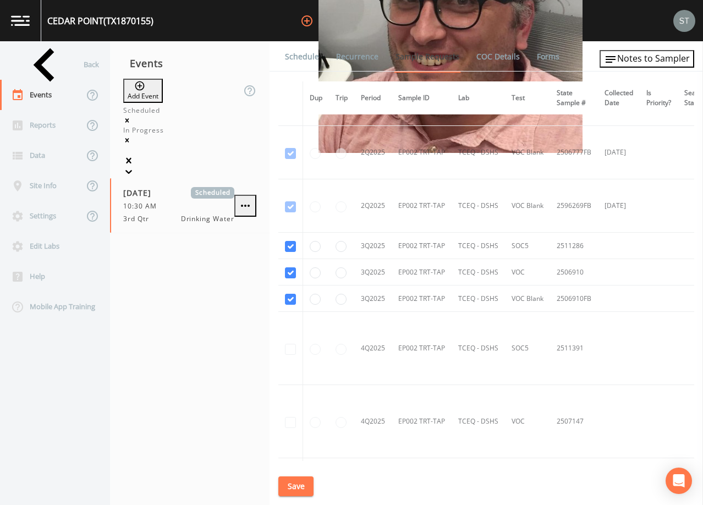
scroll to position [2233, 0]
click at [293, 49] on link "Schedule" at bounding box center [301, 56] width 37 height 31
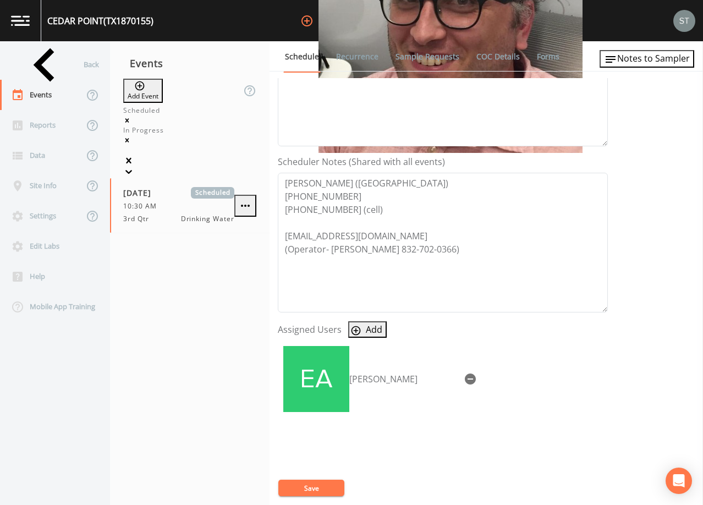
scroll to position [271, 0]
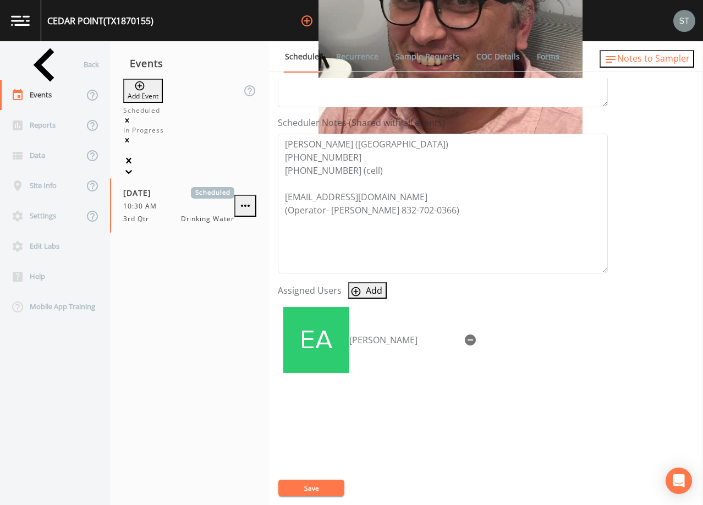
click at [682, 63] on span "Notes to Sampler" at bounding box center [653, 58] width 73 height 12
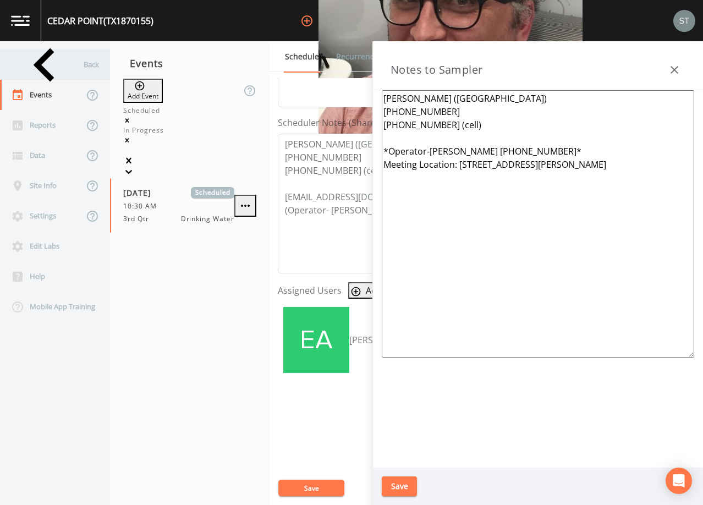
click at [59, 65] on div "Back" at bounding box center [49, 64] width 99 height 30
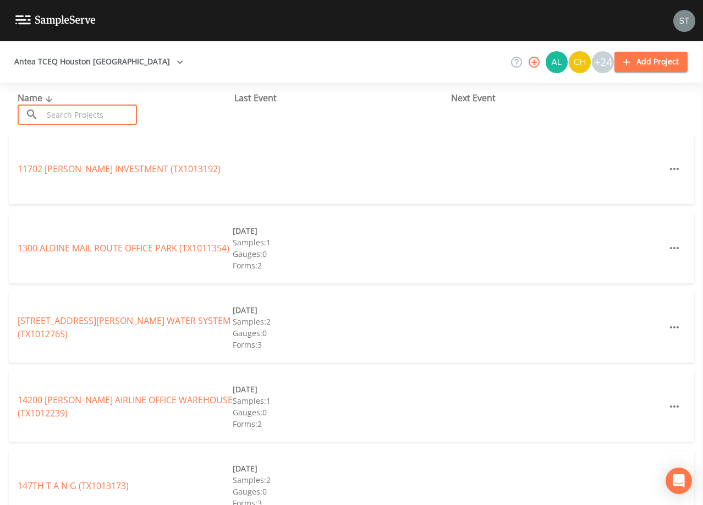
click at [68, 109] on input "text" at bounding box center [90, 114] width 94 height 20
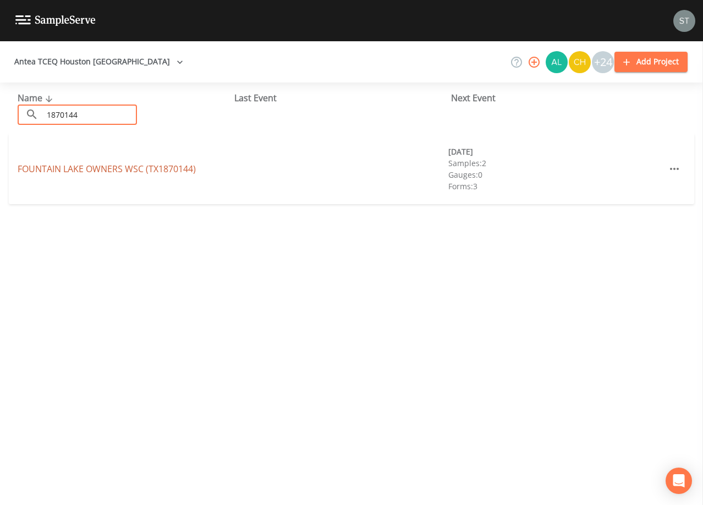
type input "1870144"
click at [109, 168] on link "FOUNTAIN LAKE OWNERS WSC (TX1870144)" at bounding box center [107, 169] width 178 height 12
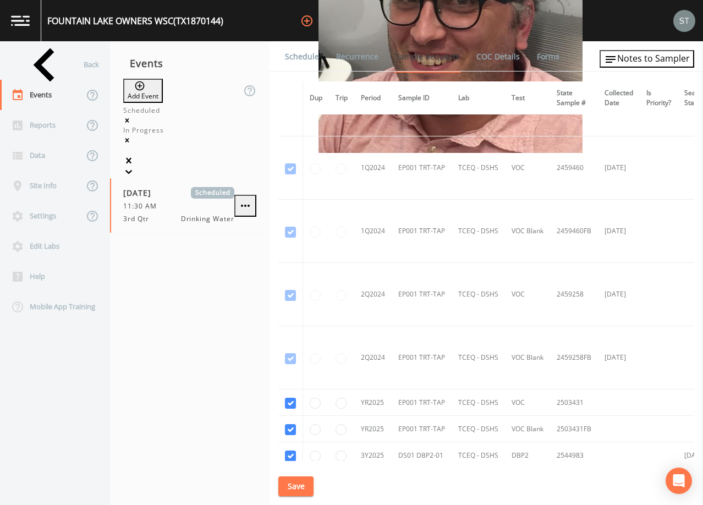
scroll to position [399, 0]
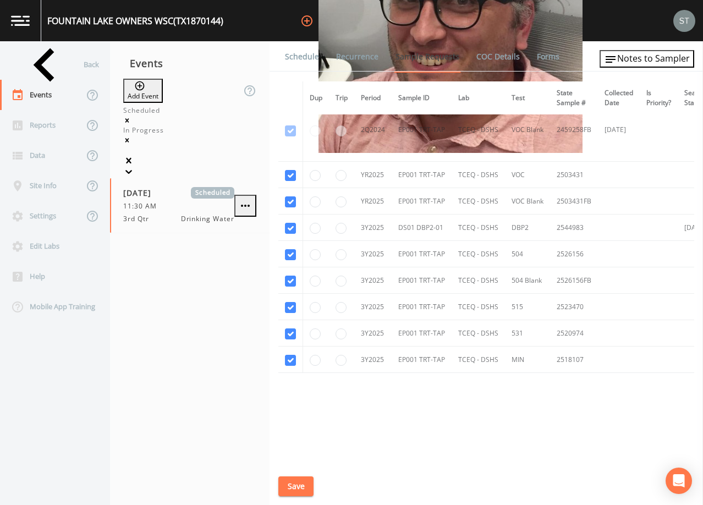
click at [304, 59] on link "Schedule" at bounding box center [301, 56] width 37 height 31
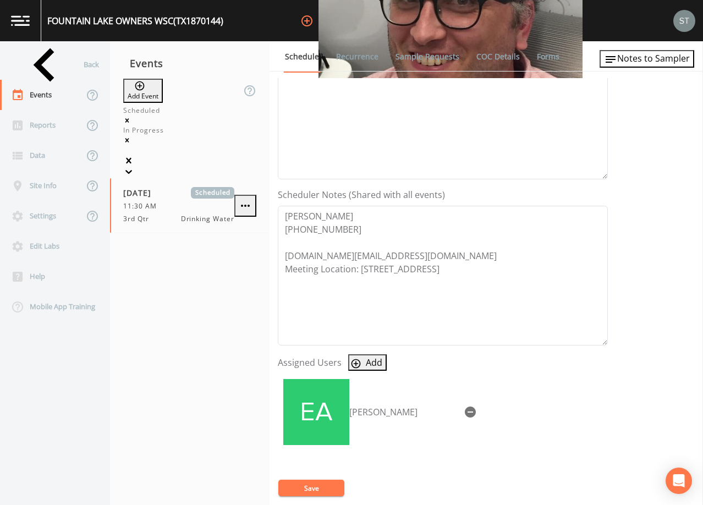
scroll to position [220, 0]
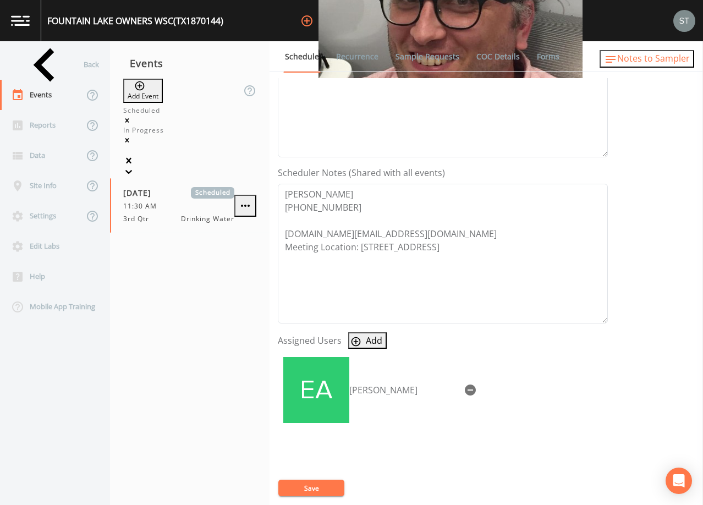
click at [670, 64] on span "Notes to Sampler" at bounding box center [653, 58] width 73 height 12
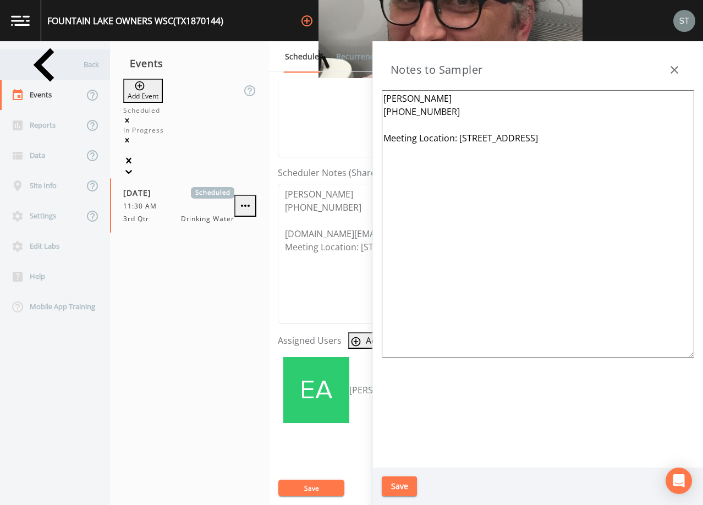
click at [52, 64] on div "Back" at bounding box center [49, 64] width 99 height 30
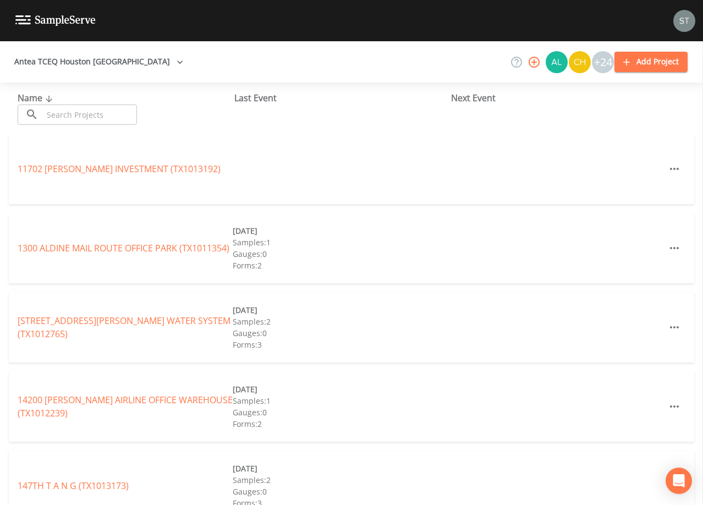
click at [82, 106] on input "text" at bounding box center [90, 114] width 94 height 20
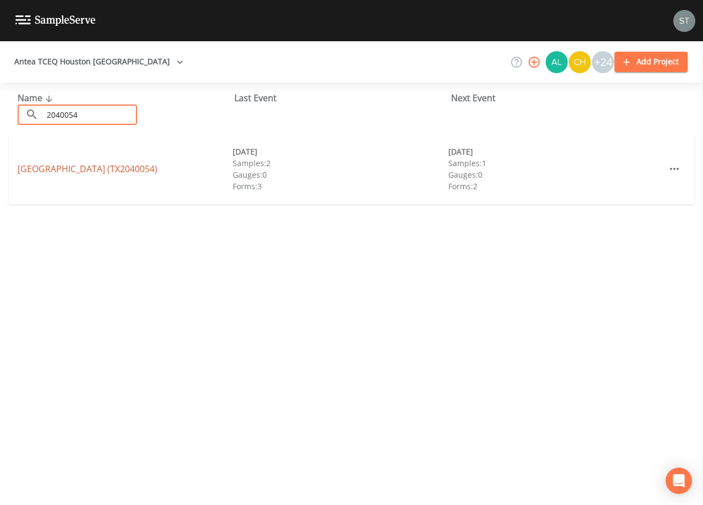
type input "2040054"
click at [55, 173] on link "[GEOGRAPHIC_DATA] (TX2040054)" at bounding box center [88, 169] width 140 height 12
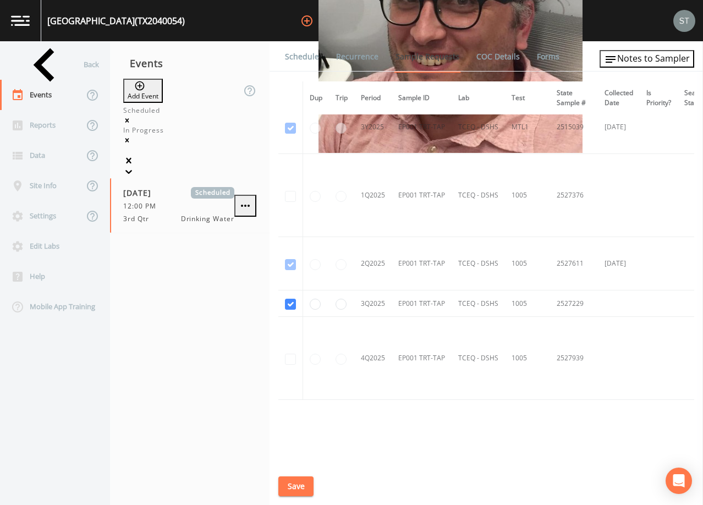
scroll to position [880, 0]
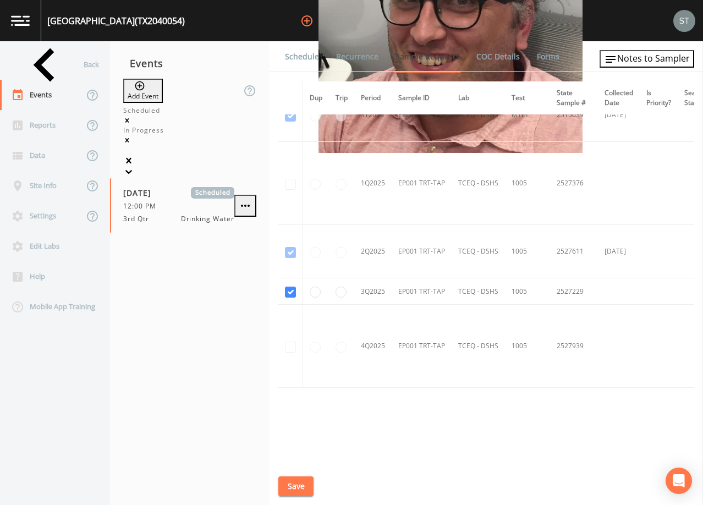
click at [298, 57] on link "Schedule" at bounding box center [301, 56] width 37 height 31
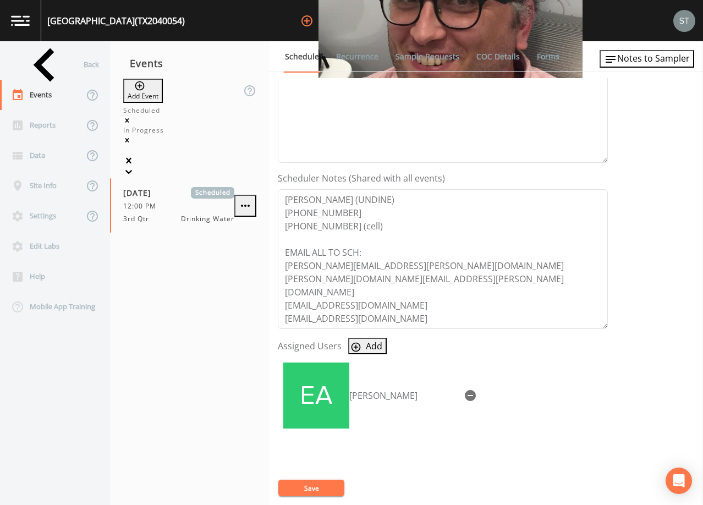
scroll to position [220, 0]
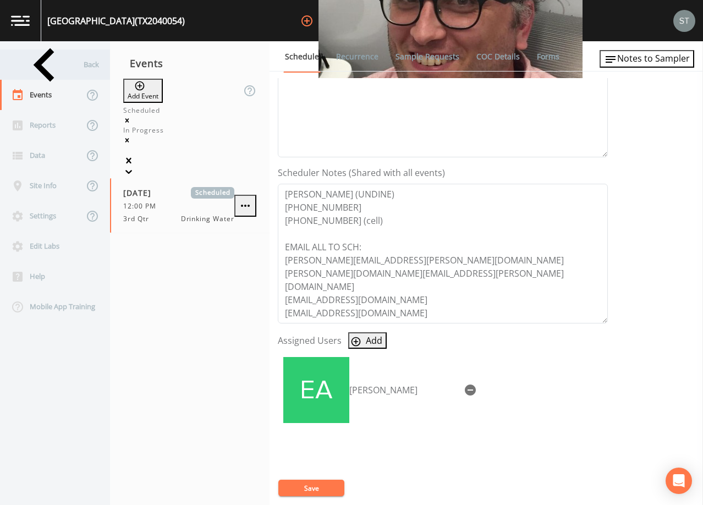
click at [53, 68] on div "Back" at bounding box center [49, 64] width 99 height 30
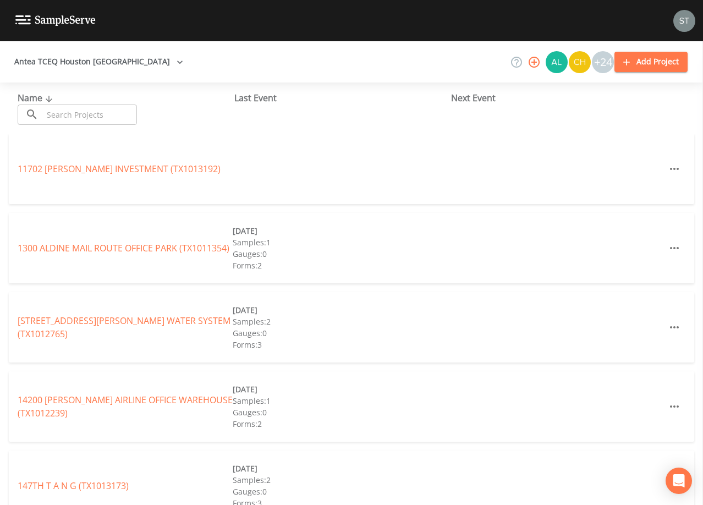
click at [87, 114] on input "text" at bounding box center [90, 114] width 94 height 20
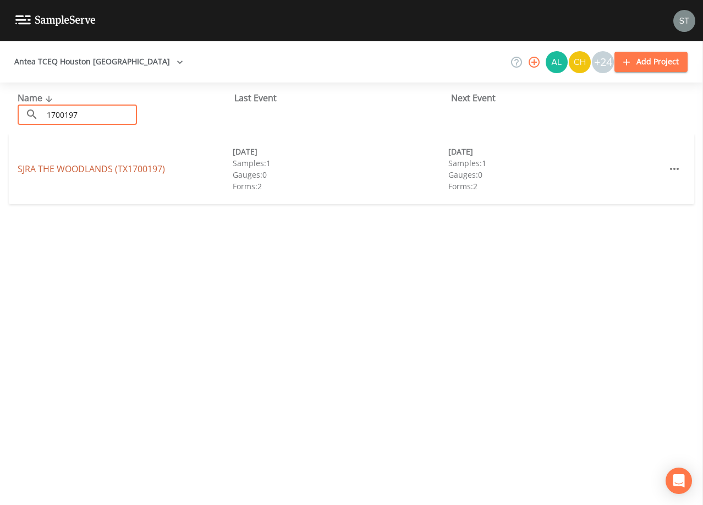
type input "1700197"
click at [112, 169] on link "SJRA THE WOODLANDS (TX1700197)" at bounding box center [91, 169] width 147 height 12
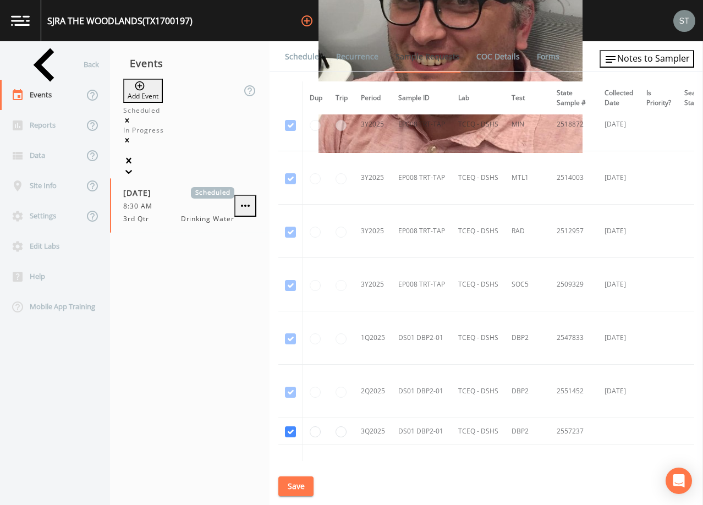
scroll to position [3215, 0]
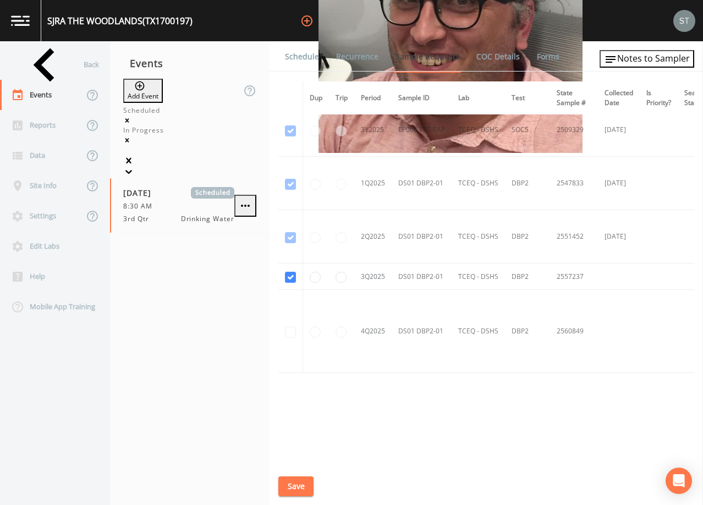
click at [305, 55] on link "Schedule" at bounding box center [301, 56] width 37 height 31
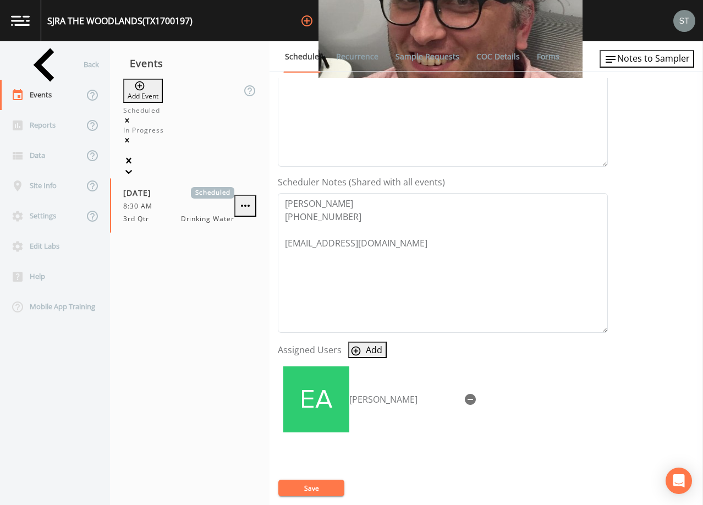
scroll to position [220, 0]
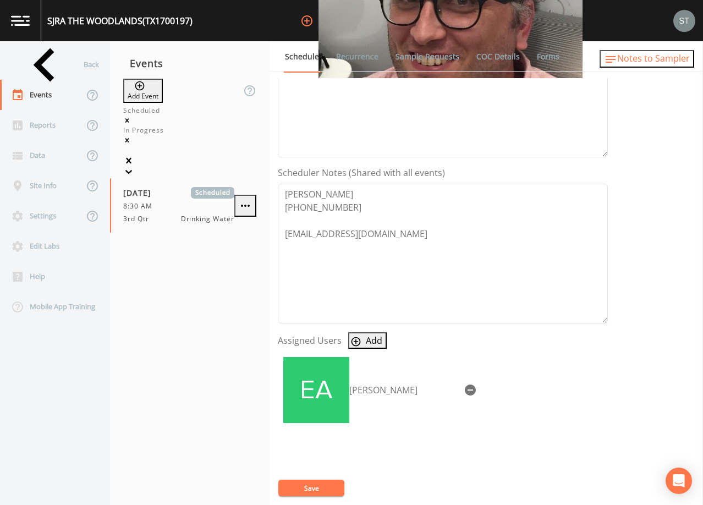
click at [660, 64] on span "Notes to Sampler" at bounding box center [653, 58] width 73 height 12
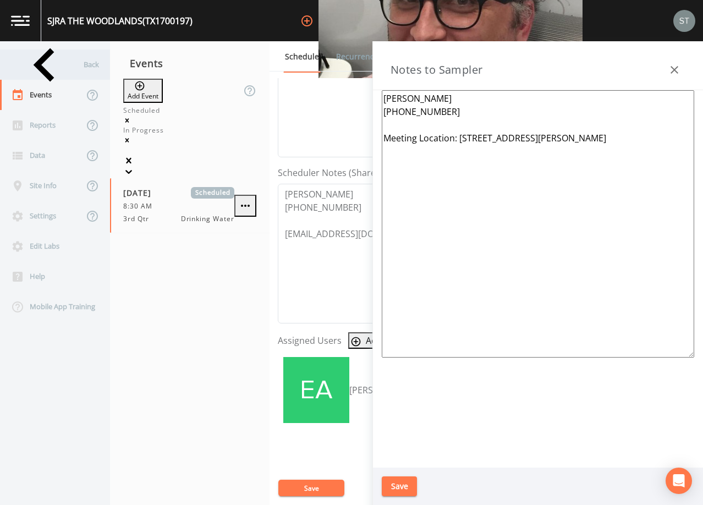
click at [60, 69] on div "Back" at bounding box center [49, 64] width 99 height 30
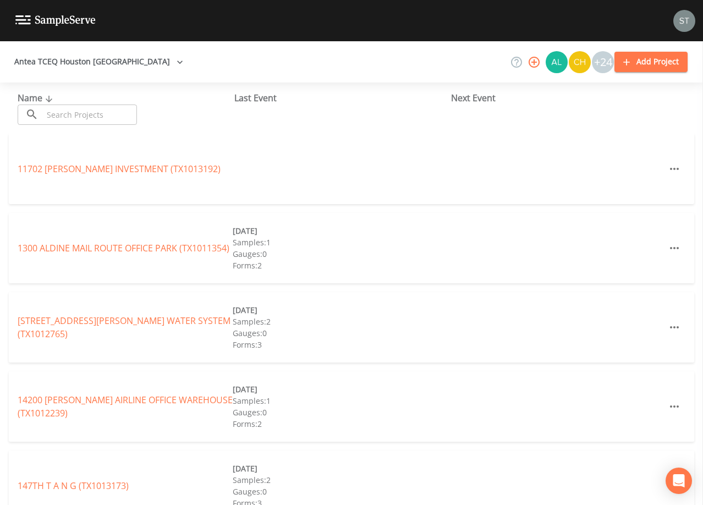
click at [85, 112] on input "text" at bounding box center [90, 114] width 94 height 20
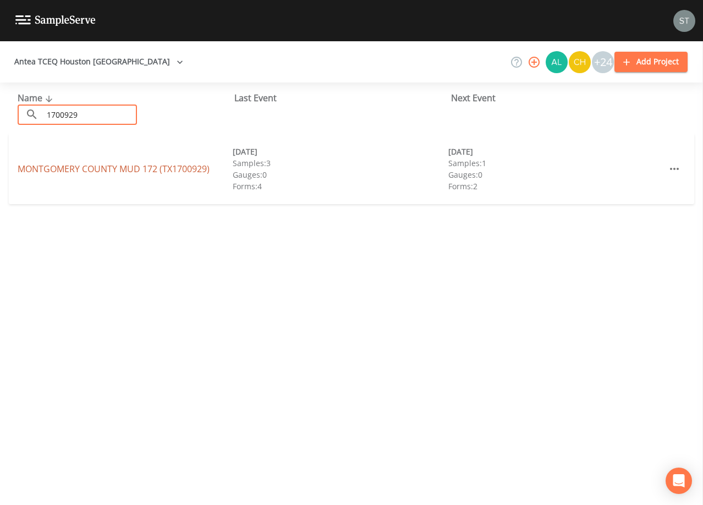
type input "1700929"
click at [157, 170] on link "[GEOGRAPHIC_DATA] 172 (TX1700929)" at bounding box center [114, 169] width 192 height 12
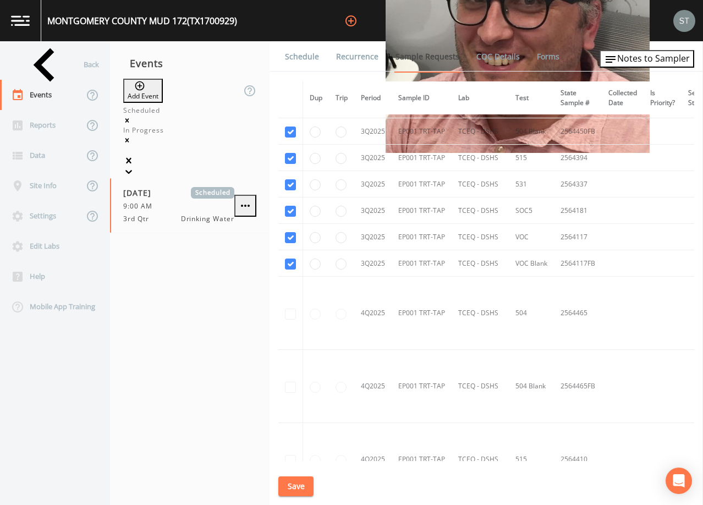
scroll to position [715, 0]
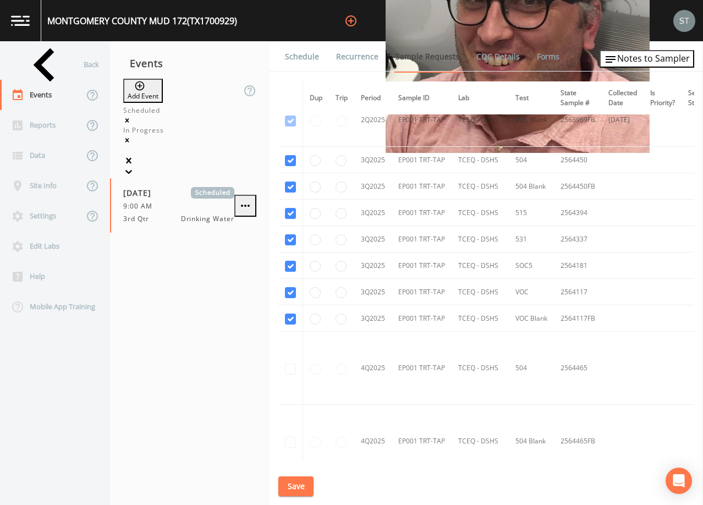
click at [300, 63] on link "Schedule" at bounding box center [301, 56] width 37 height 31
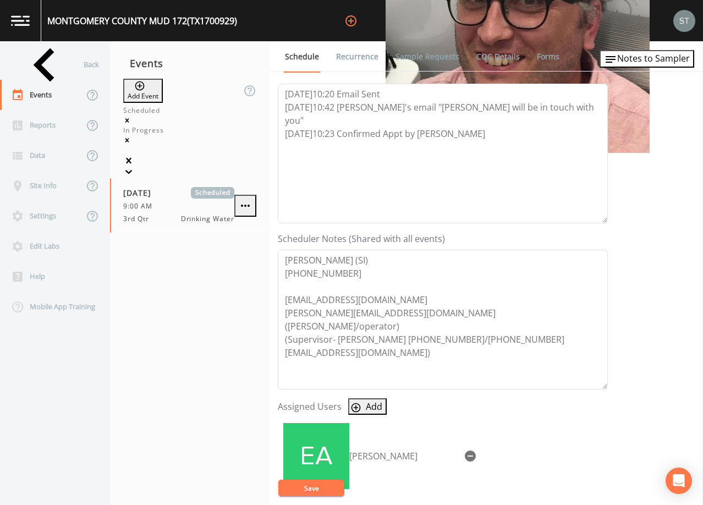
scroll to position [165, 0]
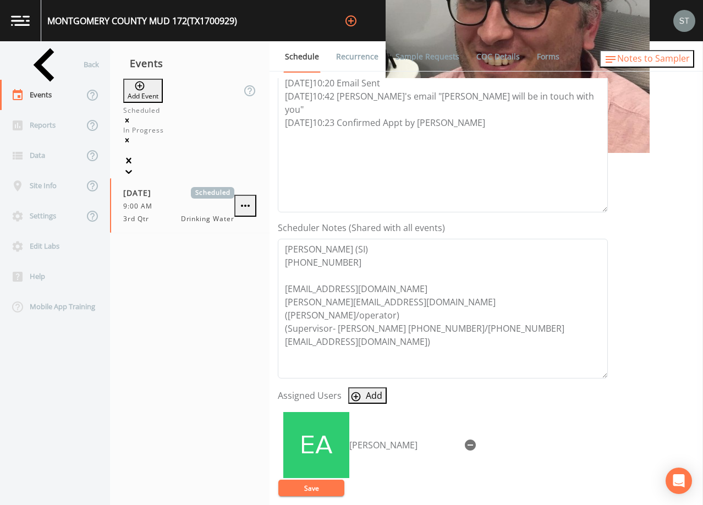
click at [674, 60] on span "Notes to Sampler" at bounding box center [653, 58] width 73 height 12
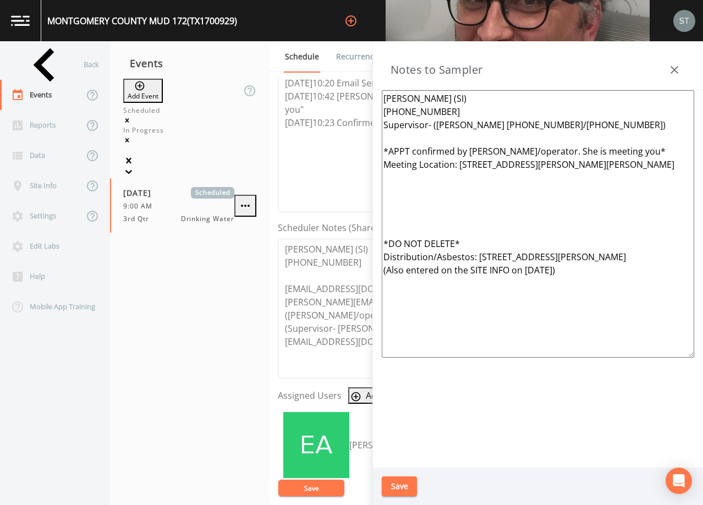
click at [673, 71] on icon "button" at bounding box center [674, 70] width 8 height 8
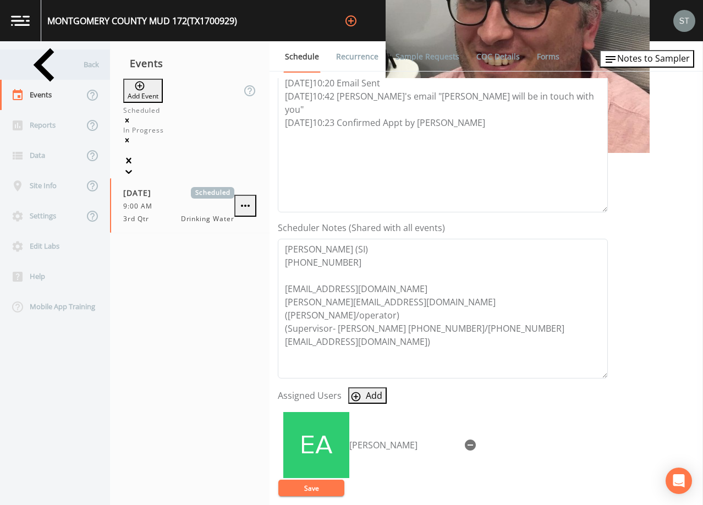
click at [47, 62] on div "Back" at bounding box center [49, 64] width 99 height 30
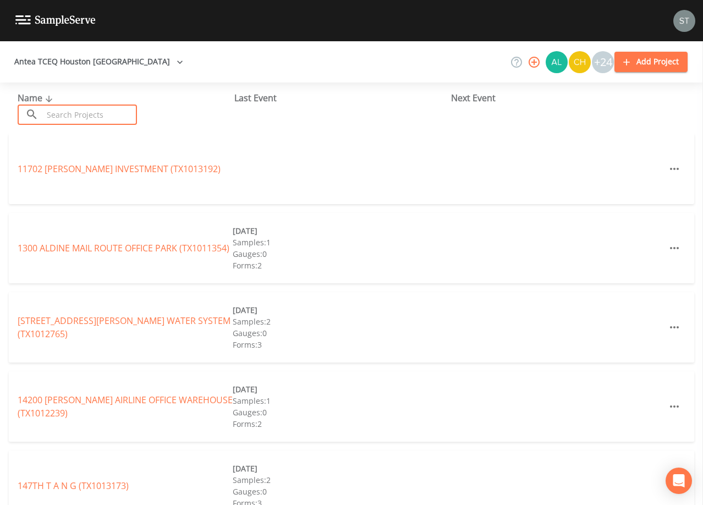
click at [110, 115] on input "text" at bounding box center [90, 114] width 94 height 20
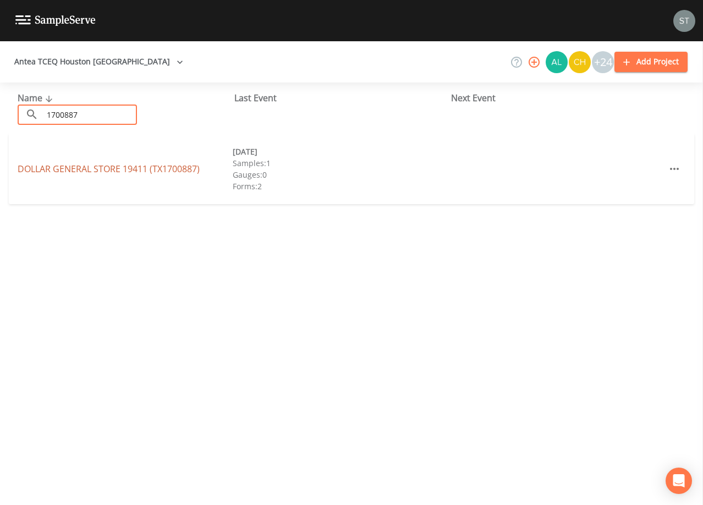
type input "1700887"
click at [123, 173] on link "DOLLAR GENERAL STORE 19411 (TX1700887)" at bounding box center [109, 169] width 182 height 12
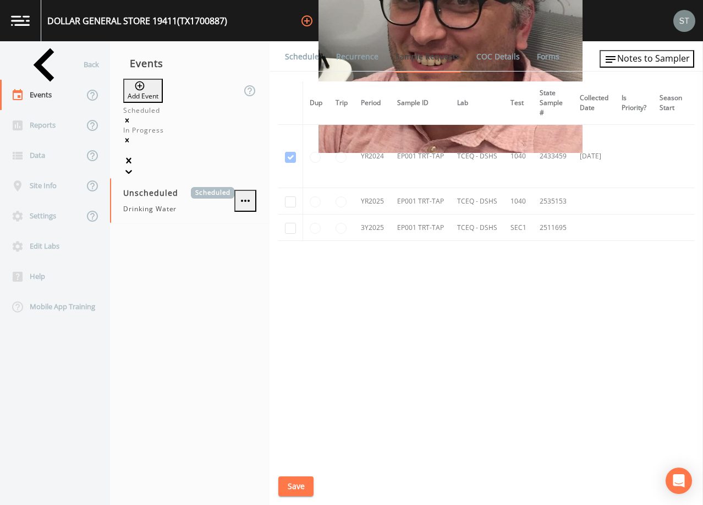
click at [300, 51] on link "Schedule" at bounding box center [301, 56] width 37 height 31
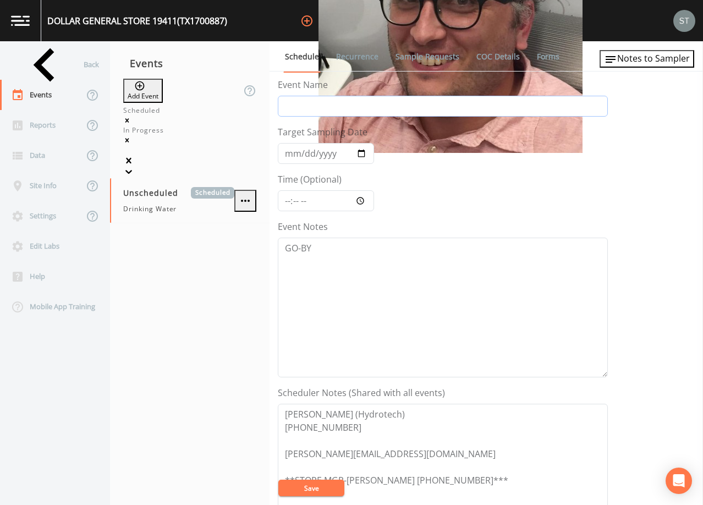
click at [368, 107] on input "Event Name" at bounding box center [443, 106] width 330 height 21
type input "3rd Qtr"
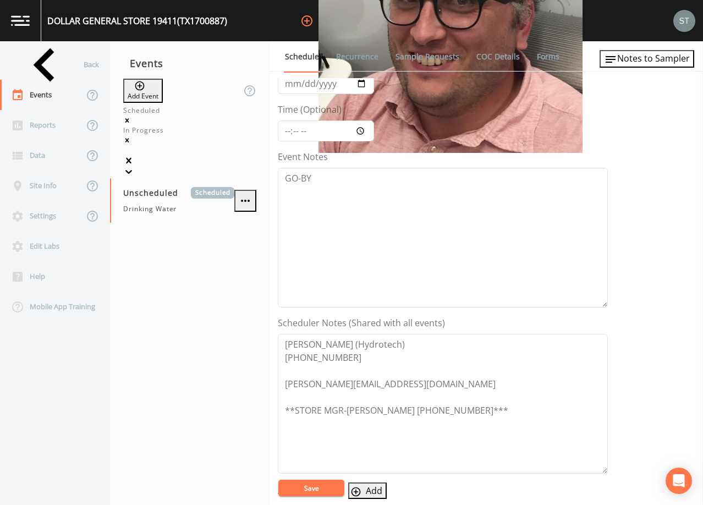
scroll to position [55, 0]
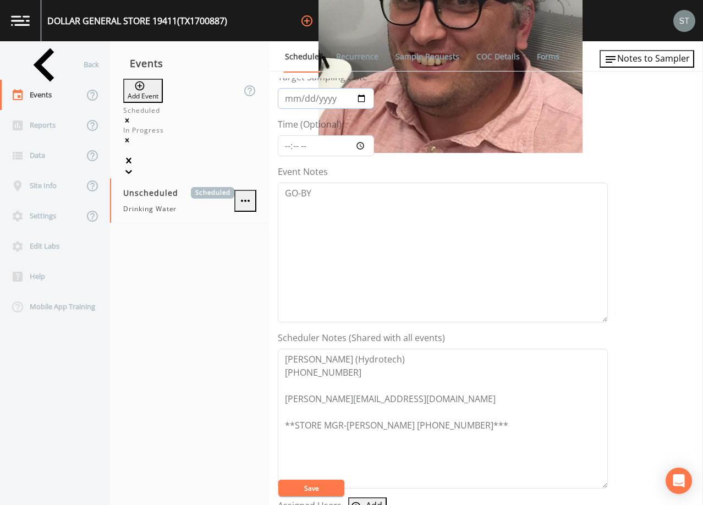
click at [289, 98] on input "Target Sampling Date" at bounding box center [326, 98] width 96 height 21
type input "[DATE]"
type input "10:00"
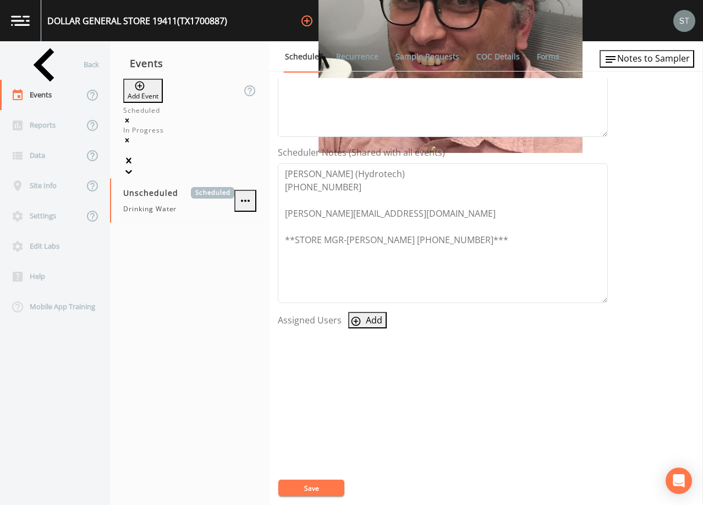
scroll to position [271, 0]
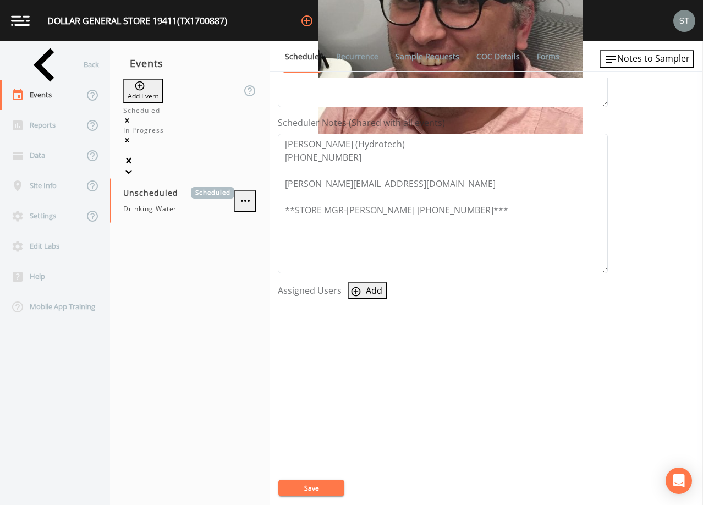
click at [371, 292] on button "Add" at bounding box center [367, 290] width 38 height 16
select select "9949071a-8de3-4d5f-82d7-f9272ed5f8d7"
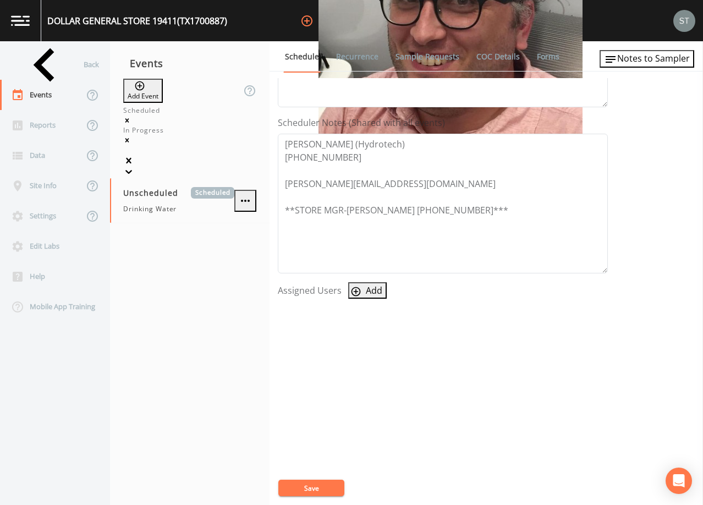
select select
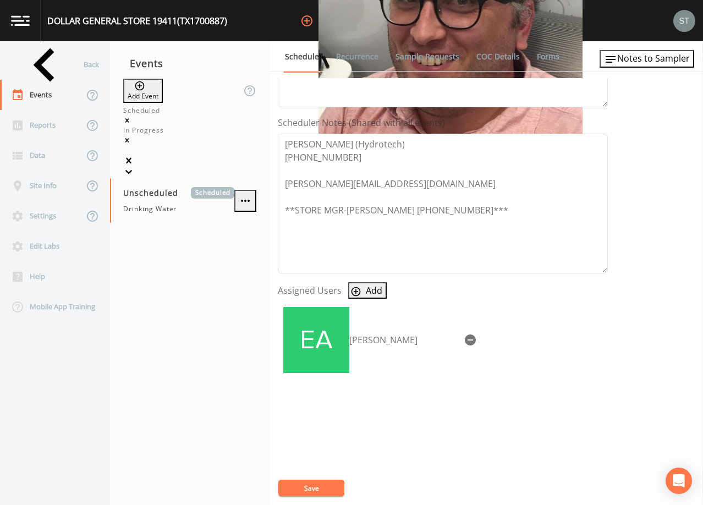
click at [330, 488] on button "Save" at bounding box center [311, 487] width 66 height 16
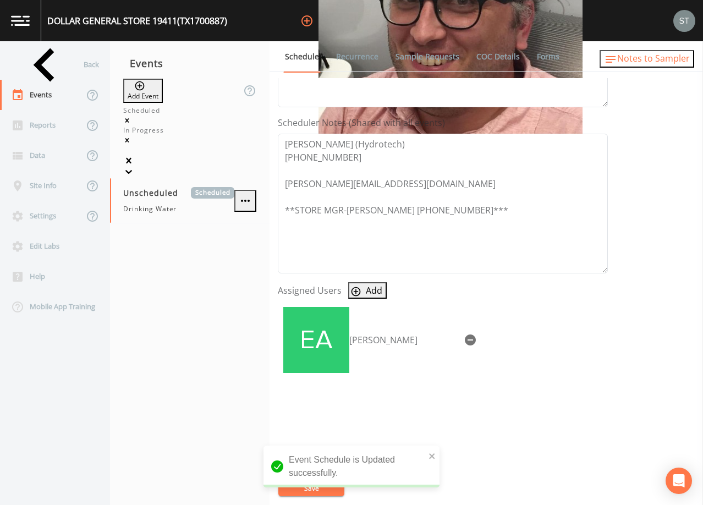
click at [653, 59] on span "Notes to Sampler" at bounding box center [653, 58] width 73 height 12
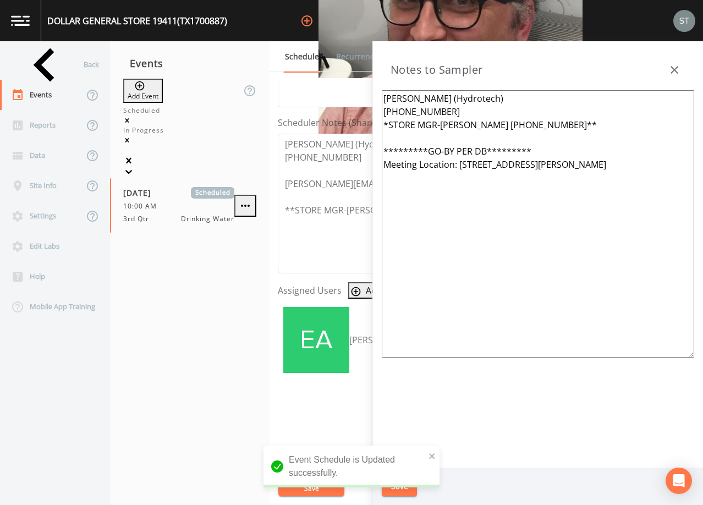
click at [668, 69] on icon "button" at bounding box center [674, 69] width 13 height 13
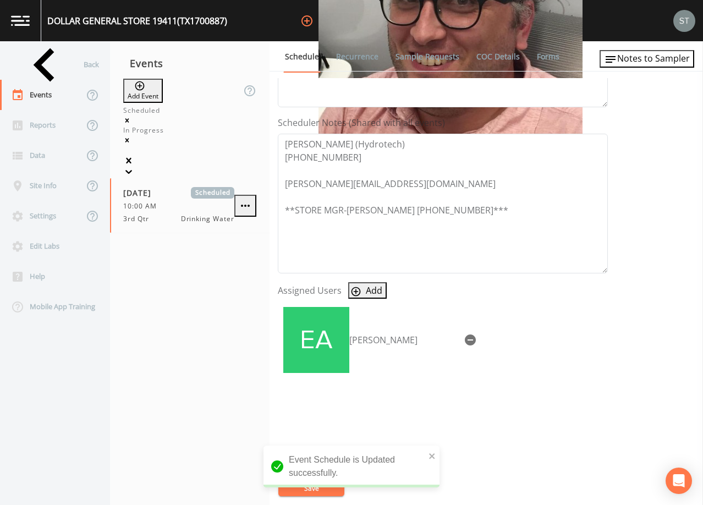
click at [366, 57] on link "Recurrence" at bounding box center [357, 56] width 46 height 31
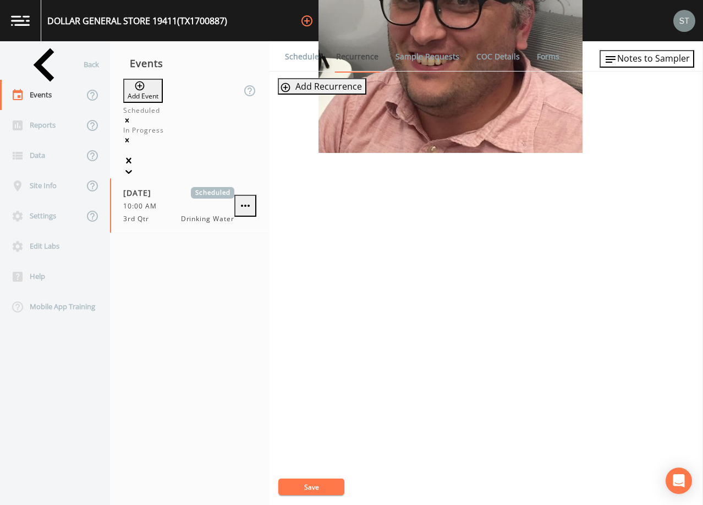
click at [425, 55] on link "Sample Requests" at bounding box center [427, 56] width 67 height 31
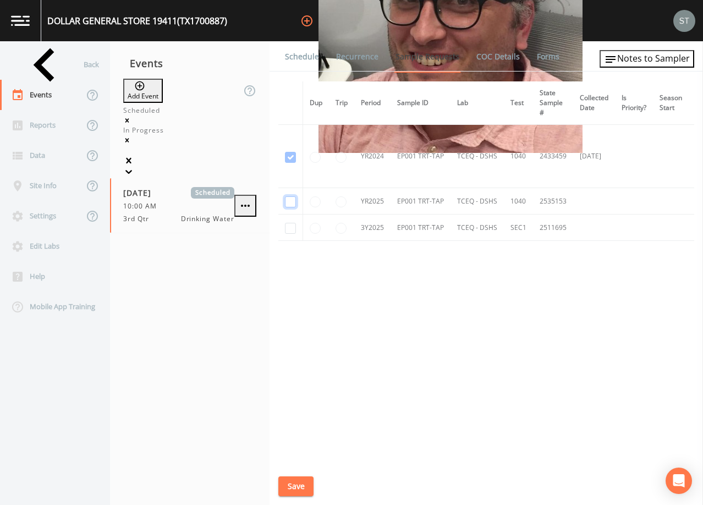
click at [288, 163] on input "checkbox" at bounding box center [290, 157] width 11 height 11
checkbox input "true"
click at [292, 231] on input "checkbox" at bounding box center [290, 228] width 11 height 11
checkbox input "true"
click at [301, 482] on button "Save" at bounding box center [295, 486] width 35 height 20
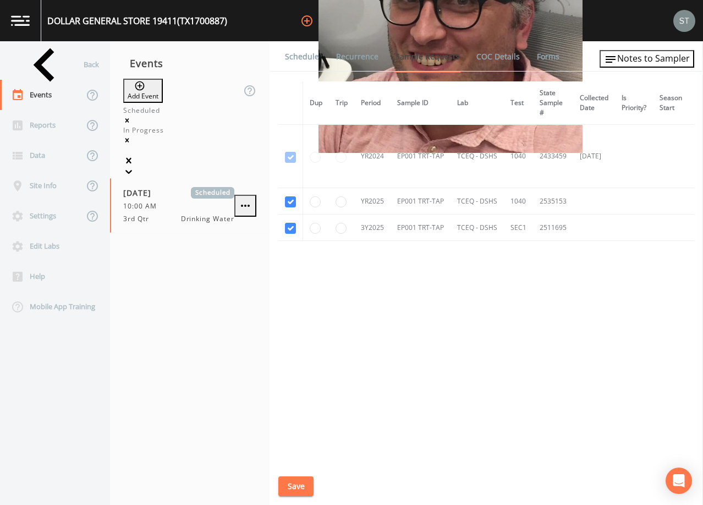
click at [305, 62] on link "Schedule" at bounding box center [301, 56] width 37 height 31
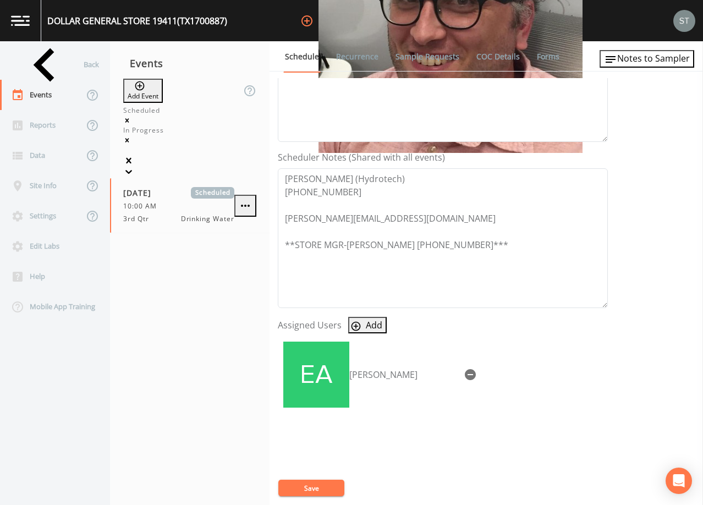
scroll to position [271, 0]
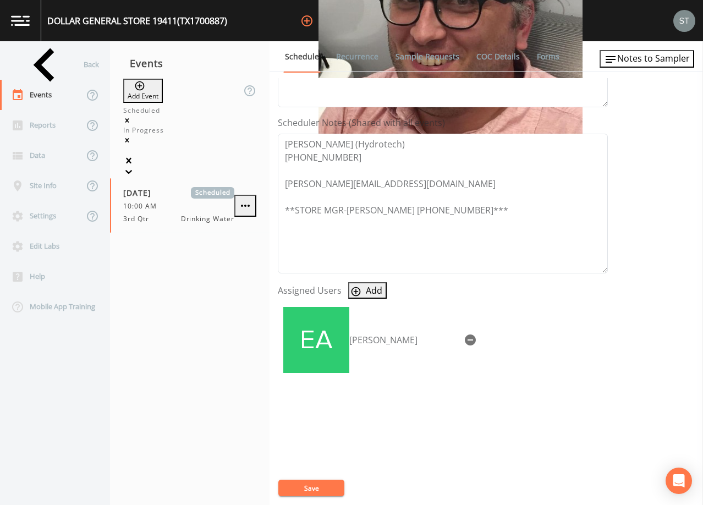
click at [433, 57] on link "Sample Requests" at bounding box center [427, 56] width 67 height 31
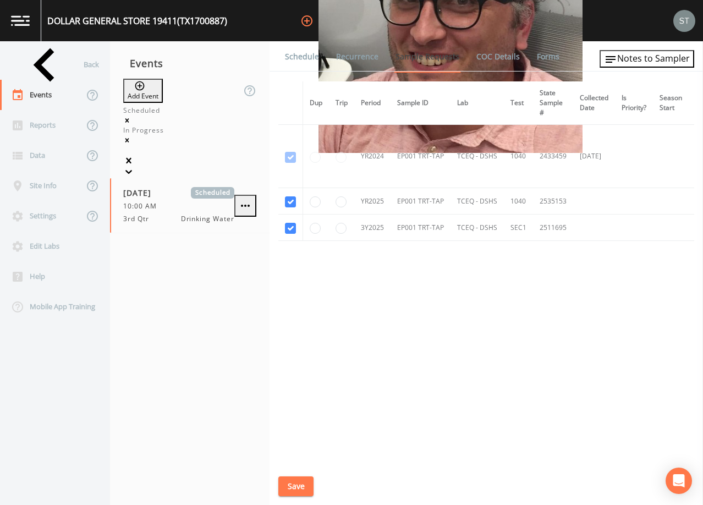
click at [299, 62] on link "Schedule" at bounding box center [301, 56] width 37 height 31
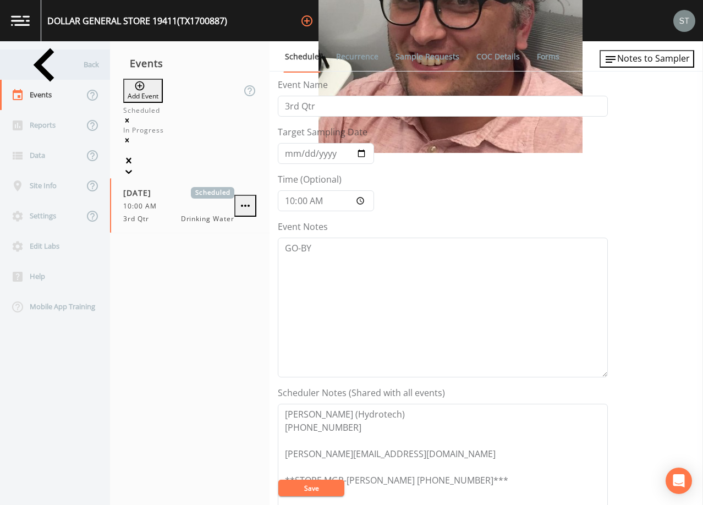
click at [45, 69] on div "Back" at bounding box center [49, 64] width 99 height 30
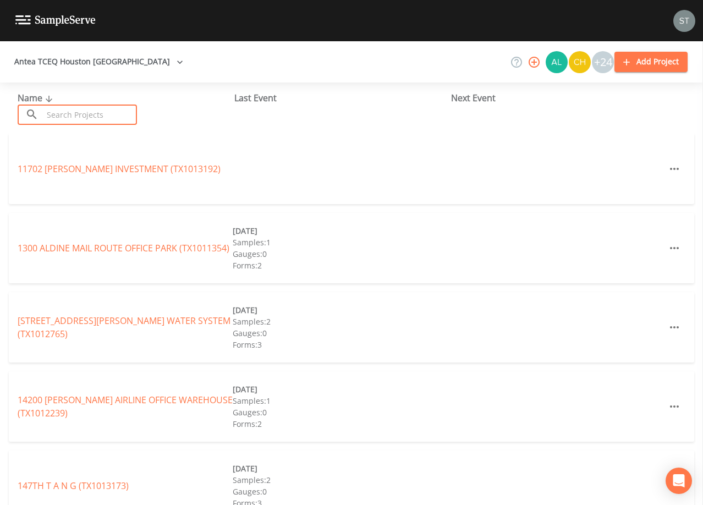
click at [94, 111] on input "text" at bounding box center [90, 114] width 94 height 20
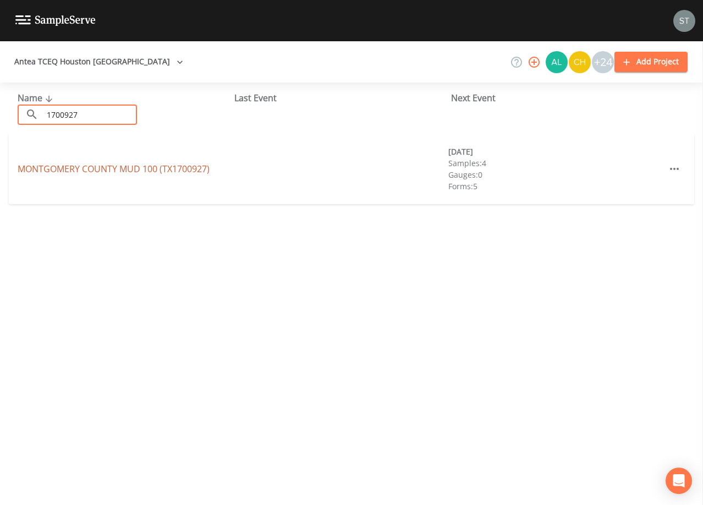
type input "1700927"
click at [151, 171] on link "[GEOGRAPHIC_DATA] 100 (TX1700927)" at bounding box center [114, 169] width 192 height 12
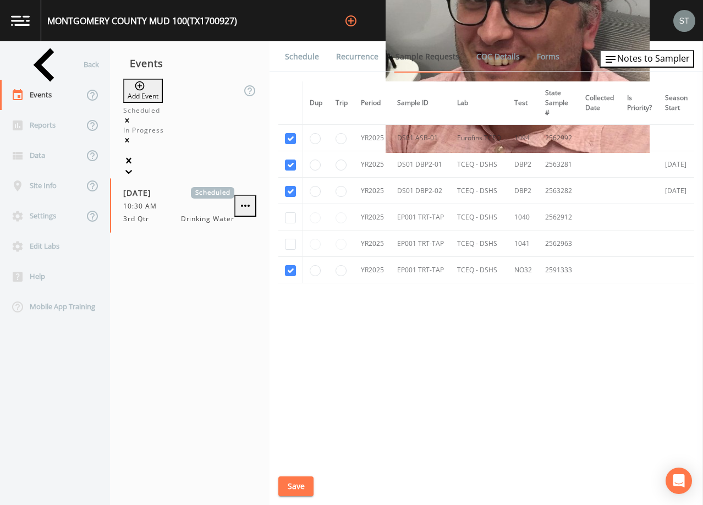
click at [298, 67] on link "Schedule" at bounding box center [301, 56] width 37 height 31
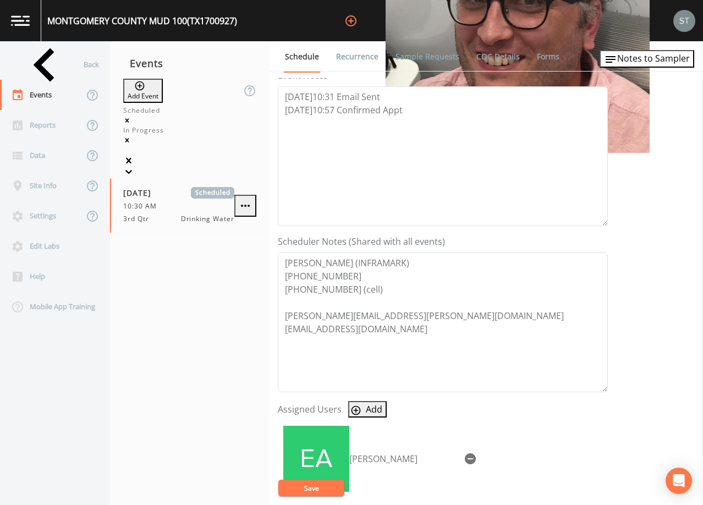
scroll to position [165, 0]
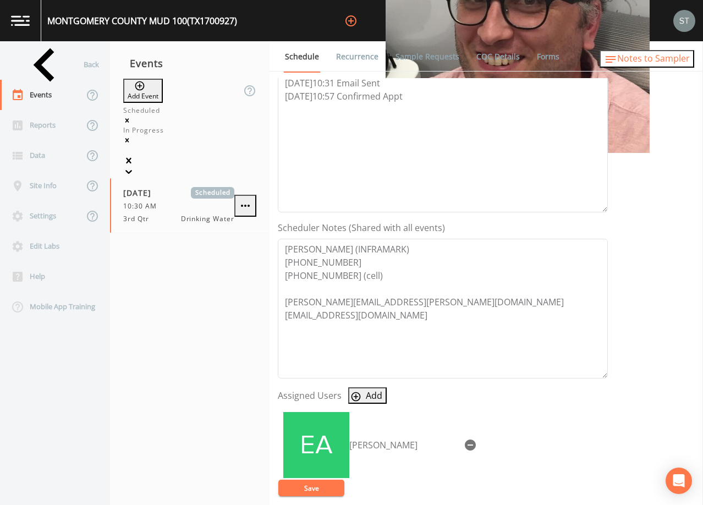
click at [675, 68] on button "Notes to Sampler" at bounding box center [646, 59] width 95 height 18
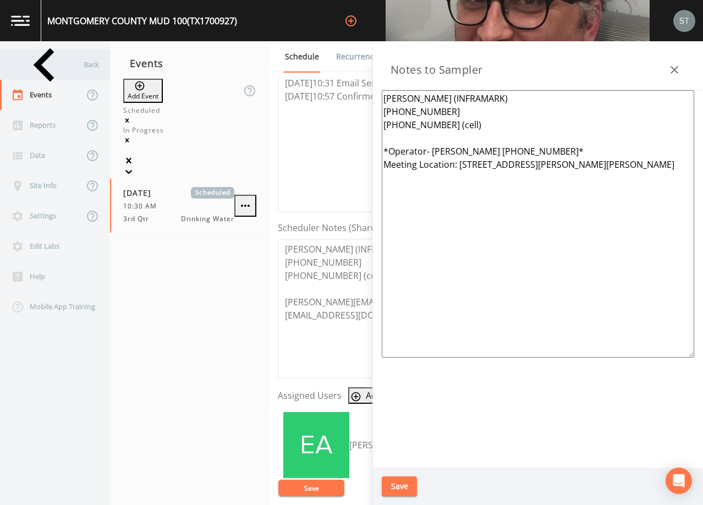
click at [66, 70] on div "Back" at bounding box center [49, 64] width 99 height 30
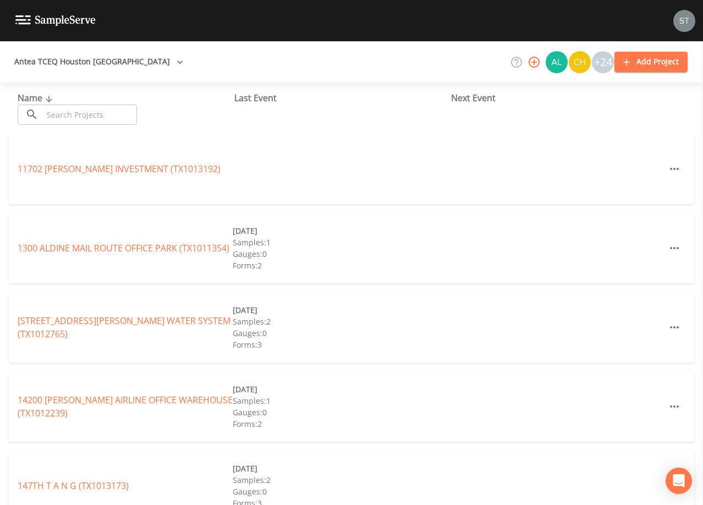
click at [95, 114] on input "text" at bounding box center [90, 114] width 94 height 20
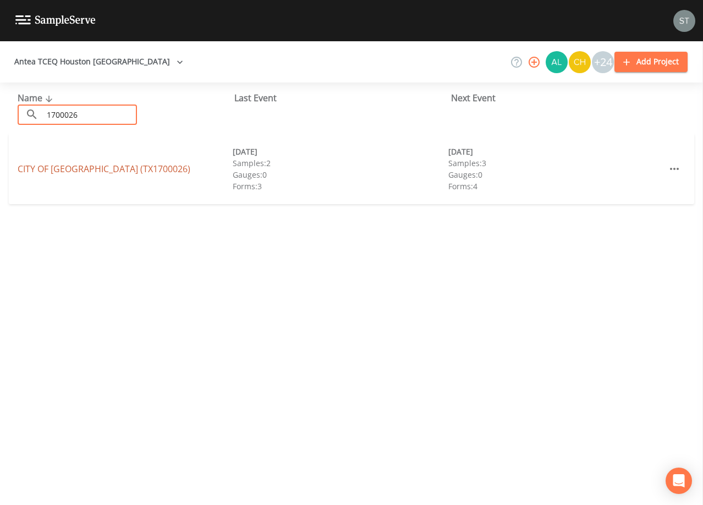
type input "1700026"
click at [119, 168] on link "CITY OF [GEOGRAPHIC_DATA] (TX1700026)" at bounding box center [104, 169] width 173 height 12
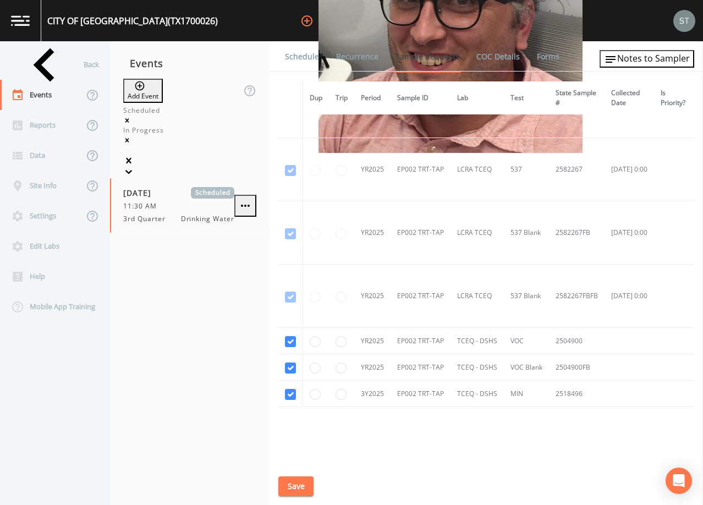
scroll to position [1321, 0]
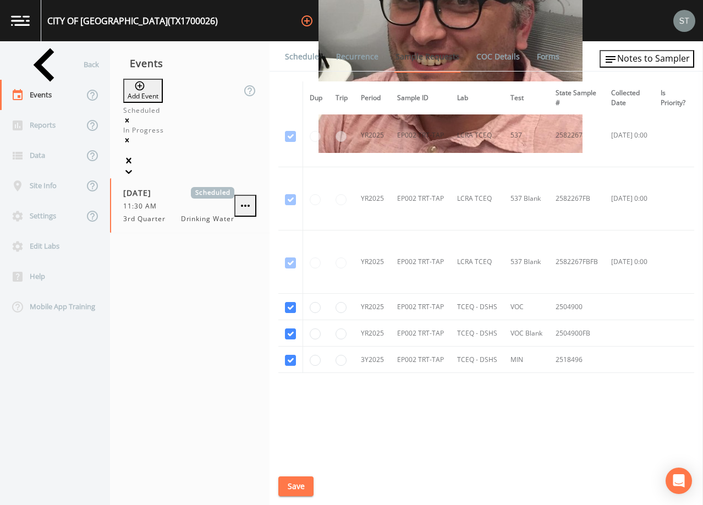
click at [297, 60] on link "Schedule" at bounding box center [301, 56] width 37 height 31
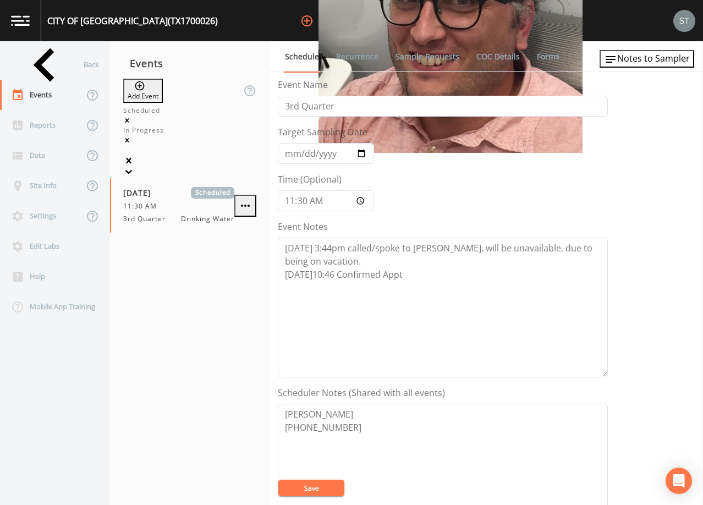
scroll to position [165, 0]
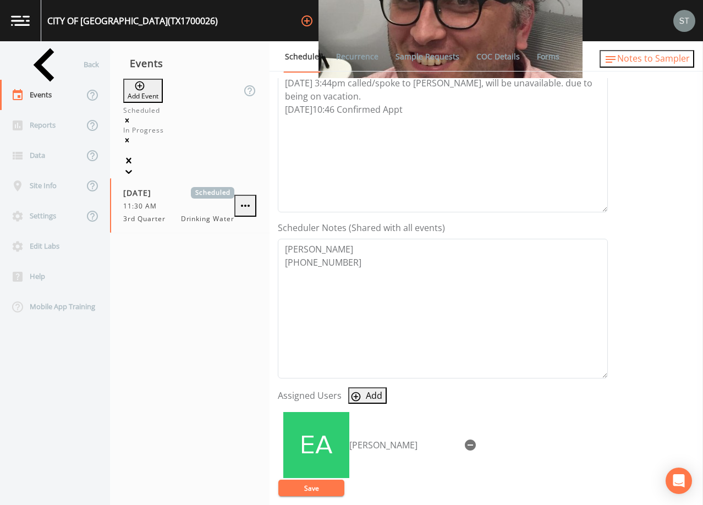
click at [671, 64] on span "Notes to Sampler" at bounding box center [653, 58] width 73 height 12
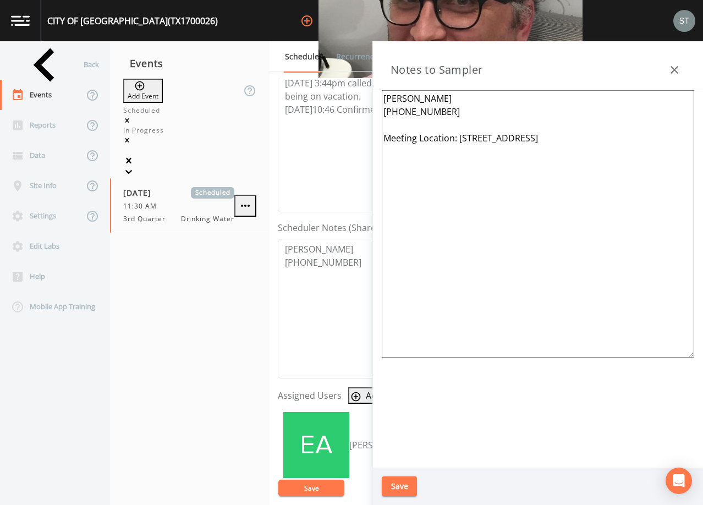
click at [675, 70] on icon "button" at bounding box center [674, 70] width 8 height 8
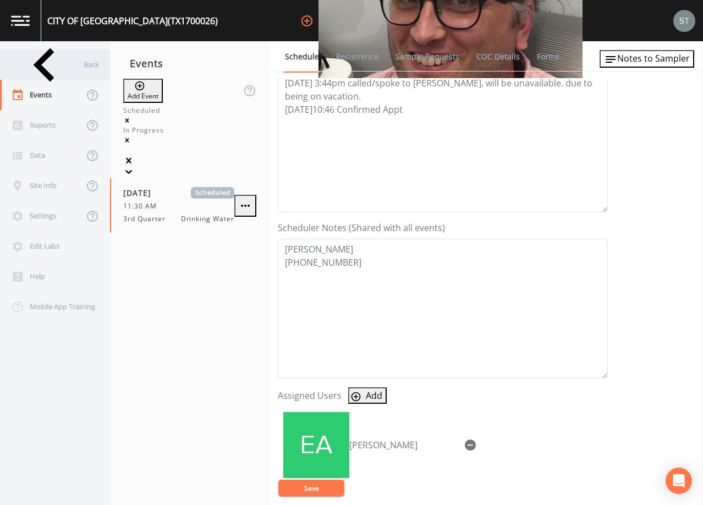
click at [43, 66] on div "Back" at bounding box center [49, 64] width 99 height 30
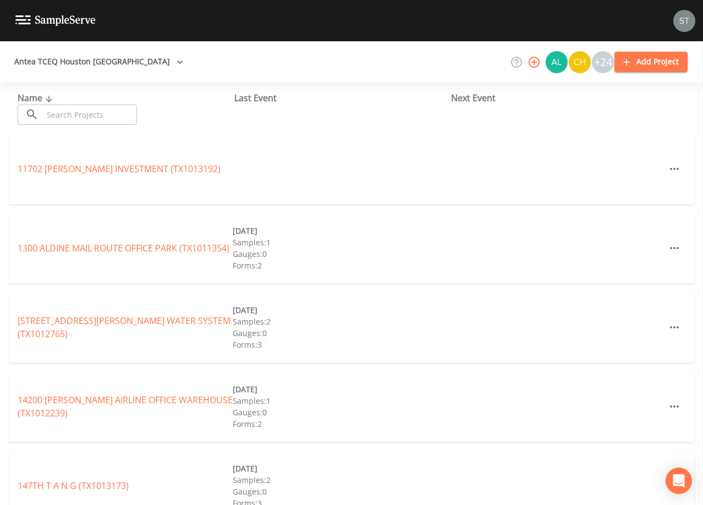
click at [76, 111] on input "text" at bounding box center [90, 114] width 94 height 20
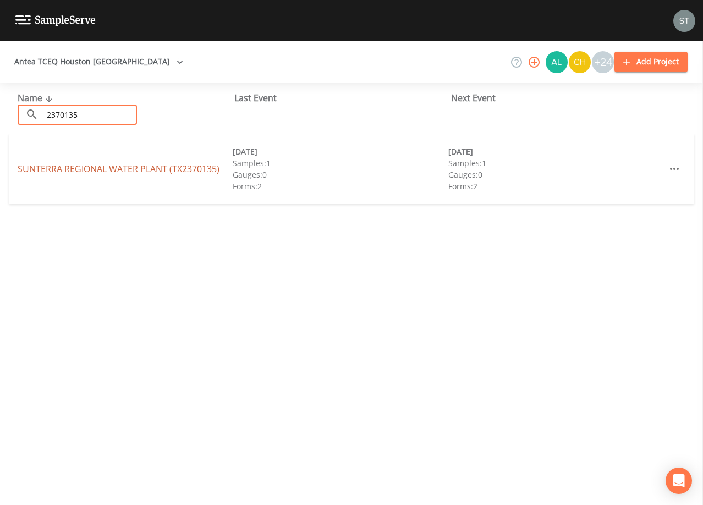
type input "2370135"
click at [112, 166] on link "SUNTERRA REGIONAL WATER PLANT (TX2370135)" at bounding box center [119, 169] width 202 height 12
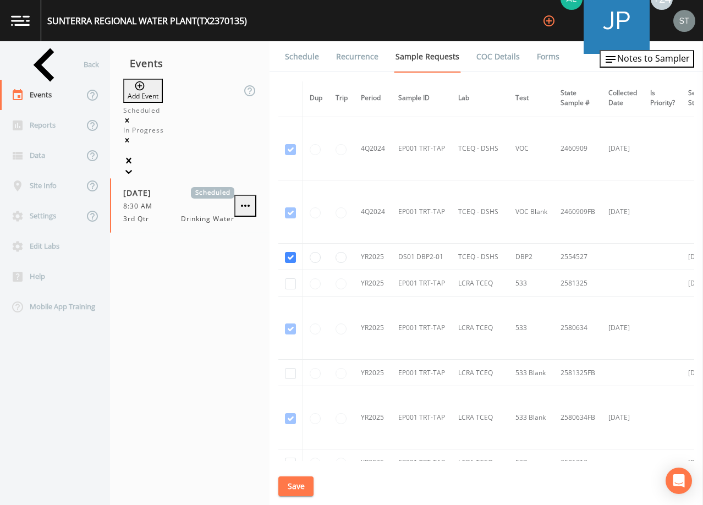
scroll to position [1540, 0]
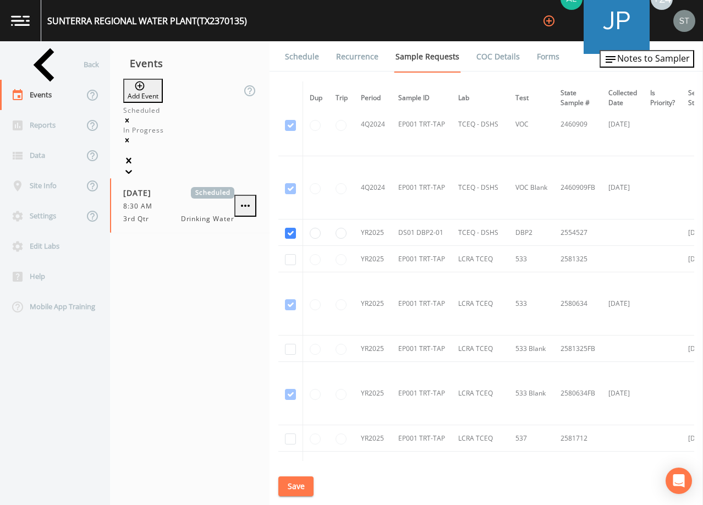
click at [302, 57] on link "Schedule" at bounding box center [301, 56] width 37 height 31
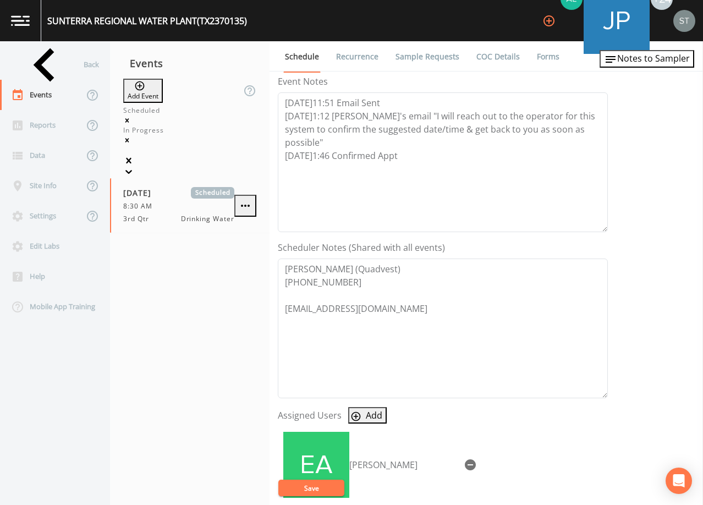
scroll to position [165, 0]
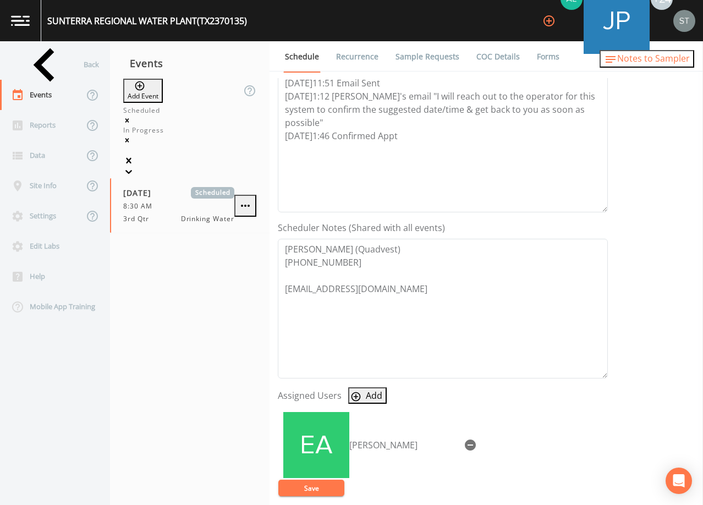
click at [659, 62] on span "Notes to Sampler" at bounding box center [653, 58] width 73 height 12
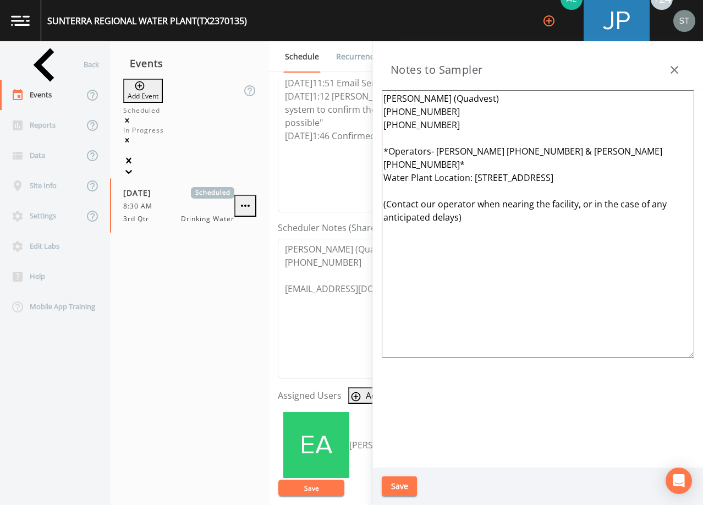
click at [676, 68] on icon "button" at bounding box center [674, 70] width 8 height 8
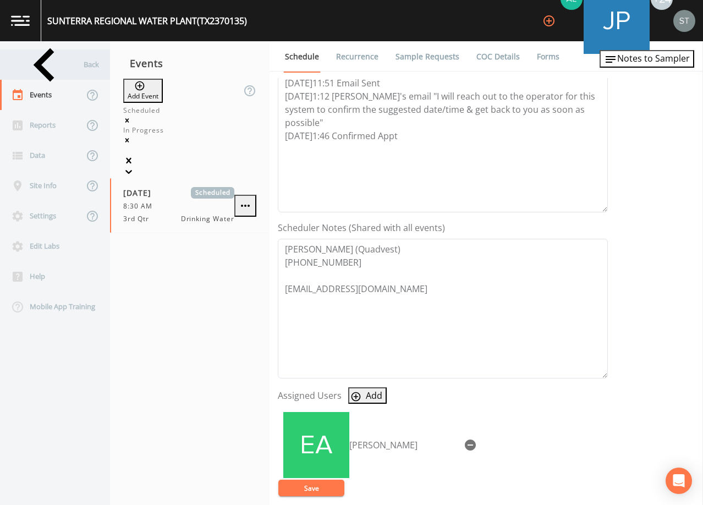
click at [53, 70] on div "Back" at bounding box center [49, 64] width 99 height 30
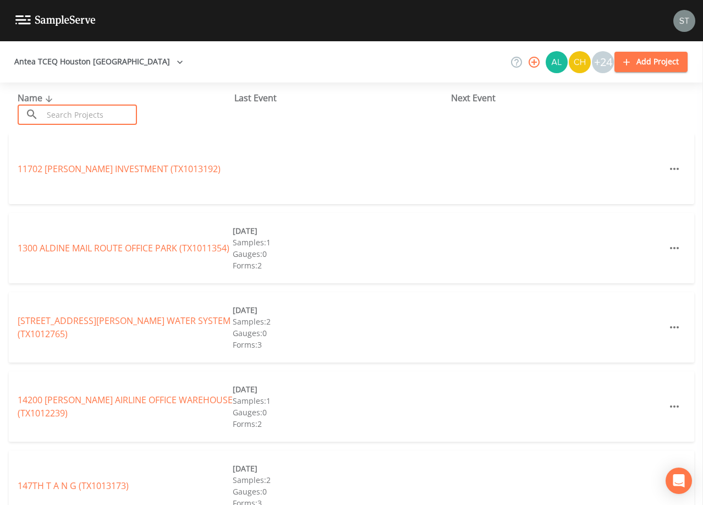
click at [69, 114] on input "text" at bounding box center [90, 114] width 94 height 20
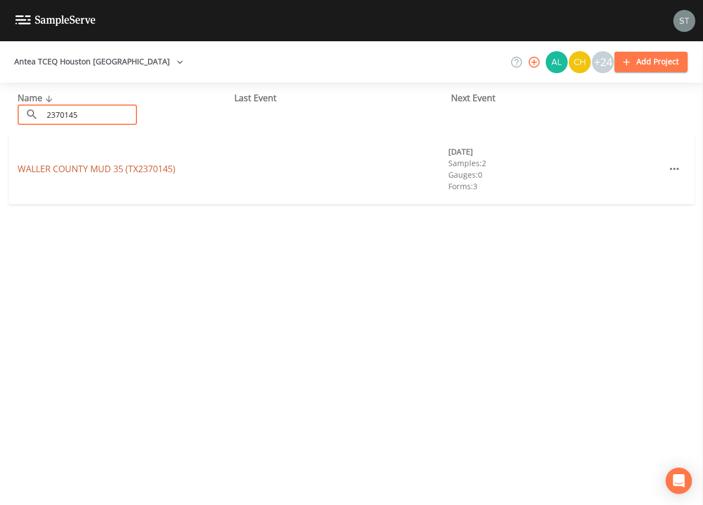
type input "2370145"
click at [113, 170] on link "[GEOGRAPHIC_DATA] (TX2370145)" at bounding box center [97, 169] width 158 height 12
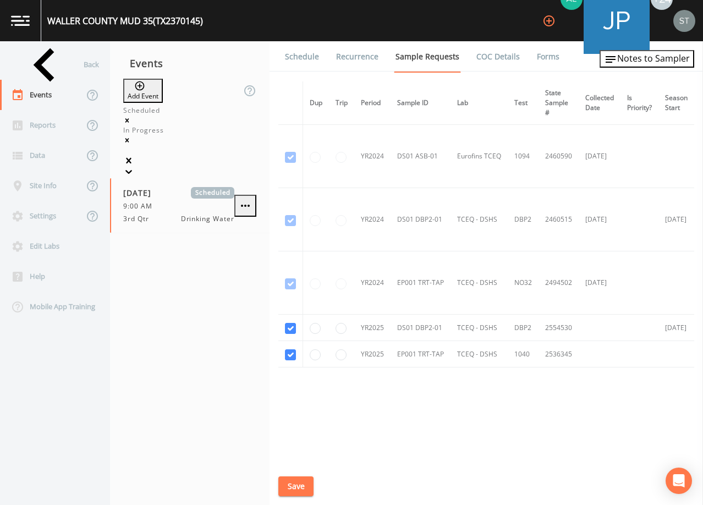
click at [302, 60] on link "Schedule" at bounding box center [301, 56] width 37 height 31
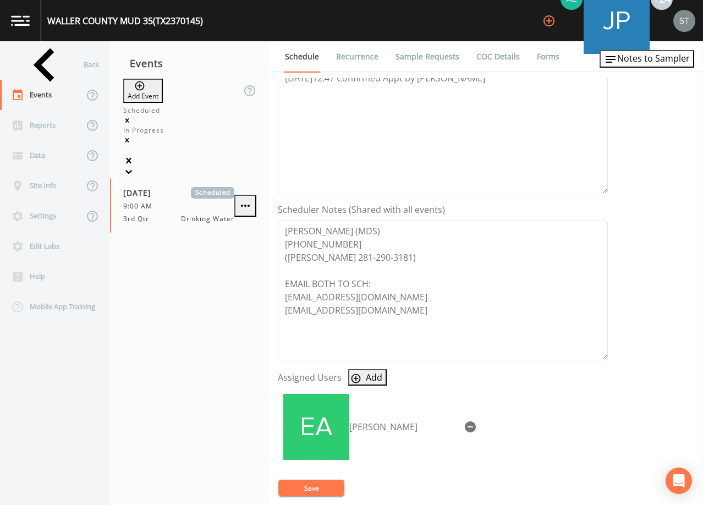
scroll to position [220, 0]
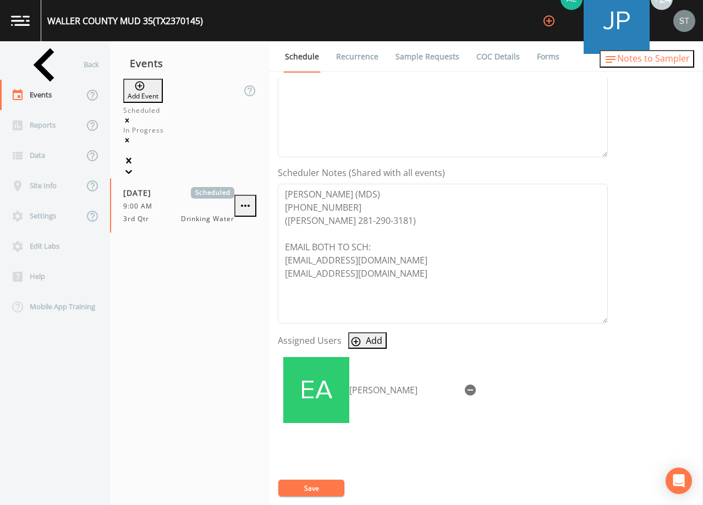
click at [657, 60] on span "Notes to Sampler" at bounding box center [653, 58] width 73 height 12
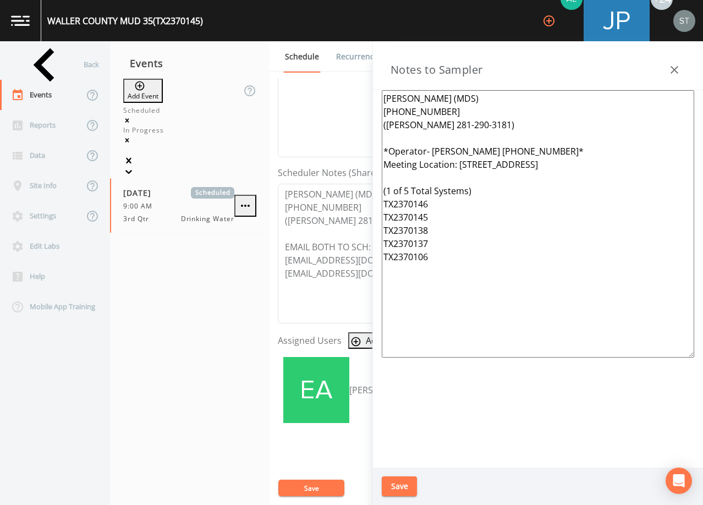
click at [665, 73] on button "button" at bounding box center [674, 70] width 22 height 22
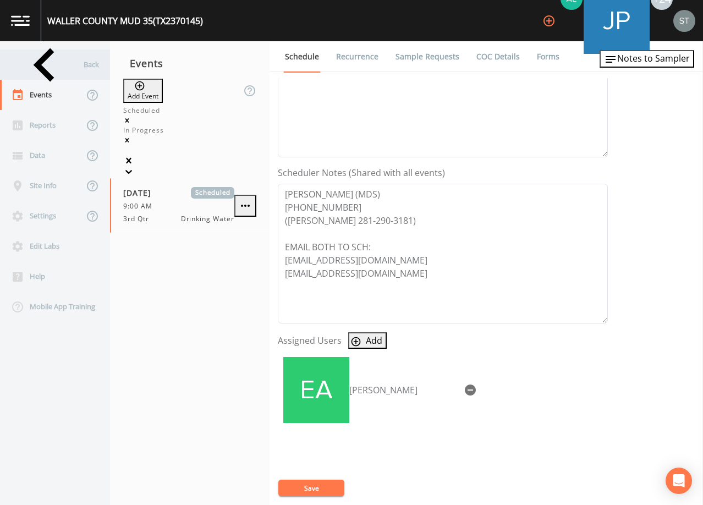
click at [56, 70] on div "Back" at bounding box center [49, 64] width 99 height 30
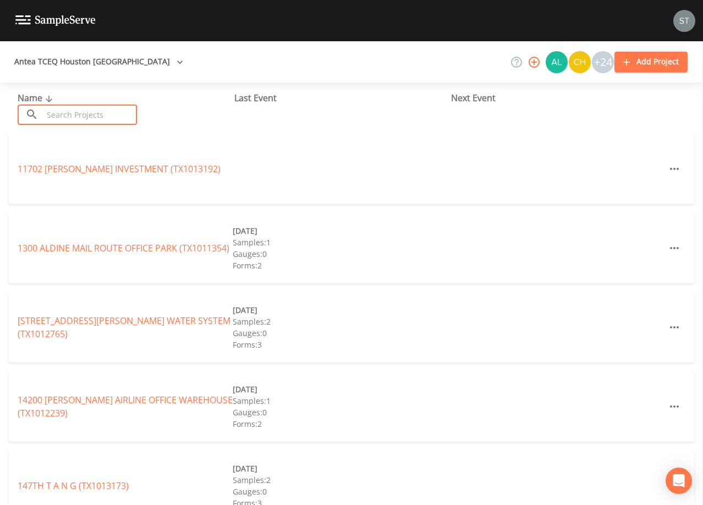
click at [91, 110] on input "text" at bounding box center [90, 114] width 94 height 20
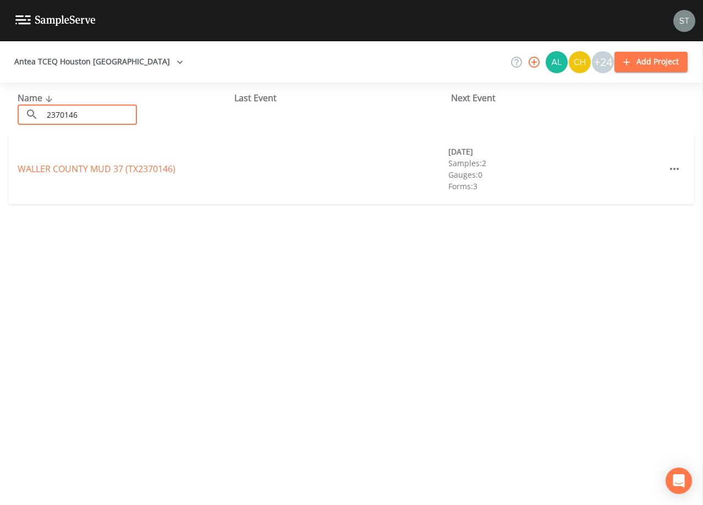
type input "2370146"
click at [132, 166] on link "[GEOGRAPHIC_DATA] (TX2370146)" at bounding box center [97, 169] width 158 height 12
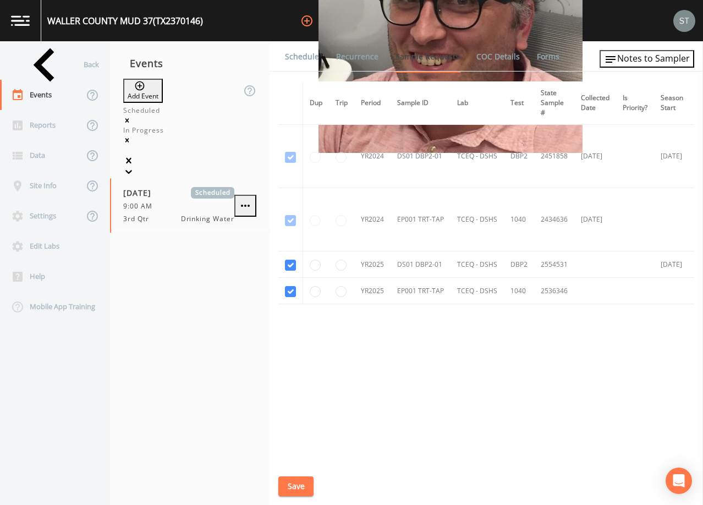
click at [301, 63] on link "Schedule" at bounding box center [301, 56] width 37 height 31
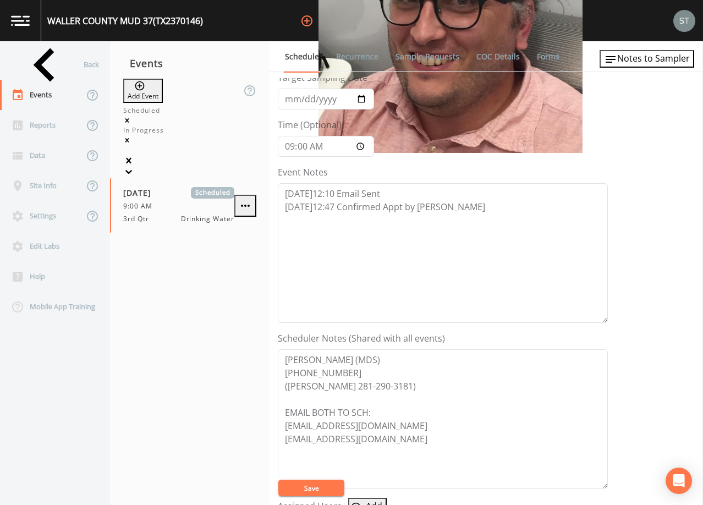
scroll to position [271, 0]
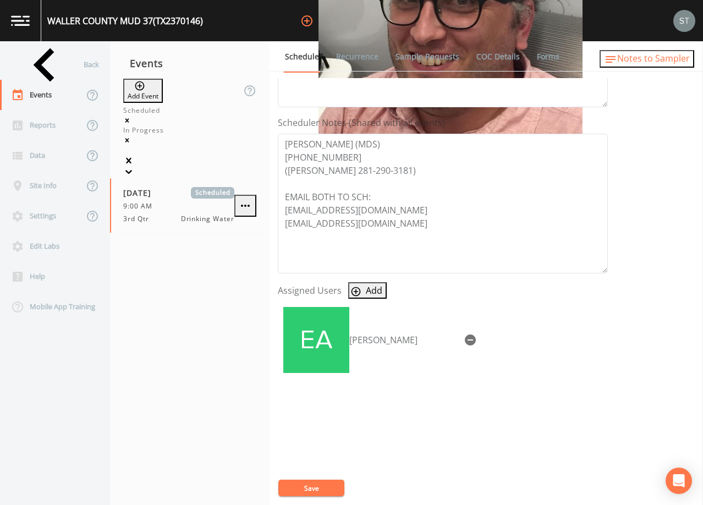
click at [658, 64] on span "Notes to Sampler" at bounding box center [653, 58] width 73 height 12
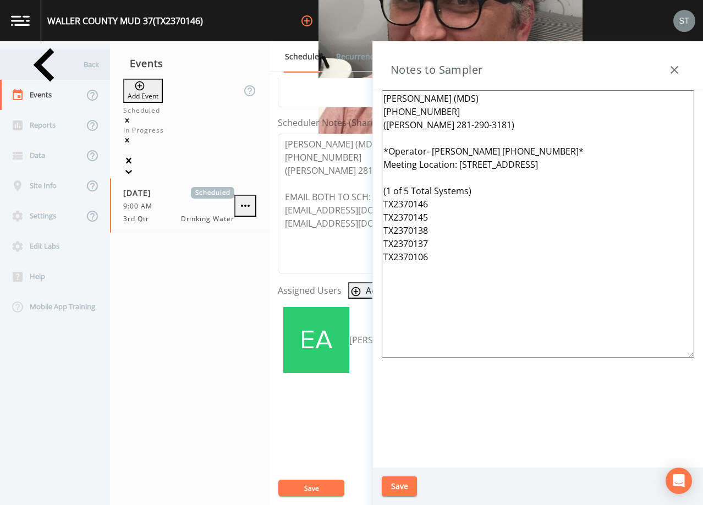
click at [58, 74] on div "Back" at bounding box center [49, 64] width 99 height 30
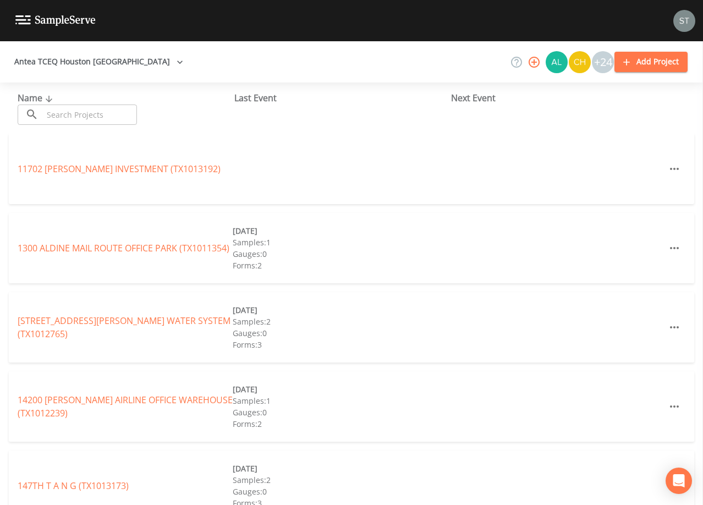
click at [76, 114] on input "text" at bounding box center [90, 114] width 94 height 20
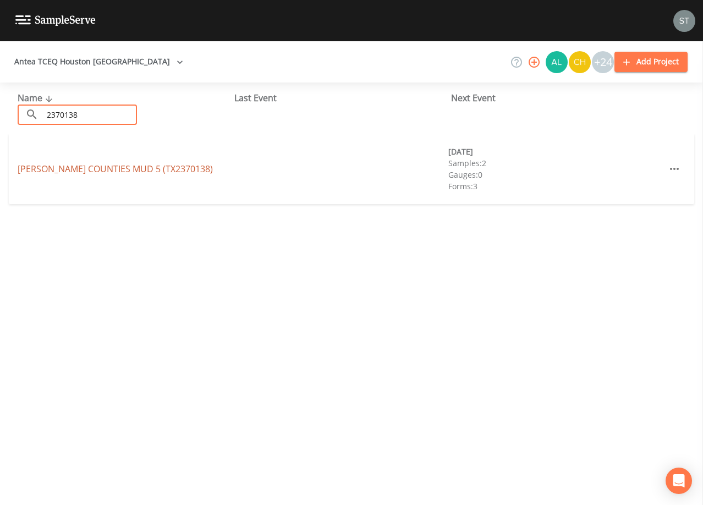
type input "2370138"
click at [124, 170] on link "[PERSON_NAME] COUNTIES [GEOGRAPHIC_DATA] 5 (TX2370138)" at bounding box center [115, 169] width 195 height 12
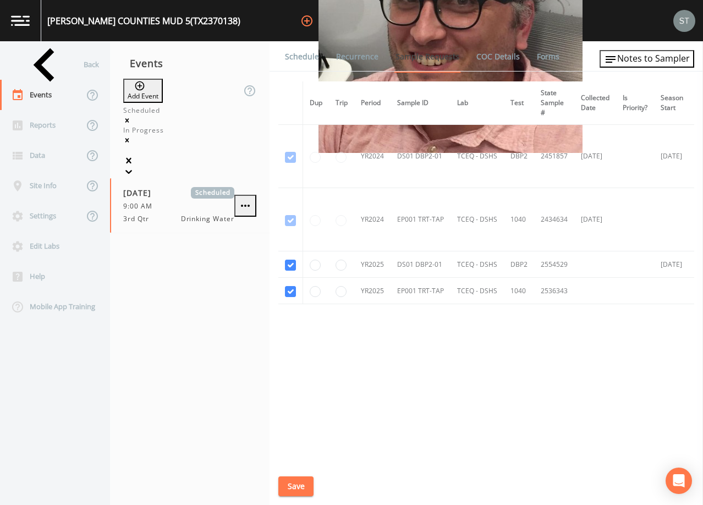
click at [302, 62] on link "Schedule" at bounding box center [301, 56] width 37 height 31
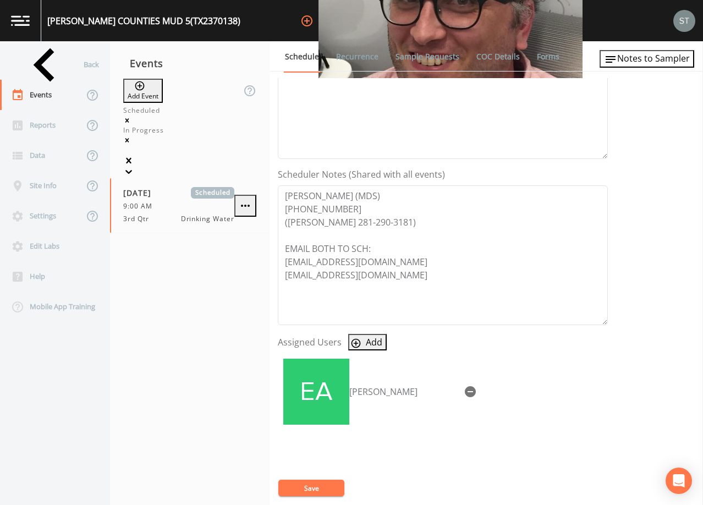
scroll to position [220, 0]
click at [652, 68] on button "Notes to Sampler" at bounding box center [646, 59] width 95 height 18
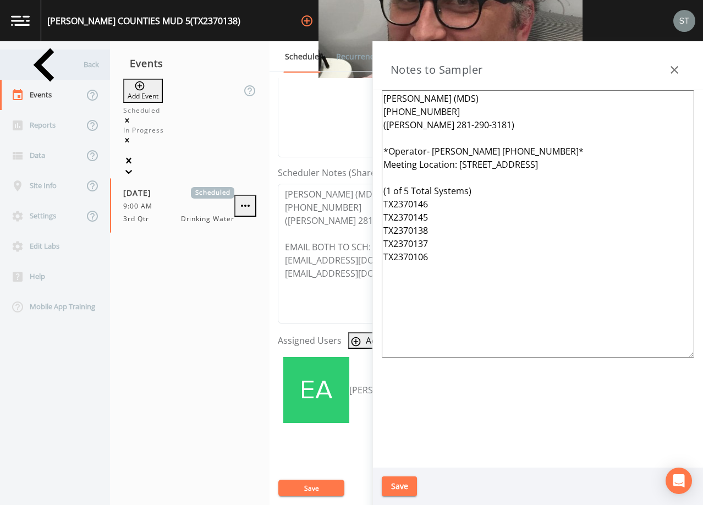
click at [59, 70] on div "Back" at bounding box center [49, 64] width 99 height 30
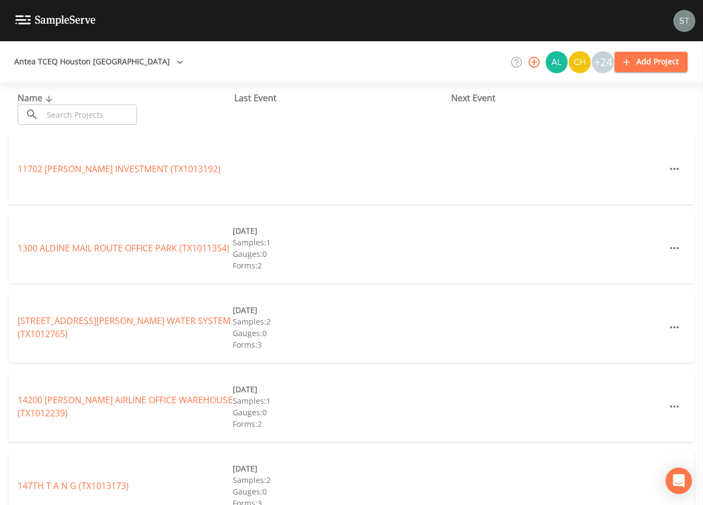
click at [86, 111] on input "text" at bounding box center [90, 114] width 94 height 20
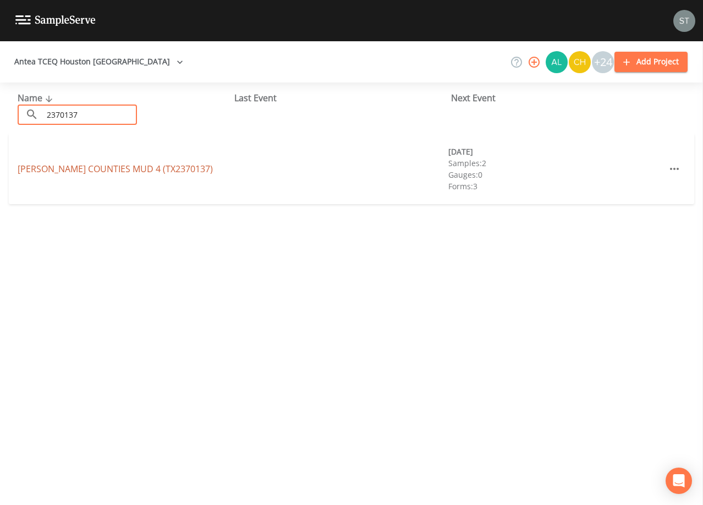
type input "2370137"
click at [112, 165] on link "[PERSON_NAME] COUNTIES [GEOGRAPHIC_DATA] 4 (TX2370137)" at bounding box center [115, 169] width 195 height 12
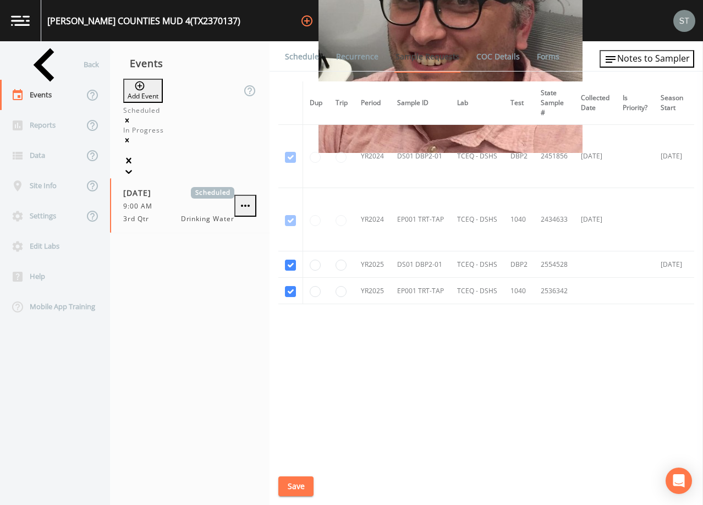
click at [298, 58] on link "Schedule" at bounding box center [301, 56] width 37 height 31
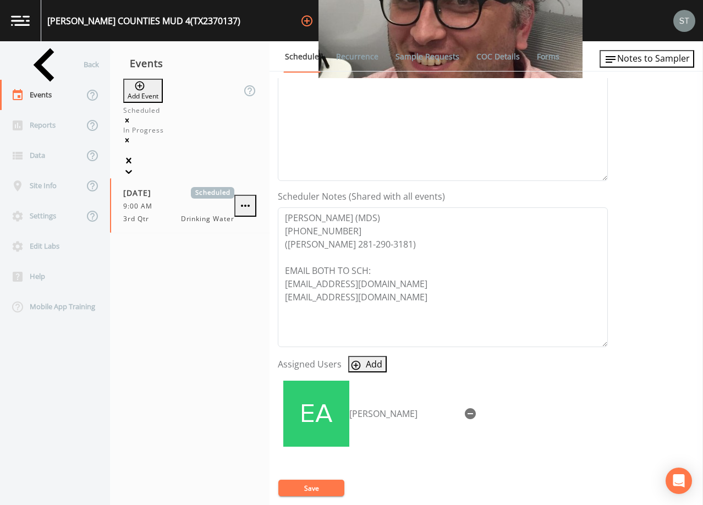
scroll to position [220, 0]
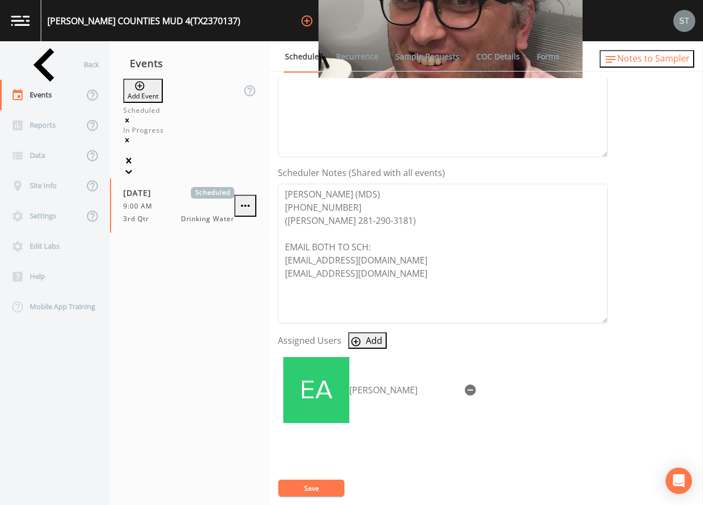
click at [653, 62] on span "Notes to Sampler" at bounding box center [653, 58] width 73 height 12
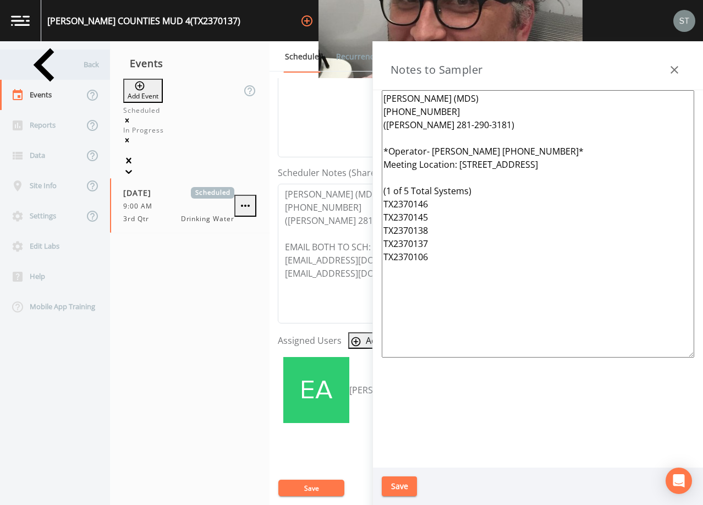
click at [76, 69] on div "Back" at bounding box center [49, 64] width 99 height 30
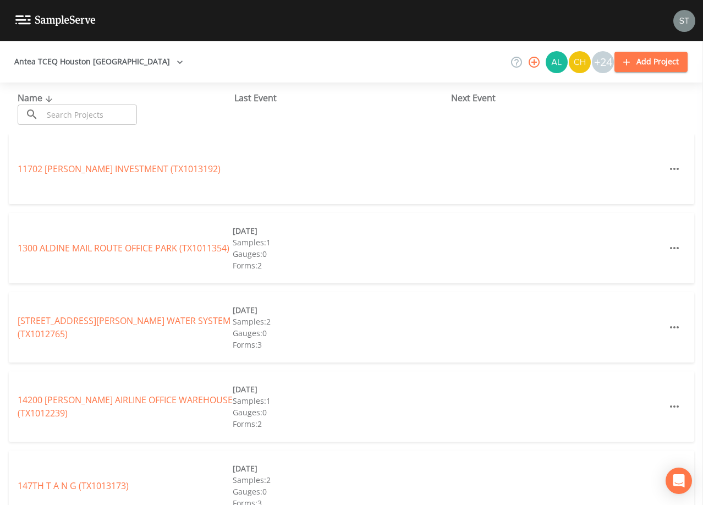
click at [97, 113] on input "text" at bounding box center [90, 114] width 94 height 20
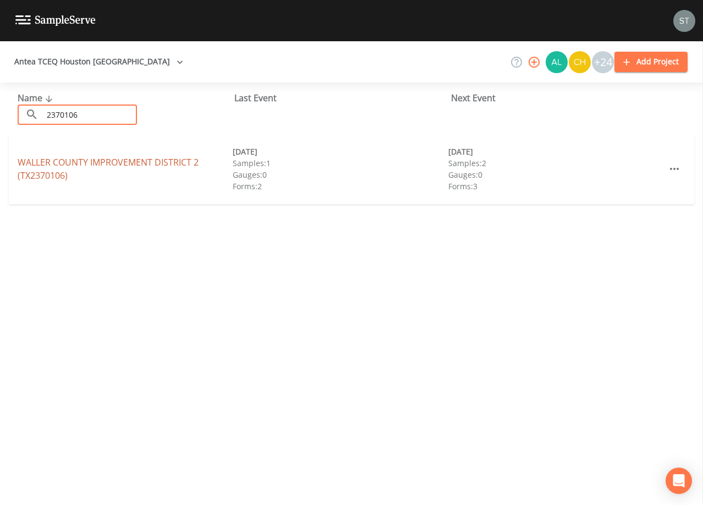
type input "2370106"
click at [113, 162] on link "[GEOGRAPHIC_DATA] 2 (TX2370106)" at bounding box center [108, 168] width 181 height 25
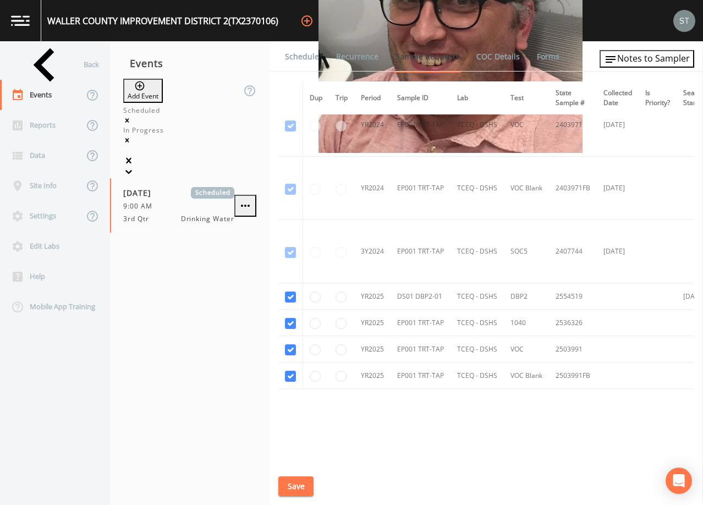
scroll to position [525, 0]
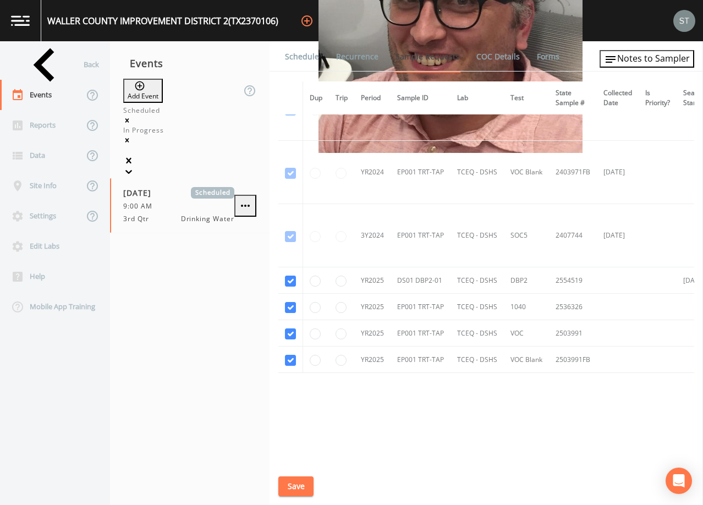
click at [297, 56] on link "Schedule" at bounding box center [301, 56] width 37 height 31
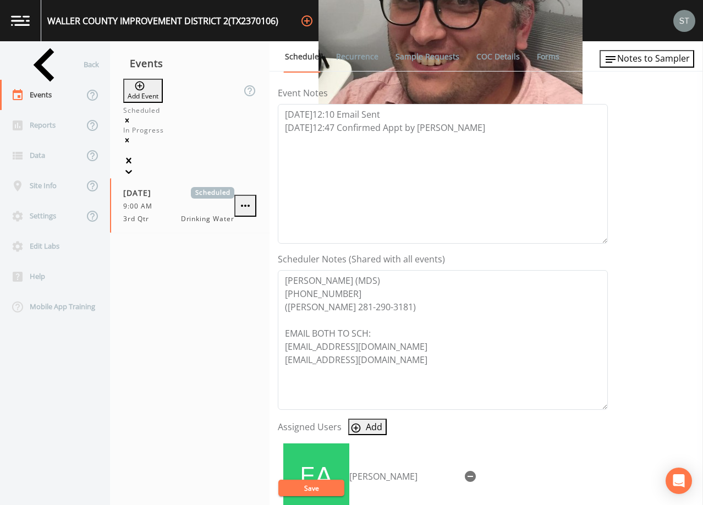
scroll to position [165, 0]
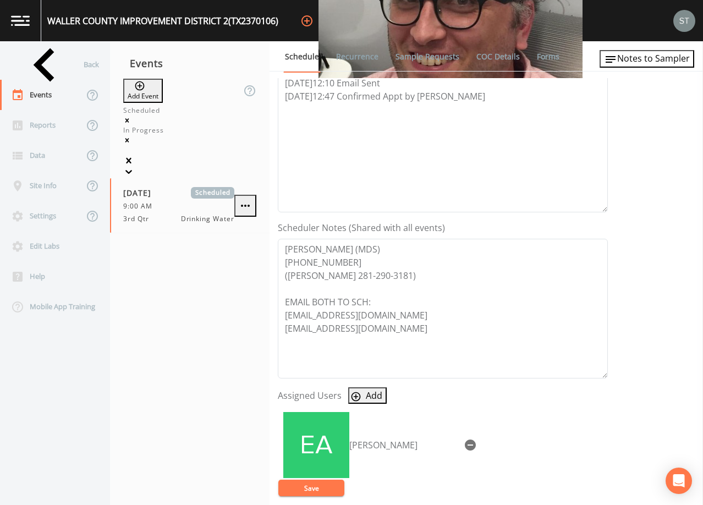
drag, startPoint x: 365, startPoint y: 59, endPoint x: 339, endPoint y: 62, distance: 25.4
click at [364, 59] on link "Recurrence" at bounding box center [357, 56] width 46 height 31
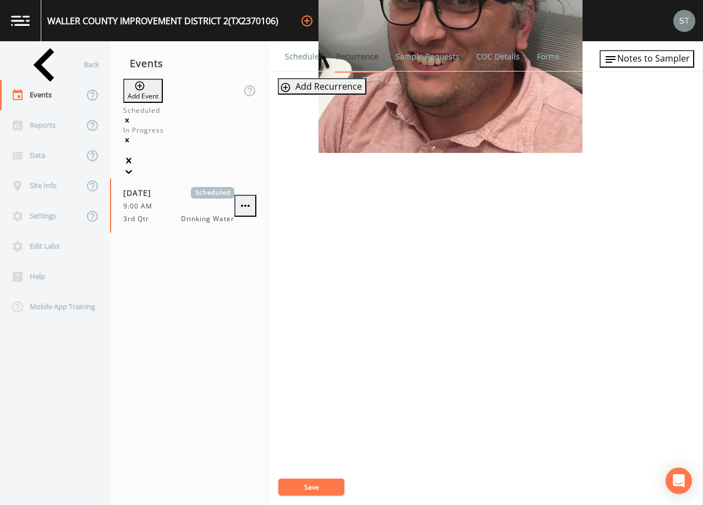
click at [304, 60] on link "Schedule" at bounding box center [301, 56] width 37 height 31
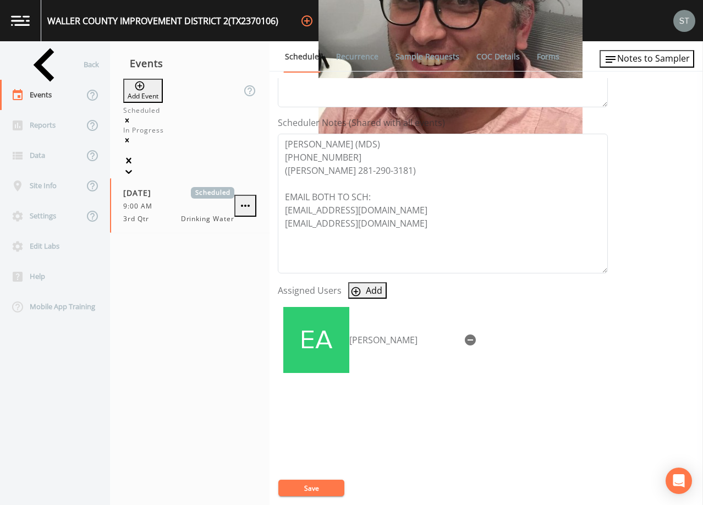
scroll to position [271, 0]
click at [53, 67] on div "Back" at bounding box center [49, 64] width 99 height 30
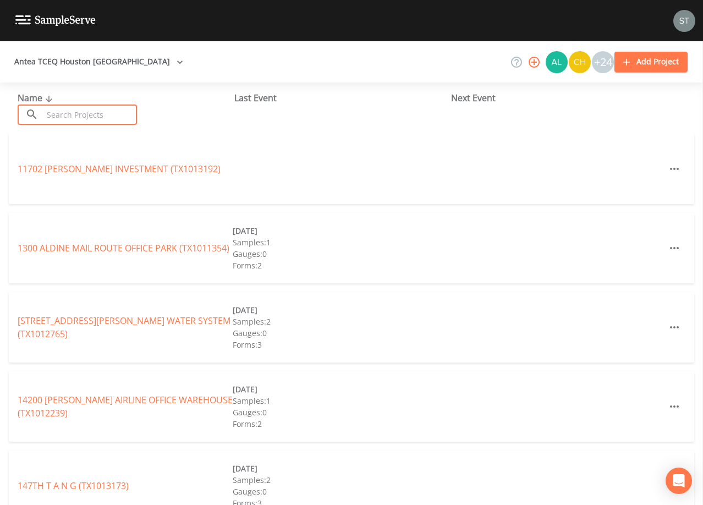
click at [95, 107] on input "text" at bounding box center [90, 114] width 94 height 20
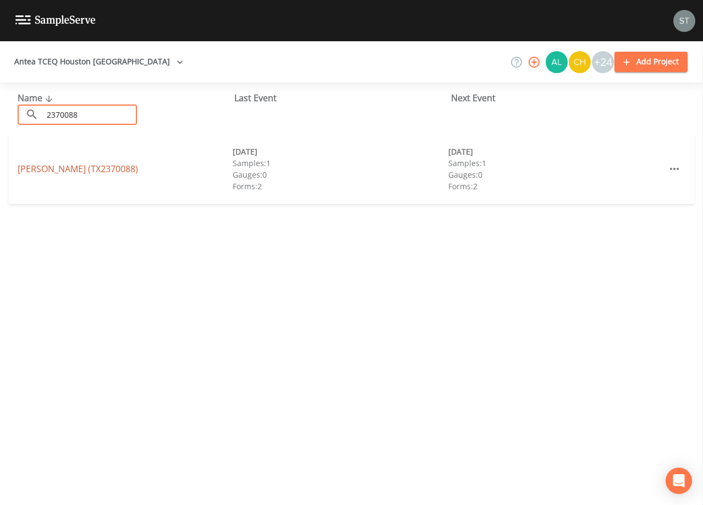
type input "2370088"
click at [109, 169] on link "[PERSON_NAME] (TX2370088)" at bounding box center [78, 169] width 120 height 12
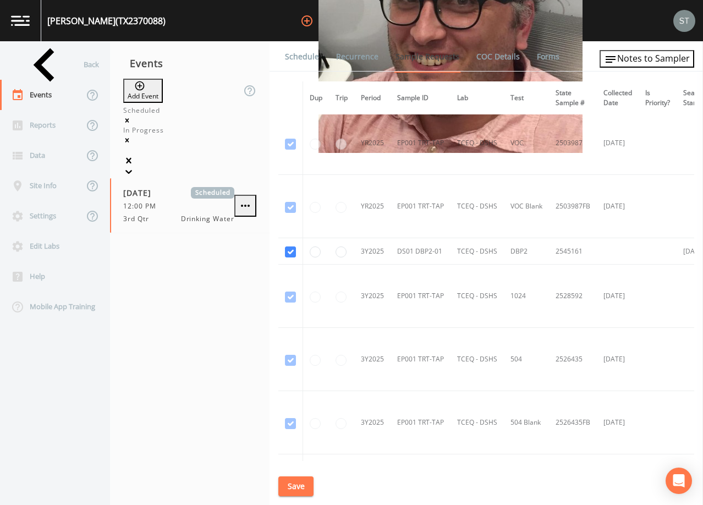
scroll to position [660, 0]
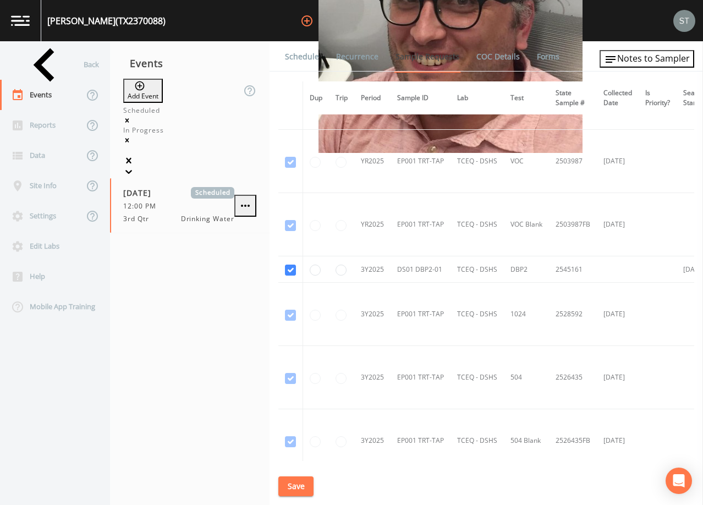
click at [308, 54] on link "Schedule" at bounding box center [301, 56] width 37 height 31
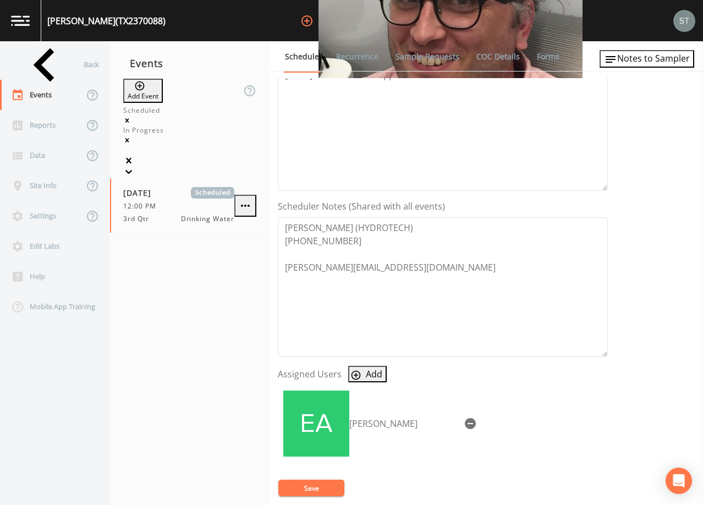
scroll to position [271, 0]
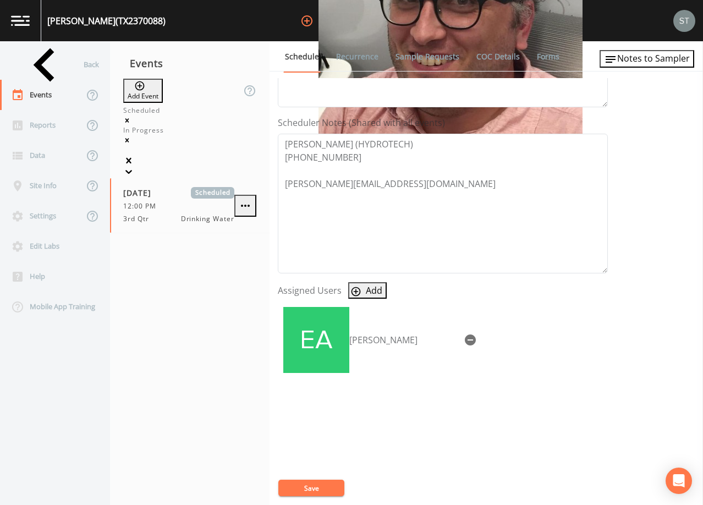
click at [350, 53] on link "Recurrence" at bounding box center [357, 56] width 46 height 31
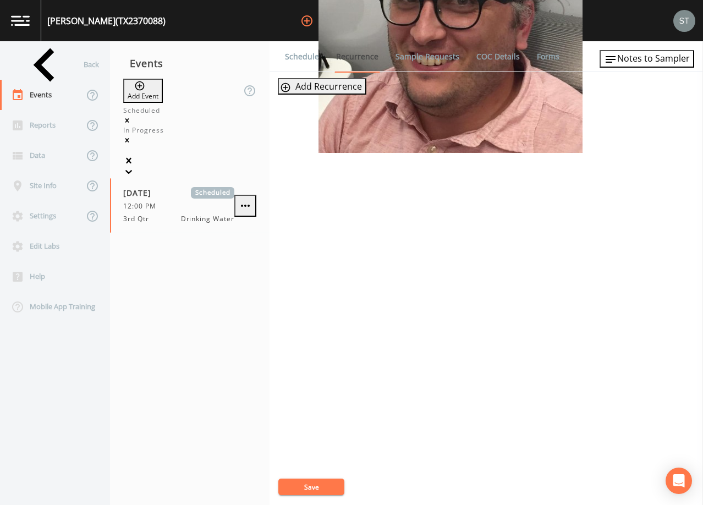
click at [304, 58] on link "Schedule" at bounding box center [301, 56] width 37 height 31
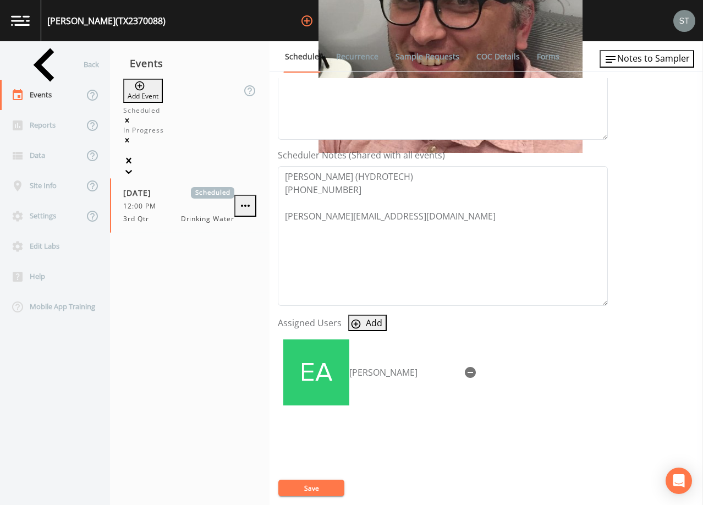
scroll to position [271, 0]
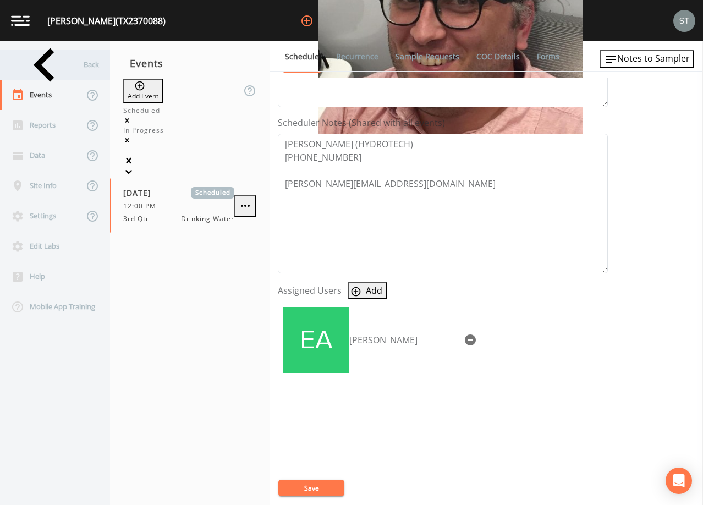
click at [62, 72] on div "Back" at bounding box center [49, 64] width 99 height 30
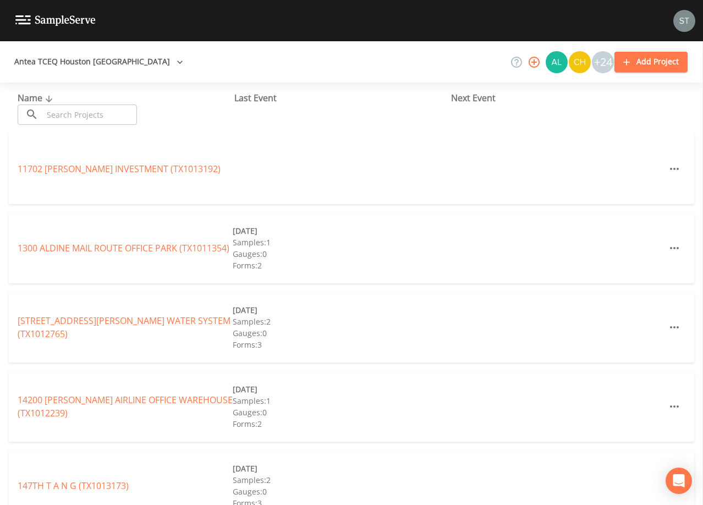
click at [85, 113] on input "text" at bounding box center [90, 114] width 94 height 20
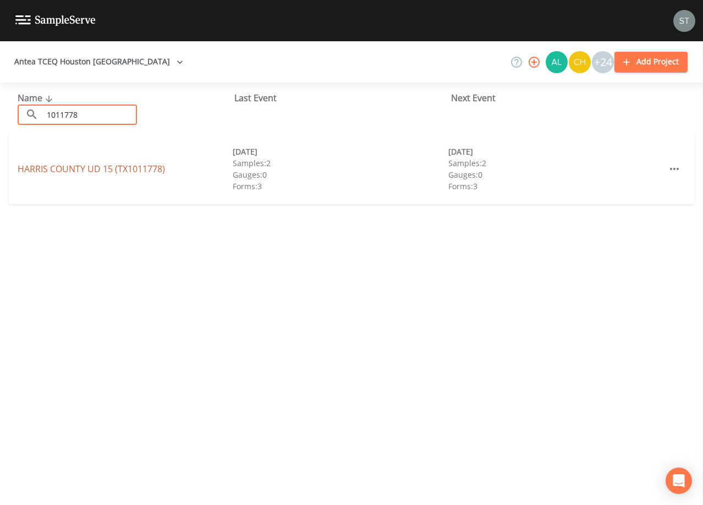
type input "1011778"
click at [107, 167] on link "[GEOGRAPHIC_DATA] UD 15 (TX1011778)" at bounding box center [91, 169] width 147 height 12
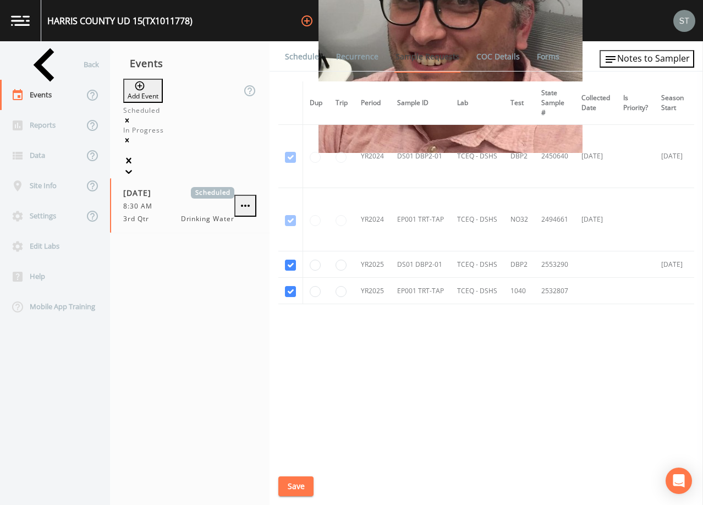
click at [307, 63] on link "Schedule" at bounding box center [301, 56] width 37 height 31
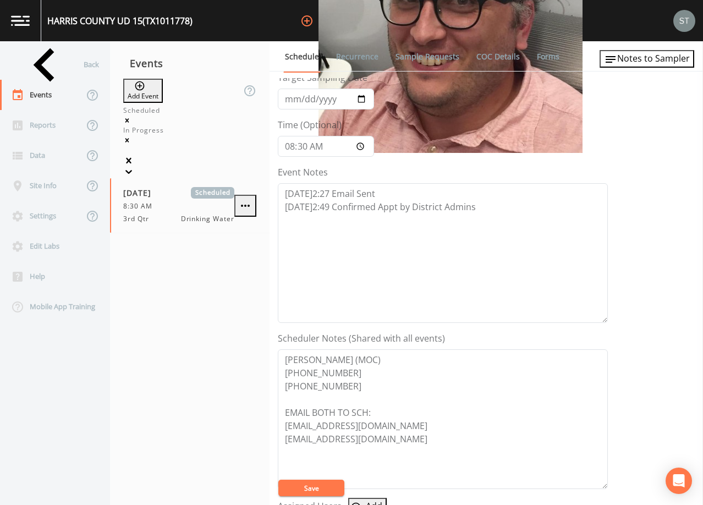
scroll to position [165, 0]
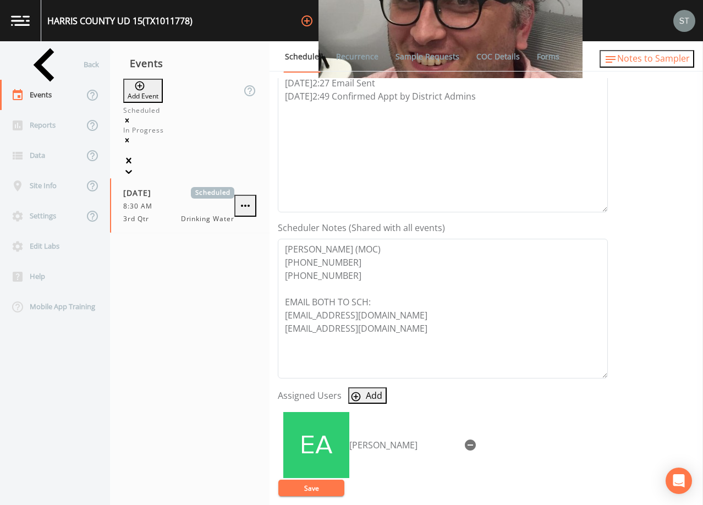
click at [665, 58] on span "Notes to Sampler" at bounding box center [653, 58] width 73 height 12
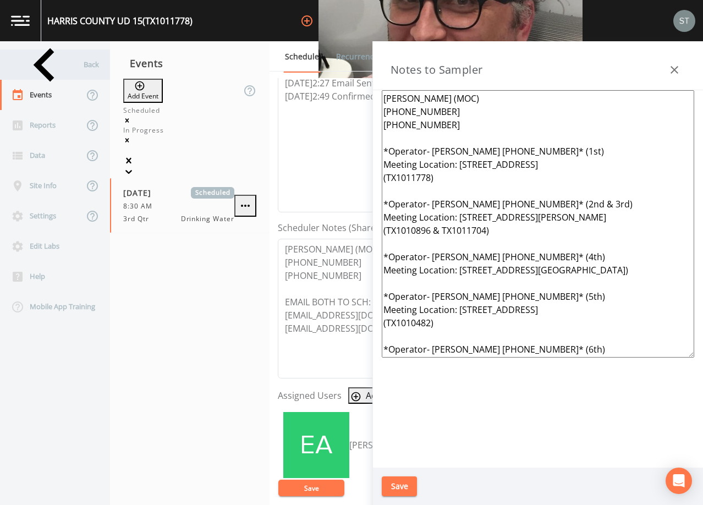
click at [53, 70] on div "Back" at bounding box center [49, 64] width 99 height 30
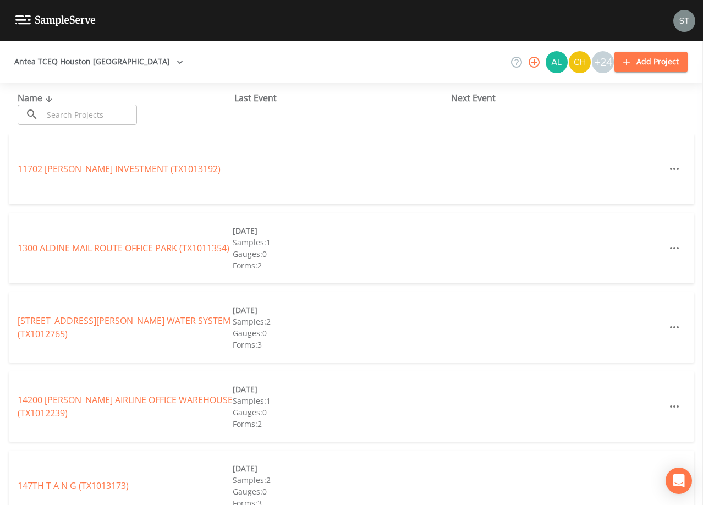
click at [81, 117] on input "text" at bounding box center [90, 114] width 94 height 20
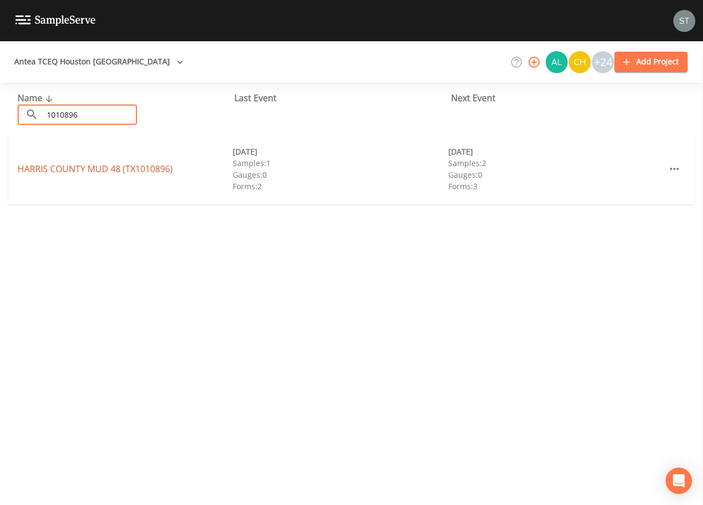
type input "1010896"
click at [95, 169] on link "[GEOGRAPHIC_DATA] 48 (TX1010896)" at bounding box center [95, 169] width 155 height 12
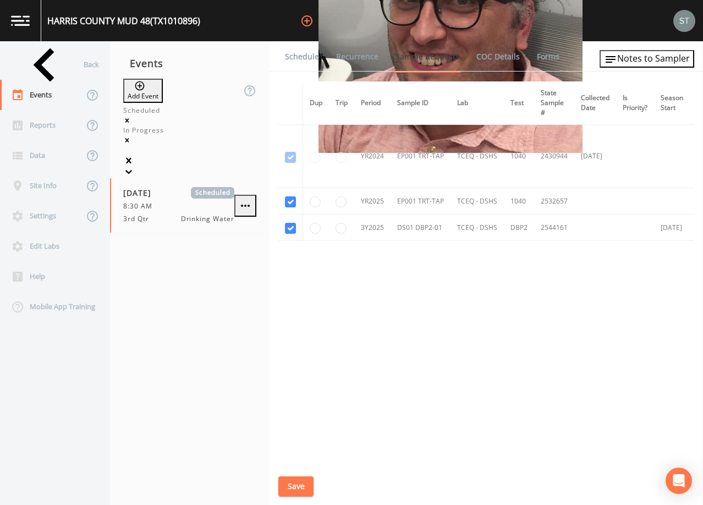
click at [299, 57] on link "Schedule" at bounding box center [301, 56] width 37 height 31
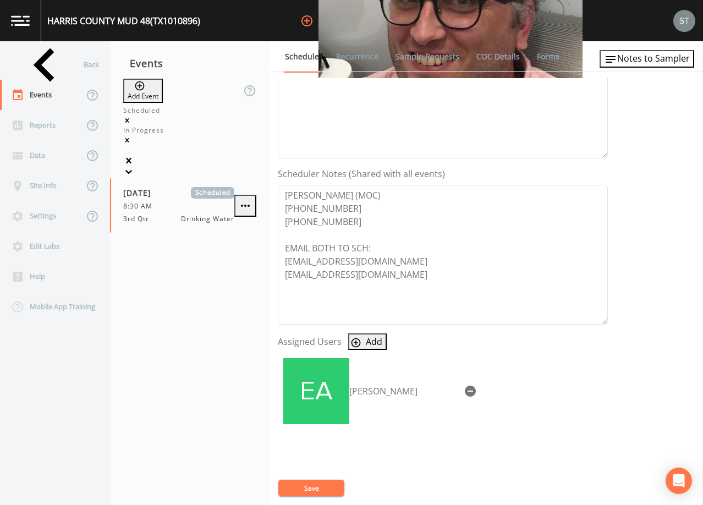
scroll to position [220, 0]
click at [644, 64] on span "Notes to Sampler" at bounding box center [653, 58] width 73 height 12
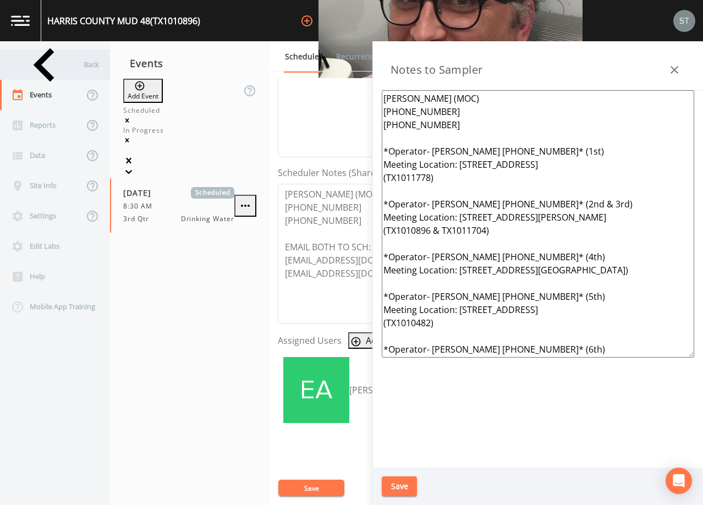
click at [48, 64] on div "Back" at bounding box center [49, 64] width 99 height 30
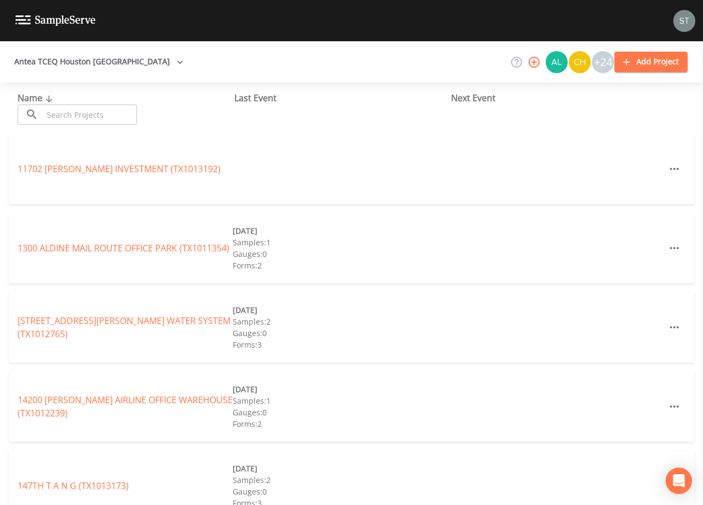
click at [87, 113] on input "text" at bounding box center [90, 114] width 94 height 20
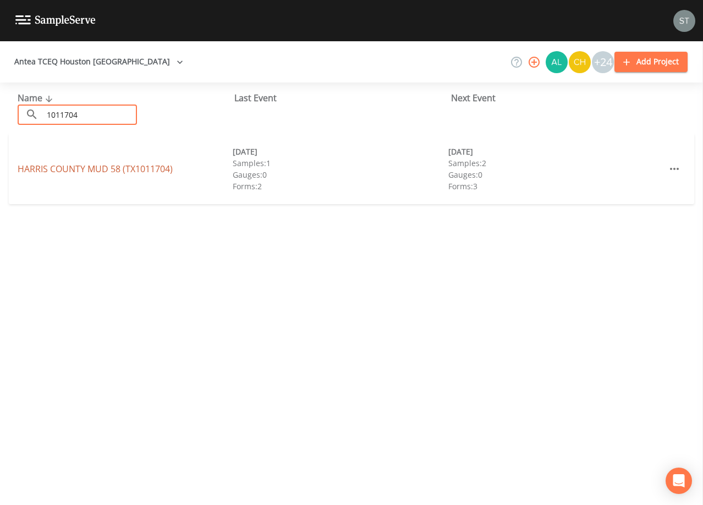
type input "1011704"
click at [119, 168] on link "[GEOGRAPHIC_DATA] 58 (TX1011704)" at bounding box center [95, 169] width 155 height 12
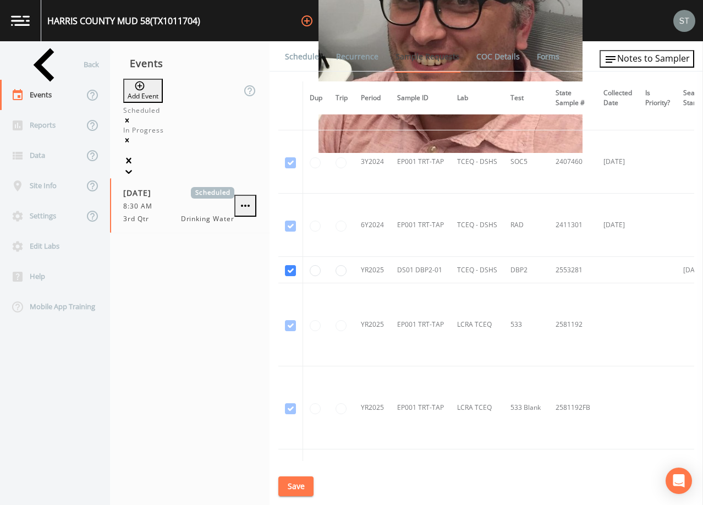
scroll to position [548, 0]
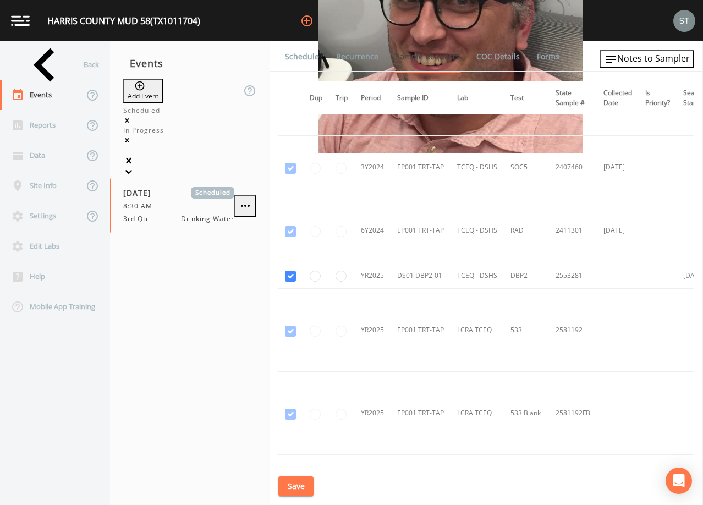
click at [308, 63] on link "Schedule" at bounding box center [301, 56] width 37 height 31
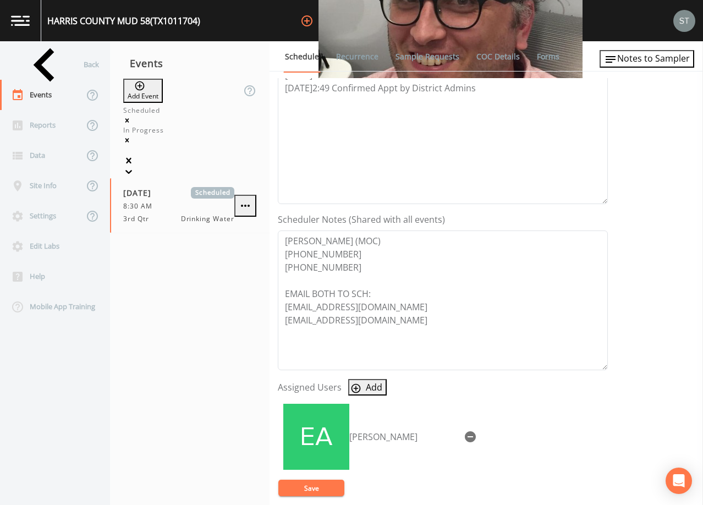
scroll to position [220, 0]
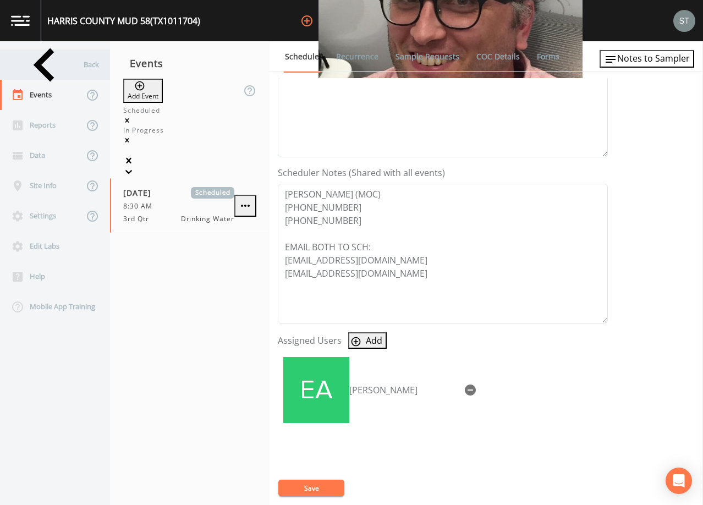
click at [57, 69] on div "Back" at bounding box center [49, 64] width 99 height 30
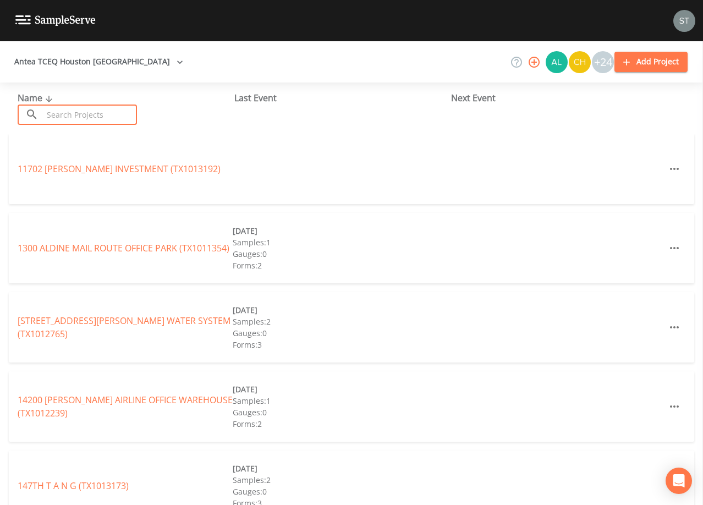
click at [83, 118] on input "text" at bounding box center [90, 114] width 94 height 20
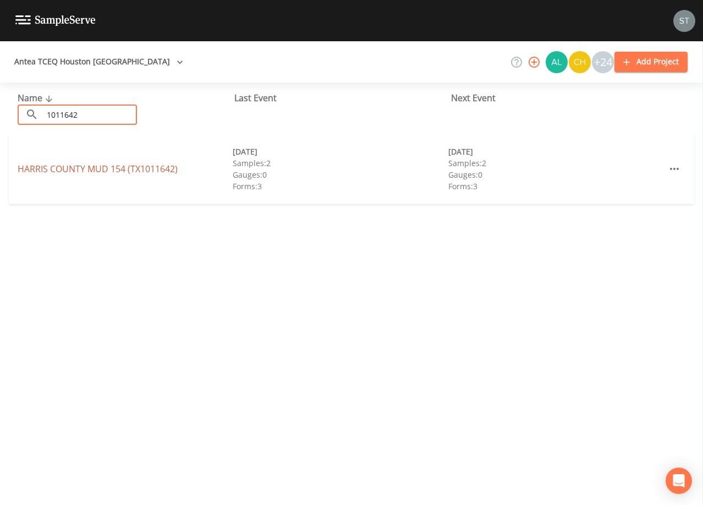
type input "1011642"
click at [102, 164] on link "[GEOGRAPHIC_DATA] 154 (TX1011642)" at bounding box center [98, 169] width 160 height 12
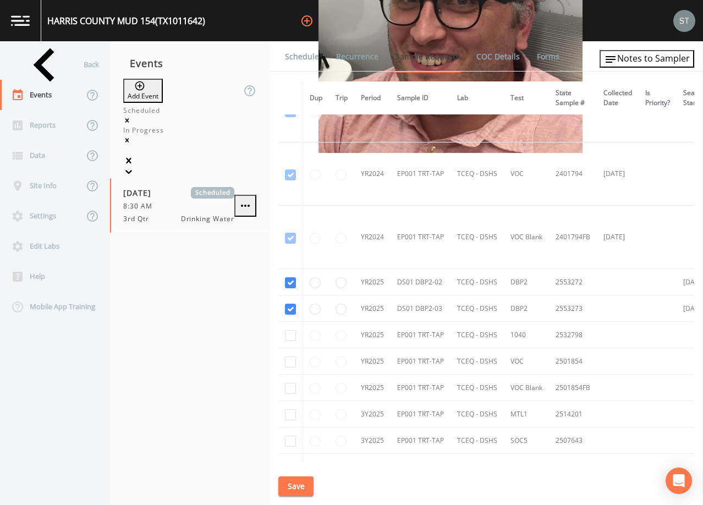
scroll to position [275, 0]
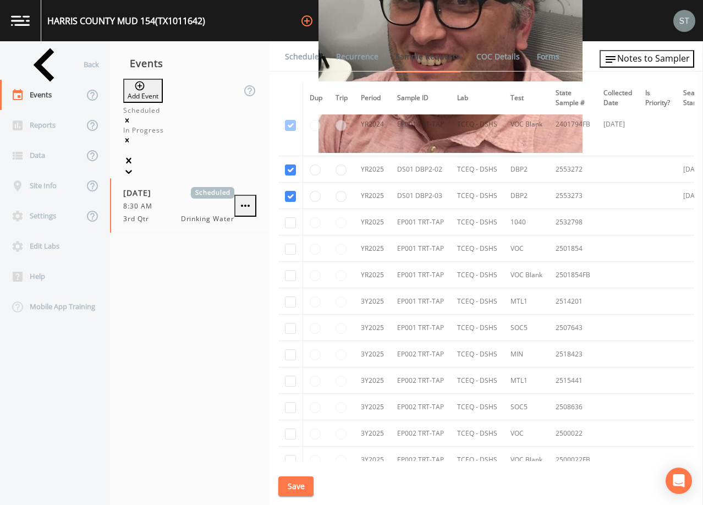
click at [306, 60] on link "Schedule" at bounding box center [301, 56] width 37 height 31
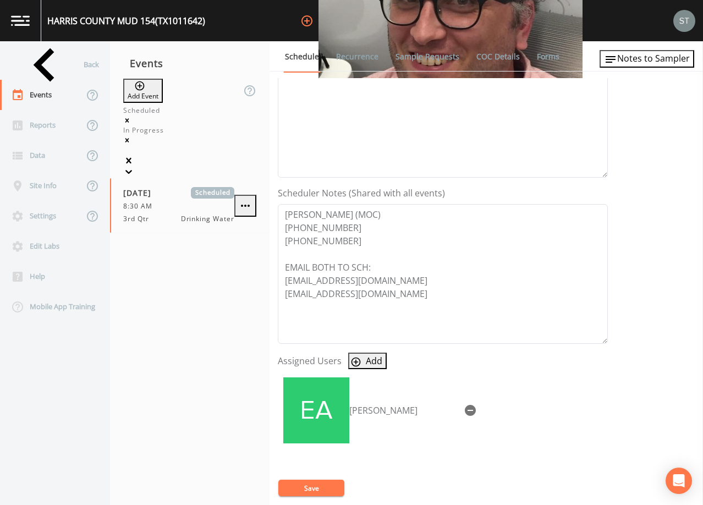
scroll to position [220, 0]
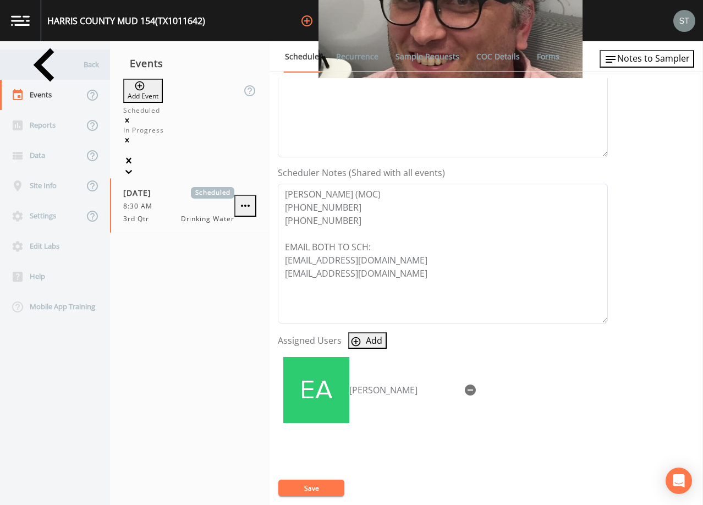
click at [58, 67] on div "Back" at bounding box center [49, 64] width 99 height 30
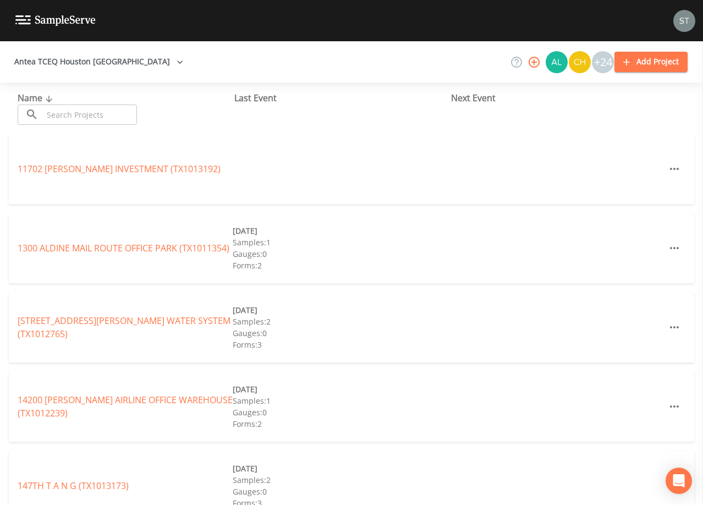
click at [97, 114] on input "text" at bounding box center [90, 114] width 94 height 20
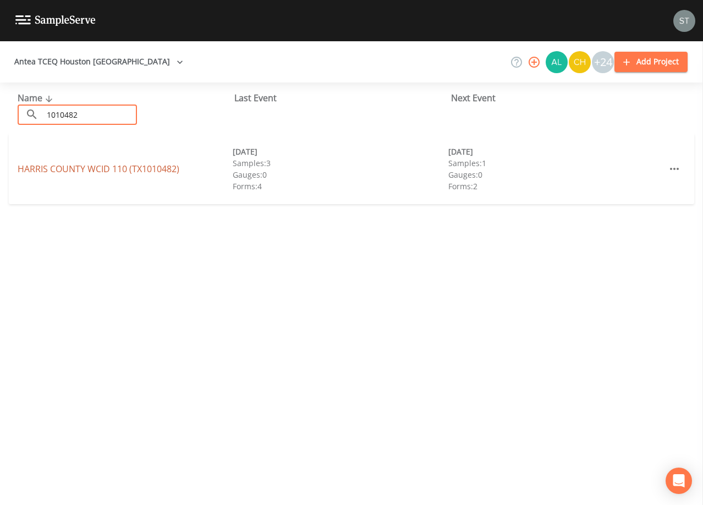
type input "1010482"
click at [122, 167] on link "[GEOGRAPHIC_DATA] 110 (TX1010482)" at bounding box center [99, 169] width 162 height 12
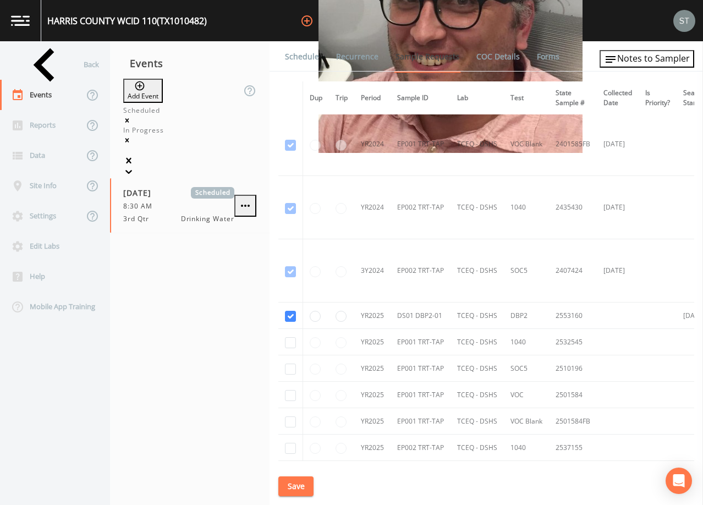
scroll to position [275, 0]
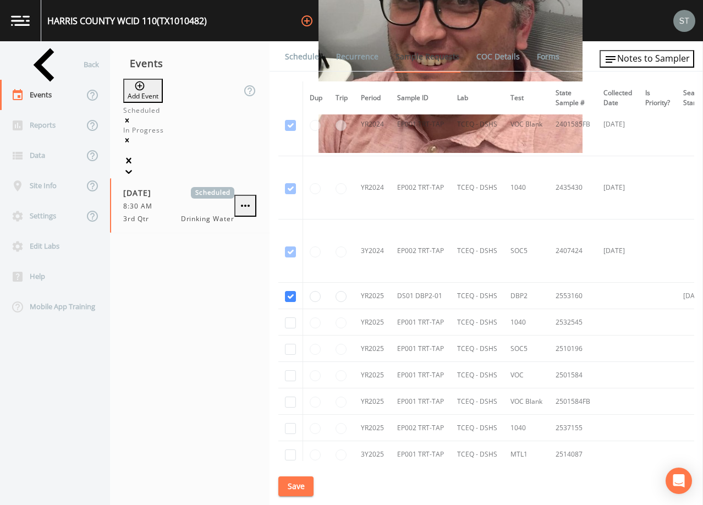
click at [300, 58] on link "Schedule" at bounding box center [301, 56] width 37 height 31
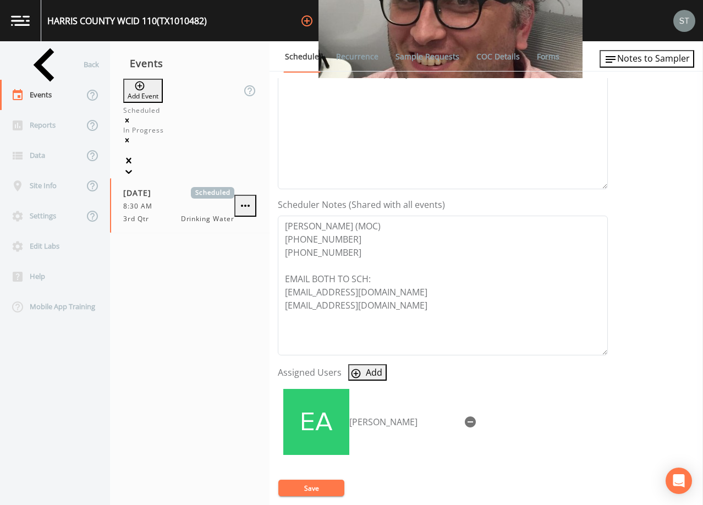
scroll to position [271, 0]
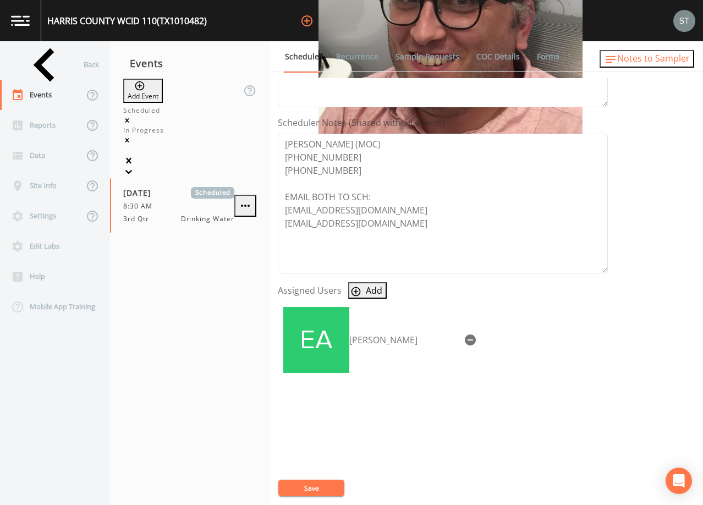
click at [659, 63] on span "Notes to Sampler" at bounding box center [653, 58] width 73 height 12
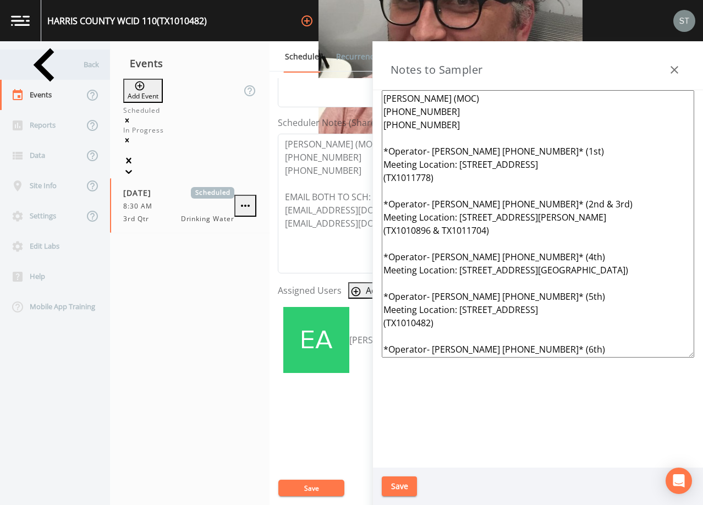
click at [50, 67] on div "Back" at bounding box center [49, 64] width 99 height 30
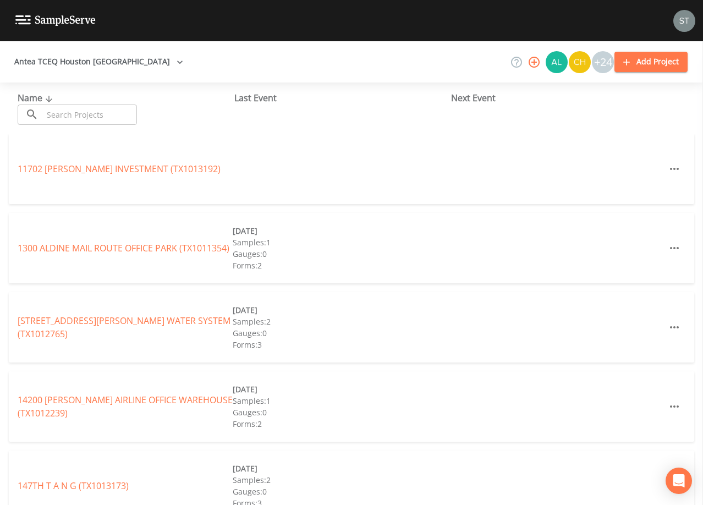
click at [95, 112] on input "text" at bounding box center [90, 114] width 94 height 20
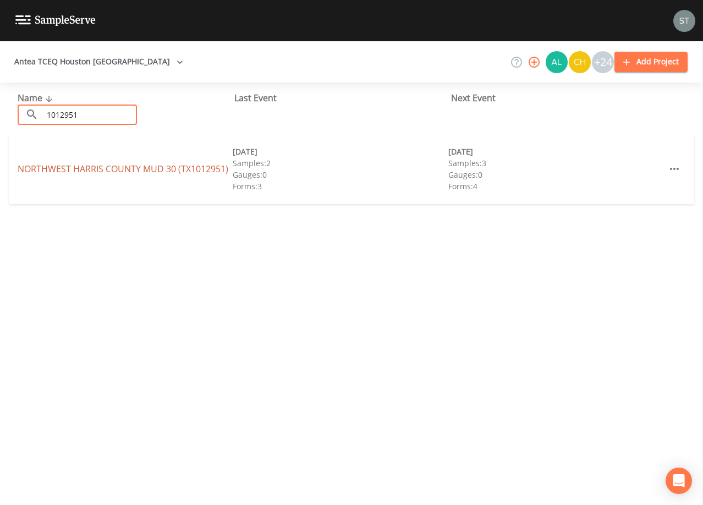
type input "1012951"
click at [139, 171] on link "[GEOGRAPHIC_DATA] 30 (TX1012951)" at bounding box center [123, 169] width 211 height 12
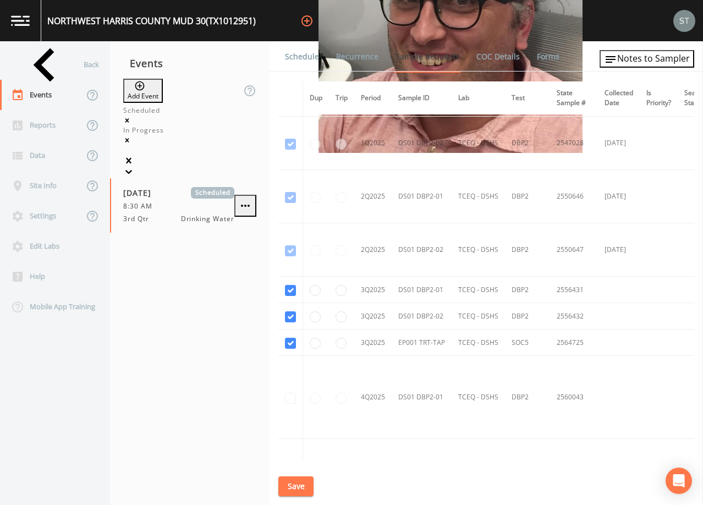
scroll to position [935, 0]
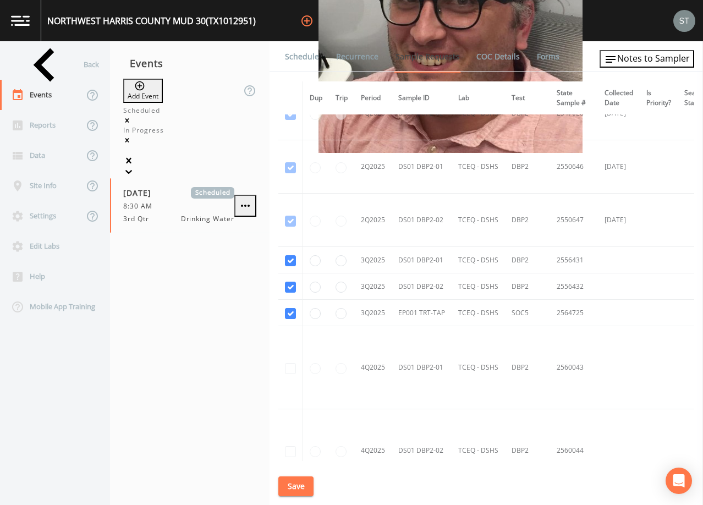
click at [305, 60] on link "Schedule" at bounding box center [301, 56] width 37 height 31
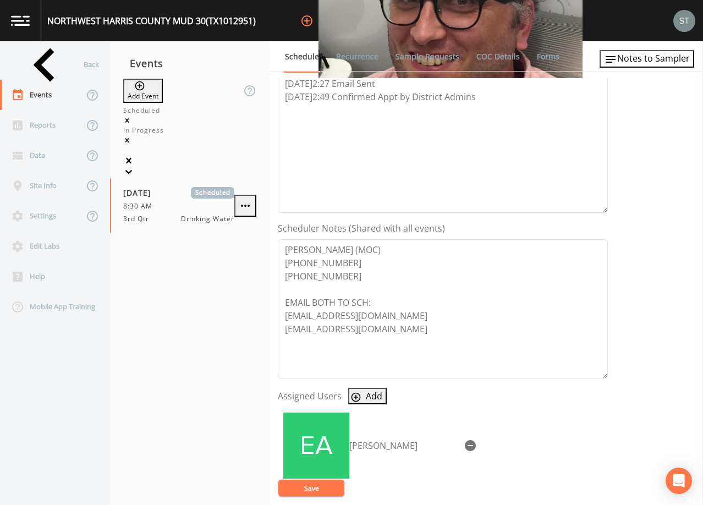
scroll to position [165, 0]
click at [652, 67] on button "Notes to Sampler" at bounding box center [646, 59] width 95 height 18
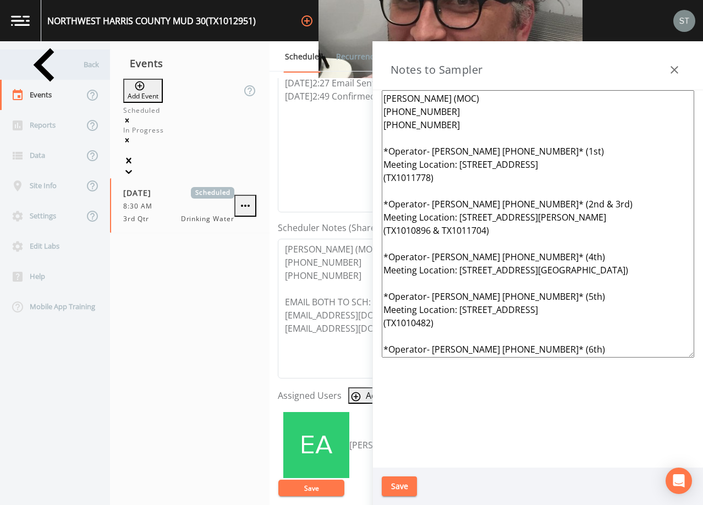
click at [65, 70] on div "Back" at bounding box center [49, 64] width 99 height 30
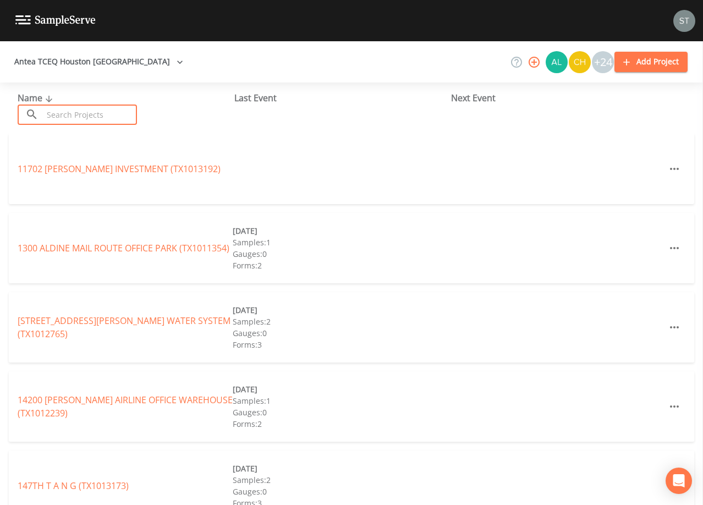
click at [67, 112] on input "text" at bounding box center [90, 114] width 94 height 20
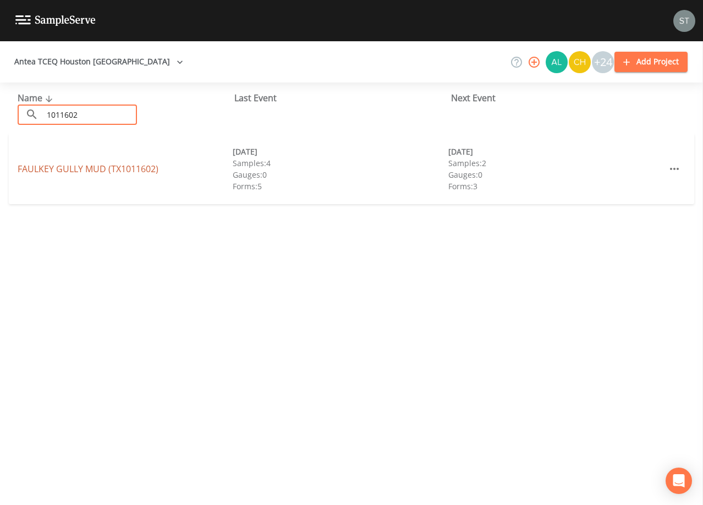
type input "1011602"
click at [137, 171] on link "FAULKEY GULLY MUD (TX1011602)" at bounding box center [88, 169] width 141 height 12
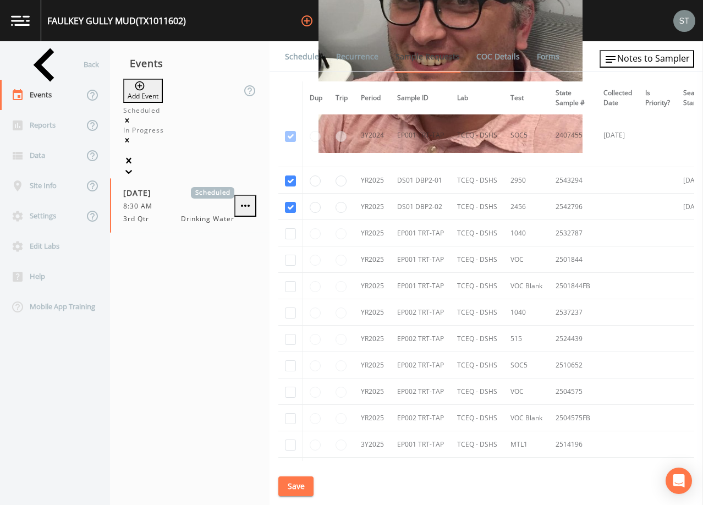
scroll to position [660, 0]
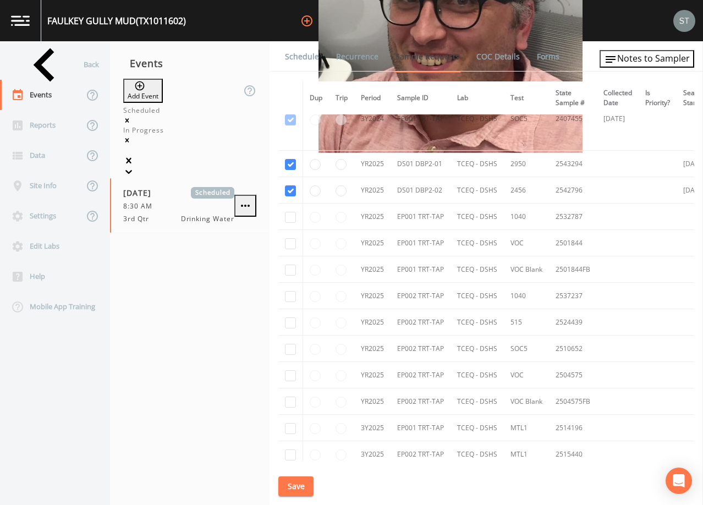
click at [304, 58] on link "Schedule" at bounding box center [301, 56] width 37 height 31
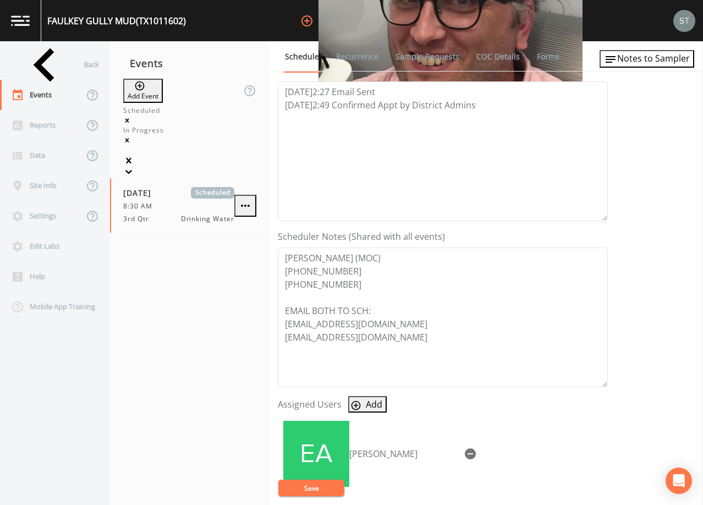
scroll to position [165, 0]
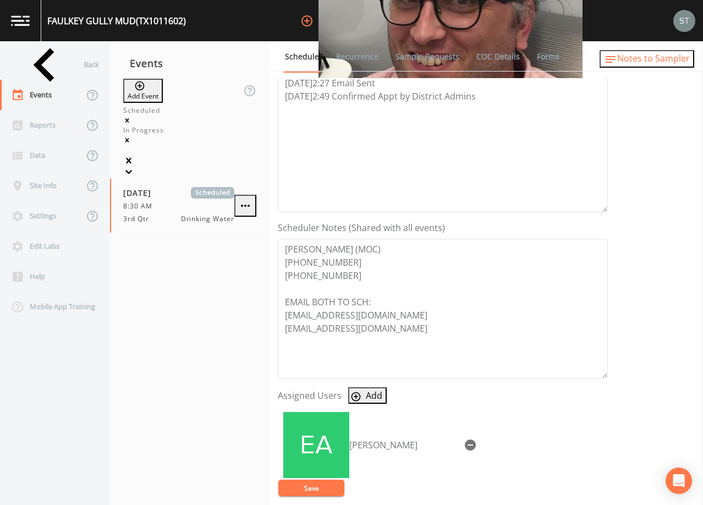
click at [644, 57] on span "Notes to Sampler" at bounding box center [653, 58] width 73 height 12
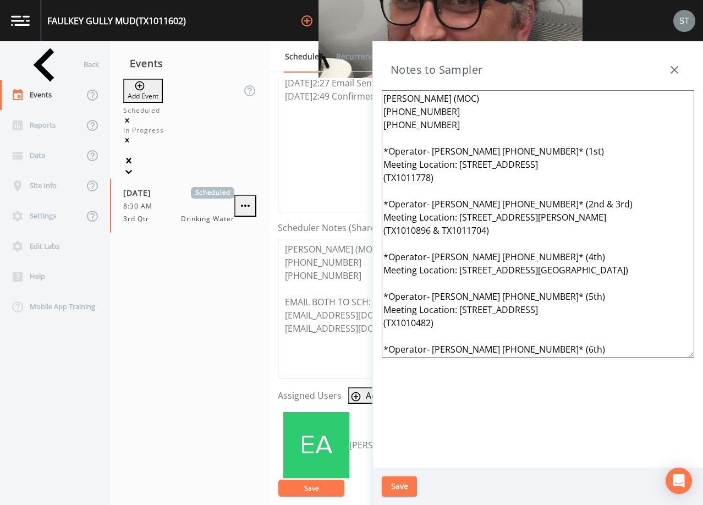
click at [673, 67] on icon "button" at bounding box center [674, 69] width 13 height 13
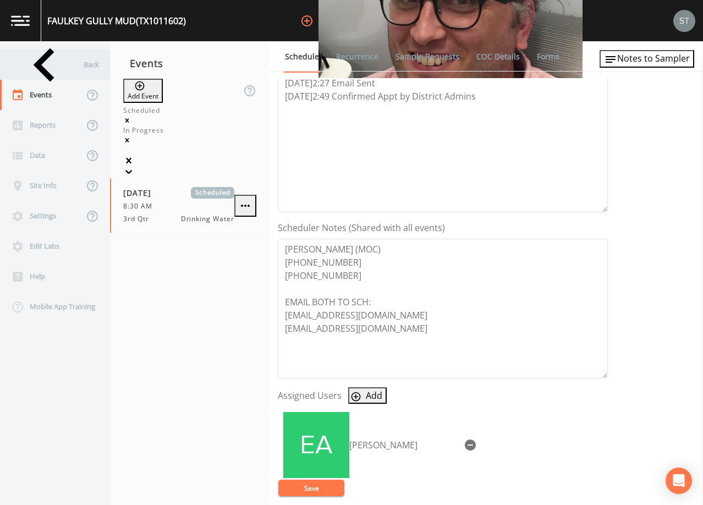
click at [64, 71] on div "Back" at bounding box center [49, 64] width 99 height 30
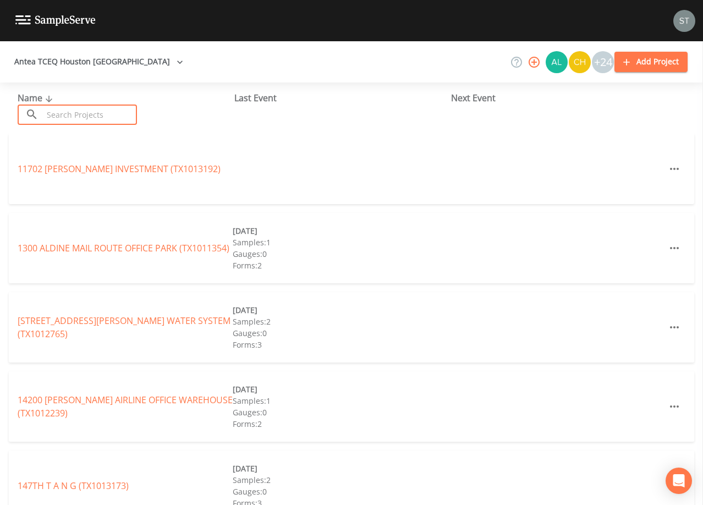
click at [76, 116] on input "text" at bounding box center [90, 114] width 94 height 20
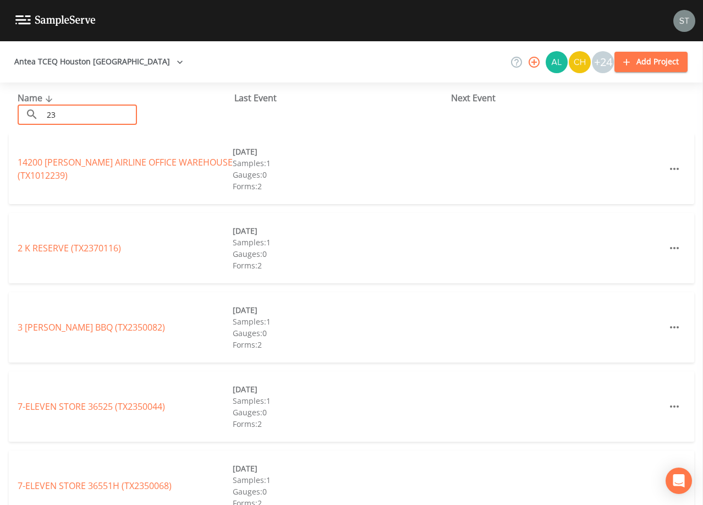
type input "2"
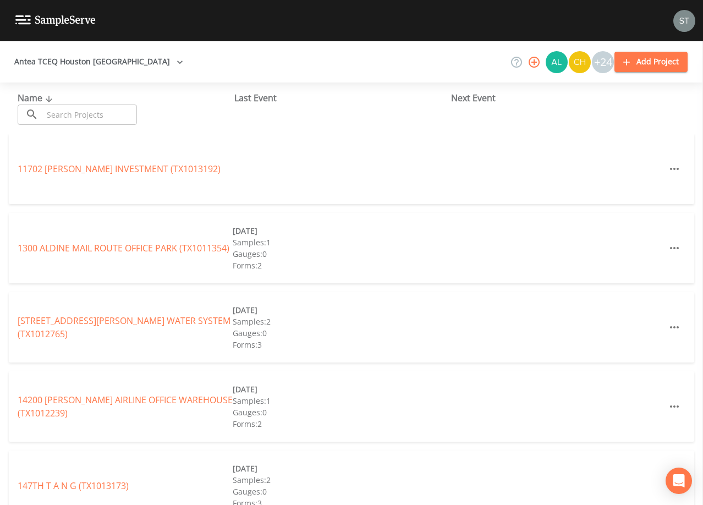
click at [77, 116] on input "text" at bounding box center [90, 114] width 94 height 20
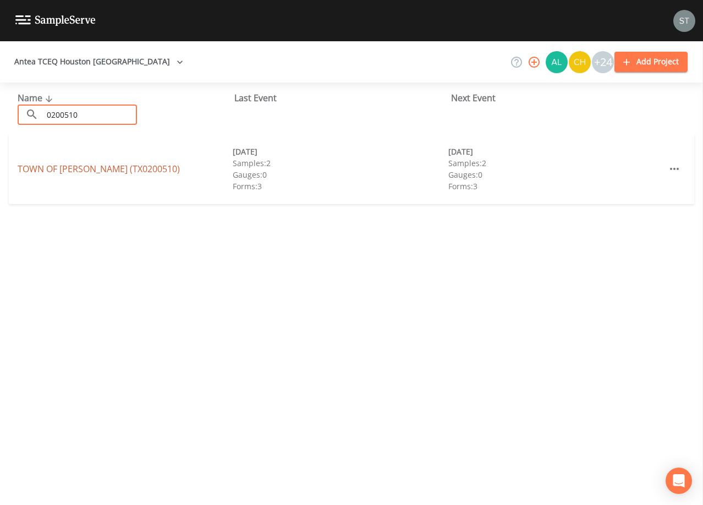
type input "0200510"
click at [90, 171] on link "TOWN OF [GEOGRAPHIC_DATA] (TX0200510)" at bounding box center [99, 169] width 162 height 12
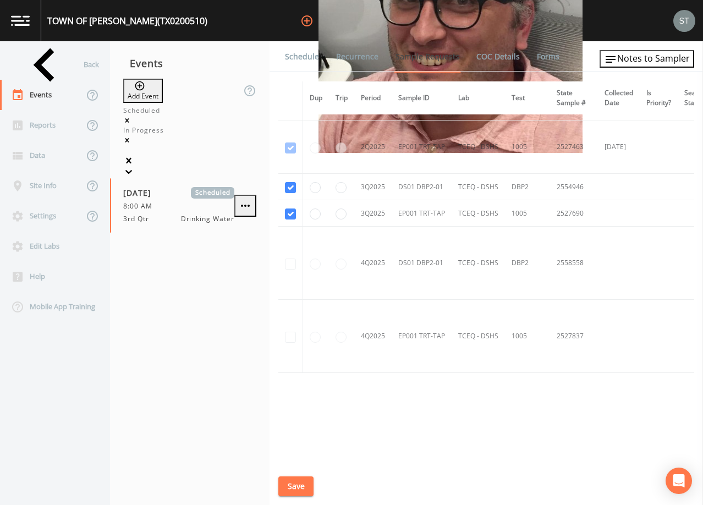
scroll to position [1675, 0]
click at [301, 60] on link "Schedule" at bounding box center [301, 56] width 37 height 31
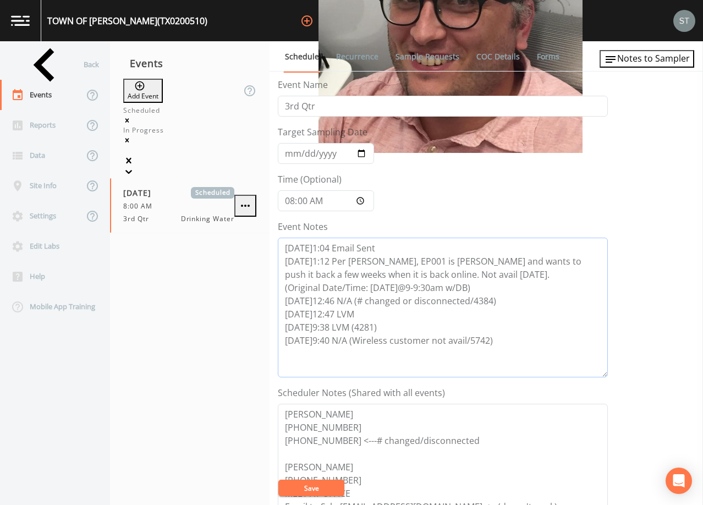
click at [516, 343] on textarea "[DATE]1:04 Email Sent [DATE]1:12 Per [PERSON_NAME], EP001 is [PERSON_NAME] and …" at bounding box center [443, 308] width 330 height 140
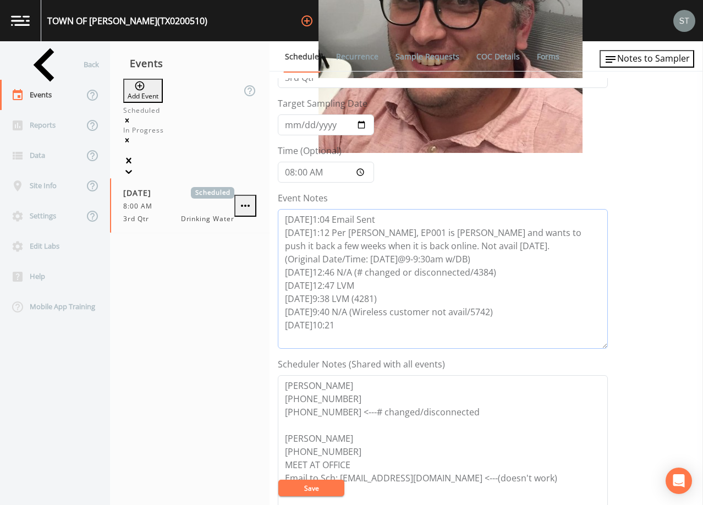
scroll to position [55, 0]
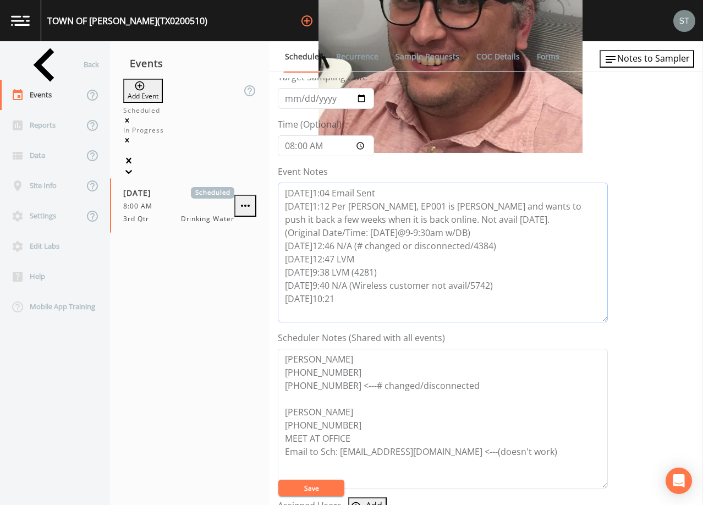
click at [372, 255] on textarea "[DATE]1:04 Email Sent [DATE]1:12 Per [PERSON_NAME], EP001 is [PERSON_NAME] and …" at bounding box center [443, 253] width 330 height 140
click at [358, 293] on textarea "[DATE]1:04 Email Sent [DATE]1:12 Per [PERSON_NAME], EP001 is [PERSON_NAME] and …" at bounding box center [443, 253] width 330 height 140
click at [330, 308] on textarea "[DATE]1:04 Email Sent [DATE]1:12 Per [PERSON_NAME], EP001 is [PERSON_NAME] and …" at bounding box center [443, 253] width 330 height 140
type textarea "[DATE]1:04 Email Sent [DATE]1:12 Per [PERSON_NAME], EP001 is [PERSON_NAME] and …"
drag, startPoint x: 328, startPoint y: 486, endPoint x: 459, endPoint y: 382, distance: 166.3
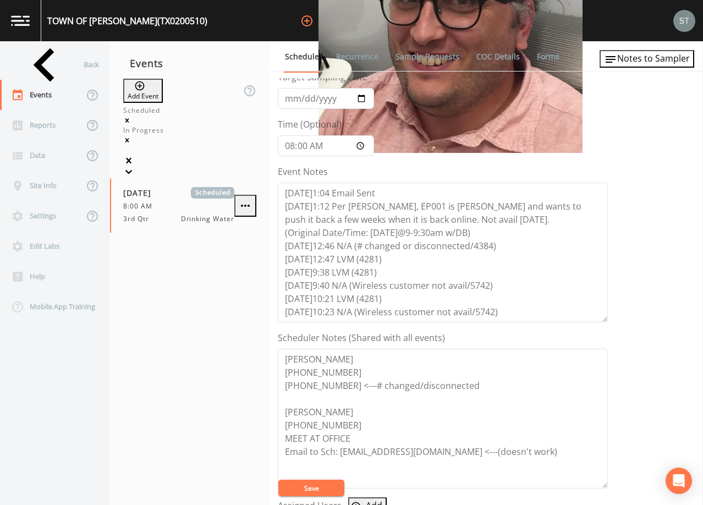
click at [328, 485] on button "Save" at bounding box center [311, 487] width 66 height 16
click at [320, 486] on button "Save" at bounding box center [311, 487] width 66 height 16
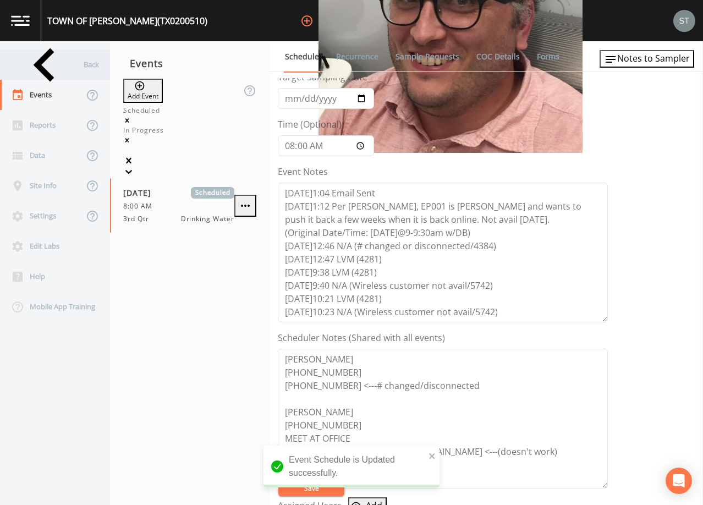
click at [57, 71] on div "Back" at bounding box center [49, 64] width 99 height 30
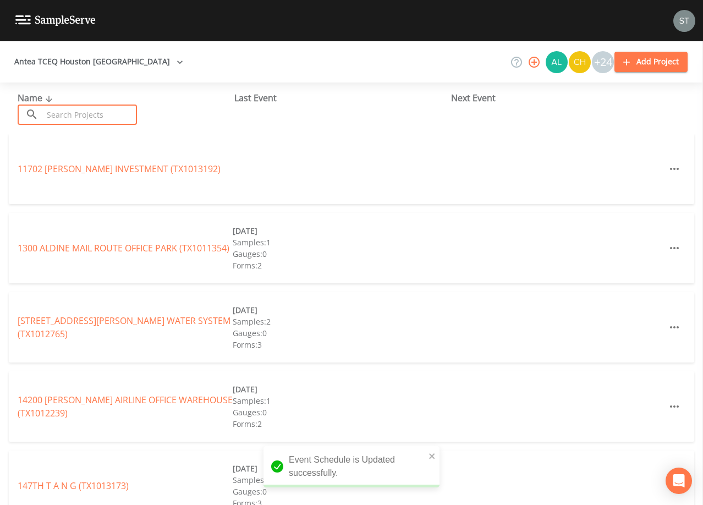
drag, startPoint x: 79, startPoint y: 112, endPoint x: 82, endPoint y: 106, distance: 6.4
click at [79, 111] on input "text" at bounding box center [90, 114] width 94 height 20
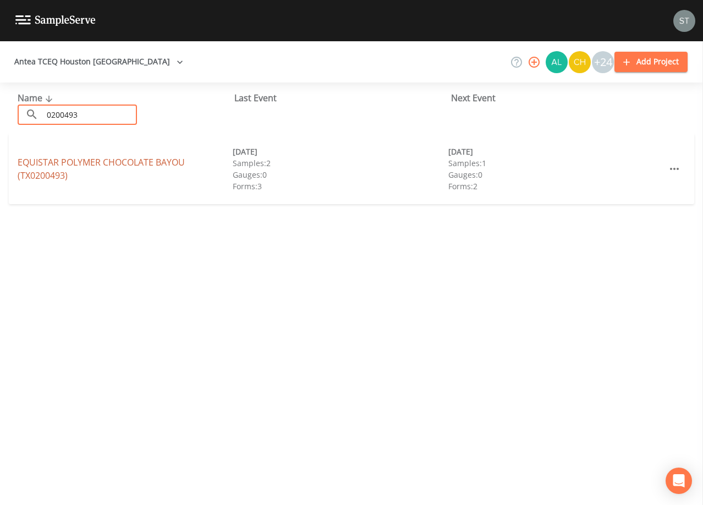
type input "0200493"
click at [113, 163] on link "EQUISTAR POLYMER CHOCOLATE BAYOU (TX0200493)" at bounding box center [101, 168] width 167 height 25
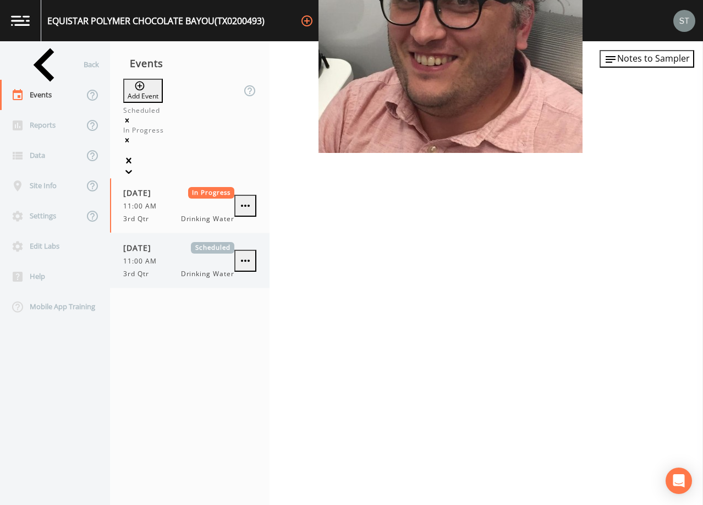
click at [183, 256] on div "11:00 AM" at bounding box center [178, 261] width 111 height 10
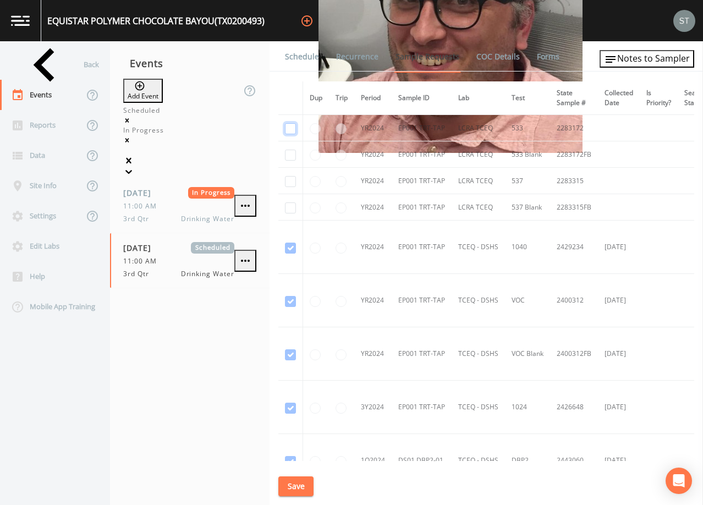
click at [288, 127] on input "checkbox" at bounding box center [290, 128] width 11 height 11
checkbox input "true"
click at [291, 151] on input "checkbox" at bounding box center [290, 155] width 11 height 11
checkbox input "true"
click at [289, 127] on input "checkbox" at bounding box center [290, 128] width 11 height 11
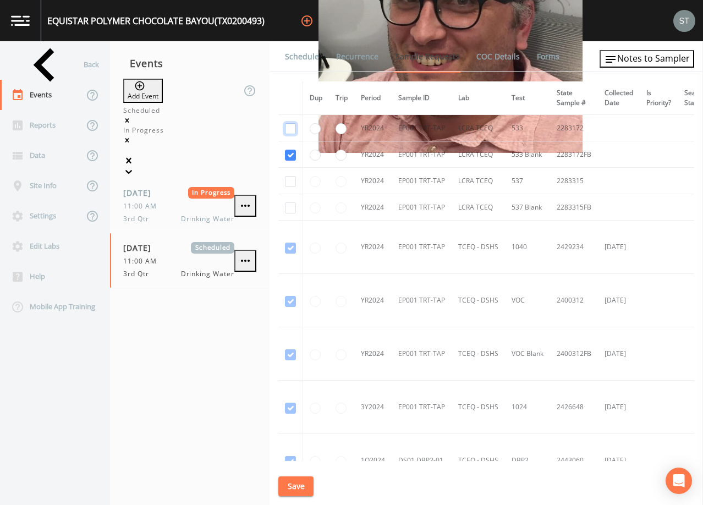
checkbox input "false"
click at [289, 154] on input "checkbox" at bounding box center [290, 155] width 11 height 11
checkbox input "false"
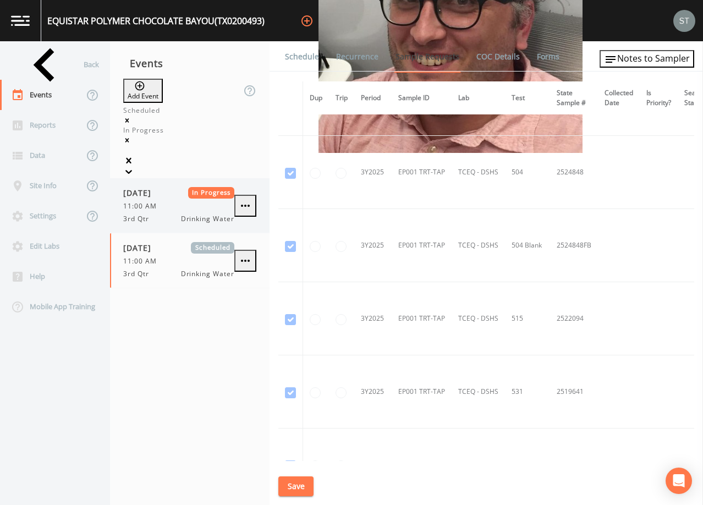
scroll to position [949, 0]
click at [46, 65] on div "Back" at bounding box center [49, 64] width 99 height 30
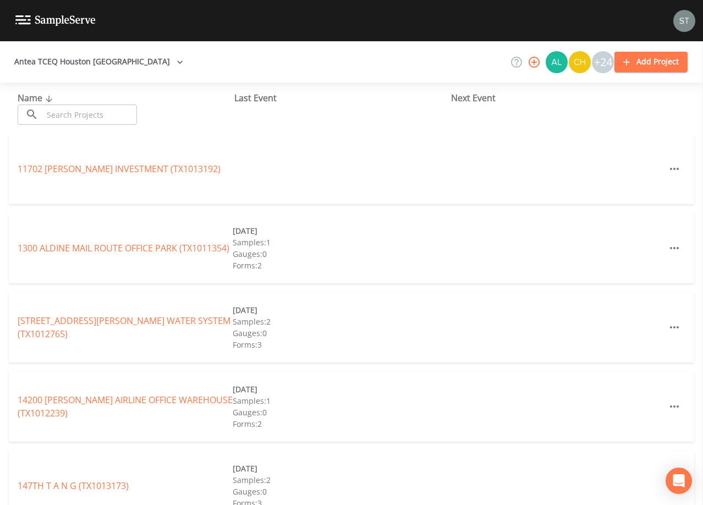
click at [114, 112] on input "text" at bounding box center [90, 114] width 94 height 20
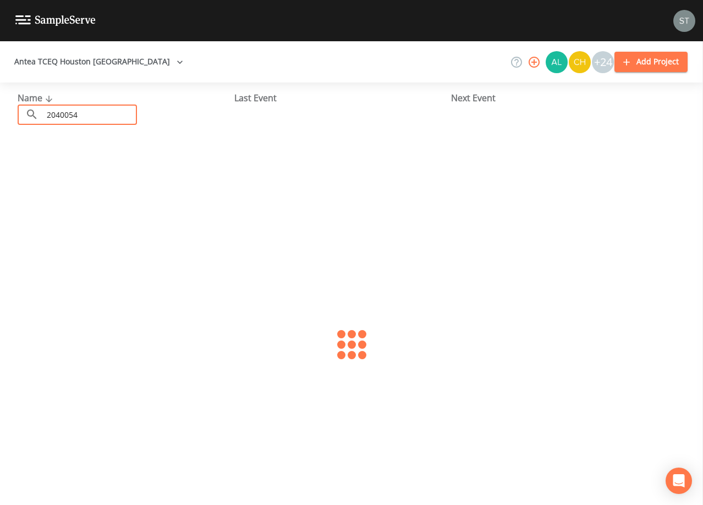
type input "2040054"
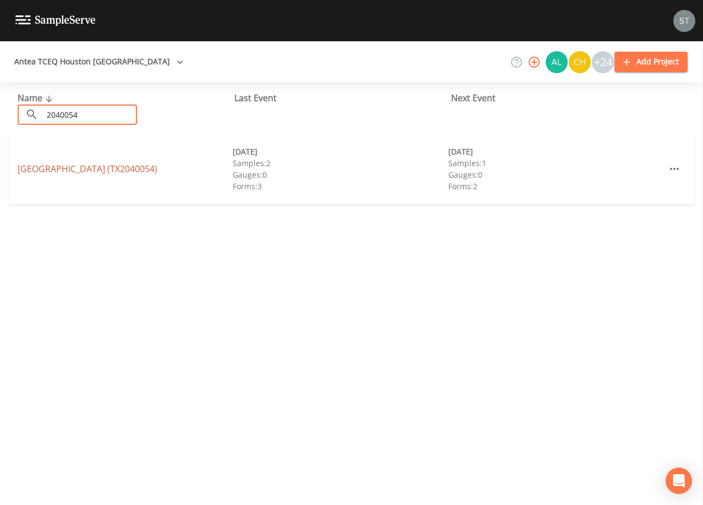
click at [92, 169] on link "[GEOGRAPHIC_DATA] (TX2040054)" at bounding box center [88, 169] width 140 height 12
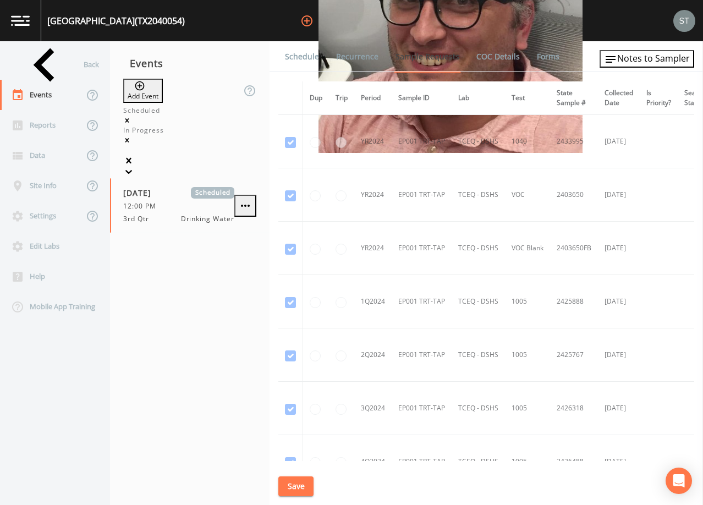
click at [300, 63] on link "Schedule" at bounding box center [301, 56] width 37 height 31
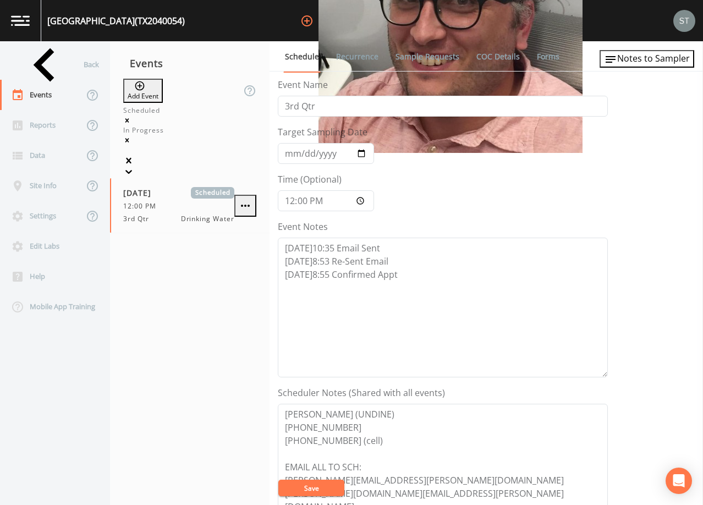
scroll to position [110, 0]
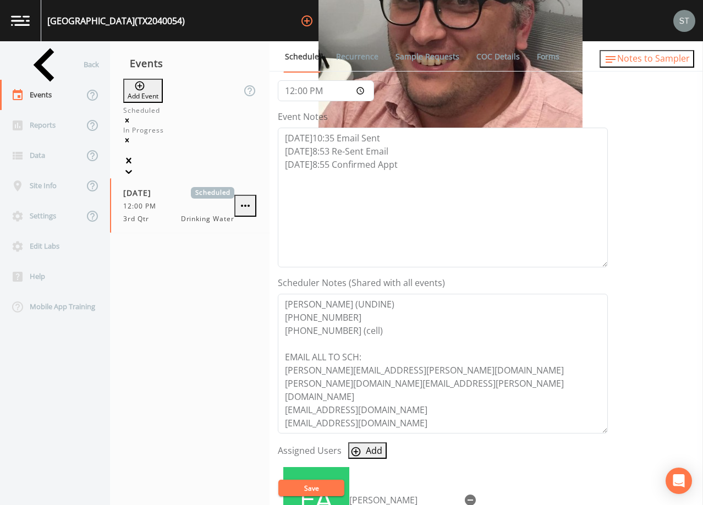
click at [651, 56] on span "Notes to Sampler" at bounding box center [653, 58] width 73 height 12
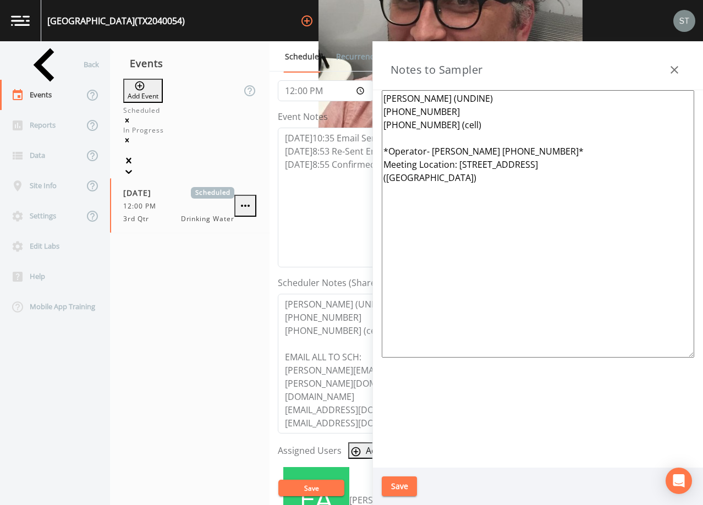
click at [670, 64] on icon "button" at bounding box center [674, 69] width 13 height 13
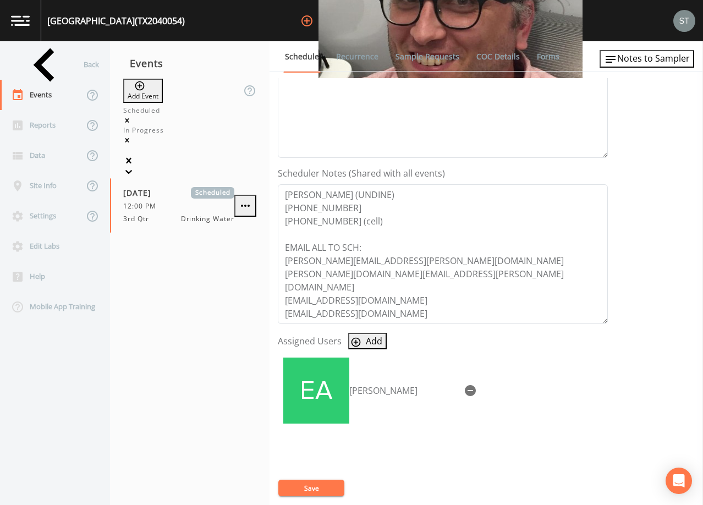
scroll to position [220, 0]
click at [62, 61] on div "Back" at bounding box center [49, 64] width 99 height 30
